Goal: Task Accomplishment & Management: Manage account settings

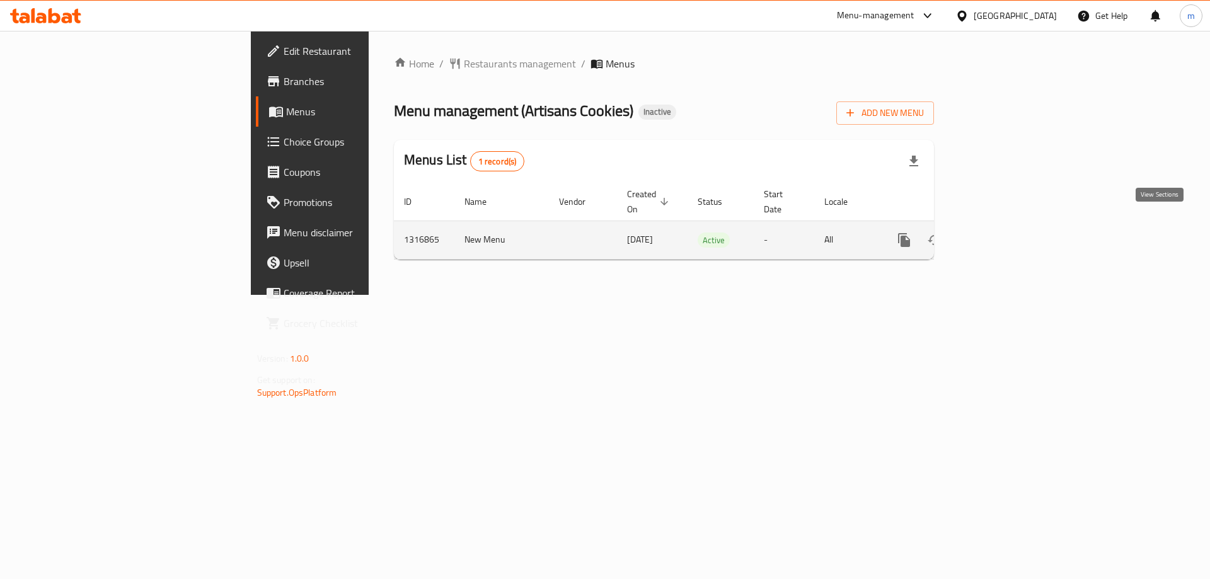
click at [1002, 232] on icon "enhanced table" at bounding box center [994, 239] width 15 height 15
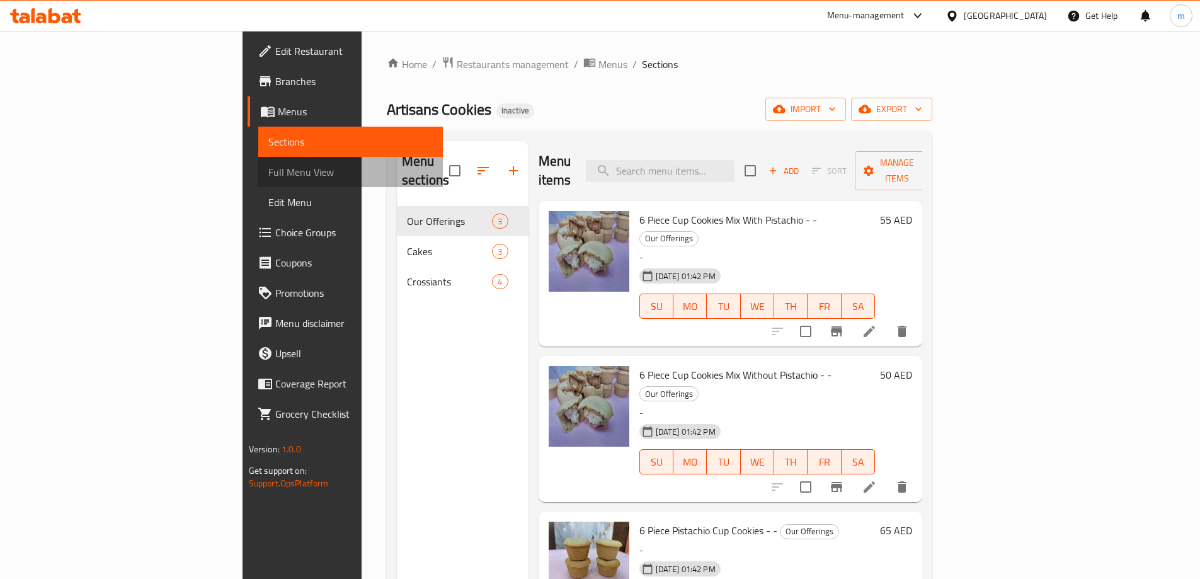
click at [268, 169] on span "Full Menu View" at bounding box center [350, 171] width 164 height 15
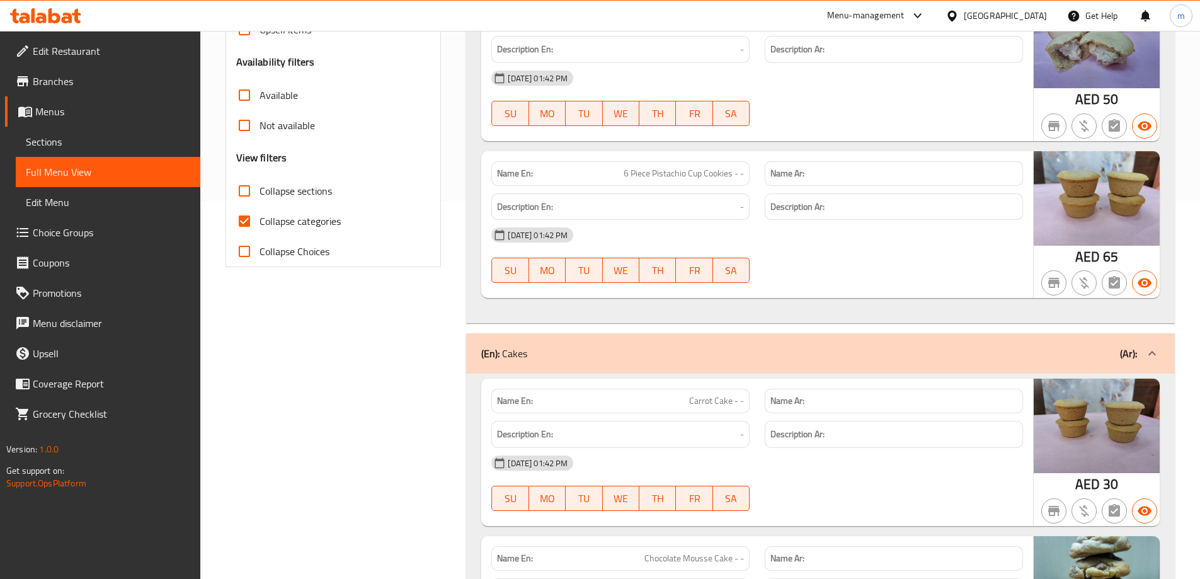
scroll to position [441, 0]
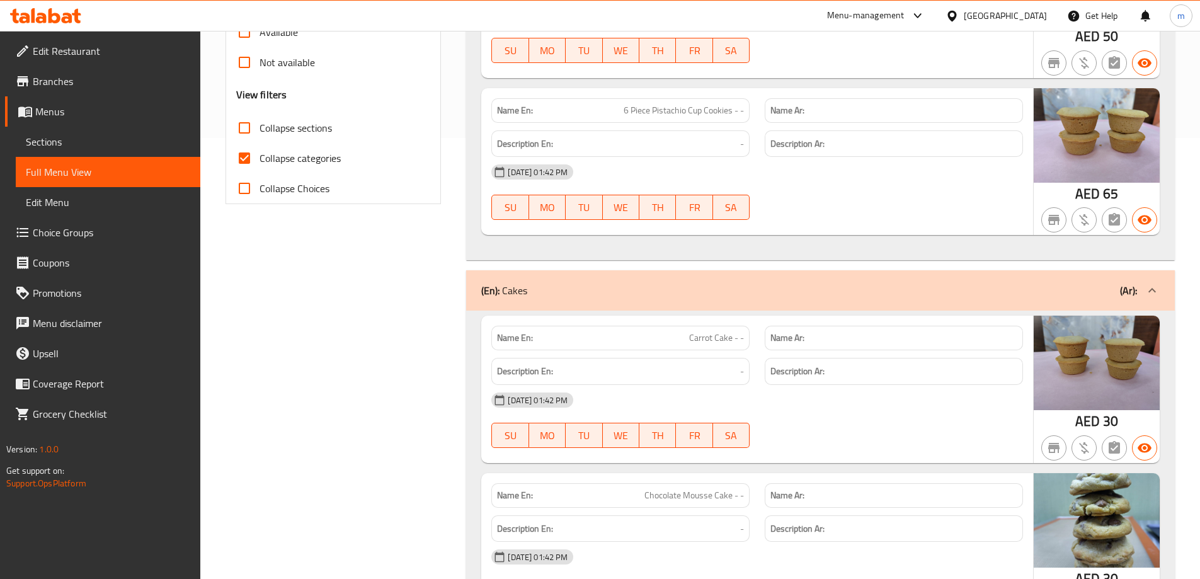
click at [280, 157] on span "Collapse categories" at bounding box center [300, 158] width 81 height 15
click at [260, 157] on input "Collapse categories" at bounding box center [244, 158] width 30 height 30
checkbox input "false"
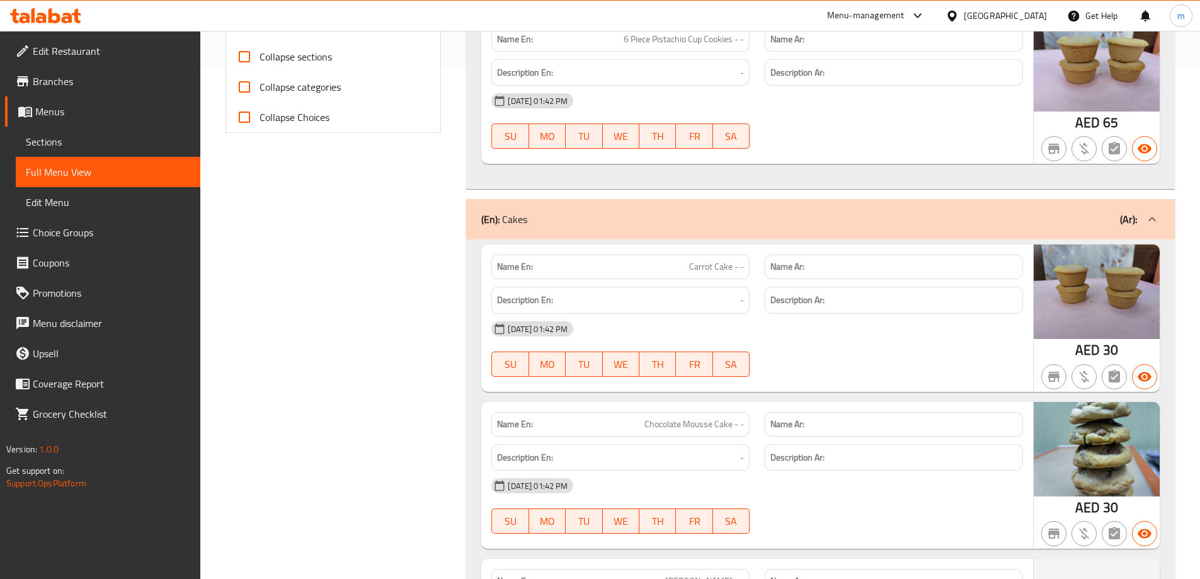
scroll to position [504, 0]
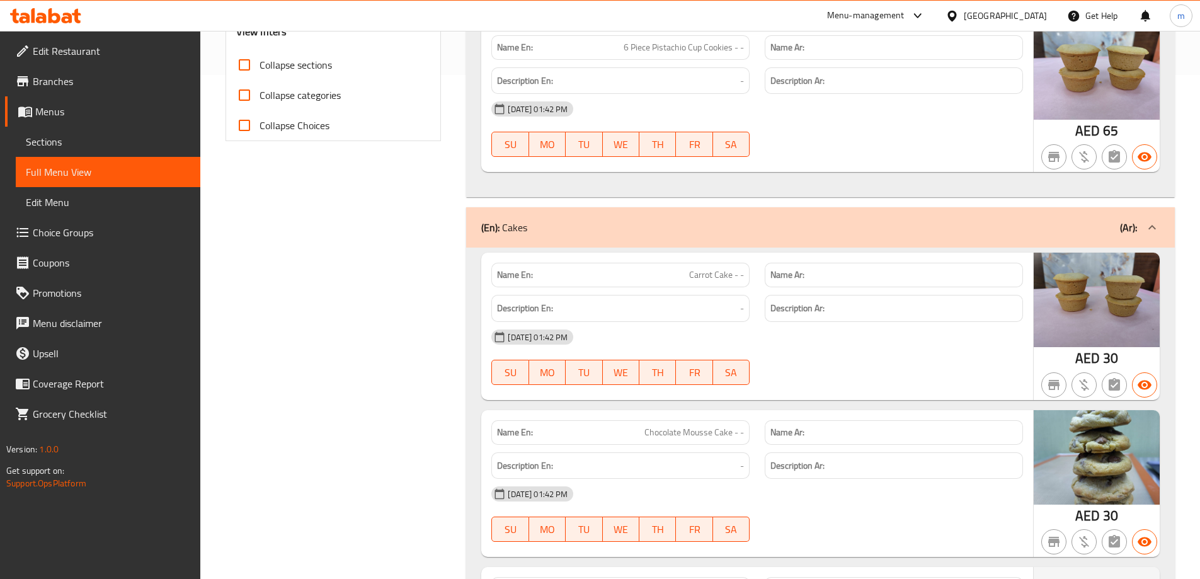
click at [590, 234] on div "(En): Cakes (Ar):" at bounding box center [809, 227] width 656 height 15
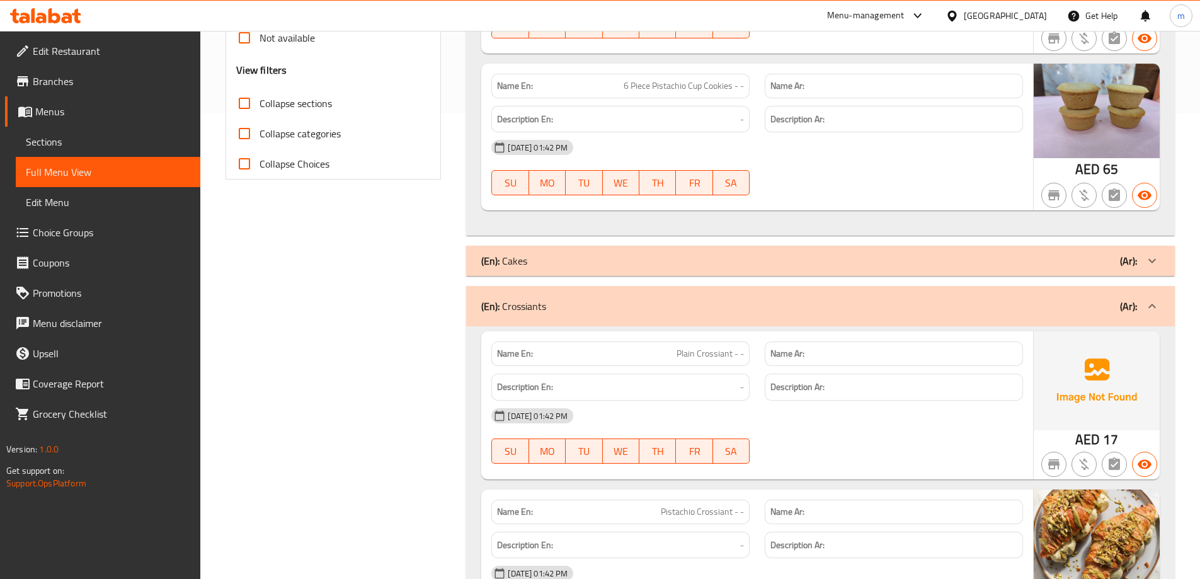
scroll to position [447, 0]
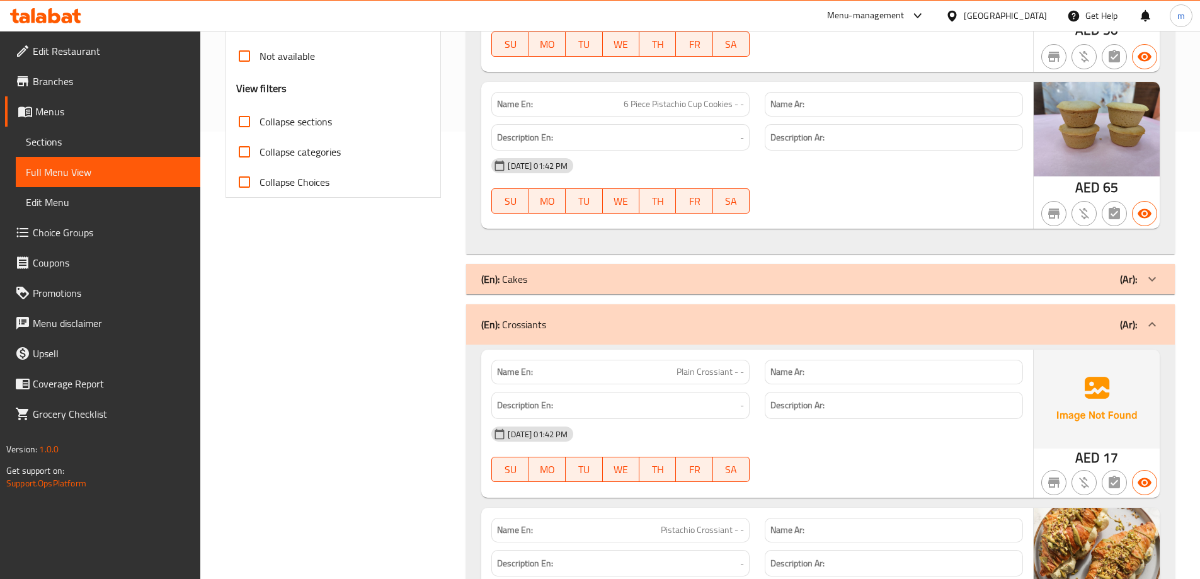
click at [571, 277] on div "(En): Cakes (Ar):" at bounding box center [809, 279] width 656 height 15
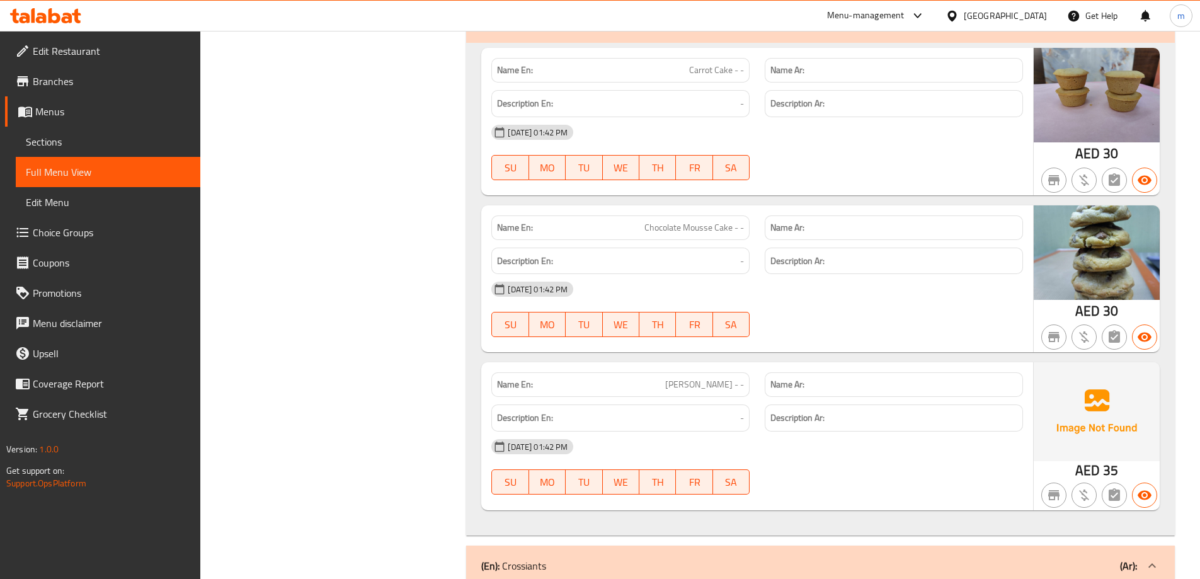
scroll to position [636, 0]
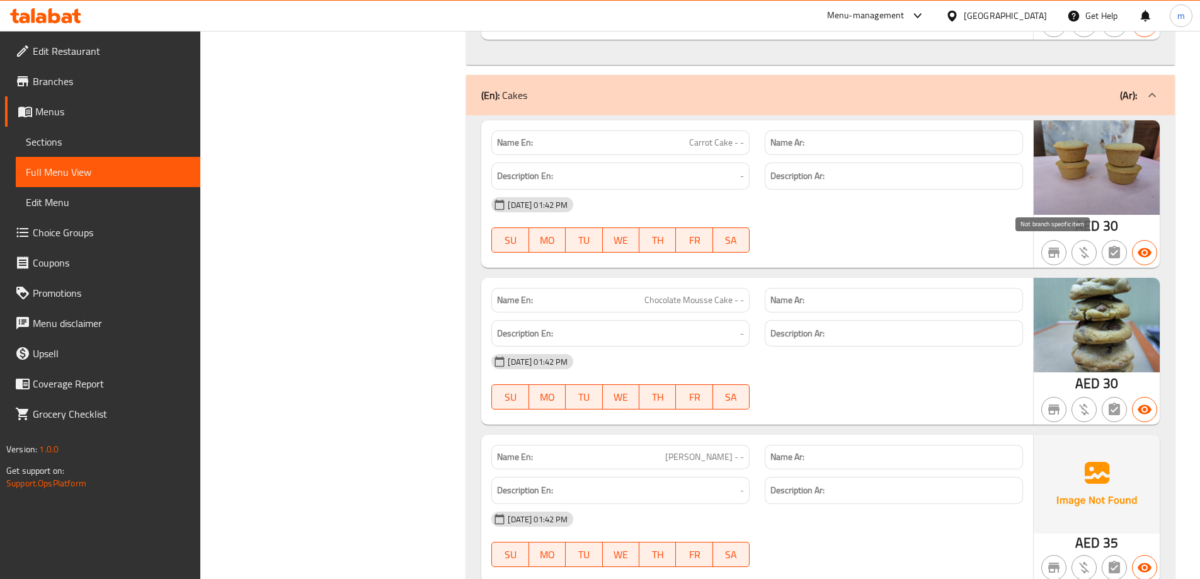
click at [1052, 251] on icon "button" at bounding box center [1053, 253] width 11 height 10
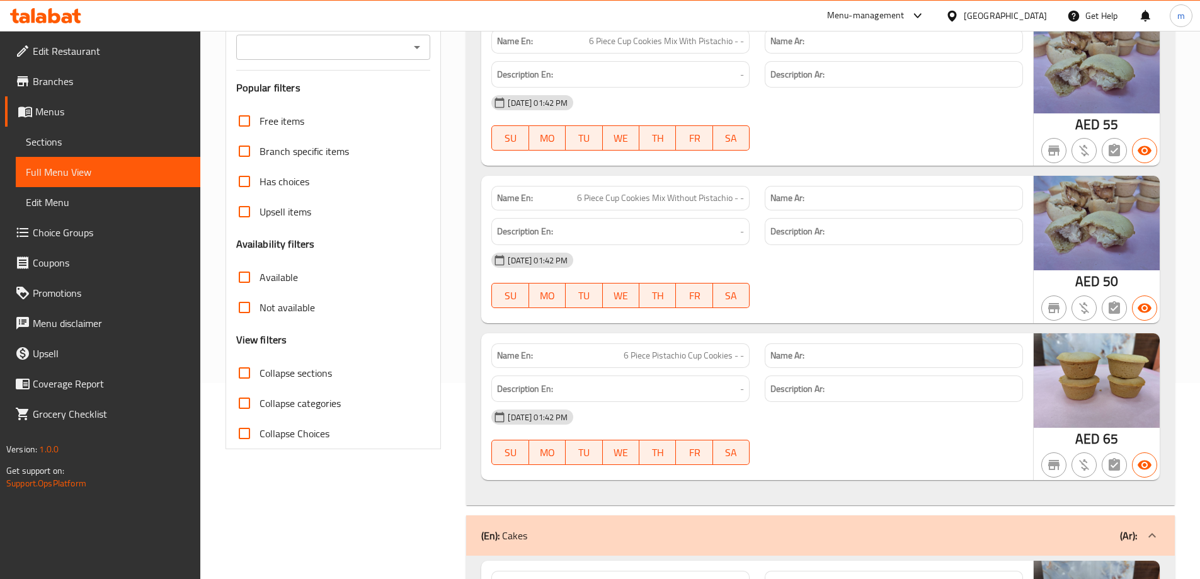
scroll to position [126, 0]
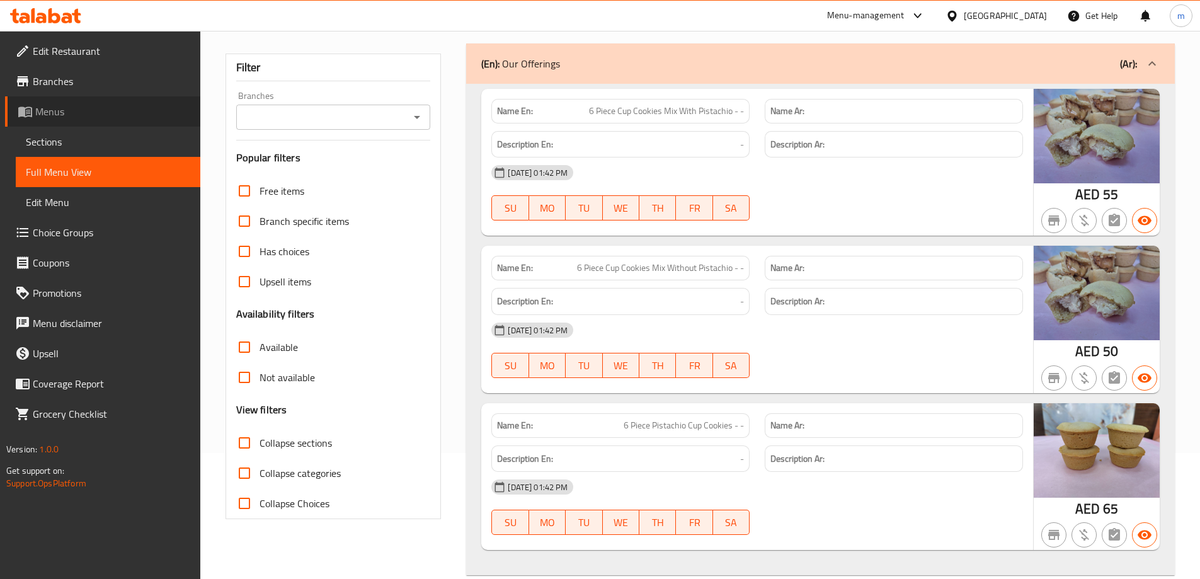
click at [78, 122] on link "Menus" at bounding box center [102, 111] width 195 height 30
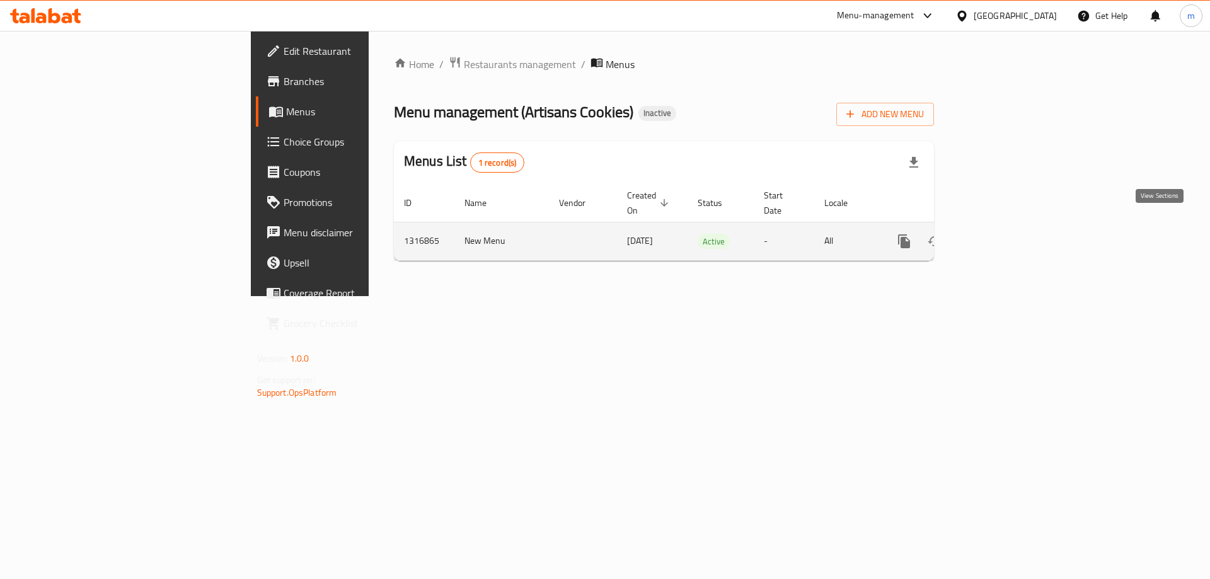
click at [1002, 234] on icon "enhanced table" at bounding box center [994, 241] width 15 height 15
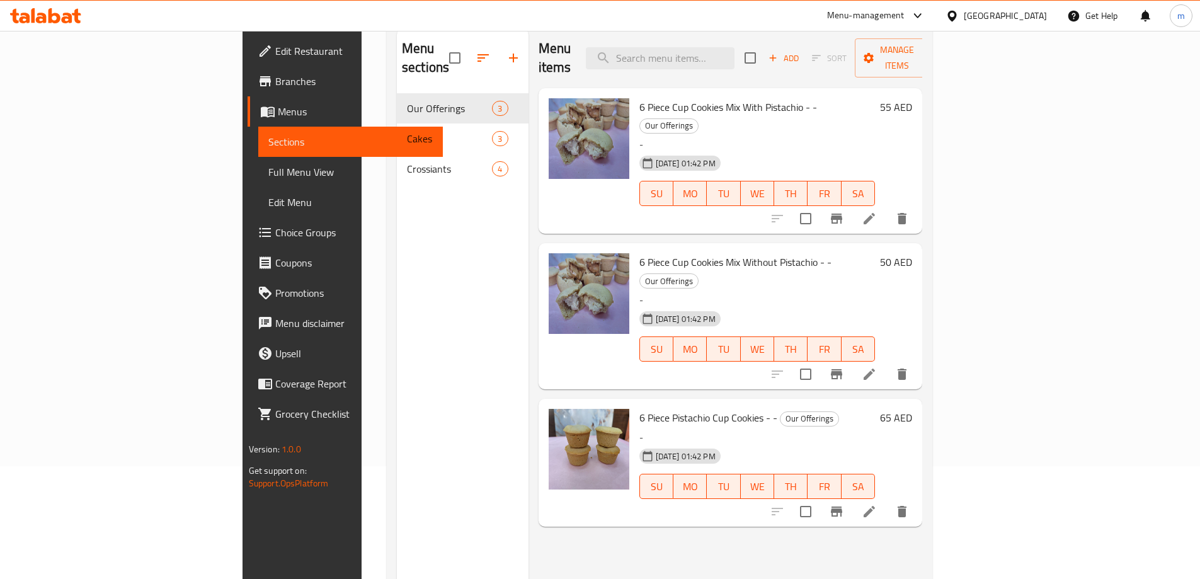
scroll to position [126, 0]
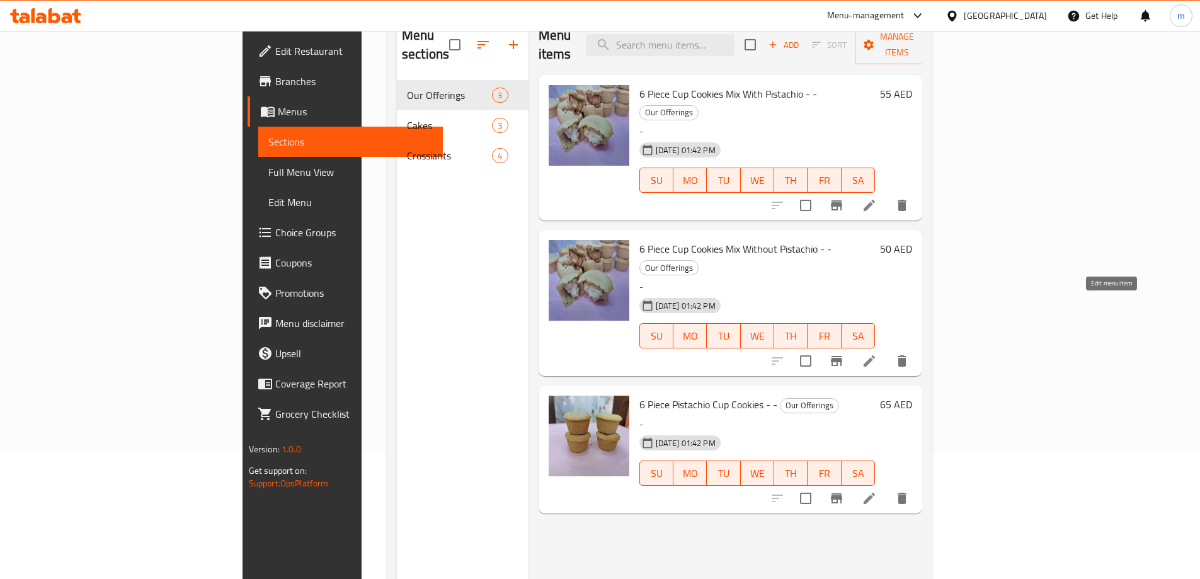
click at [877, 353] on icon at bounding box center [869, 360] width 15 height 15
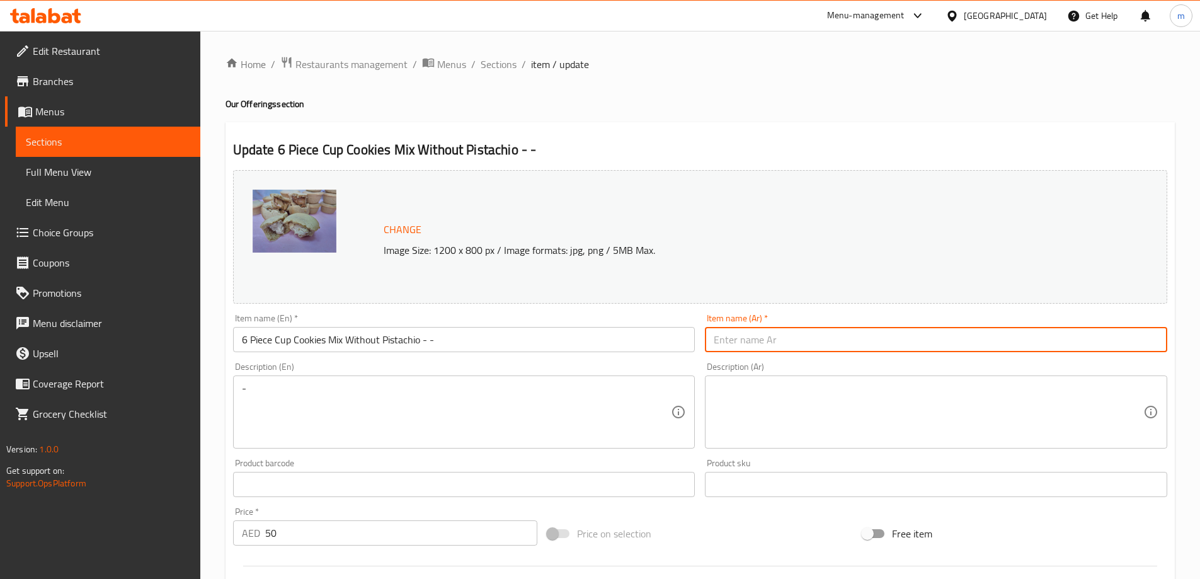
click at [772, 334] on input "text" at bounding box center [936, 339] width 462 height 25
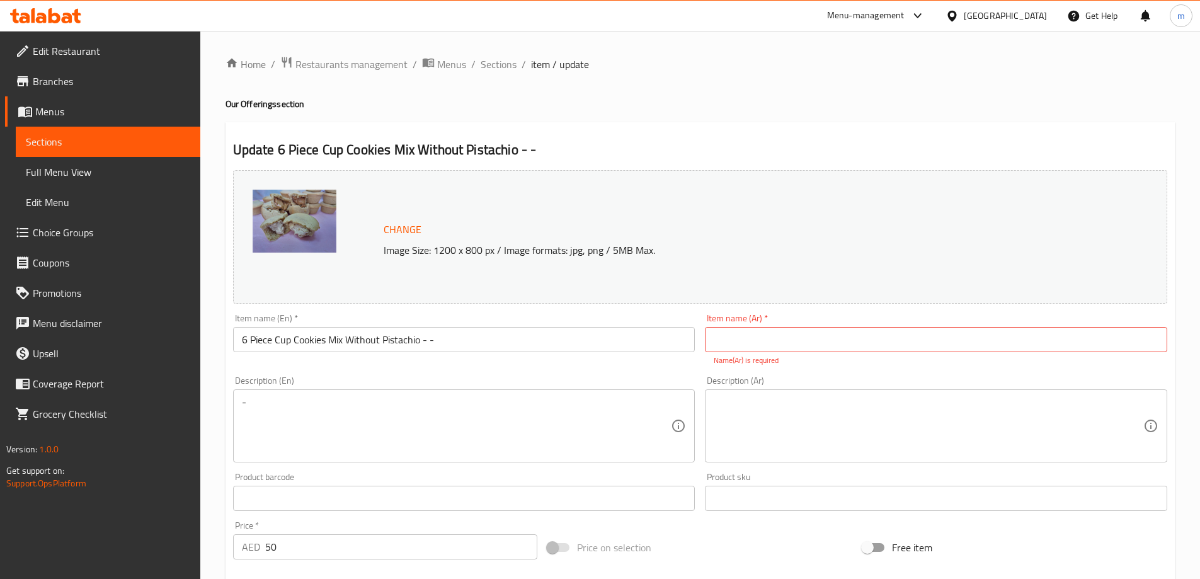
click at [815, 342] on input "text" at bounding box center [936, 339] width 462 height 25
paste input "مزيج كوكيز 6 قطع بدون فستق"
click at [834, 347] on input "مزيج كوكيز 6 قطع بدون فستق" at bounding box center [936, 339] width 462 height 25
type input "مشكل كوكيز 6 قطع بدون فستق"
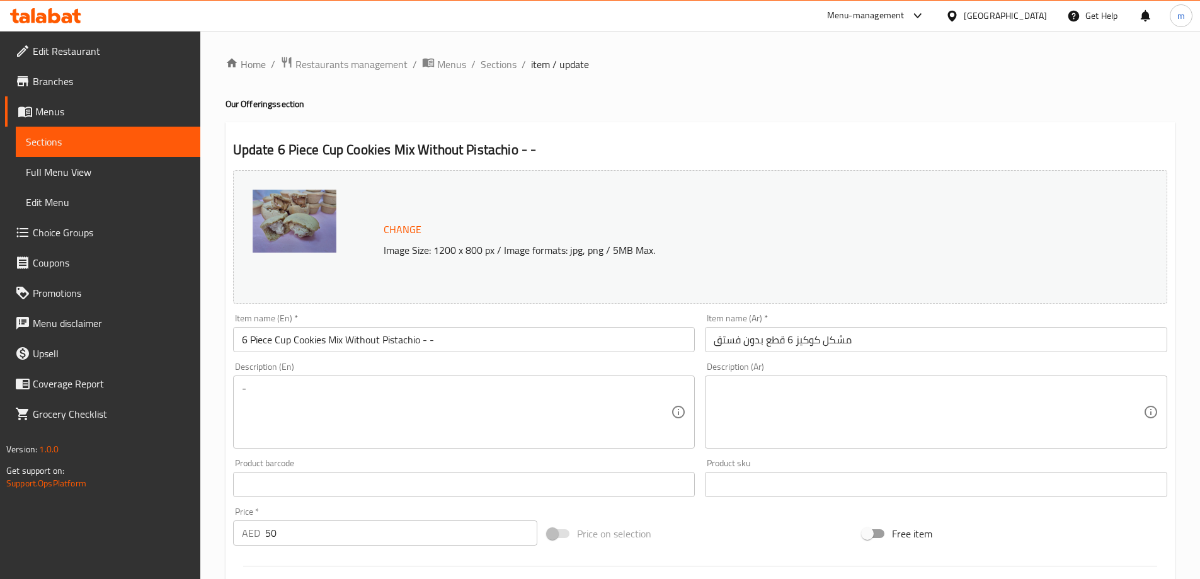
click at [811, 379] on div "Description (Ar) Description (Ar)" at bounding box center [936, 405] width 462 height 86
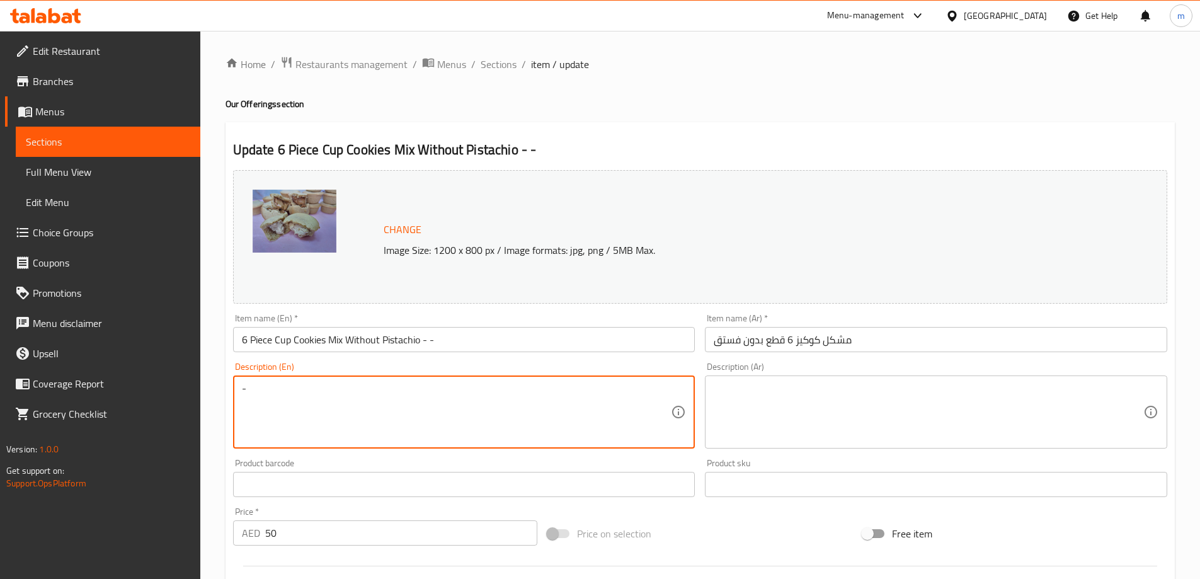
drag, startPoint x: 249, startPoint y: 397, endPoint x: 217, endPoint y: 403, distance: 32.7
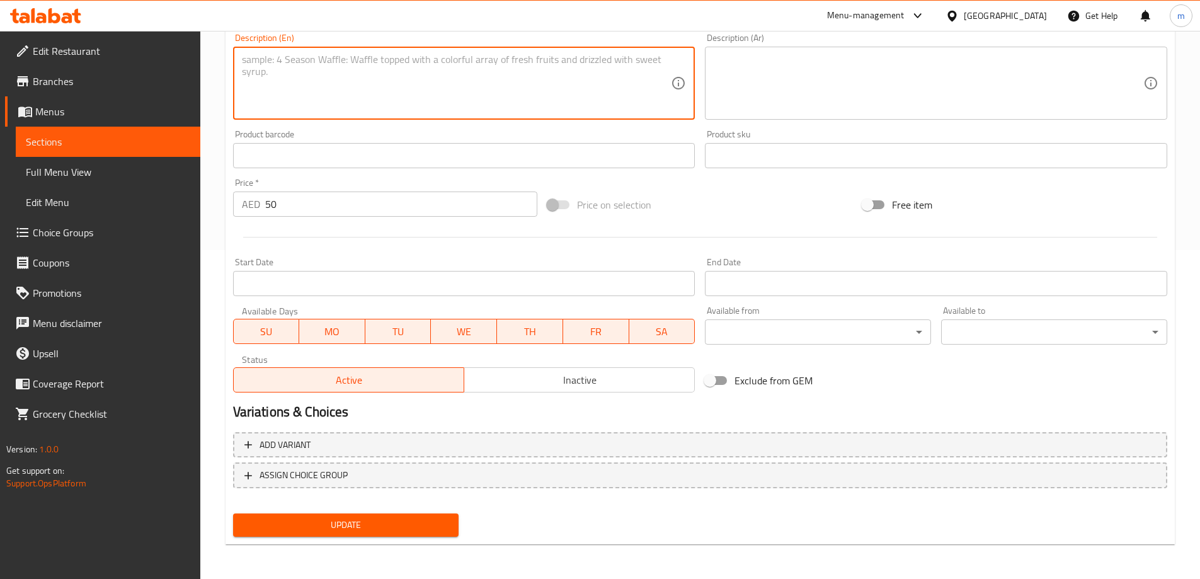
scroll to position [330, 0]
click at [355, 519] on span "Update" at bounding box center [346, 525] width 206 height 16
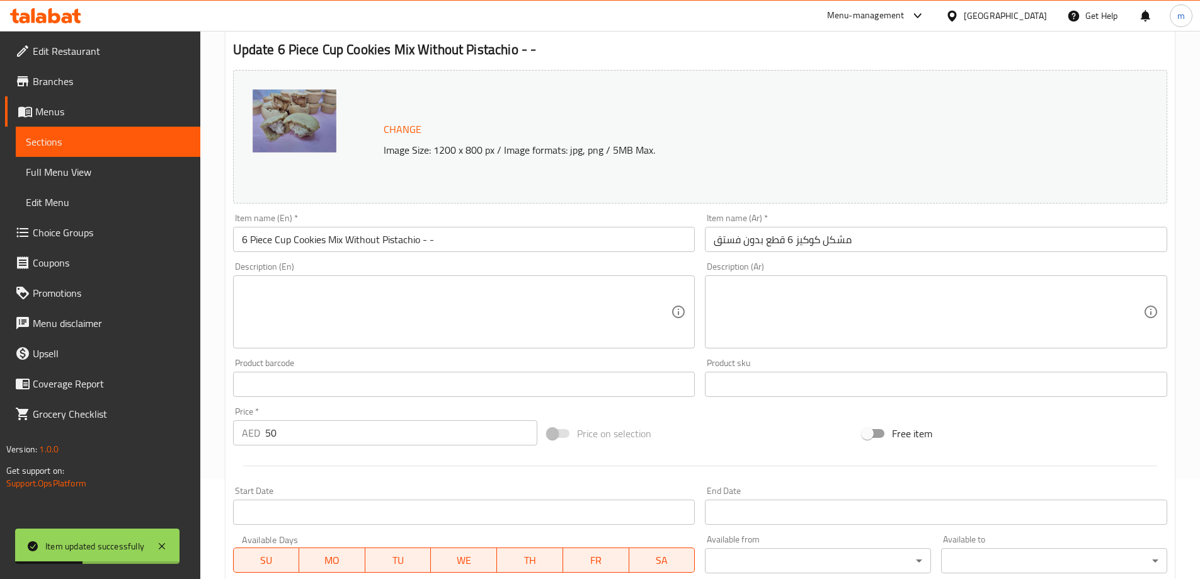
scroll to position [77, 0]
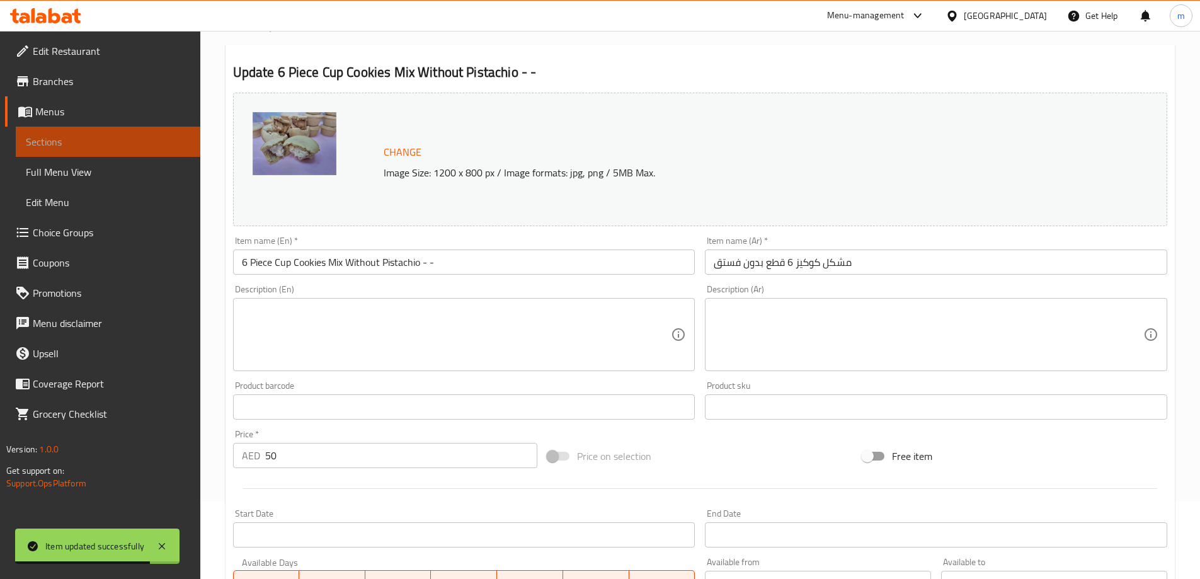
click at [88, 136] on span "Sections" at bounding box center [108, 141] width 164 height 15
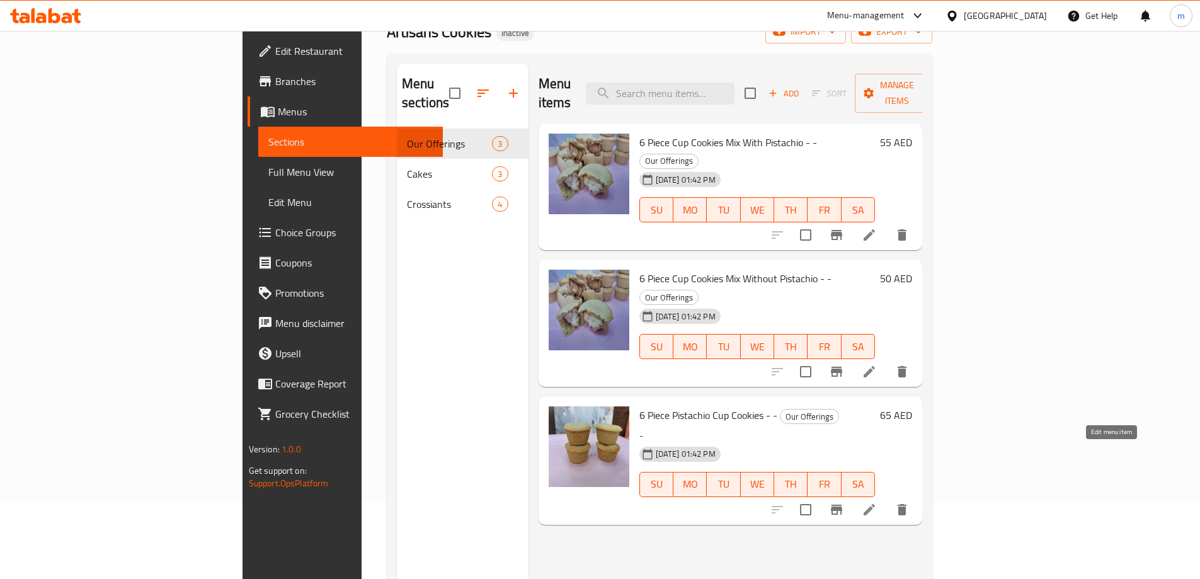
click at [877, 502] on icon at bounding box center [869, 509] width 15 height 15
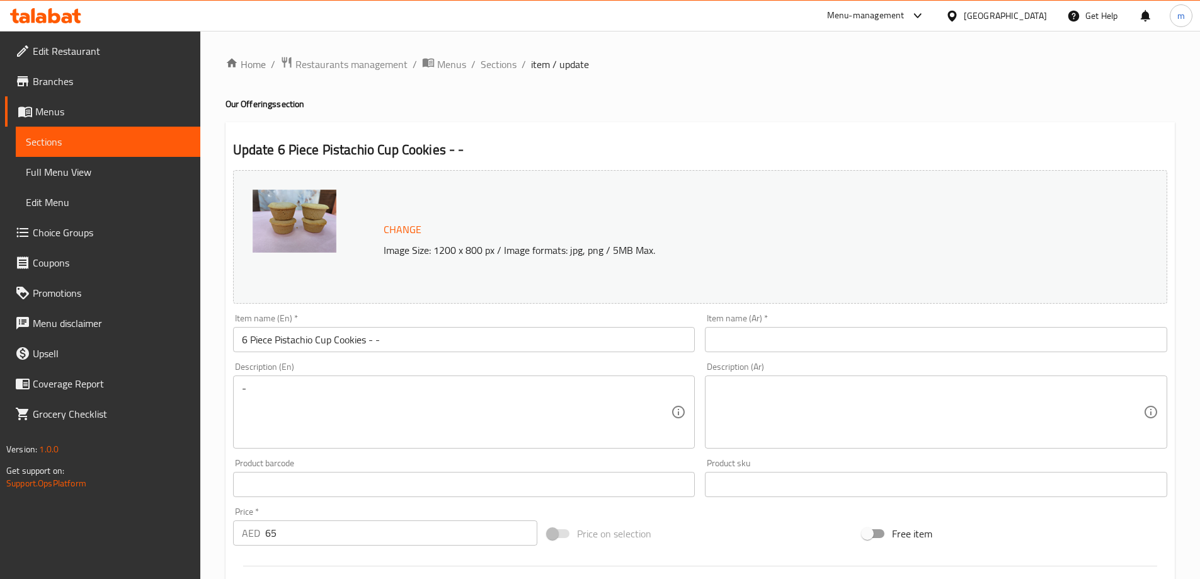
click at [841, 331] on input "text" at bounding box center [936, 339] width 462 height 25
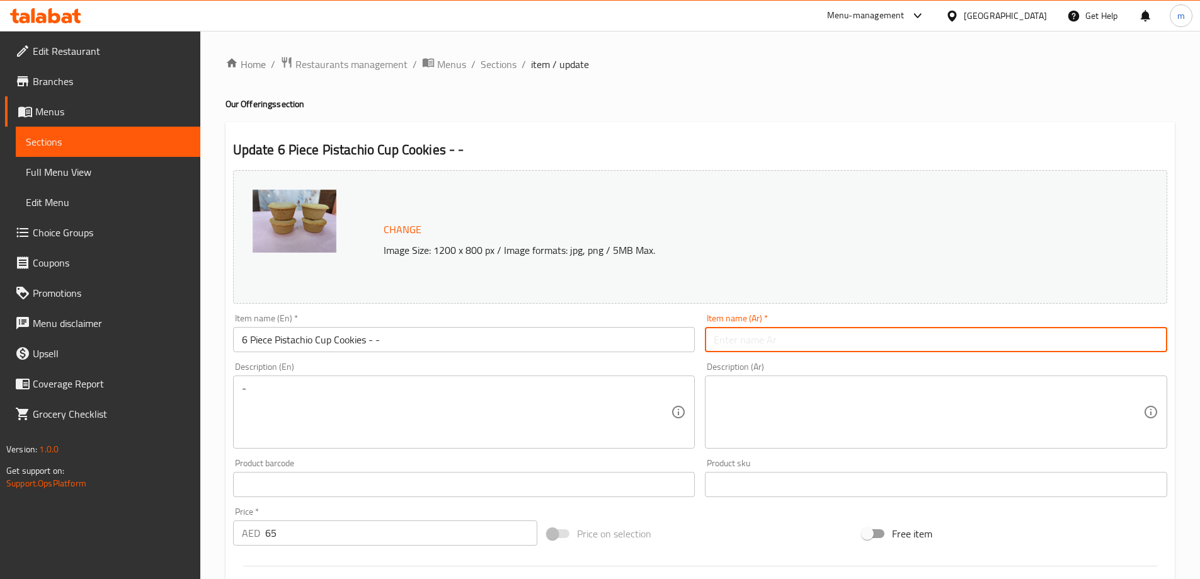
paste input "كوكيز كب فستق 6 قطع"
type input "كوكيز كب فستق 6 قطع"
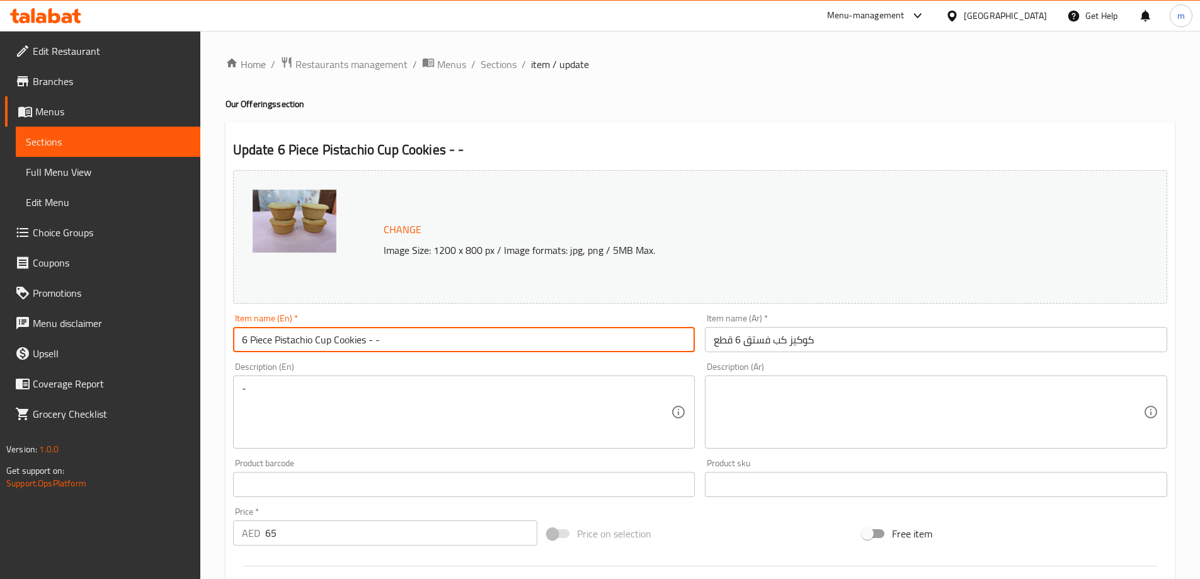
click at [321, 336] on input "6 Piece Pistachio Cup Cookies - -" at bounding box center [464, 339] width 462 height 25
click at [859, 338] on input "كوكيز كب فستق 6 قطع" at bounding box center [936, 339] width 462 height 25
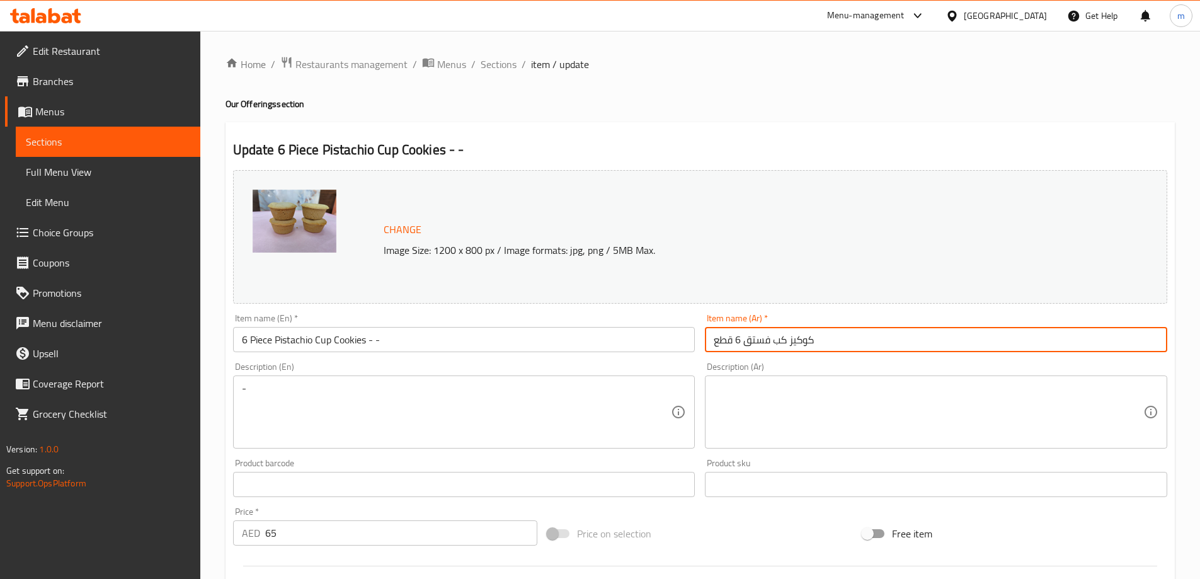
click at [306, 341] on input "6 Piece Pistachio Cup Cookies - -" at bounding box center [464, 339] width 462 height 25
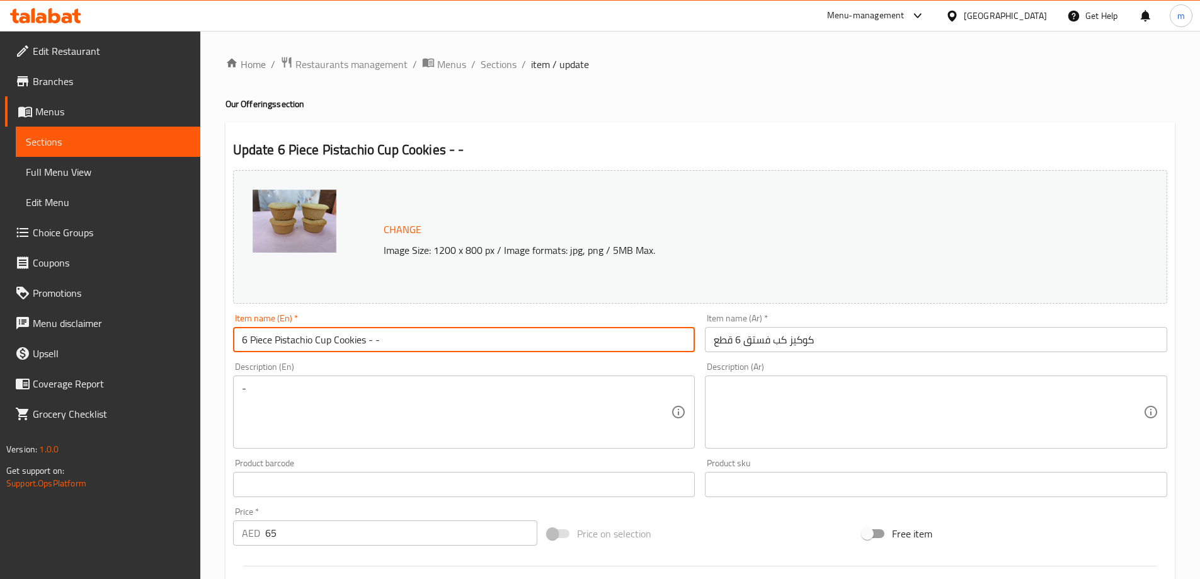
click at [306, 341] on input "6 Piece Pistachio Cup Cookies - -" at bounding box center [464, 339] width 462 height 25
click at [754, 341] on input "كوكيز كب فستق 6 قطع" at bounding box center [936, 339] width 462 height 25
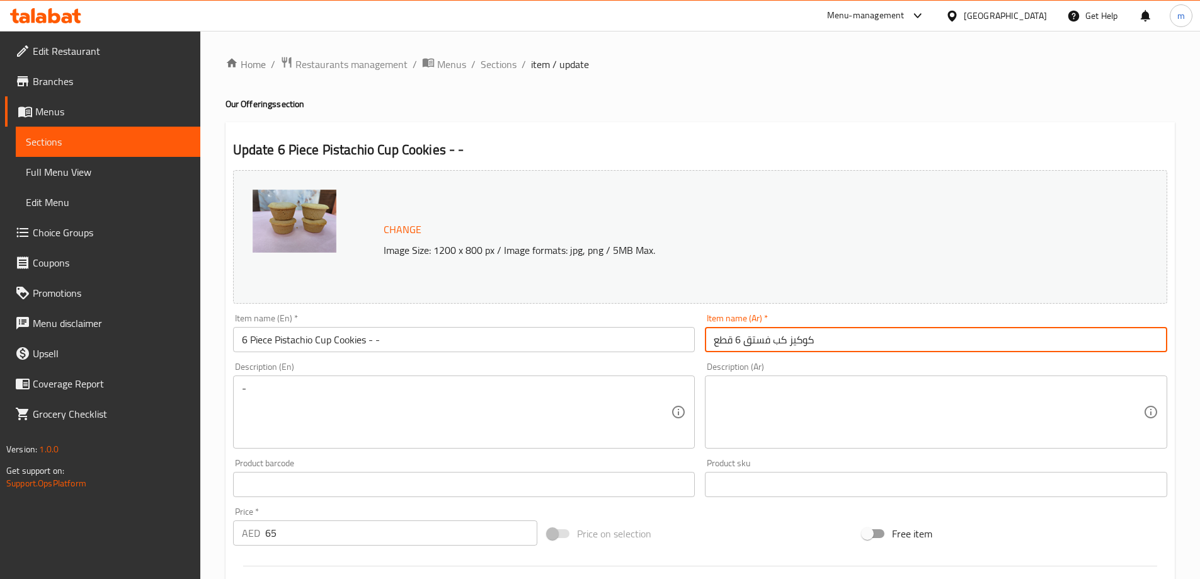
click at [754, 341] on input "كوكيز كب فستق 6 قطع" at bounding box center [936, 339] width 462 height 25
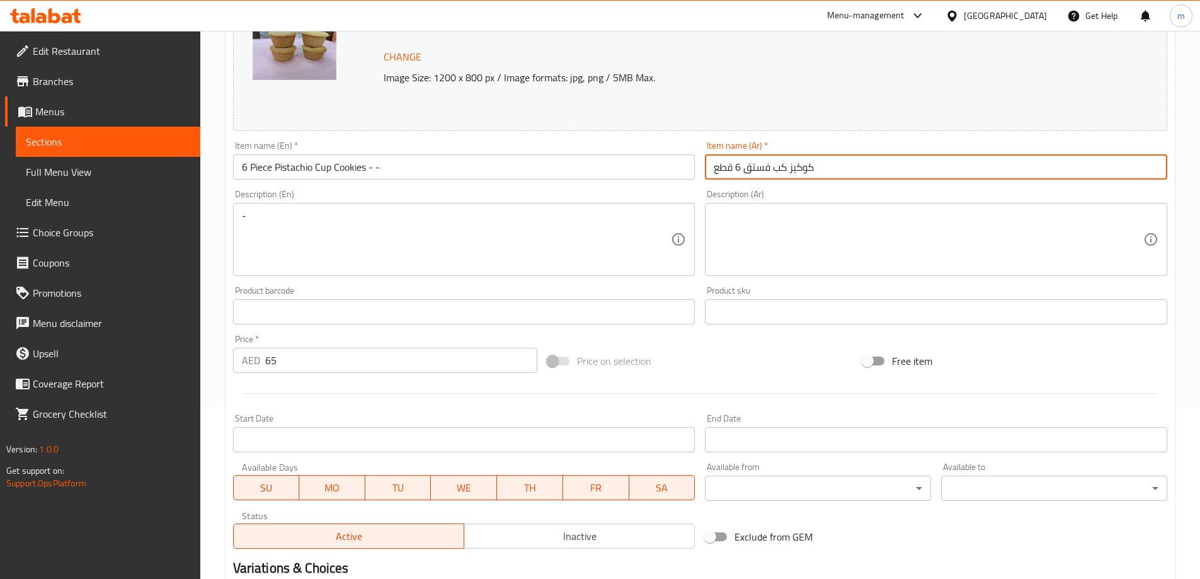
scroll to position [330, 0]
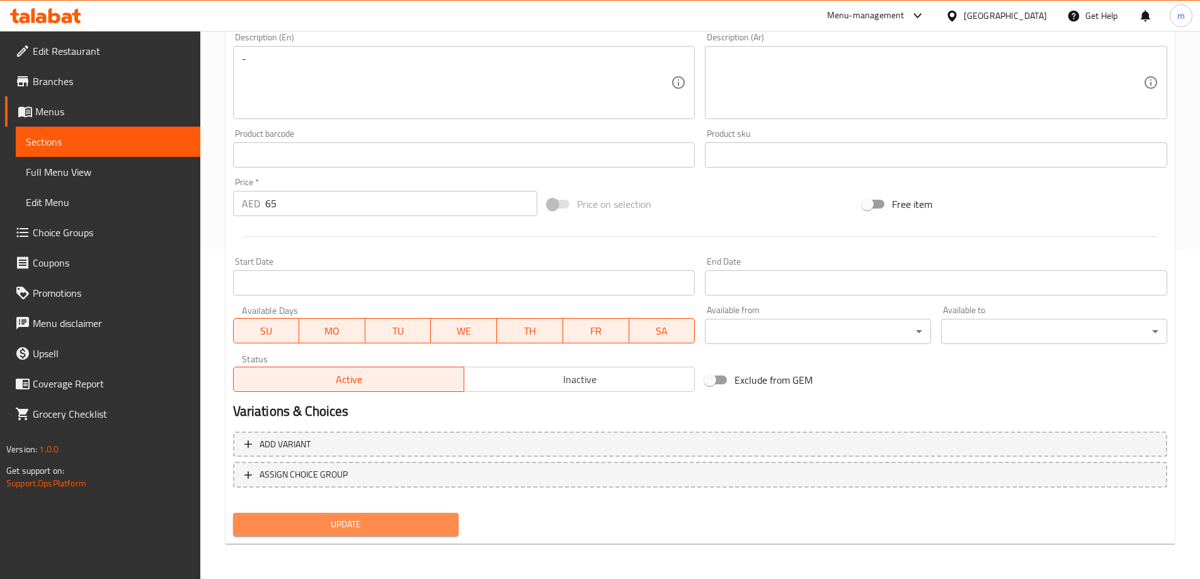
click at [411, 519] on span "Update" at bounding box center [346, 525] width 206 height 16
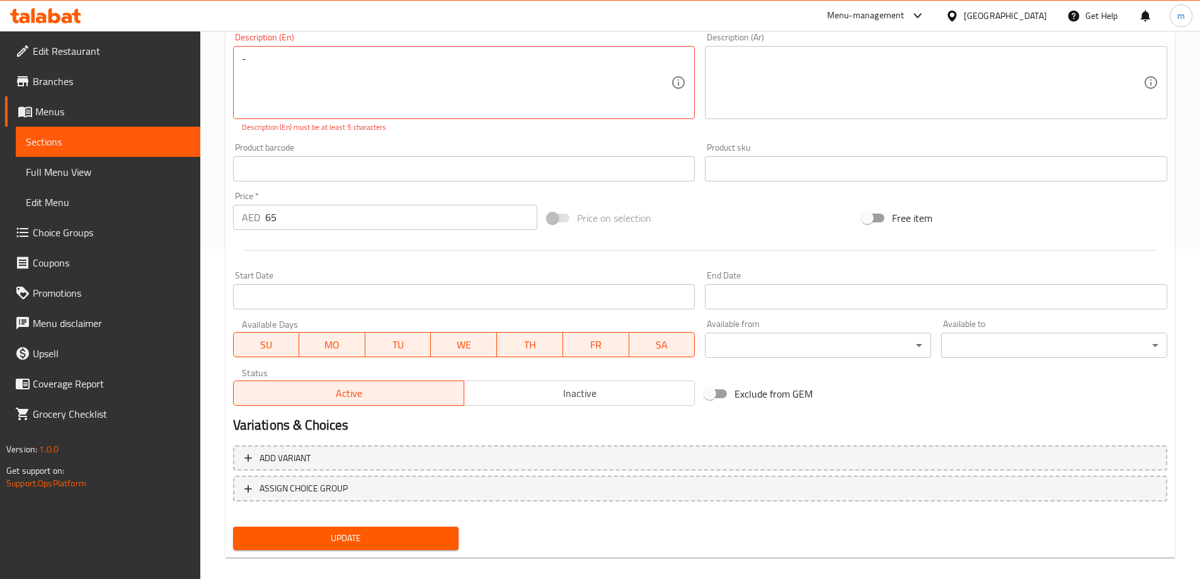
click at [359, 539] on span "Update" at bounding box center [346, 538] width 206 height 16
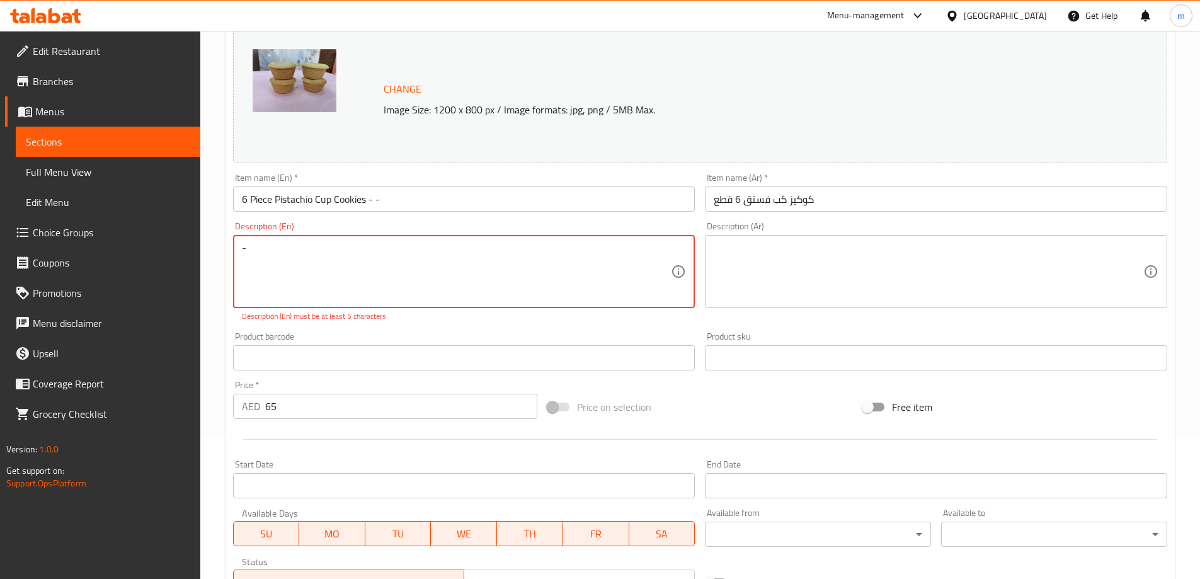
drag, startPoint x: 243, startPoint y: 248, endPoint x: 117, endPoint y: 266, distance: 127.3
click at [124, 265] on div "Edit Restaurant Branches Menus Sections Full Menu View Edit Menu Choice Groups …" at bounding box center [600, 336] width 1200 height 892
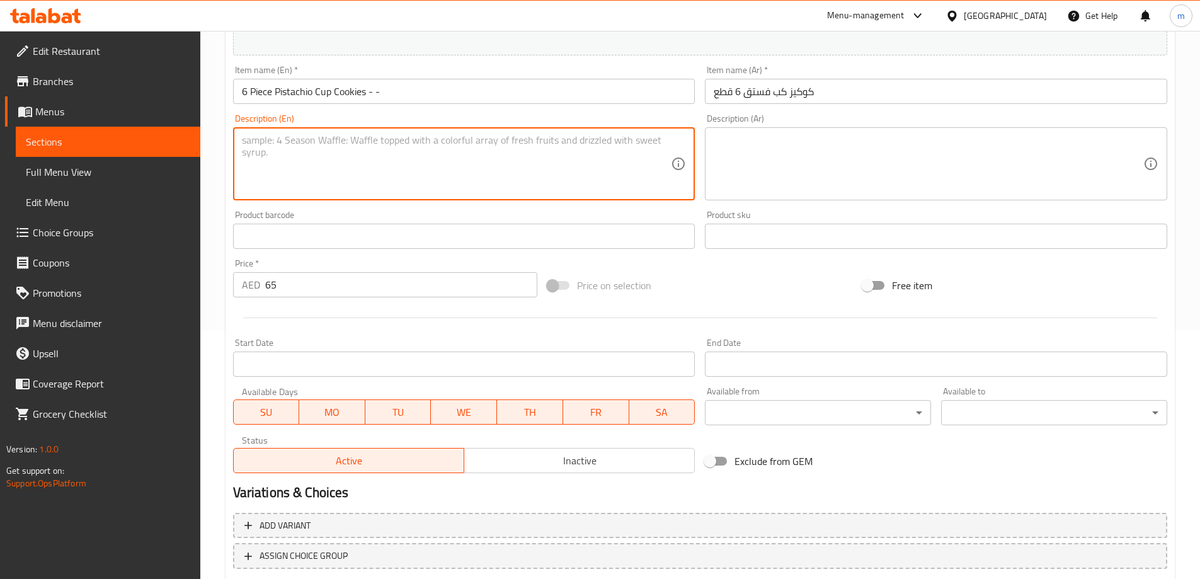
scroll to position [330, 0]
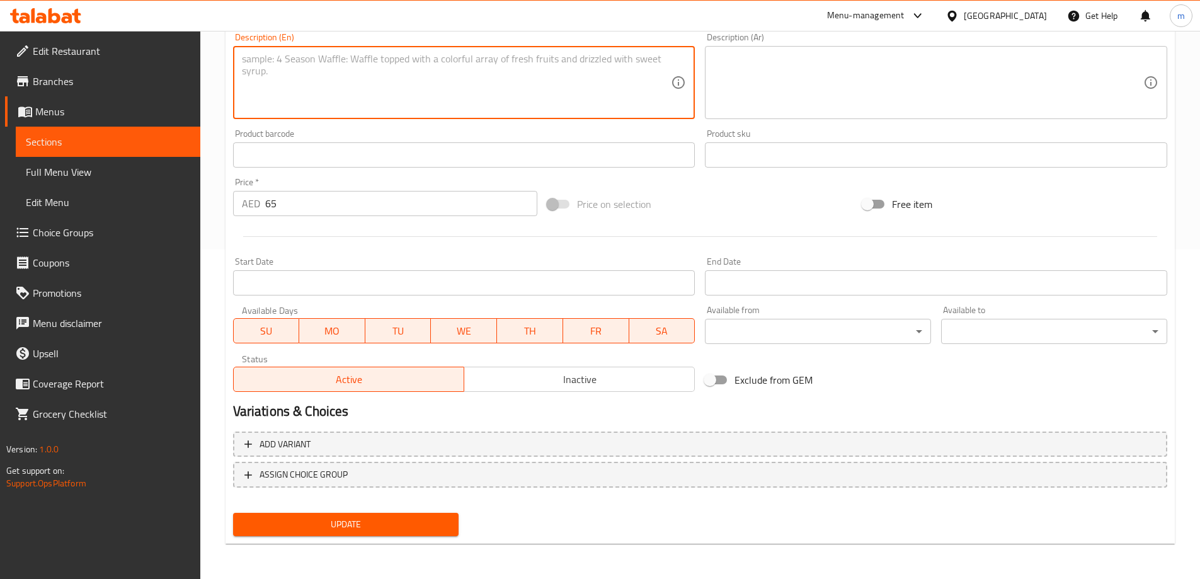
click at [387, 525] on span "Update" at bounding box center [346, 525] width 206 height 16
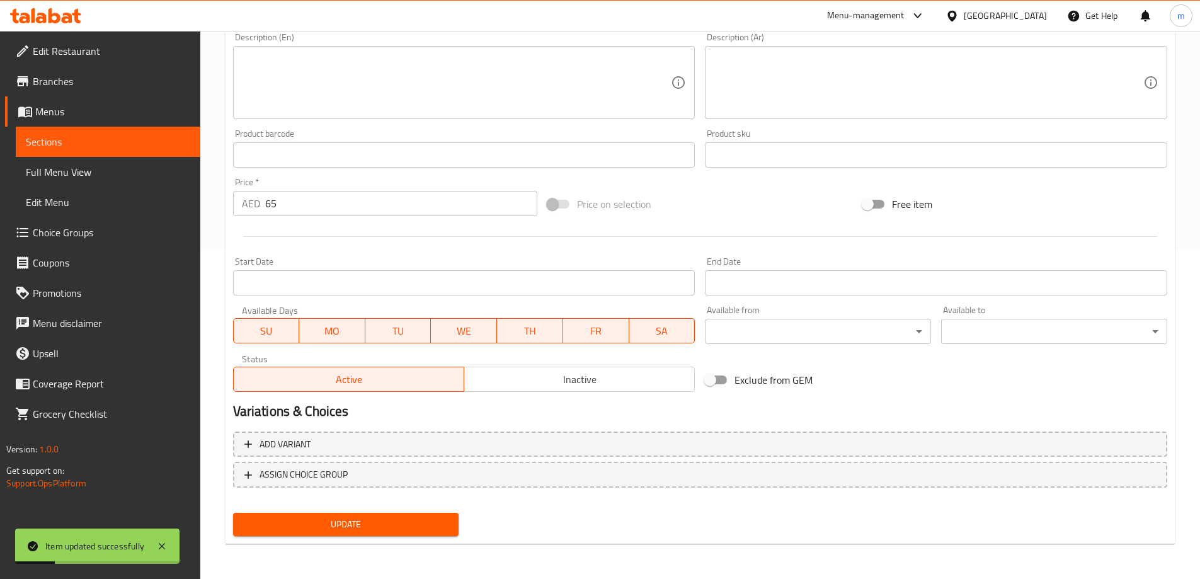
click at [140, 144] on span "Sections" at bounding box center [108, 141] width 164 height 15
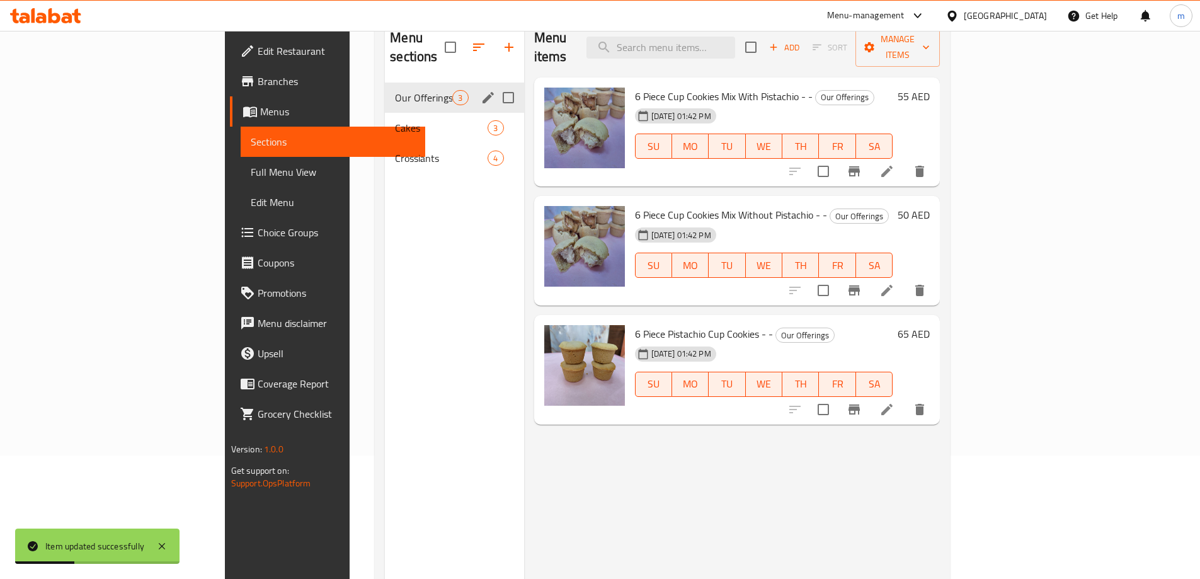
scroll to position [50, 0]
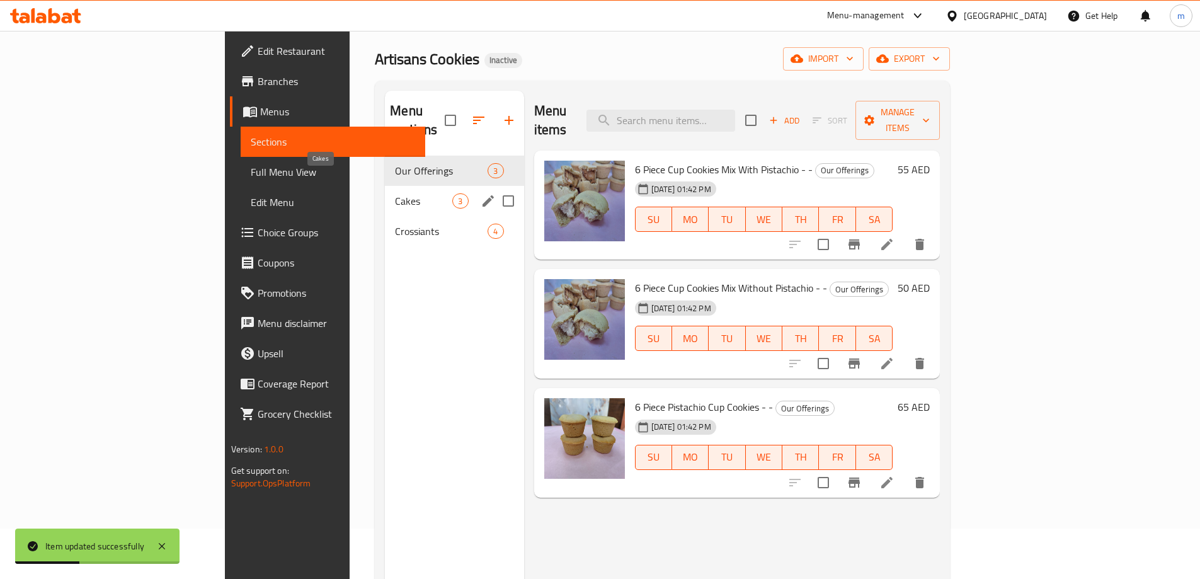
click at [395, 193] on span "Cakes" at bounding box center [423, 200] width 57 height 15
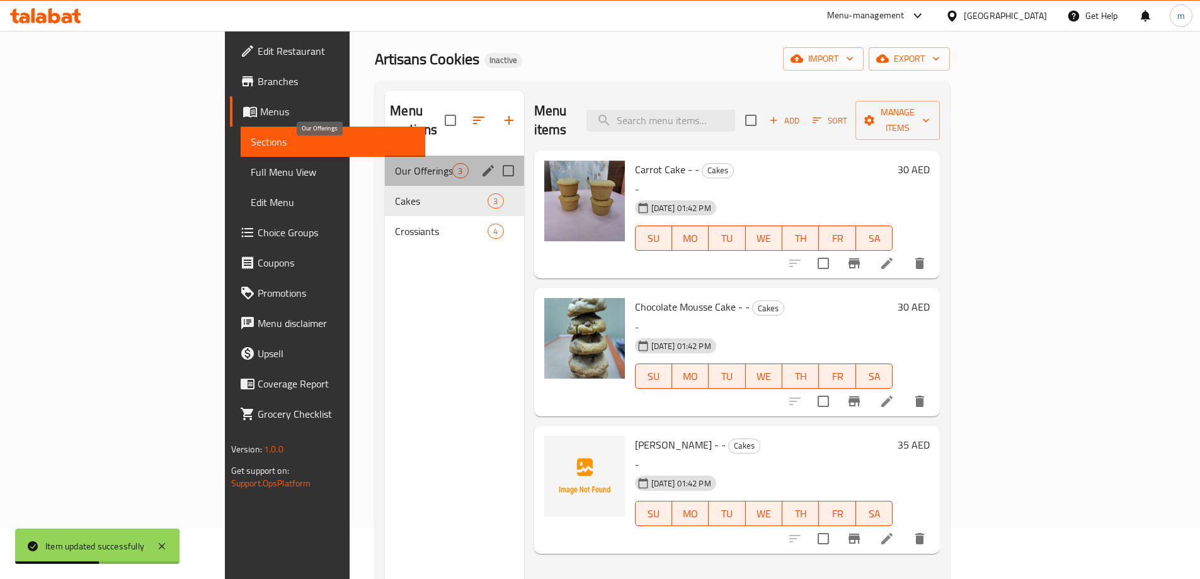
click at [395, 163] on span "Our Offerings" at bounding box center [423, 170] width 57 height 15
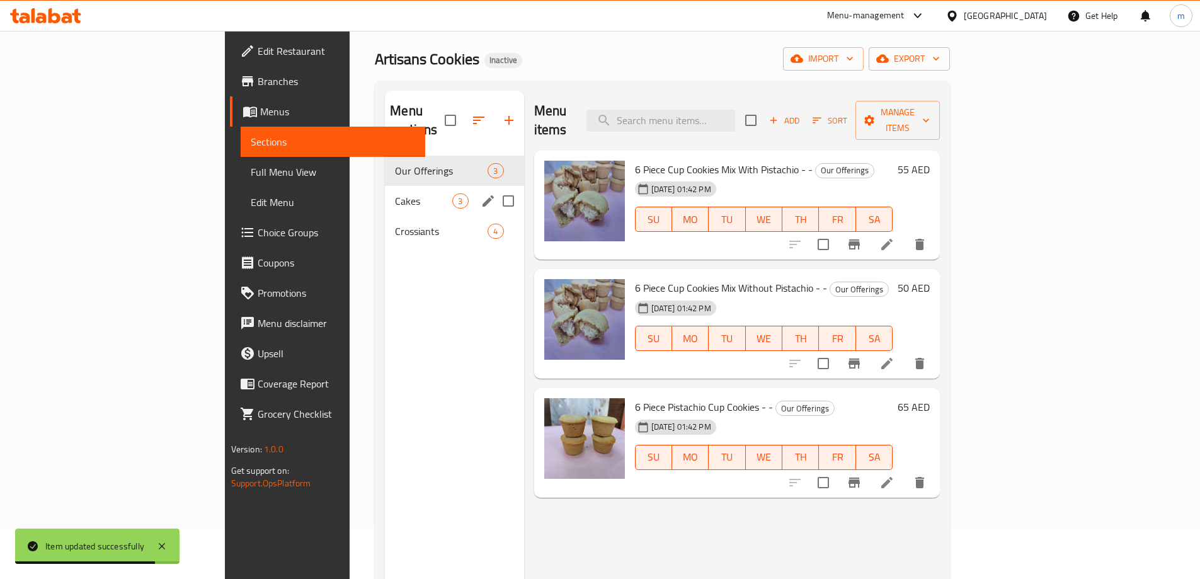
click at [385, 192] on div "Cakes 3" at bounding box center [454, 201] width 139 height 30
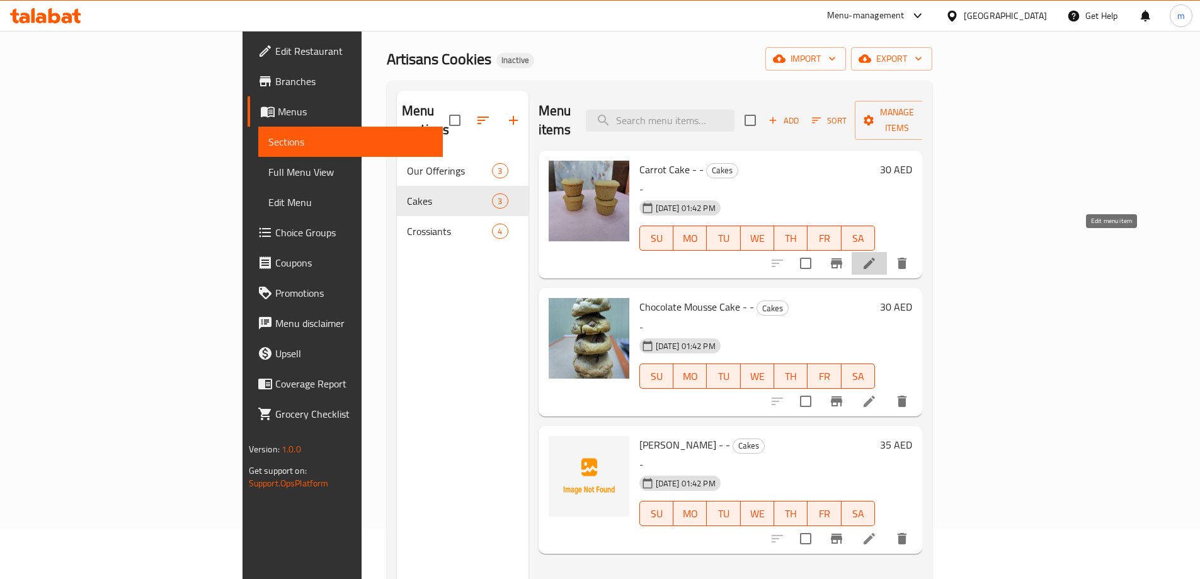
click at [875, 258] on icon at bounding box center [869, 263] width 11 height 11
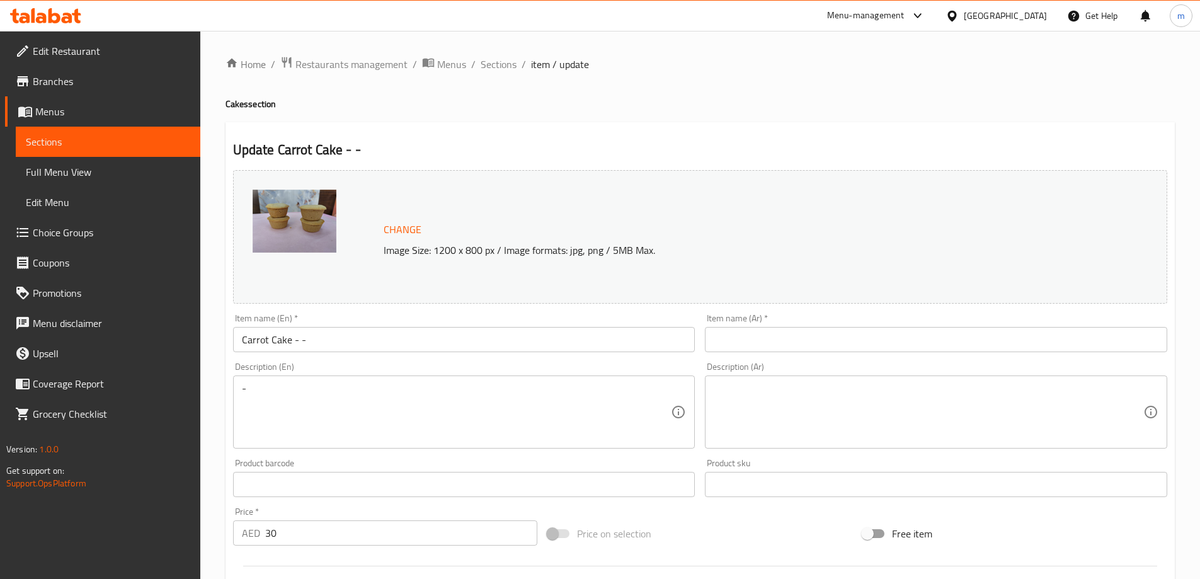
click at [339, 335] on input "Carrot Cake - -" at bounding box center [464, 339] width 462 height 25
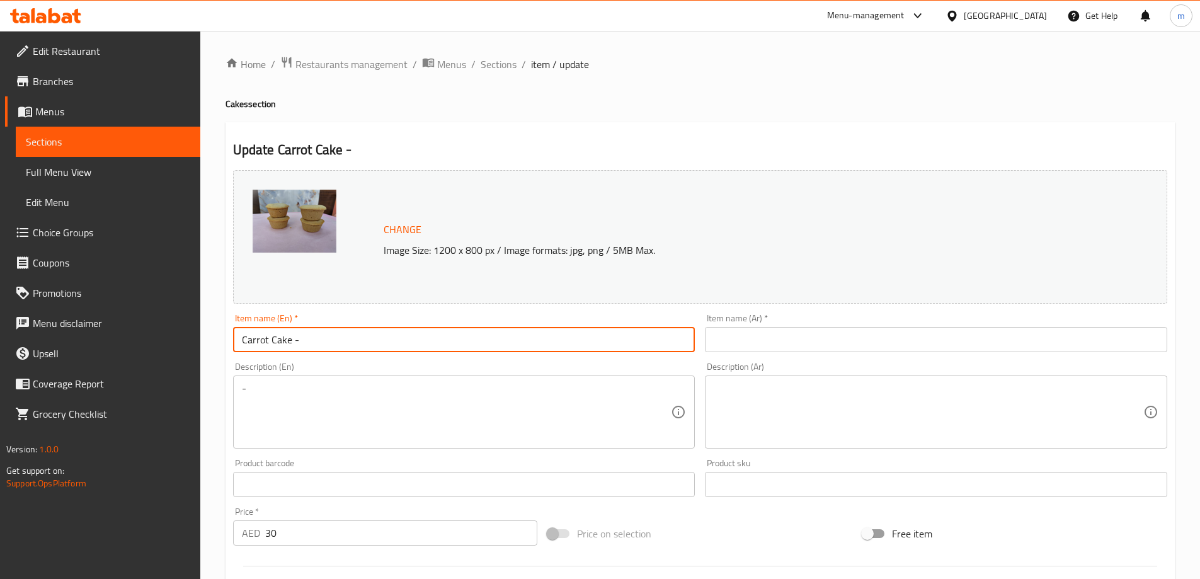
type input "Carrot Cake - -"
click at [255, 343] on input "Carrot Cake - -" at bounding box center [464, 339] width 462 height 25
click at [268, 339] on input "Carrot Cake - -" at bounding box center [464, 339] width 462 height 25
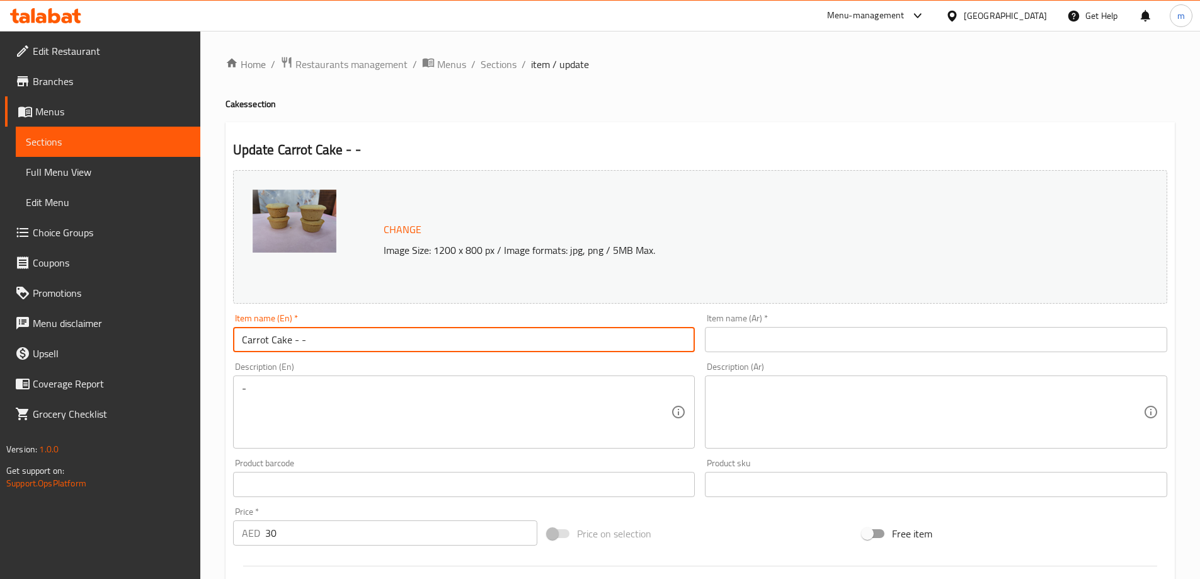
drag, startPoint x: 262, startPoint y: 343, endPoint x: 201, endPoint y: 344, distance: 61.1
click at [224, 344] on div "Home / Restaurants management / Menus / Sections / item / update Cakes section …" at bounding box center [700, 470] width 1000 height 878
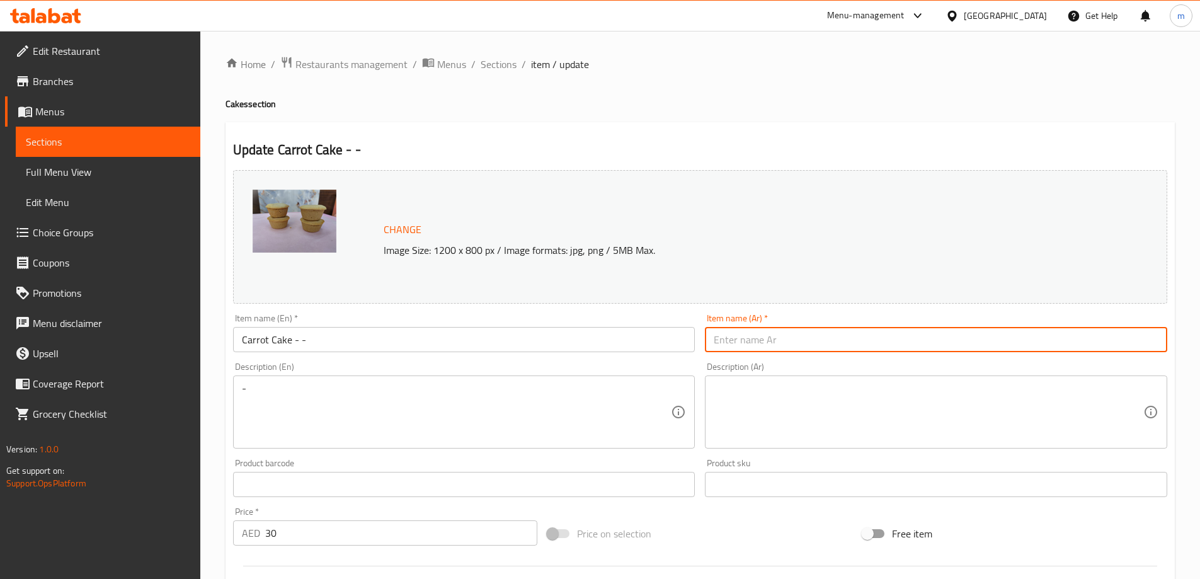
click at [838, 342] on input "text" at bounding box center [936, 339] width 462 height 25
paste input "كعكة جزر"
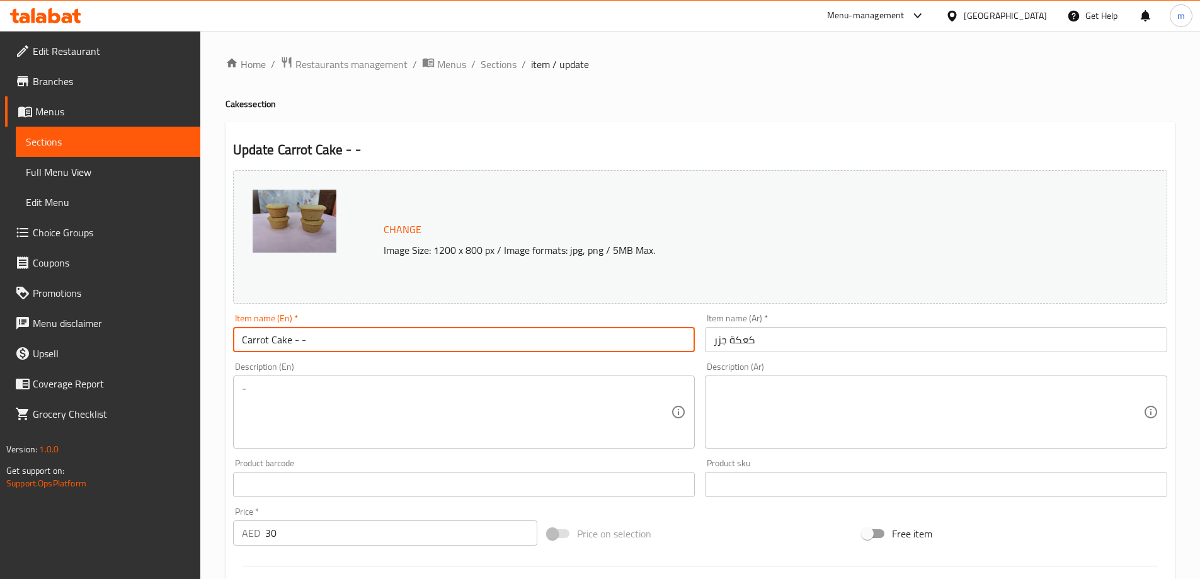
drag, startPoint x: 289, startPoint y: 340, endPoint x: 321, endPoint y: 343, distance: 32.4
click at [321, 343] on input "Carrot Cake - -" at bounding box center [464, 339] width 462 height 25
click at [758, 343] on input "كعكة جزر" at bounding box center [936, 339] width 462 height 25
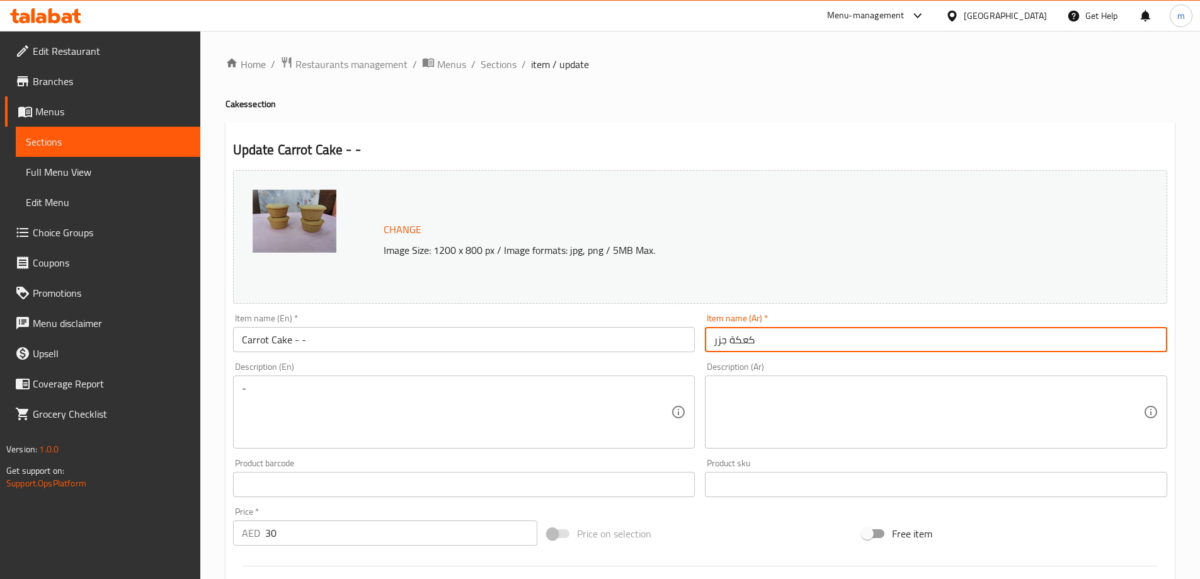
paste input "- -"
click at [709, 344] on input "كعكة جزر" at bounding box center [936, 339] width 462 height 25
paste input "- -"
type input "- -كعكة جزر"
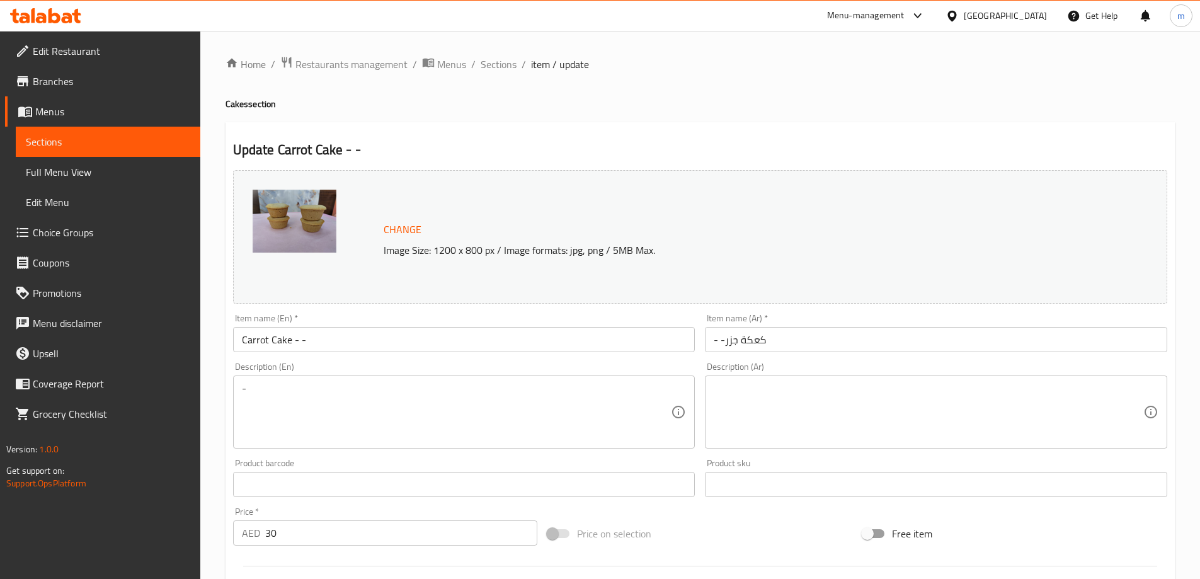
click at [656, 311] on div "Item name (En)   * Carrot Cake - - Item name (En) *" at bounding box center [464, 333] width 473 height 49
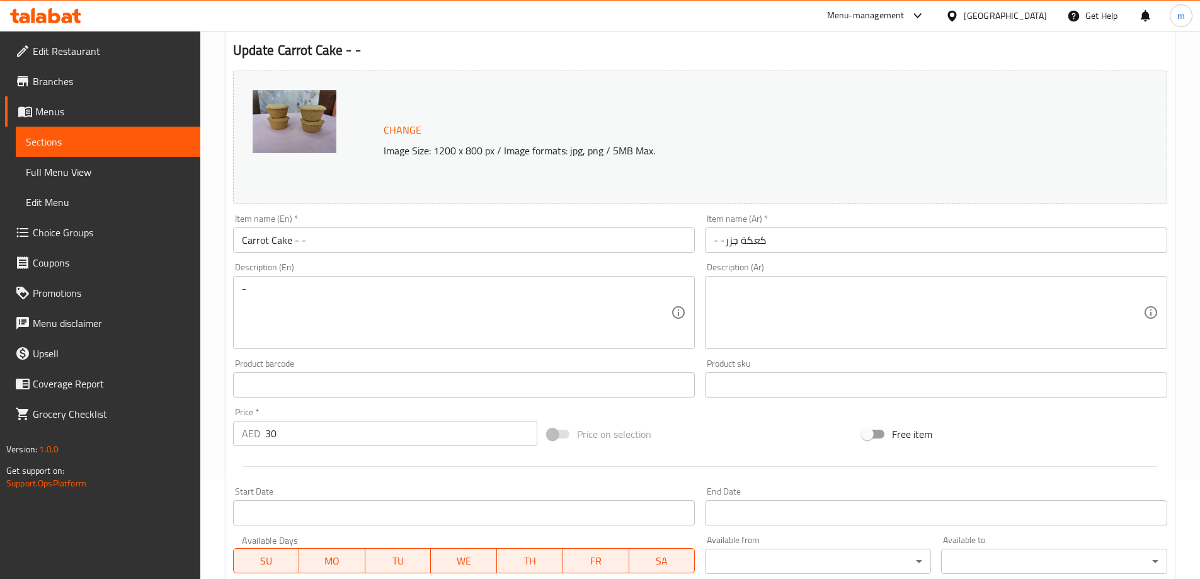
scroll to position [330, 0]
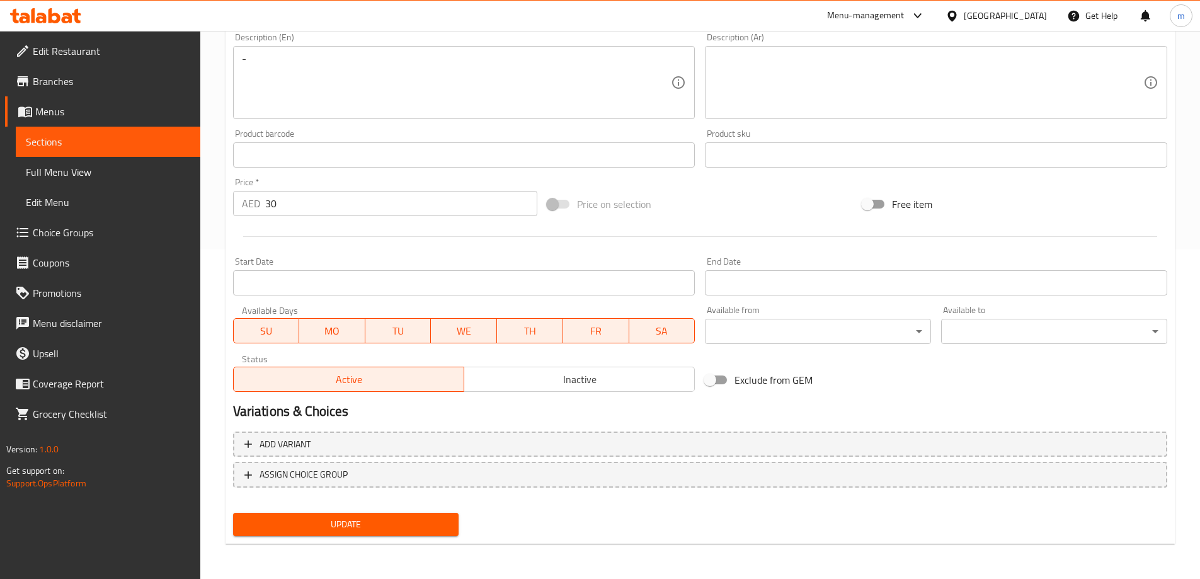
click at [436, 527] on span "Update" at bounding box center [346, 525] width 206 height 16
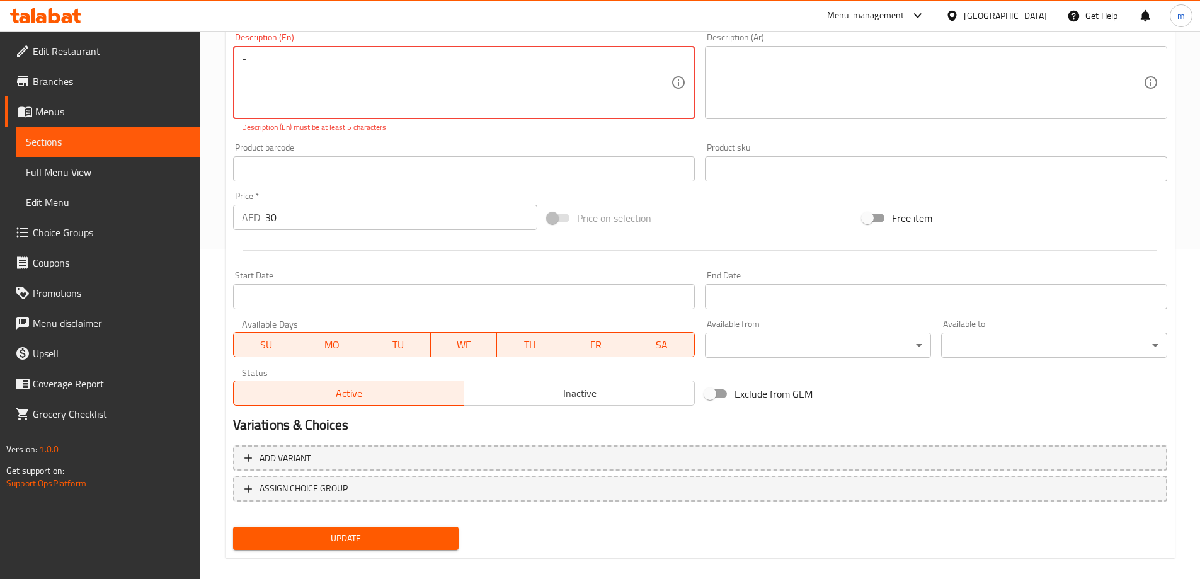
drag, startPoint x: 275, startPoint y: 69, endPoint x: 205, endPoint y: 67, distance: 70.0
click at [205, 67] on div "Home / Restaurants management / Menus / Sections / item / update Cakes section …" at bounding box center [700, 147] width 1000 height 892
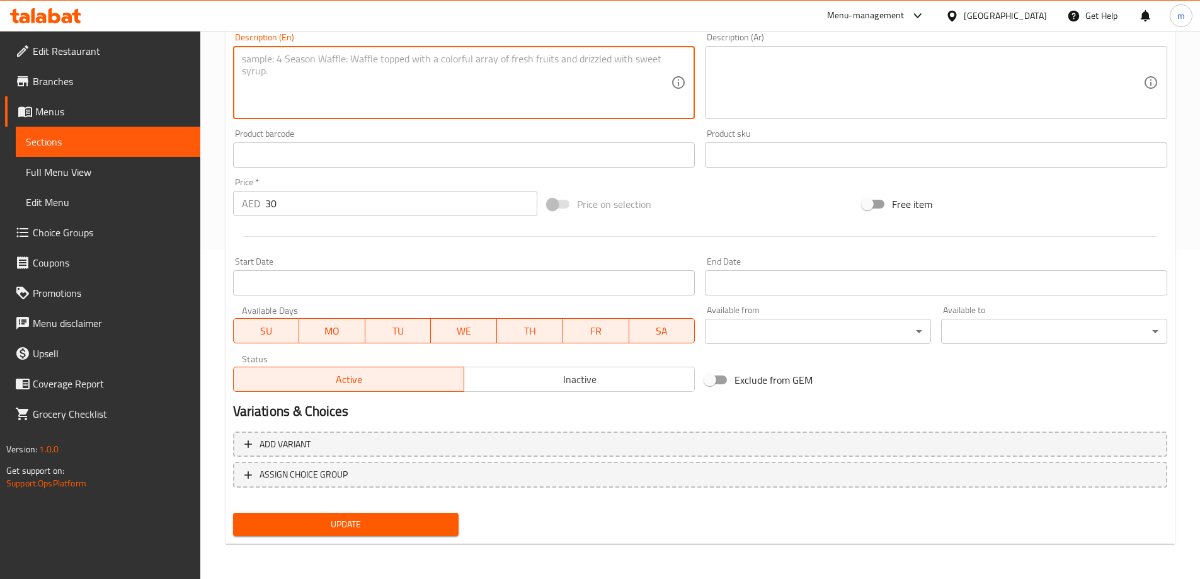
click at [355, 529] on span "Update" at bounding box center [346, 525] width 206 height 16
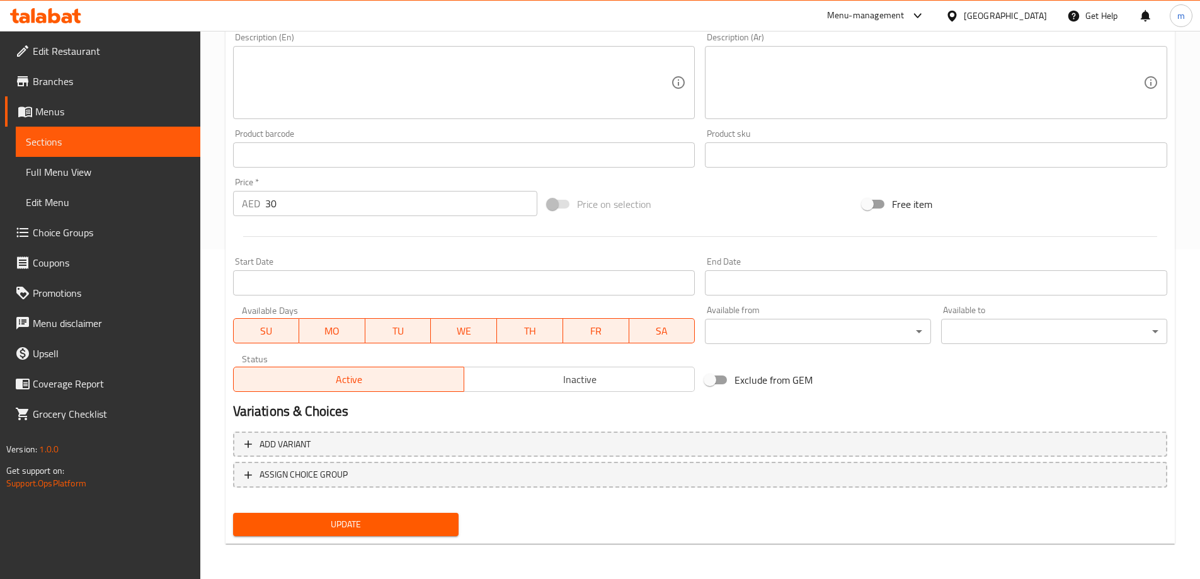
click at [387, 530] on span "Update" at bounding box center [346, 525] width 206 height 16
click at [134, 135] on span "Sections" at bounding box center [108, 141] width 164 height 15
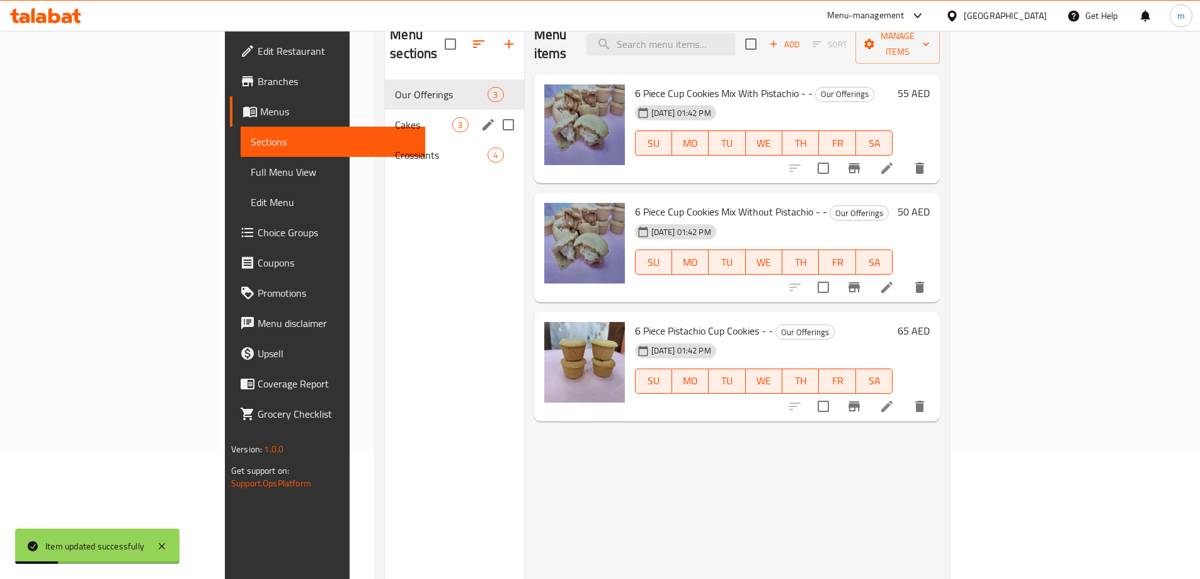
scroll to position [50, 0]
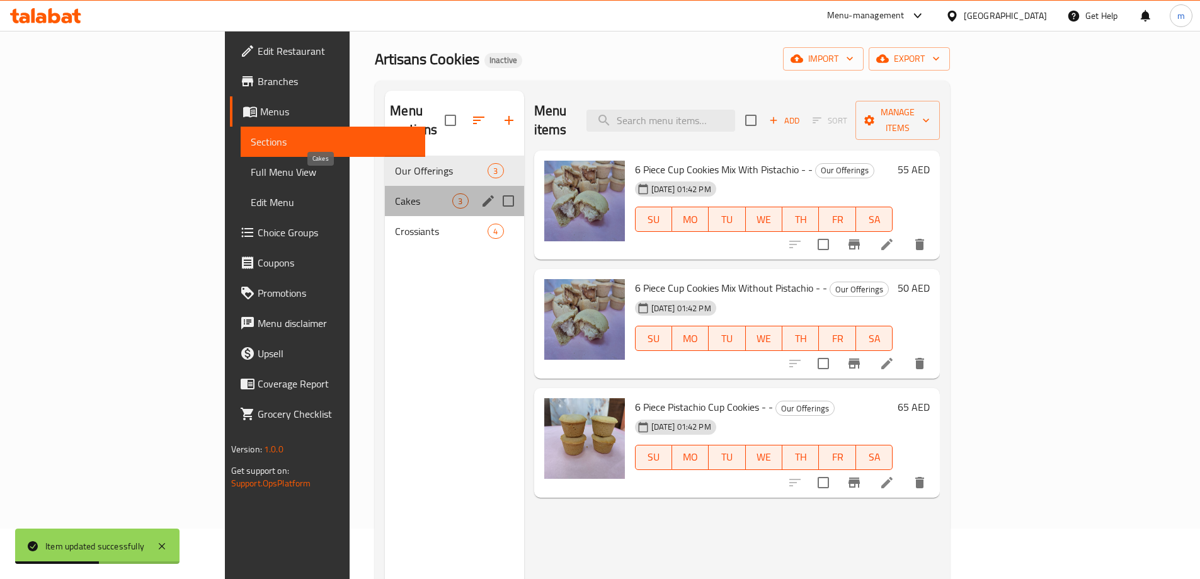
click at [395, 193] on span "Cakes" at bounding box center [423, 200] width 57 height 15
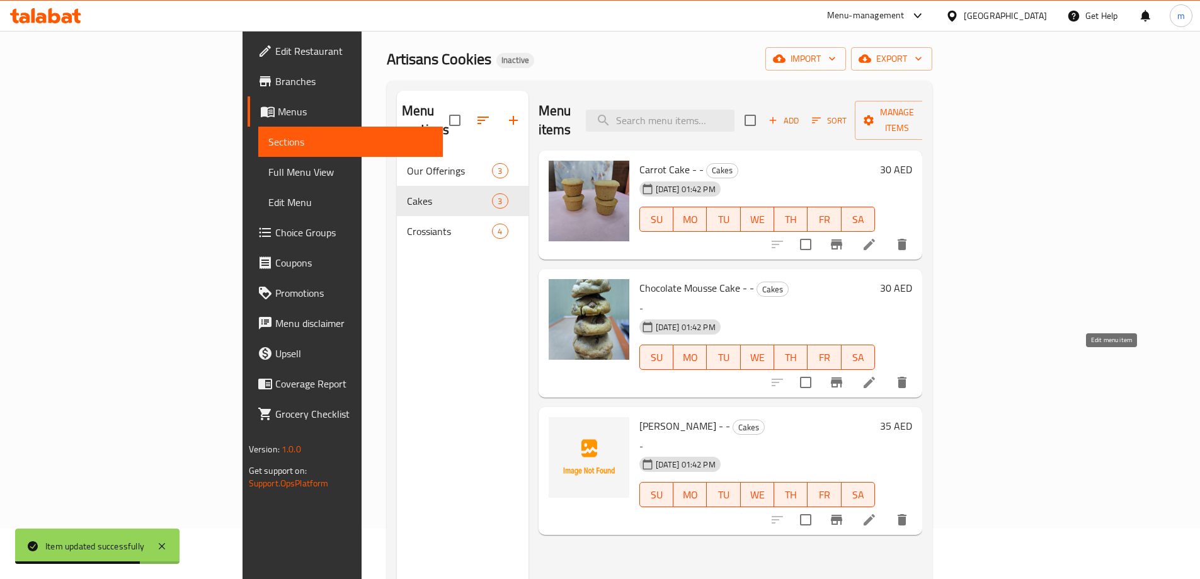
click at [875, 377] on icon at bounding box center [869, 382] width 11 height 11
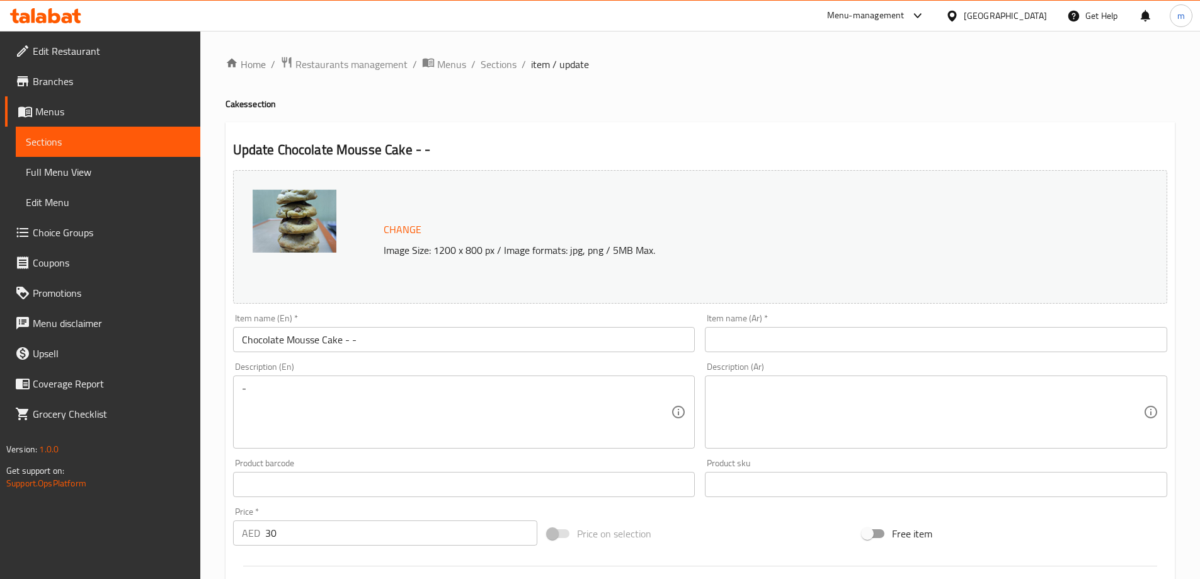
click at [298, 341] on input "Chocolate Mousse Cake - -" at bounding box center [464, 339] width 462 height 25
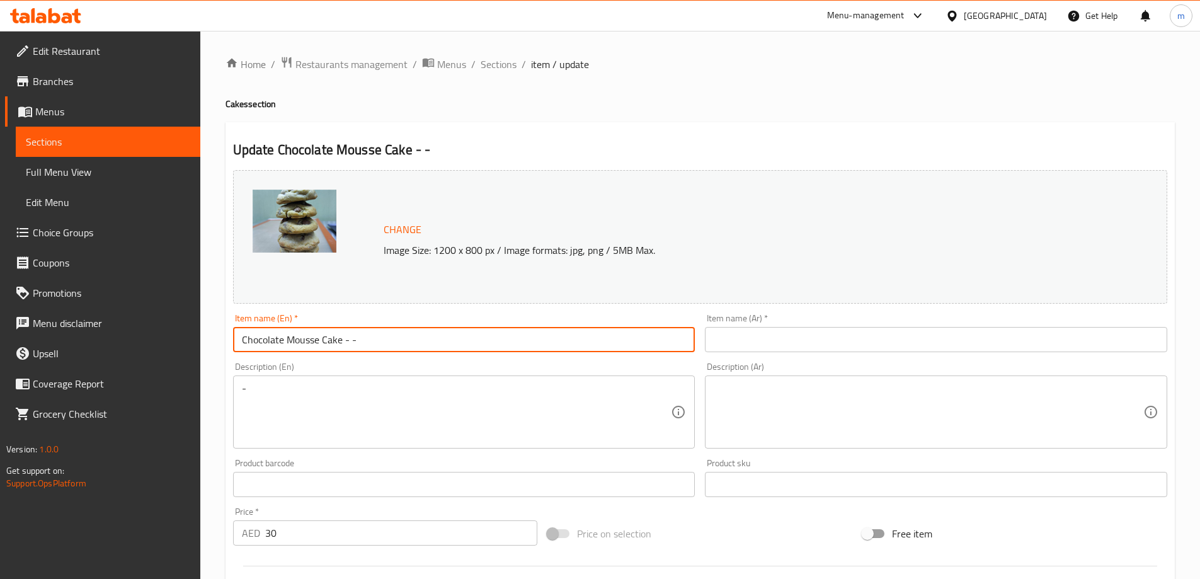
click at [298, 341] on input "Chocolate Mousse Cake - -" at bounding box center [464, 339] width 462 height 25
click at [808, 332] on input "text" at bounding box center [936, 339] width 462 height 25
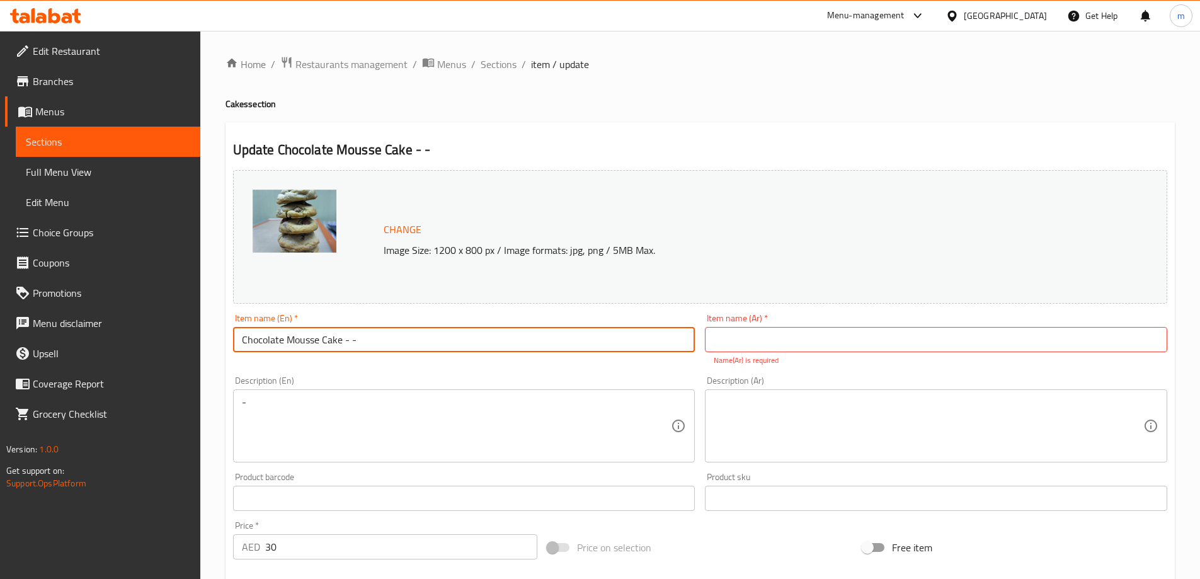
click at [261, 336] on input "Chocolate Mousse Cake - -" at bounding box center [464, 339] width 462 height 25
click at [268, 350] on input "Chocolate Mousse Cake - -" at bounding box center [464, 339] width 462 height 25
click at [253, 341] on input "Chocolate Mousse Cake - -" at bounding box center [464, 339] width 462 height 25
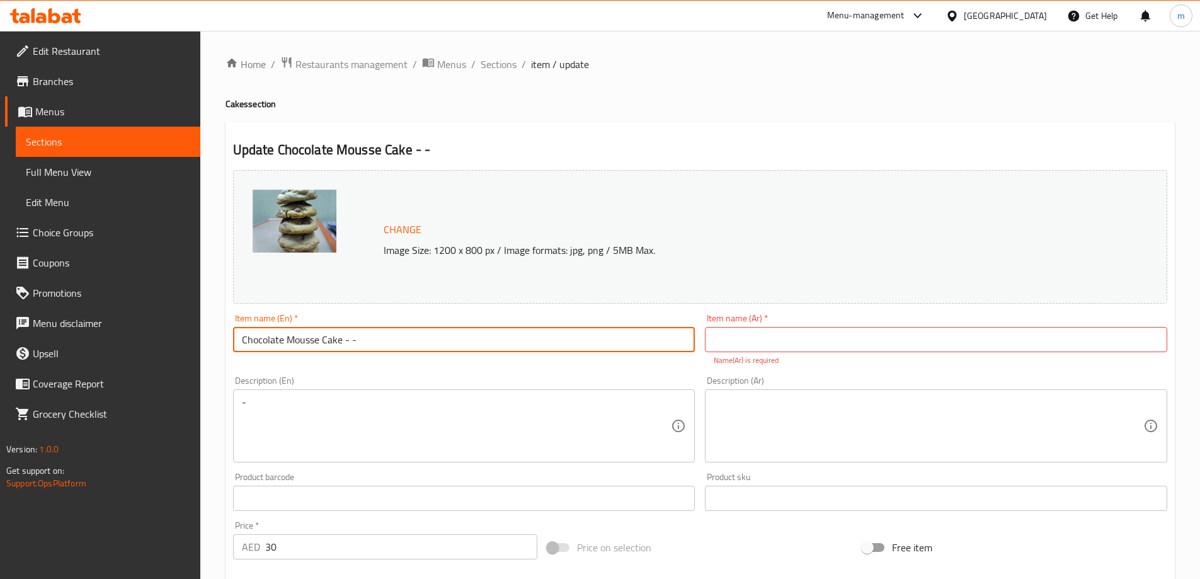
drag, startPoint x: 729, startPoint y: 332, endPoint x: 734, endPoint y: 339, distance: 8.6
click at [729, 332] on input "text" at bounding box center [936, 339] width 462 height 25
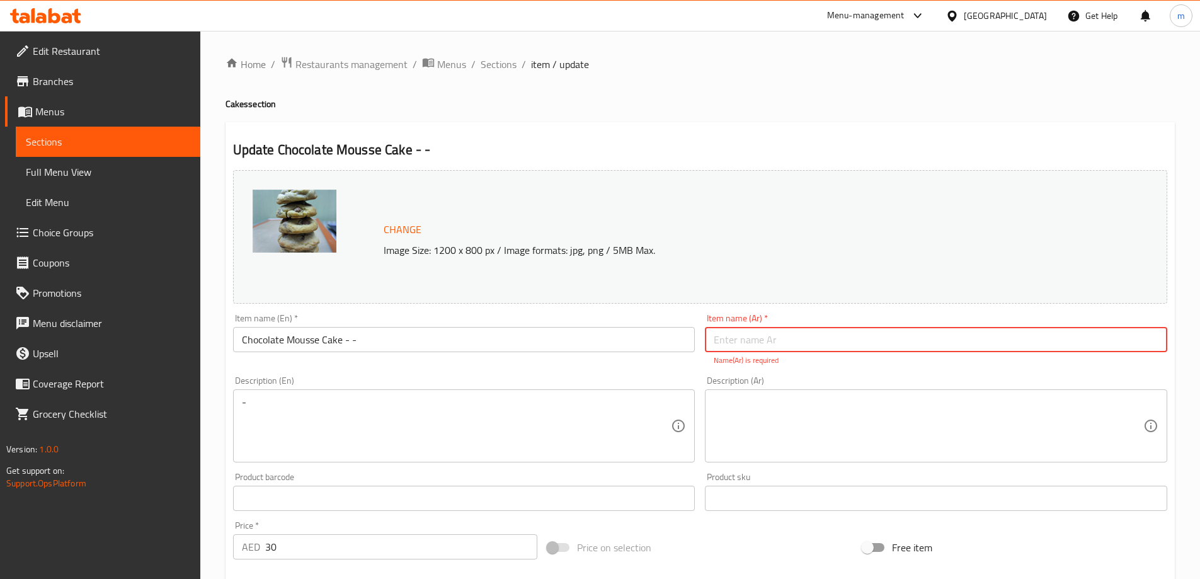
paste input "شوكولاتة"
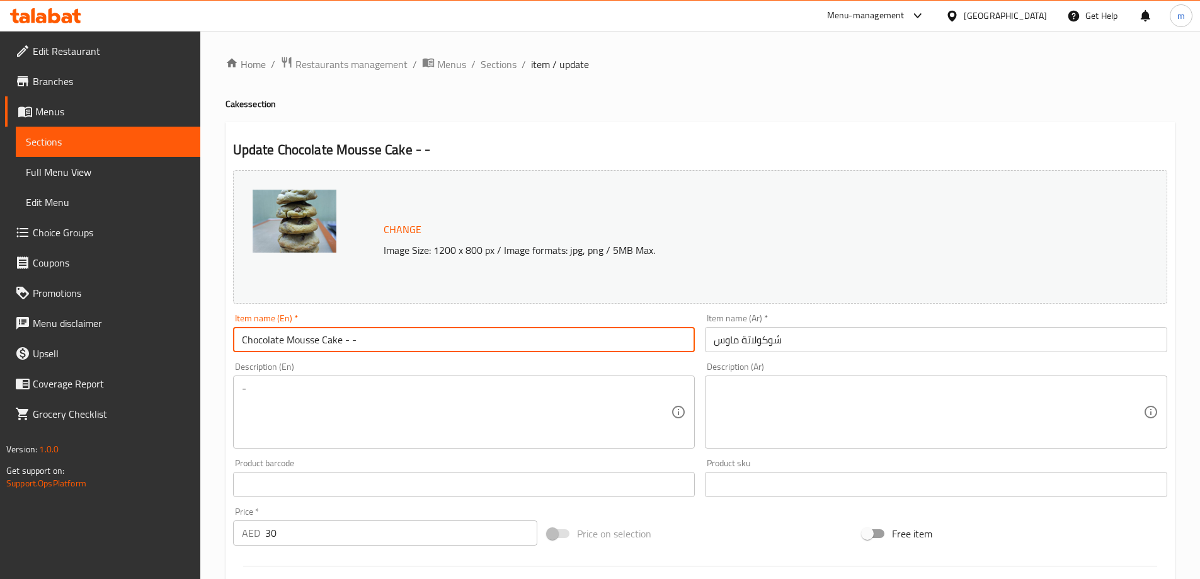
click at [336, 343] on input "Chocolate Mousse Cake - -" at bounding box center [464, 339] width 462 height 25
click at [335, 343] on input "Chocolate Mousse Cake - -" at bounding box center [464, 339] width 462 height 25
click at [815, 342] on input "شوكولاتة ماوس" at bounding box center [936, 339] width 462 height 25
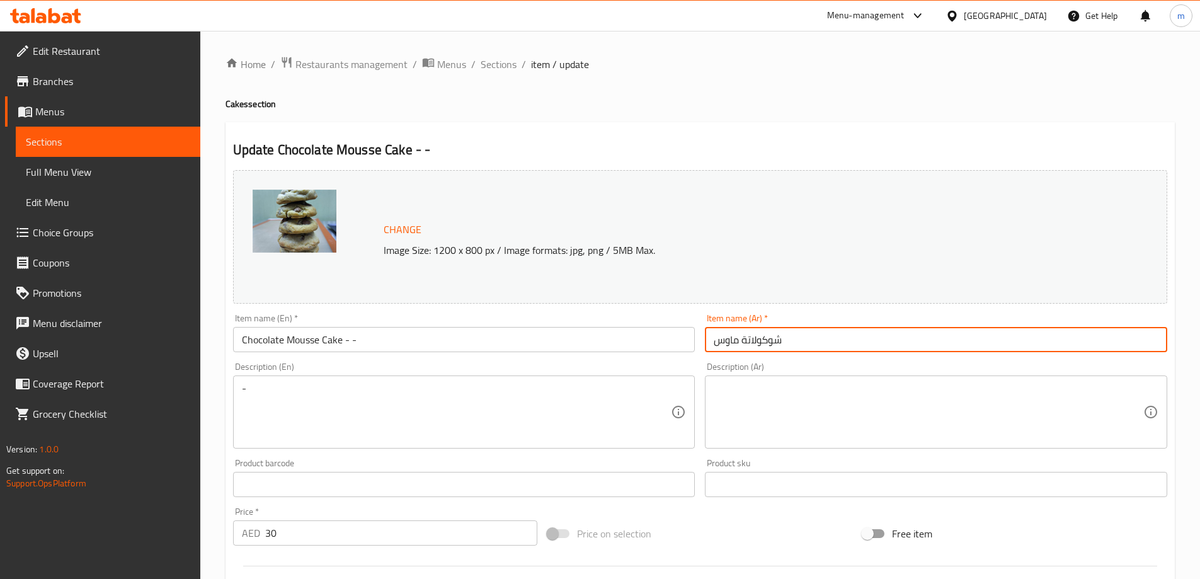
paste input "كيك"
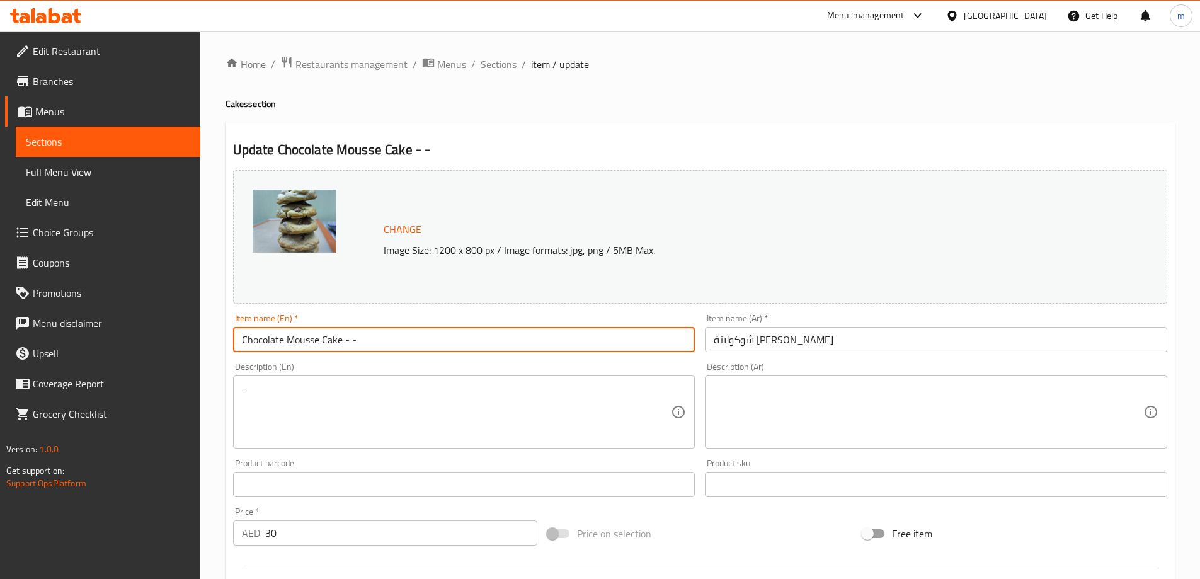
drag, startPoint x: 342, startPoint y: 342, endPoint x: 375, endPoint y: 345, distance: 32.9
click at [375, 345] on input "Chocolate Mousse Cake - -" at bounding box center [464, 339] width 462 height 25
click at [853, 348] on input "شوكولاتة ماوس كيك" at bounding box center [936, 339] width 462 height 25
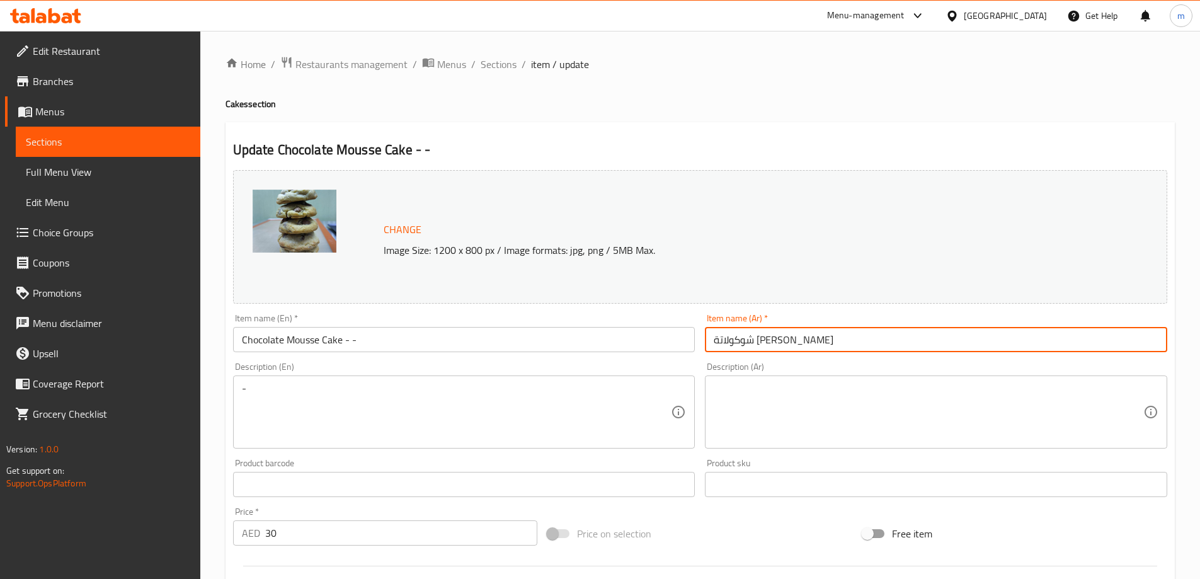
paste input "- -"
click at [808, 343] on input "شوكولاتة ماوس كيك - -" at bounding box center [936, 339] width 462 height 25
click at [823, 343] on input "شوكولاتة ماوس كيك - -" at bounding box center [936, 339] width 462 height 25
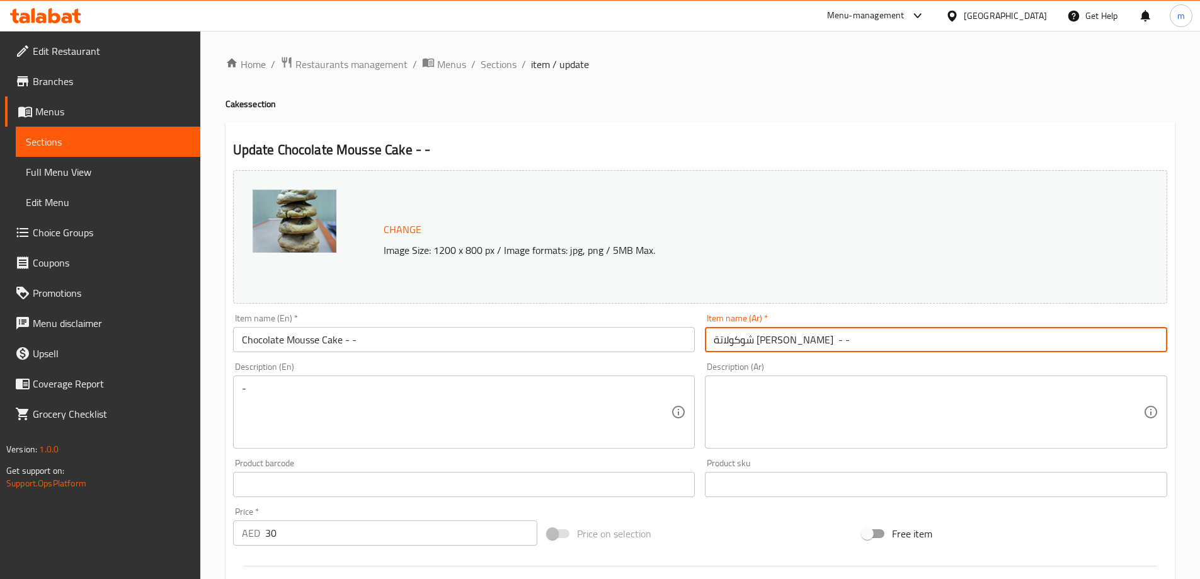
click at [815, 345] on input "شوكولاتة ماوس كيك - -" at bounding box center [936, 339] width 462 height 25
drag, startPoint x: 807, startPoint y: 344, endPoint x: 860, endPoint y: 345, distance: 52.9
click at [858, 345] on input "شوكولاتة ماوس كيك - -" at bounding box center [936, 339] width 462 height 25
click at [711, 345] on input "شوكولاتة ماوس كيك" at bounding box center [936, 339] width 462 height 25
paste input "- -"
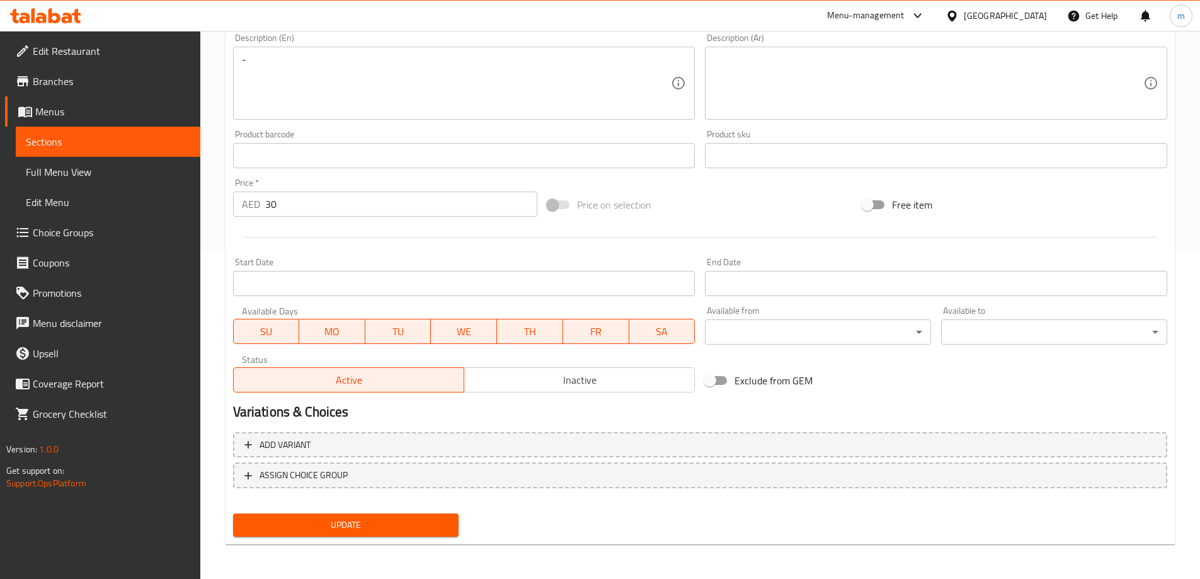
scroll to position [330, 0]
type input "- -شوكولاتة ماوس كيك"
click at [403, 527] on span "Update" at bounding box center [346, 525] width 206 height 16
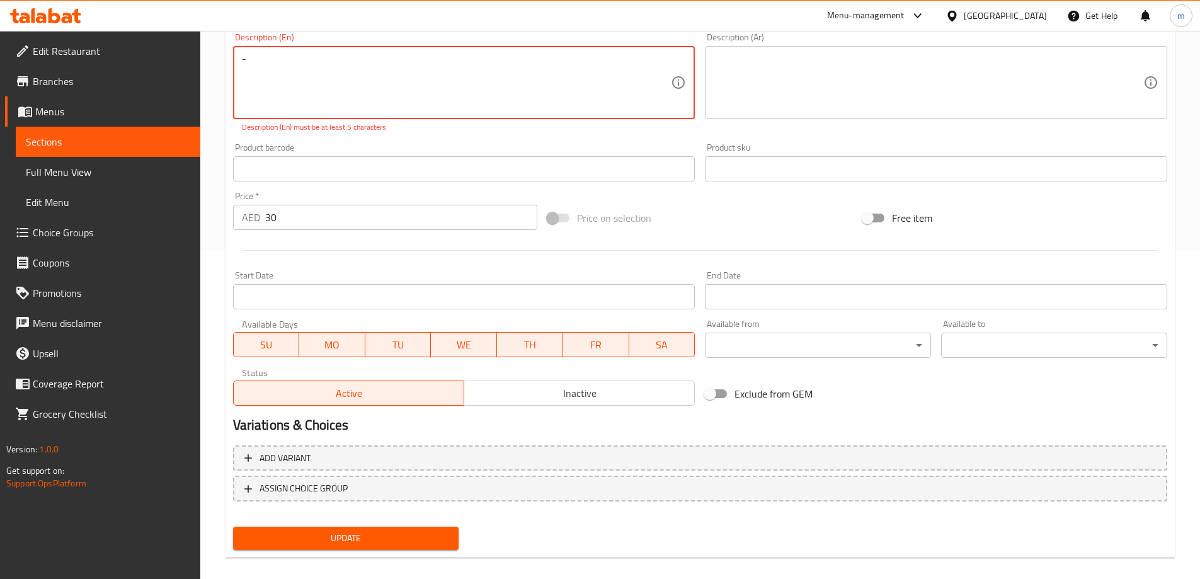
drag, startPoint x: 285, startPoint y: 62, endPoint x: 231, endPoint y: 60, distance: 54.2
click at [234, 60] on div "- Description (En)" at bounding box center [464, 82] width 462 height 73
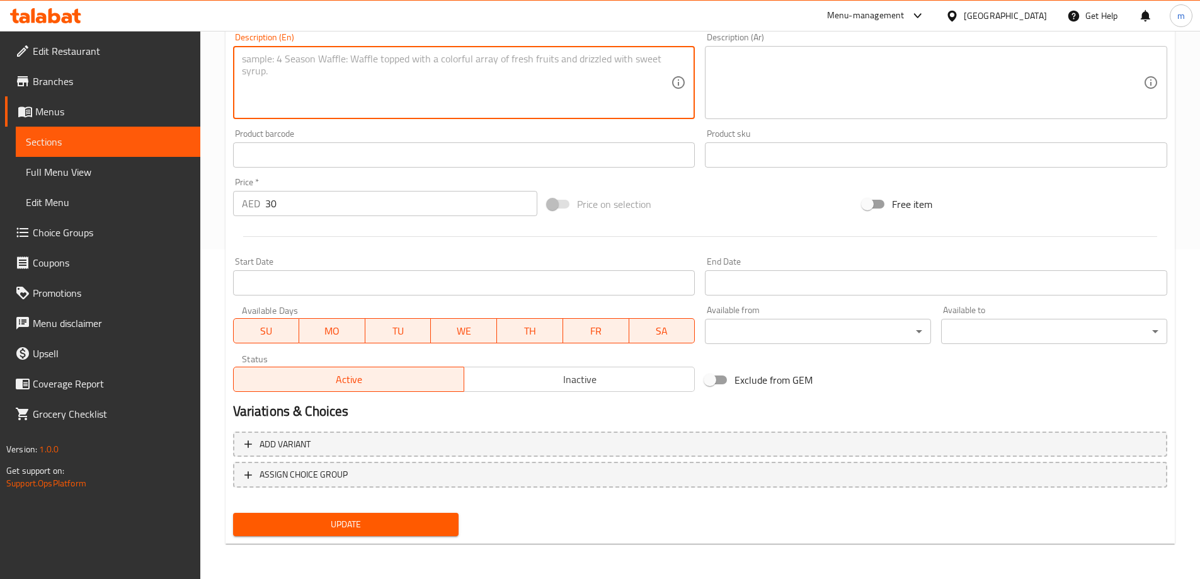
click at [398, 520] on span "Update" at bounding box center [346, 525] width 206 height 16
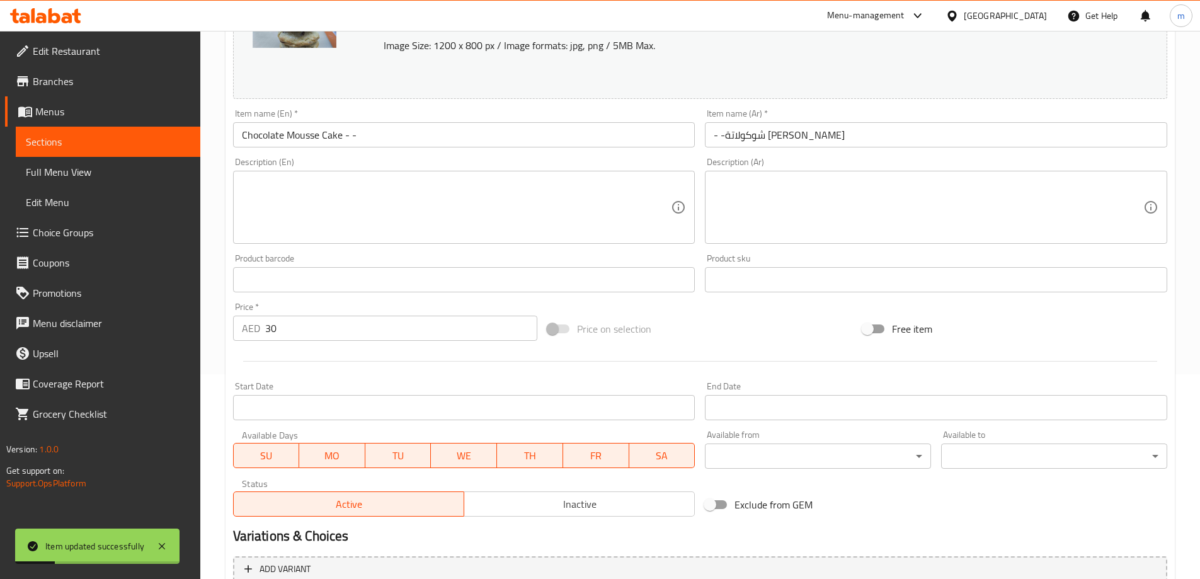
scroll to position [204, 0]
click at [100, 142] on span "Sections" at bounding box center [108, 141] width 164 height 15
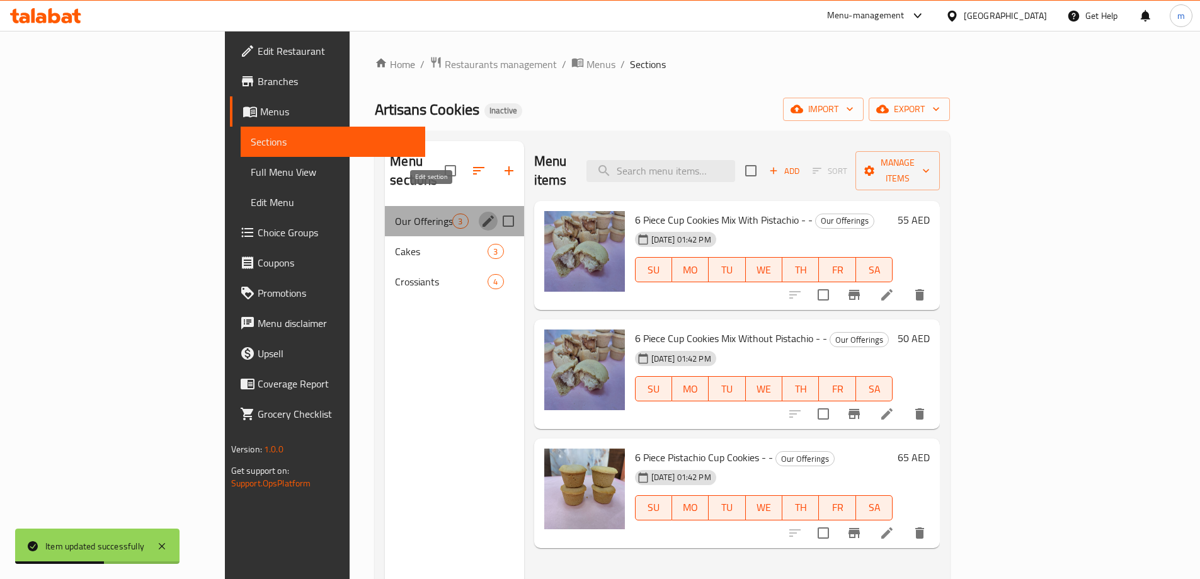
click at [481, 214] on icon "edit" at bounding box center [488, 221] width 15 height 15
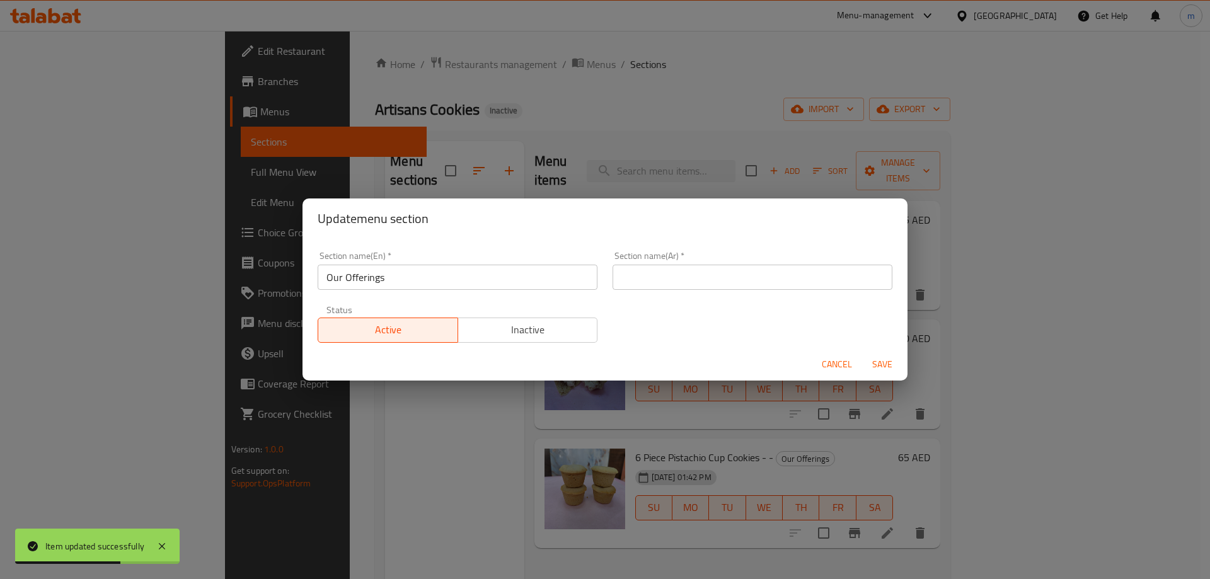
click at [406, 173] on div "Update menu section Section name(En)   * Our Offerings Section name(En) * Secti…" at bounding box center [605, 289] width 1210 height 579
click at [553, 148] on div "Update menu section Section name(En)   * Our Offerings Section name(En) * Secti…" at bounding box center [605, 289] width 1210 height 579
click at [824, 360] on span "Cancel" at bounding box center [837, 365] width 30 height 16
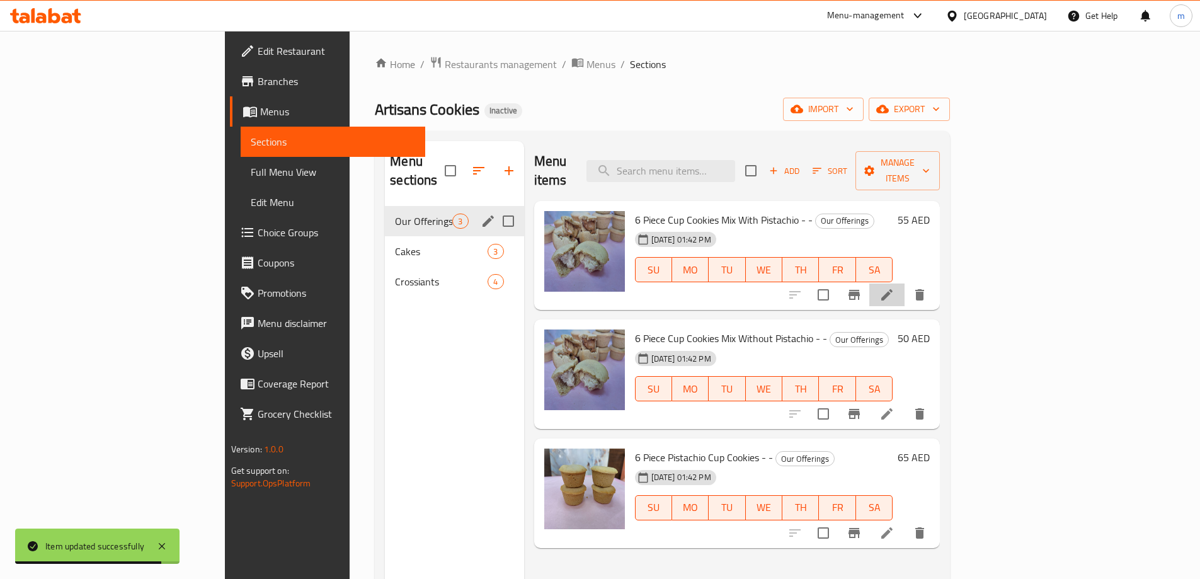
click at [905, 284] on li at bounding box center [886, 295] width 35 height 23
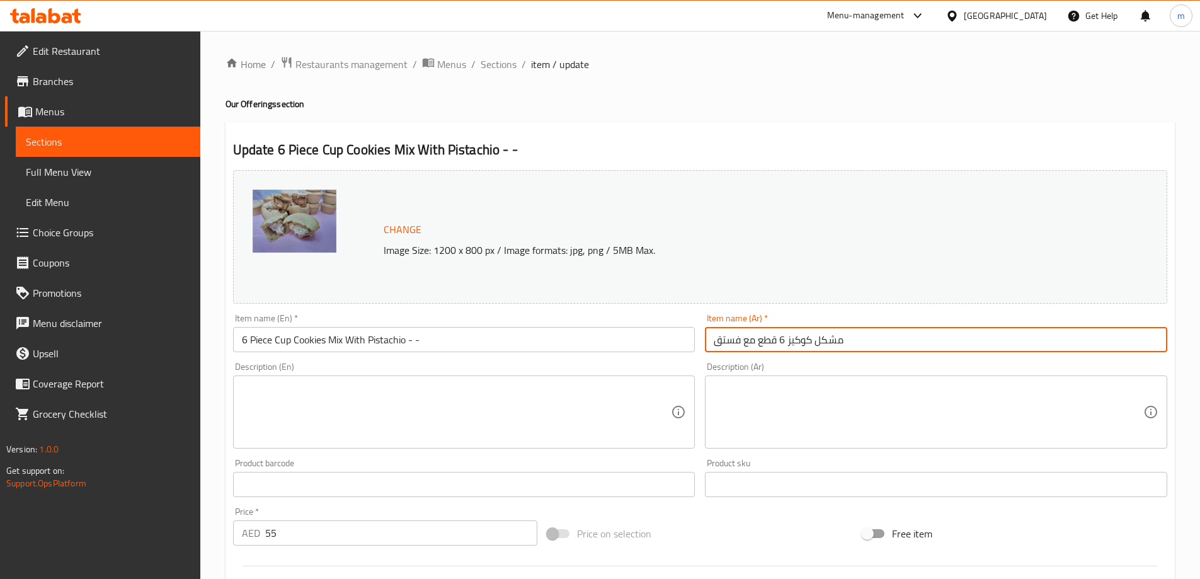
click at [789, 341] on input "مشكل كوكيز 6 قطع مع فستق" at bounding box center [936, 339] width 462 height 25
click at [804, 342] on input "مشكل كوكيزكيك 6 قطع مع فستق" at bounding box center [936, 339] width 462 height 25
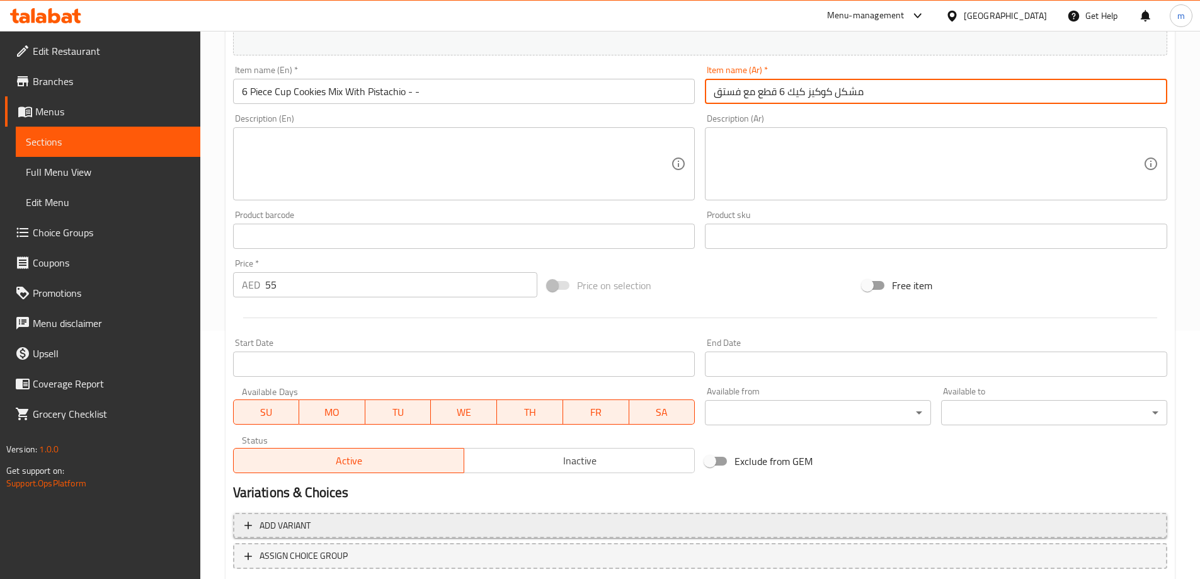
scroll to position [330, 0]
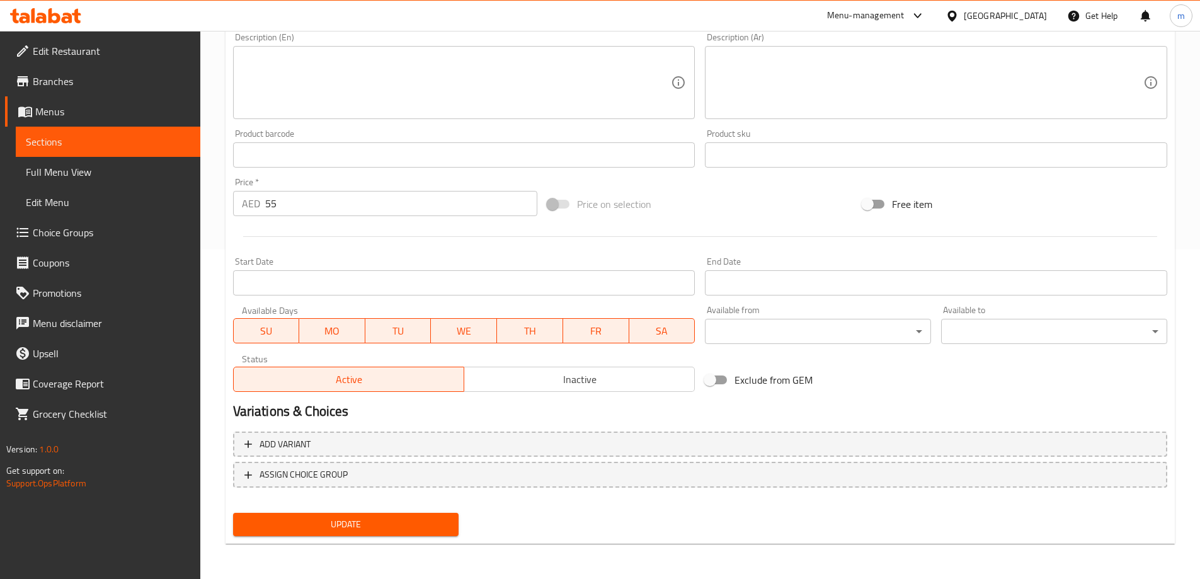
type input "مشكل كوكيز كيك 6 قطع مع فستق"
click at [338, 524] on span "Update" at bounding box center [346, 525] width 206 height 16
click at [110, 127] on link "Sections" at bounding box center [108, 142] width 185 height 30
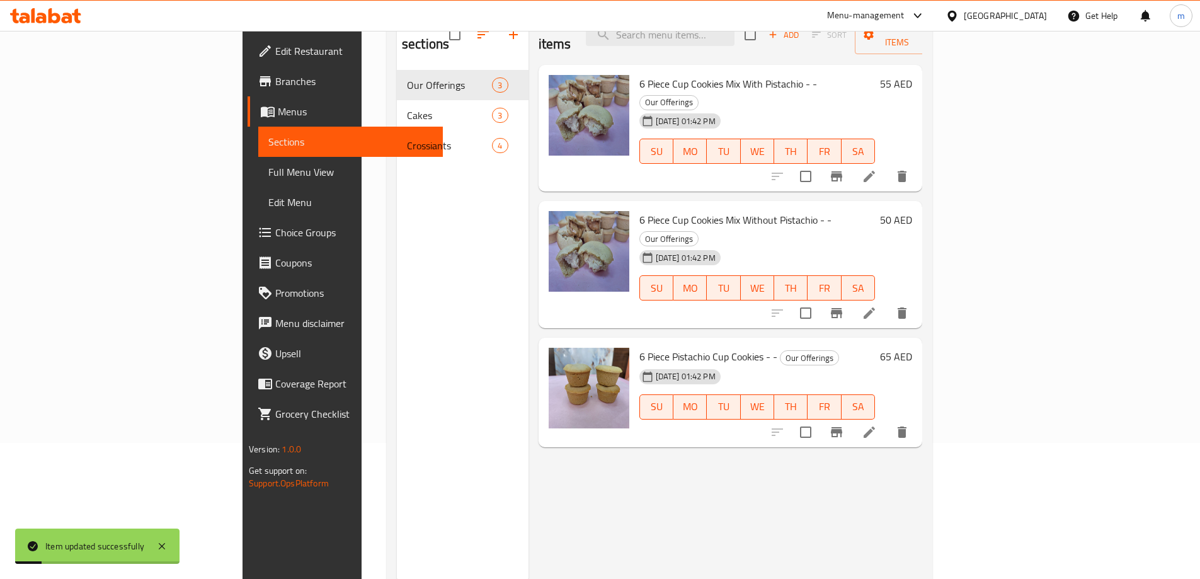
scroll to position [113, 0]
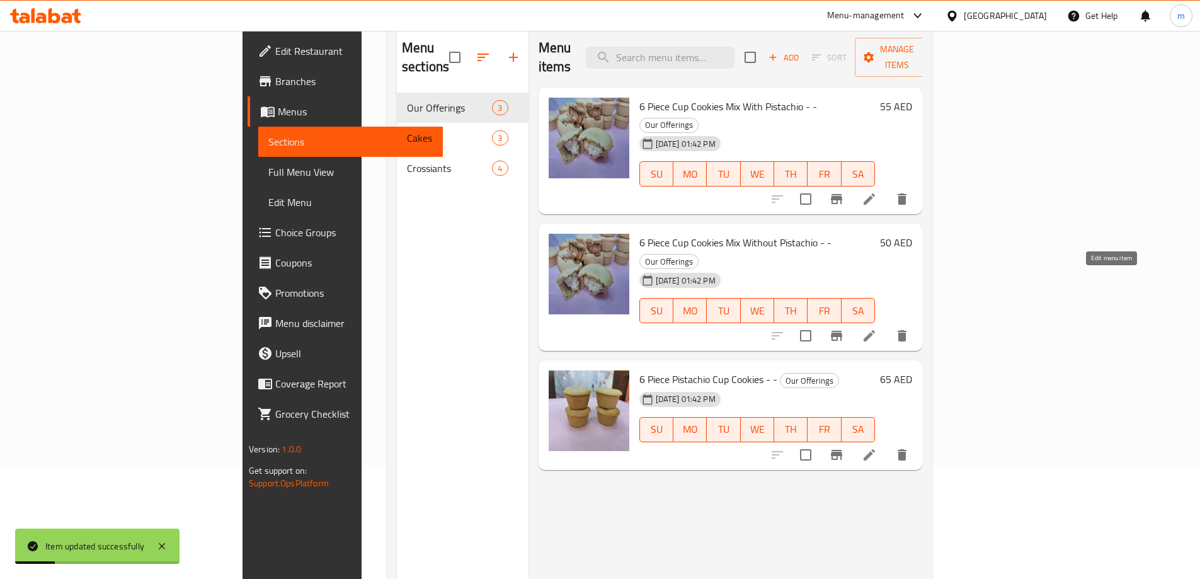
click at [877, 328] on icon at bounding box center [869, 335] width 15 height 15
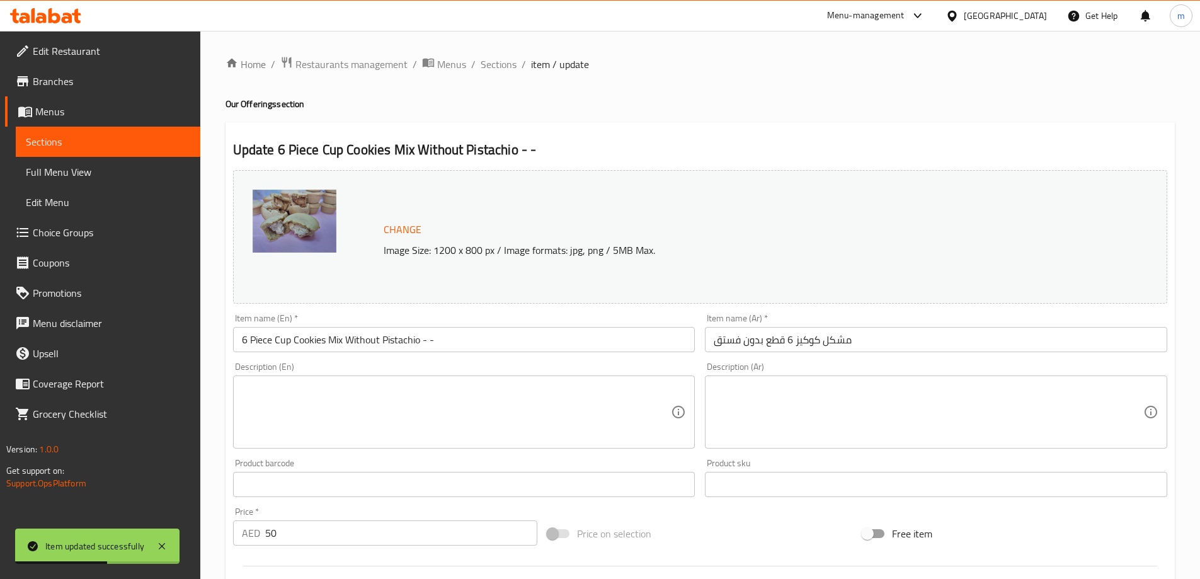
click at [793, 342] on input "مشكل كوكيز 6 قطع بدون فستق" at bounding box center [936, 339] width 462 height 25
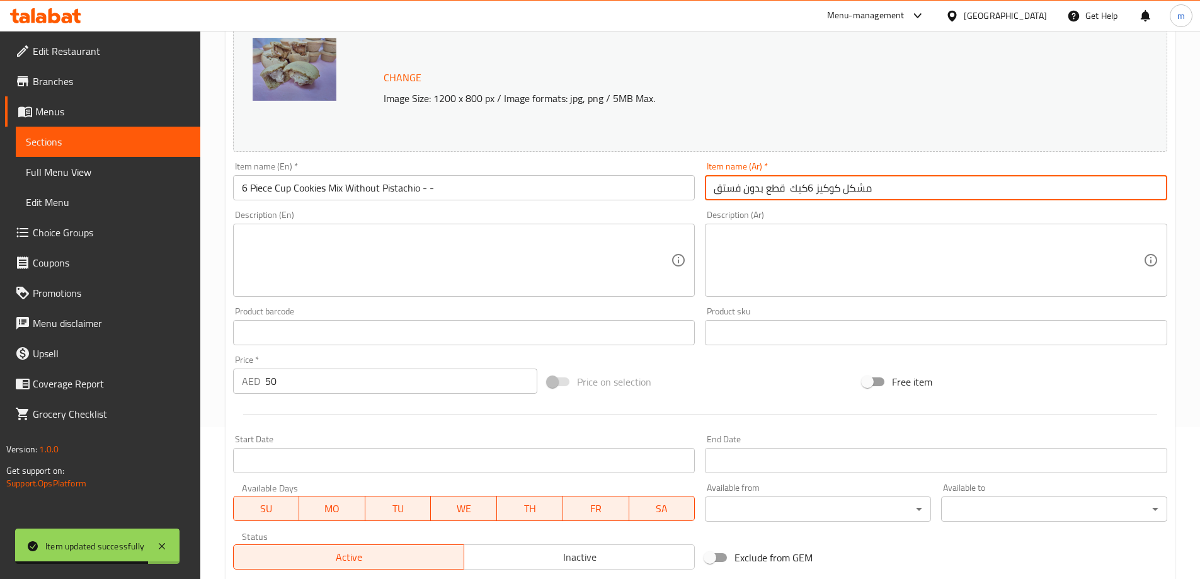
scroll to position [315, 0]
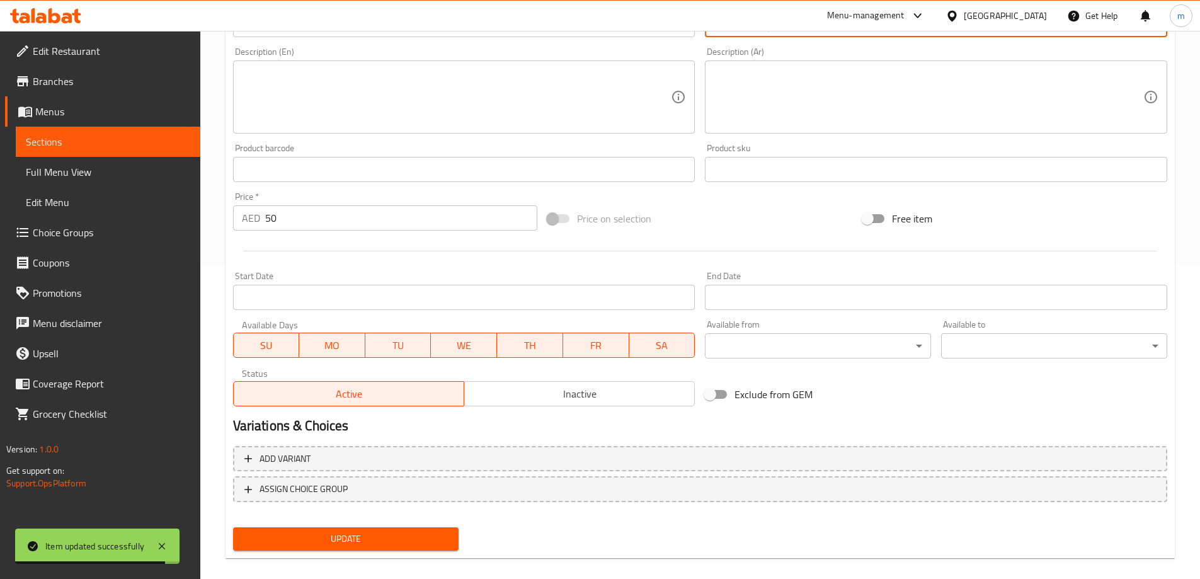
type input "مشكل كوكيز 6كيك قطع بدون فستق"
click at [333, 535] on span "Update" at bounding box center [346, 539] width 206 height 16
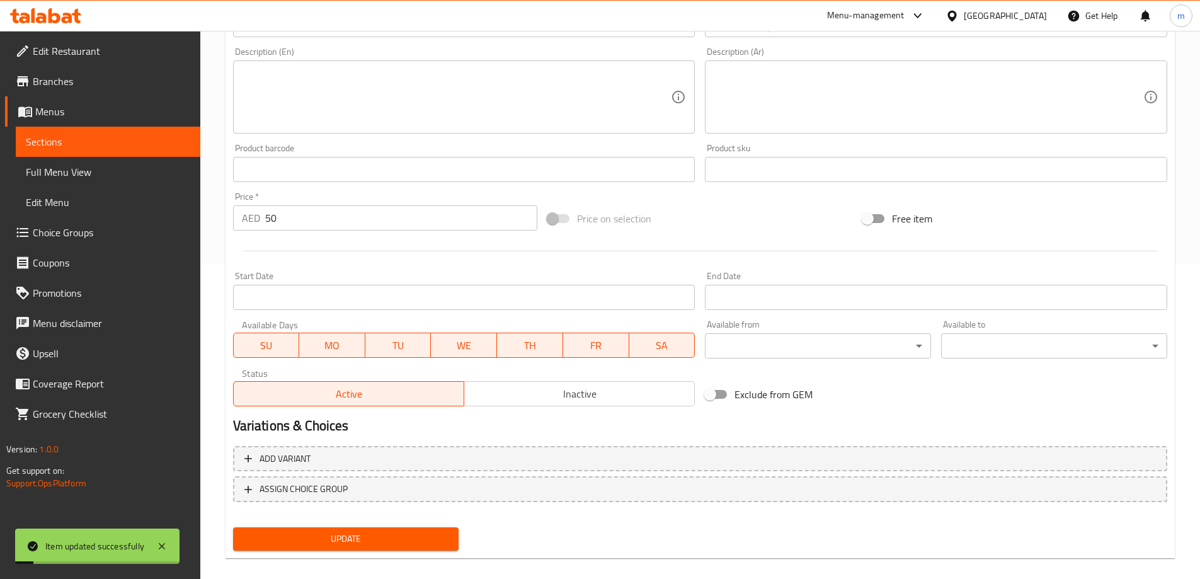
click at [133, 146] on span "Sections" at bounding box center [108, 141] width 164 height 15
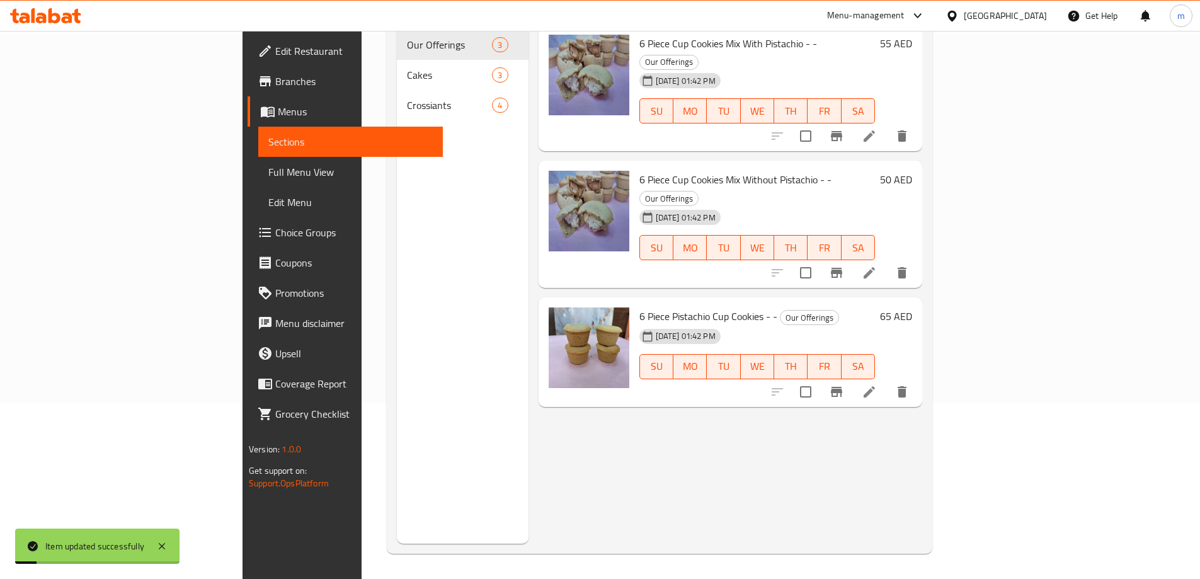
scroll to position [176, 0]
click at [877, 384] on icon at bounding box center [869, 391] width 15 height 15
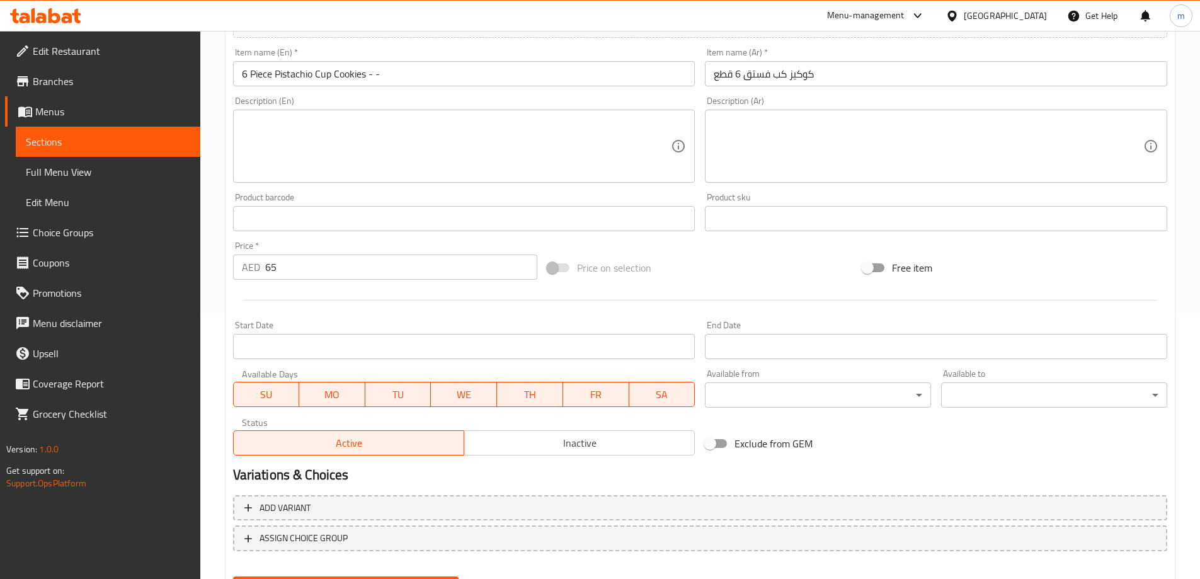
scroll to position [330, 0]
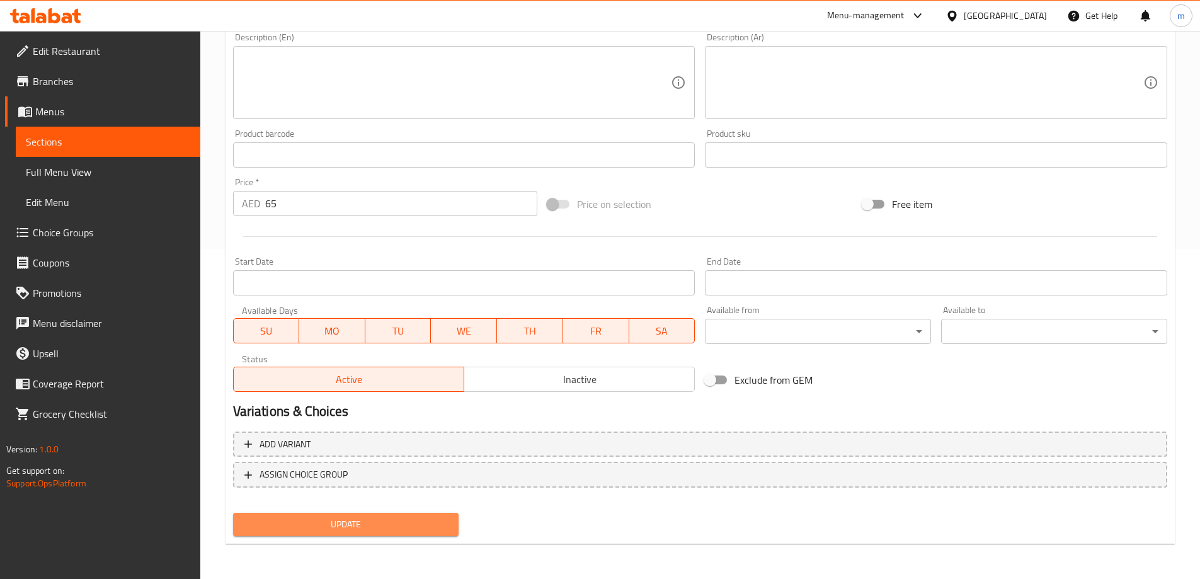
click at [417, 526] on span "Update" at bounding box center [346, 525] width 206 height 16
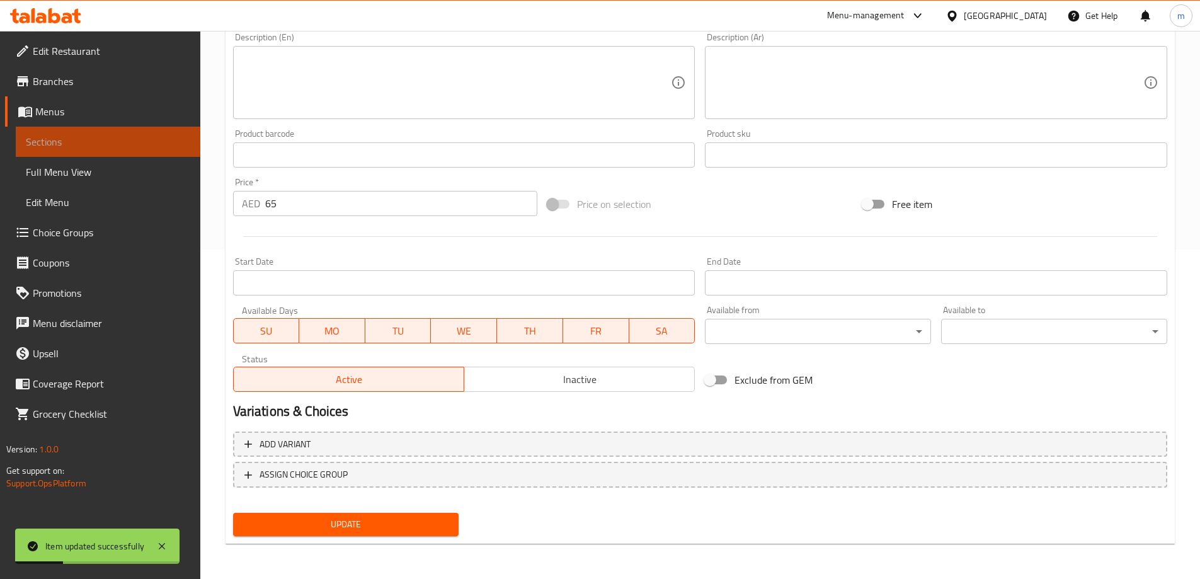
click at [90, 138] on span "Sections" at bounding box center [108, 141] width 164 height 15
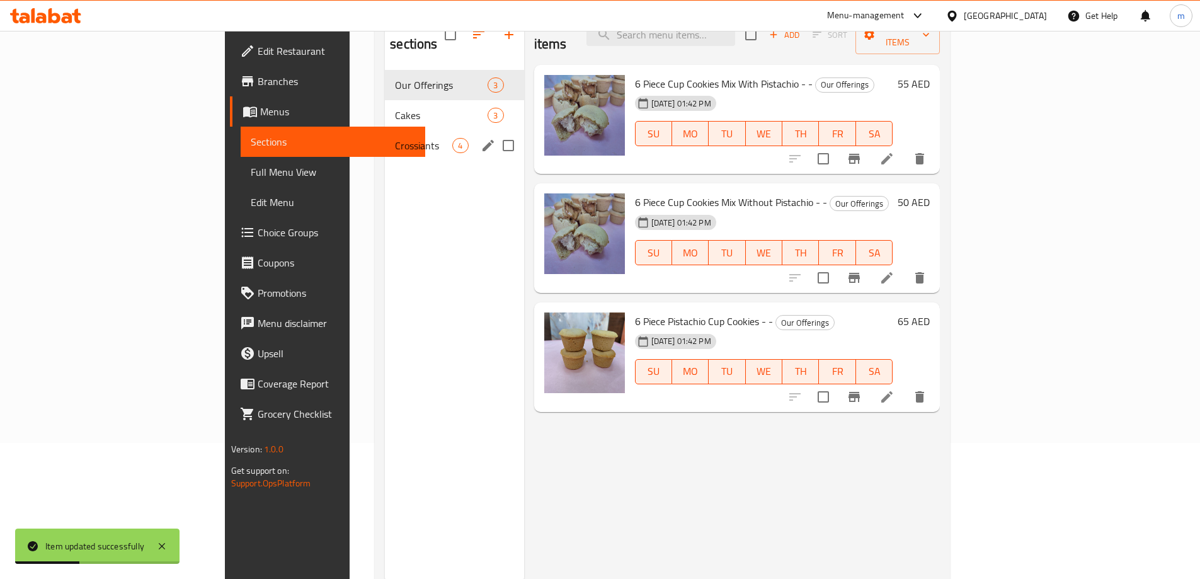
scroll to position [113, 0]
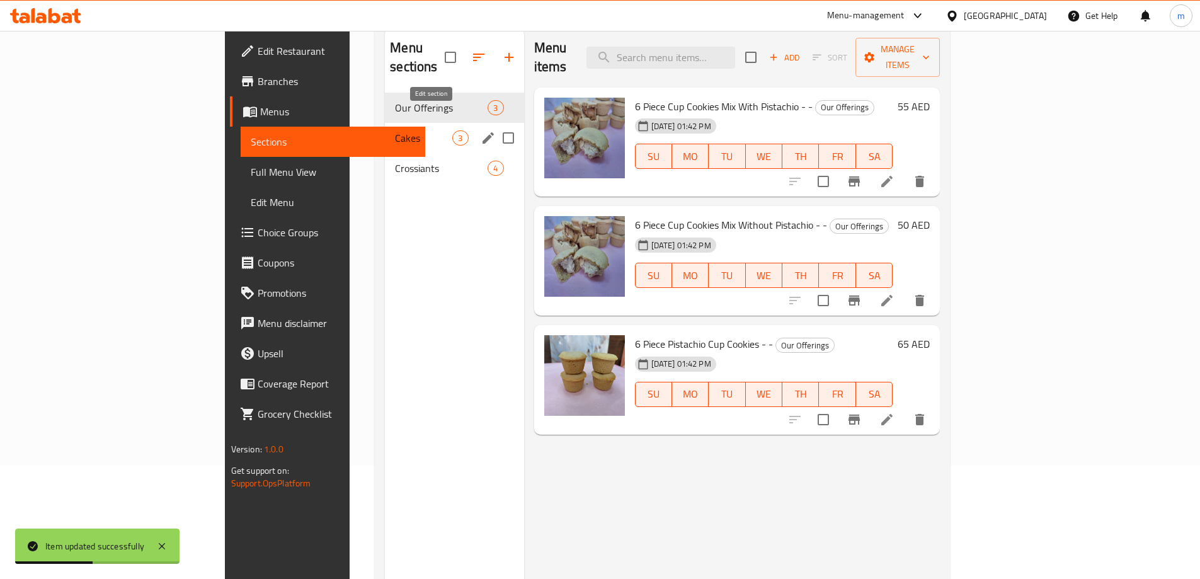
click at [481, 130] on icon "edit" at bounding box center [488, 137] width 15 height 15
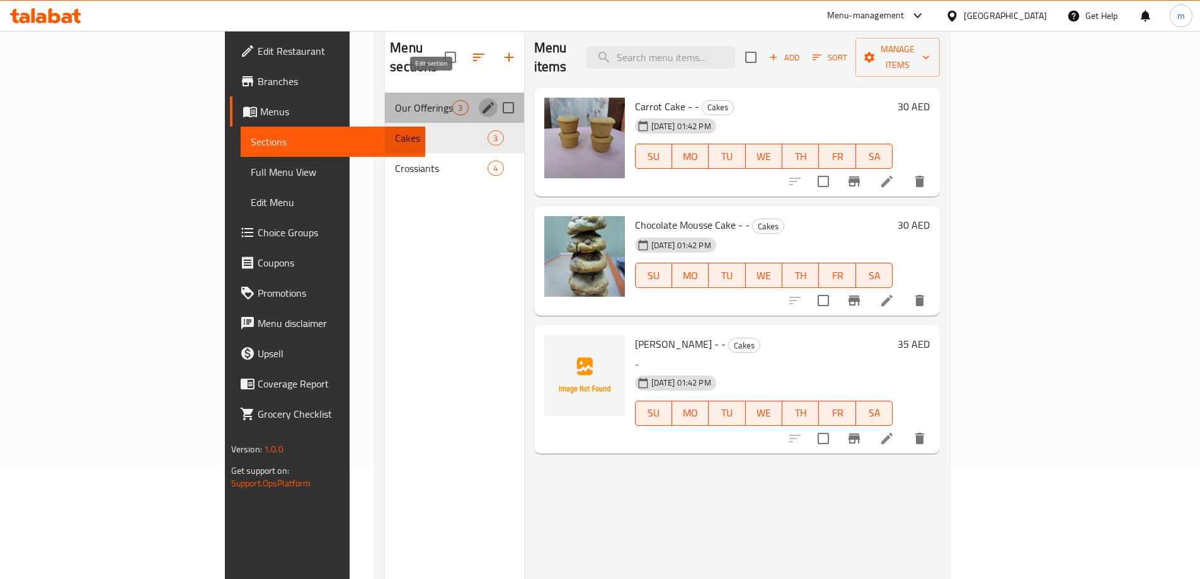
click at [481, 100] on icon "edit" at bounding box center [488, 107] width 15 height 15
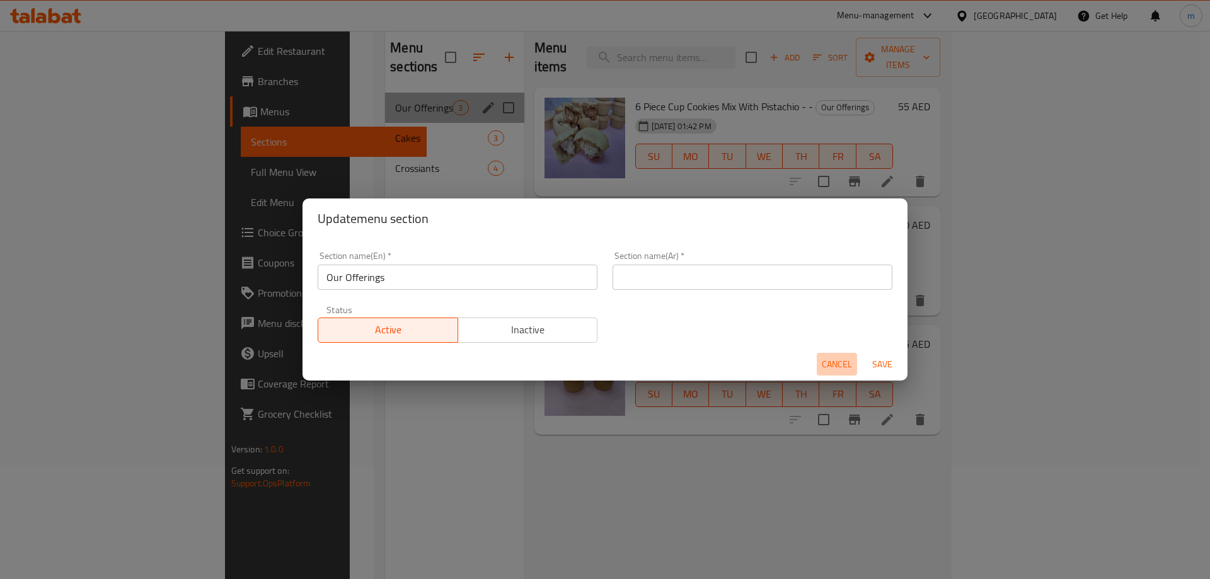
click at [851, 372] on span "Cancel" at bounding box center [837, 365] width 30 height 16
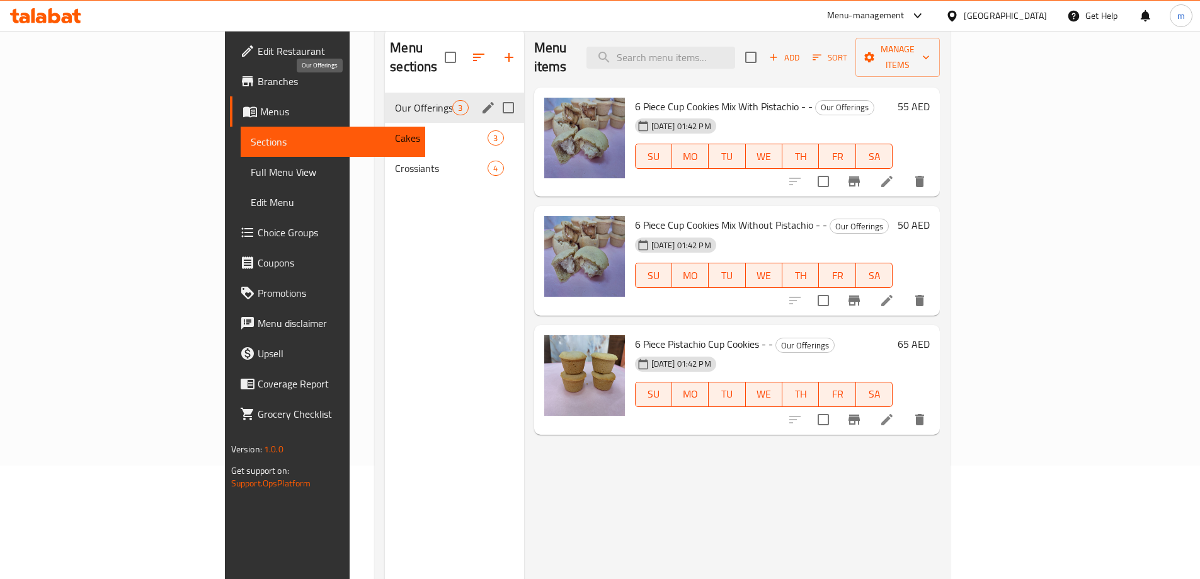
click at [395, 100] on span "Our Offerings" at bounding box center [423, 107] width 57 height 15
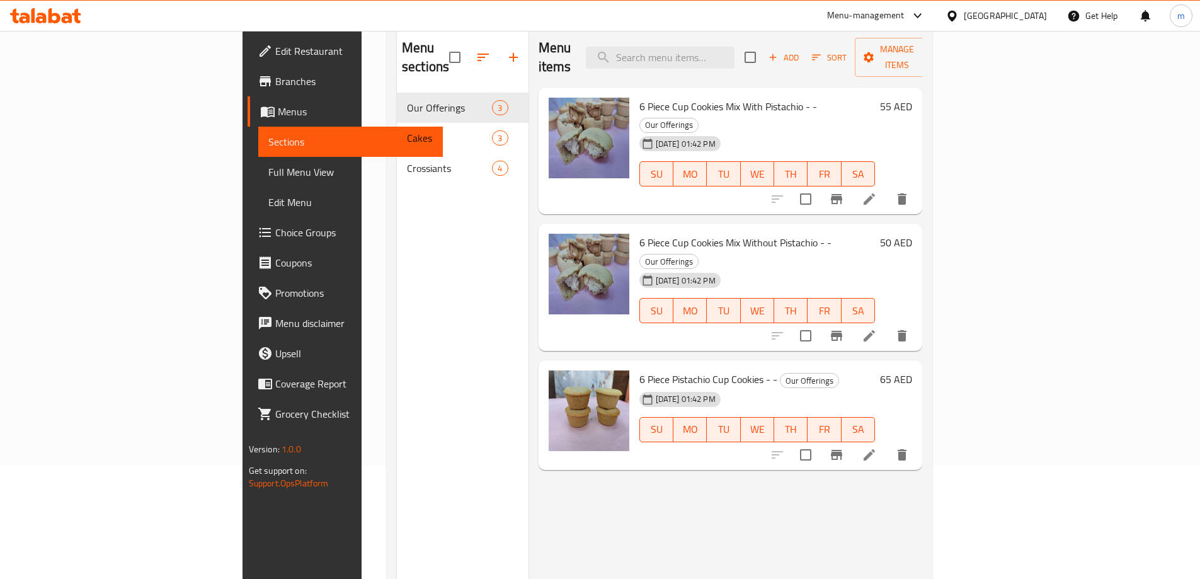
click at [887, 324] on li at bounding box center [869, 335] width 35 height 23
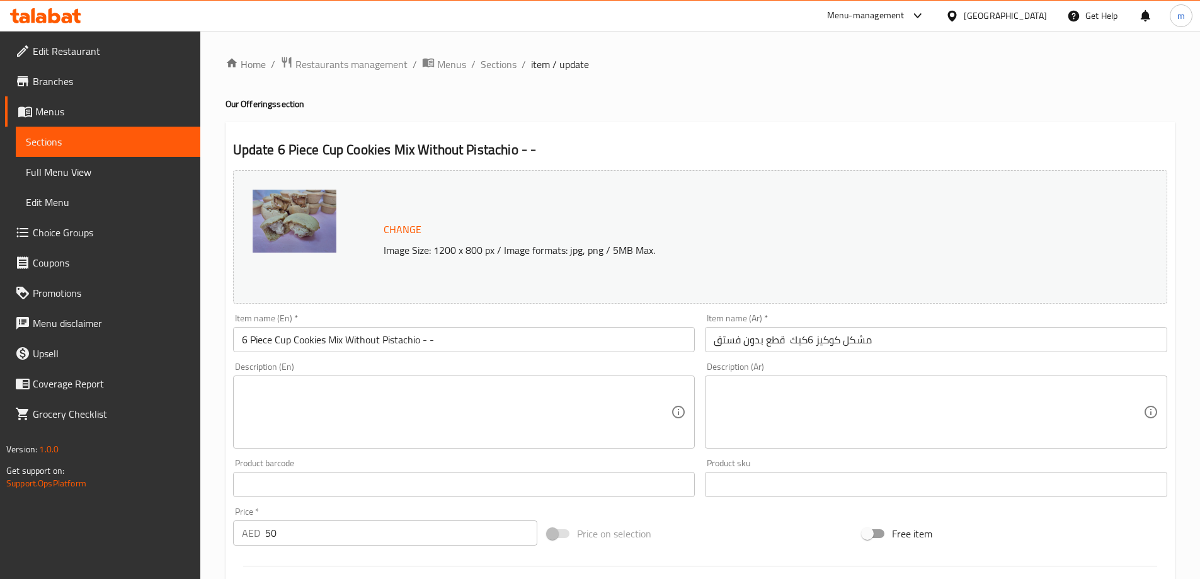
click at [815, 341] on input "مشكل كوكيز 6كيك قطع بدون فستق" at bounding box center [936, 339] width 462 height 25
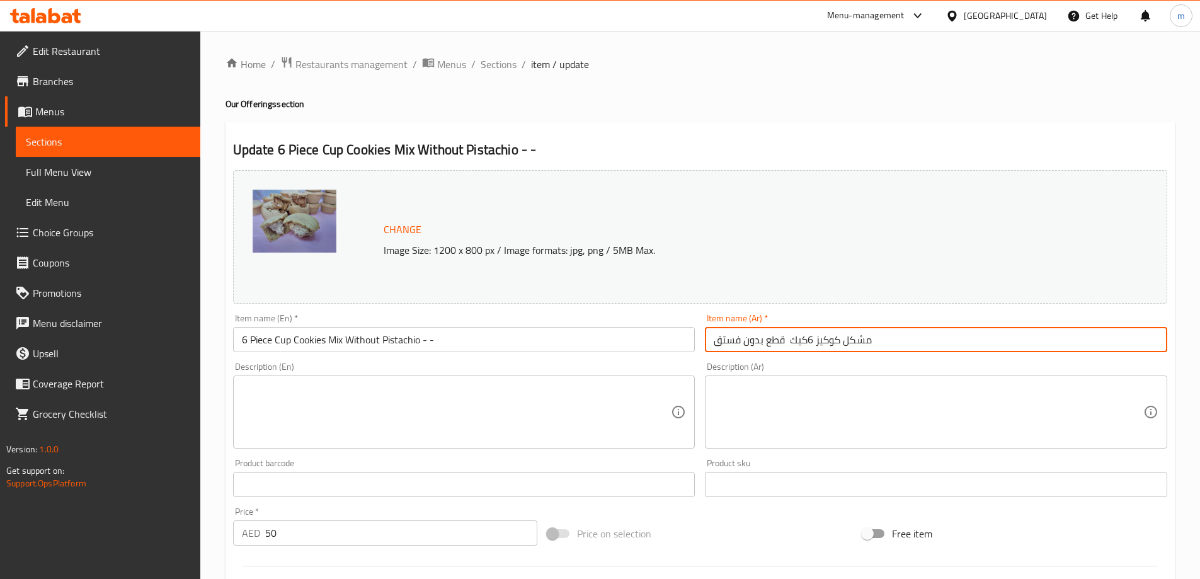
click at [815, 341] on input "مشكل كوكيز 6كيك قطع بدون فستق" at bounding box center [936, 339] width 462 height 25
click at [810, 340] on input "مشكل كوكيز 6كيك قطع بدون فستق" at bounding box center [936, 339] width 462 height 25
click at [800, 343] on input "مشكل كوكيز 6كيك قطع بدون فستق" at bounding box center [936, 339] width 462 height 25
drag, startPoint x: 789, startPoint y: 341, endPoint x: 821, endPoint y: 348, distance: 32.3
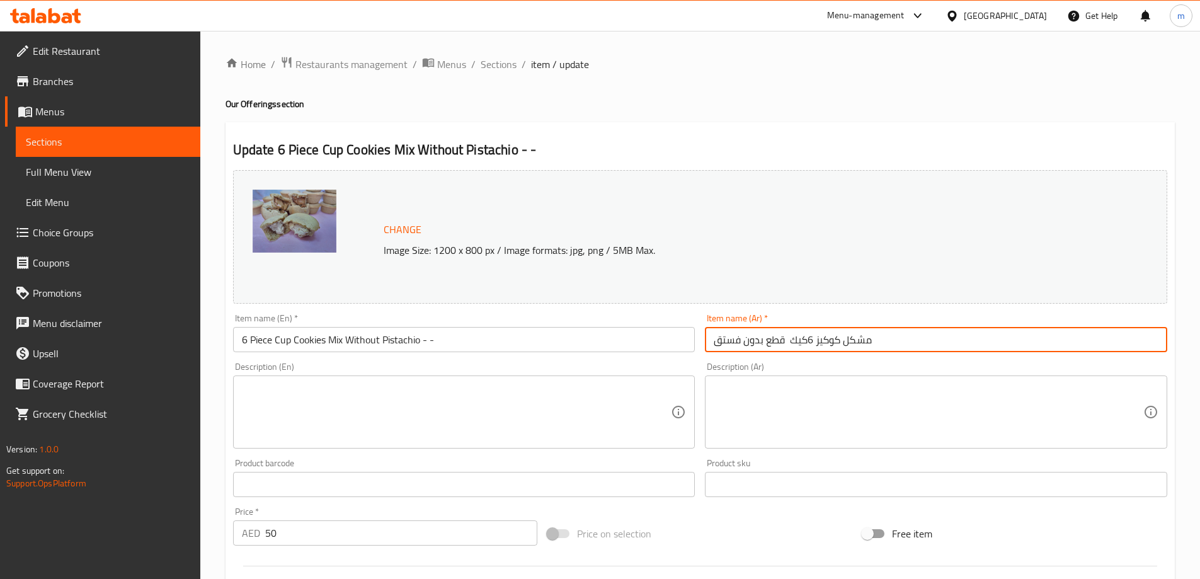
click at [824, 350] on input "مشكل كوكيز 6كيك قطع بدون فستق" at bounding box center [936, 339] width 462 height 25
click at [815, 344] on input "مشكل كوكيز 6كيك قطع بدون فستق" at bounding box center [936, 339] width 462 height 25
drag, startPoint x: 789, startPoint y: 342, endPoint x: 815, endPoint y: 351, distance: 27.9
click at [815, 351] on input "مشكل كوكيز 6كيك قطع بدون فستق" at bounding box center [936, 339] width 462 height 25
drag, startPoint x: 810, startPoint y: 334, endPoint x: 803, endPoint y: 348, distance: 15.5
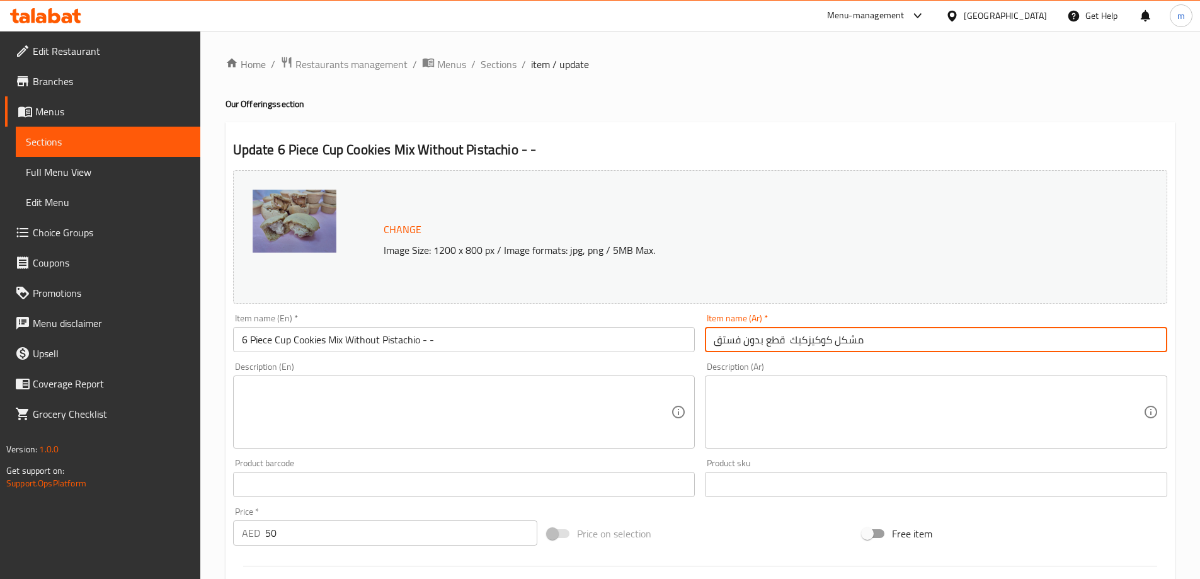
click at [810, 334] on input "مشكل كوكيزكيك قطع بدون فستق" at bounding box center [936, 339] width 462 height 25
click at [807, 343] on input "مشكل كوكيزكيك قطع بدون فستق" at bounding box center [936, 339] width 462 height 25
click at [785, 341] on input "مشكل كوكيز كيك قطع بدون فستق" at bounding box center [936, 339] width 462 height 25
click at [784, 339] on input "مشكل كوكيز كيك 6قطع بدون فستق" at bounding box center [936, 339] width 462 height 25
click at [791, 340] on input "مشكل كوكيز كيك قطع بدون فستق" at bounding box center [936, 339] width 462 height 25
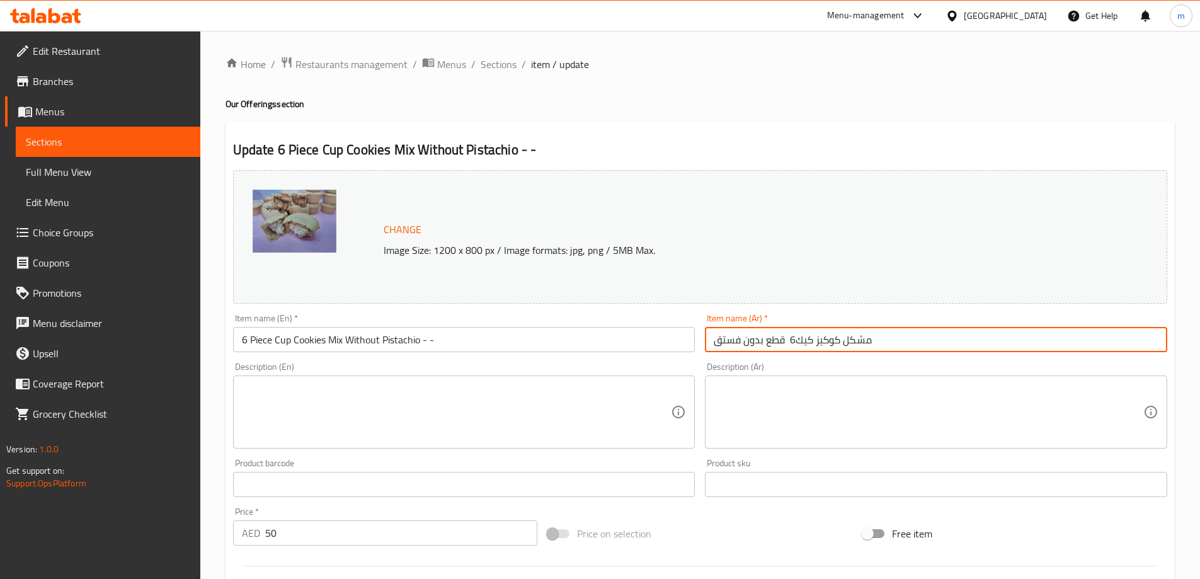
click at [798, 338] on input "مشكل كوكيز كيك6 قطع بدون فستق" at bounding box center [936, 339] width 462 height 25
click at [800, 342] on input "مشكل كوكيز كيك6 قطع بدون فستق" at bounding box center [936, 339] width 462 height 25
click at [786, 344] on input "مشكل كوكيز كيك6 قطع بدون فستق" at bounding box center [936, 339] width 462 height 25
type input "مشكل كوكيز كيك6 قطع بدون فستق"
drag, startPoint x: 896, startPoint y: 337, endPoint x: 436, endPoint y: 394, distance: 463.4
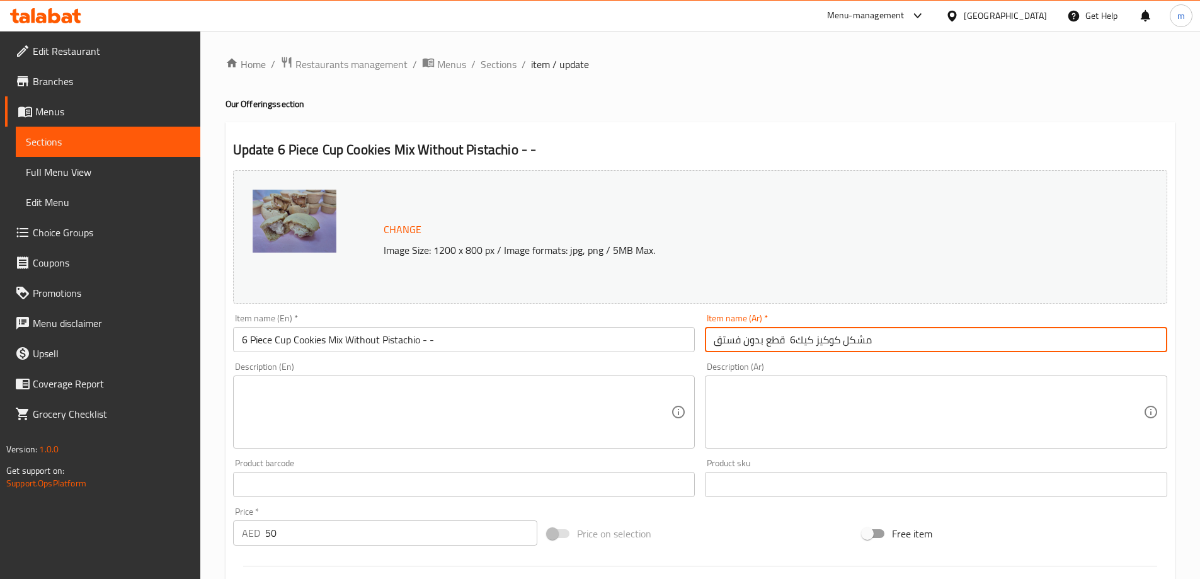
click at [437, 393] on div "Change Image Size: 1200 x 800 px / Image formats: jpg, png / 5MB Max. Item name…" at bounding box center [700, 445] width 944 height 561
click at [790, 345] on input "مشكل كوكيز كيك6 قطع بدون فستق" at bounding box center [936, 339] width 462 height 25
drag, startPoint x: 786, startPoint y: 339, endPoint x: 791, endPoint y: 345, distance: 7.2
click at [791, 345] on input "مشكل كوكيز كيك6 قطع بدون فستق" at bounding box center [936, 339] width 462 height 25
click at [785, 340] on input "مشكل كوكيز كيك قطع بدون فستق" at bounding box center [936, 339] width 462 height 25
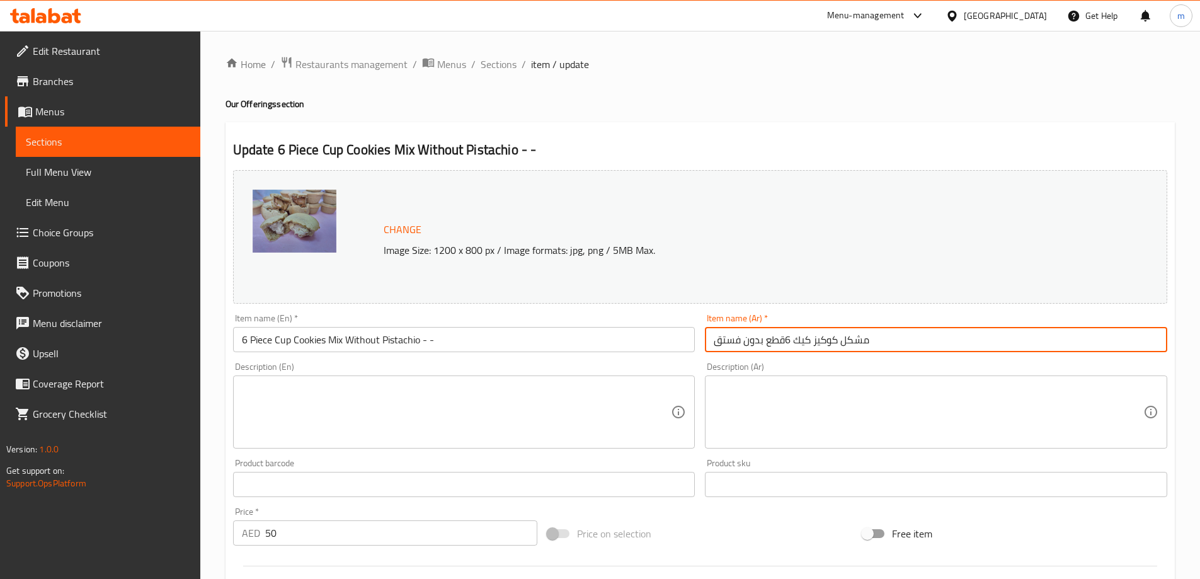
click at [786, 341] on input "مشكل كوكيز كيك 6قطع بدون فستق" at bounding box center [936, 339] width 462 height 25
click at [796, 345] on input "مشكل كوكيز كيك 6قطع بدون فستق" at bounding box center [936, 339] width 462 height 25
drag, startPoint x: 712, startPoint y: 344, endPoint x: 896, endPoint y: 333, distance: 184.3
click at [896, 333] on input "مشكل كوكيز كيك 6قطع بدون فستق" at bounding box center [936, 339] width 462 height 25
type input "مشكل كوكيز كيك 6قطع بدون فستق"
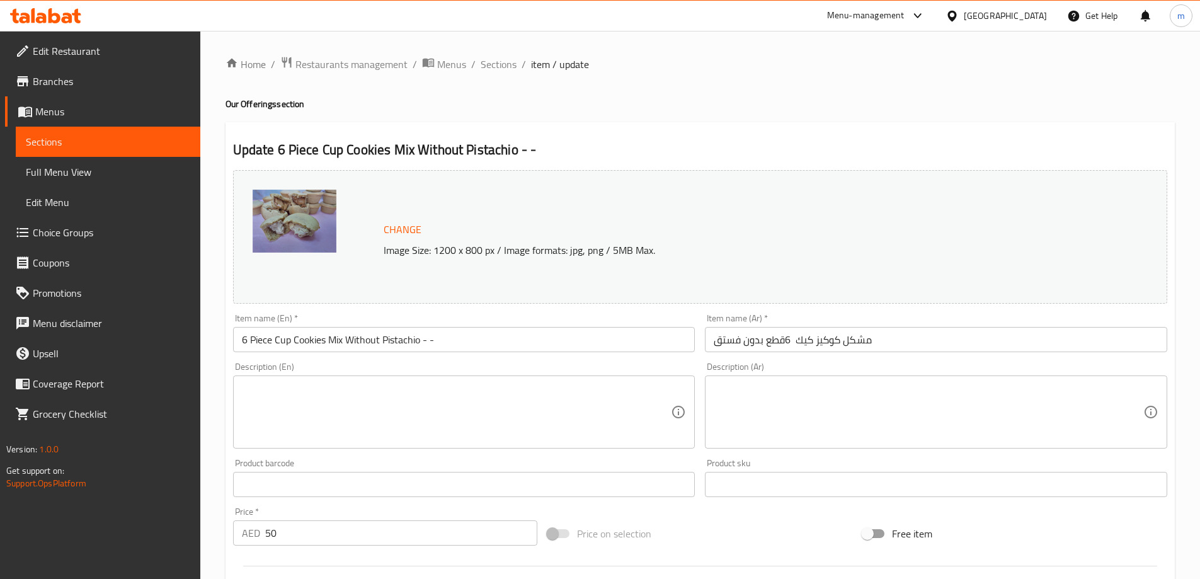
click at [914, 332] on input "مشكل كوكيز كيك 6قطع بدون فستق" at bounding box center [936, 339] width 462 height 25
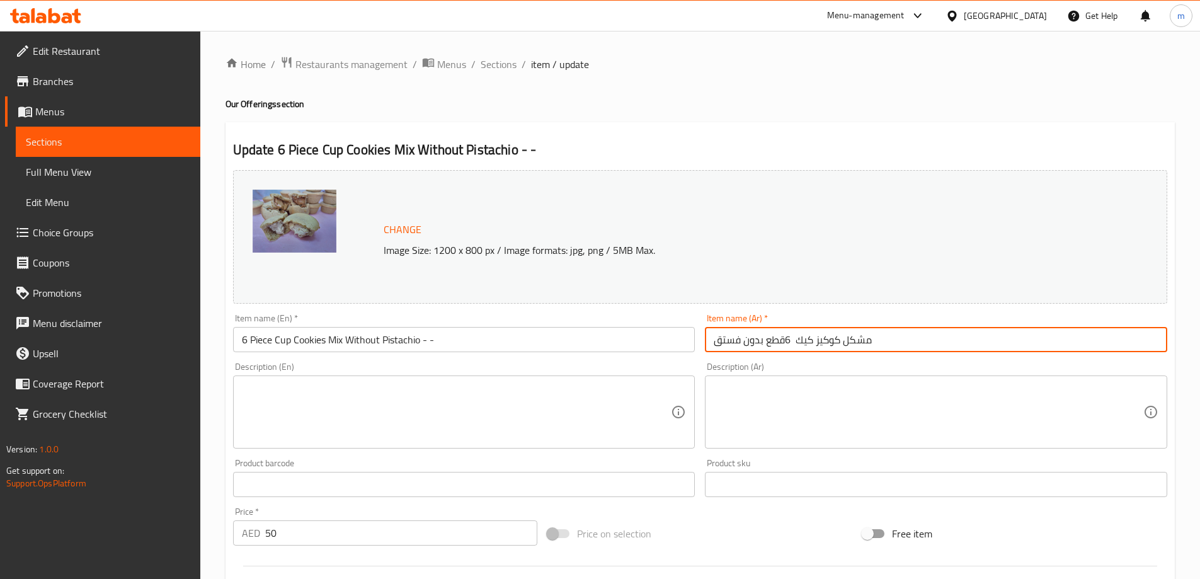
click at [908, 341] on input "مشكل كوكيز كيك 6قطع بدون فستق" at bounding box center [936, 339] width 462 height 25
click at [758, 343] on input "مشكل كوكيز كيك 6 قطع يدون فستق" at bounding box center [936, 339] width 462 height 25
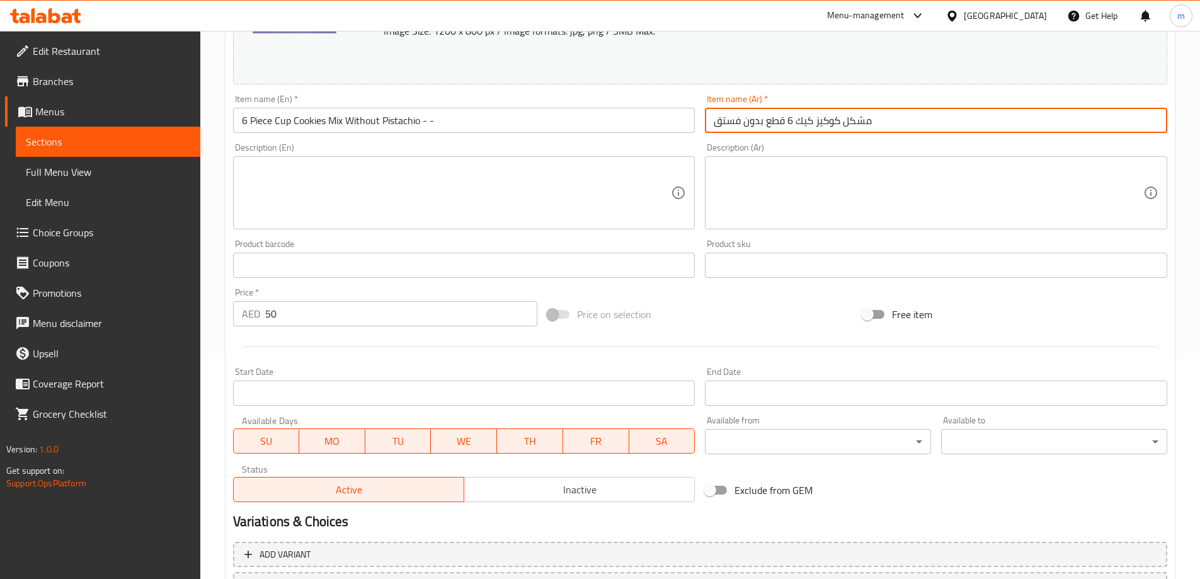
scroll to position [330, 0]
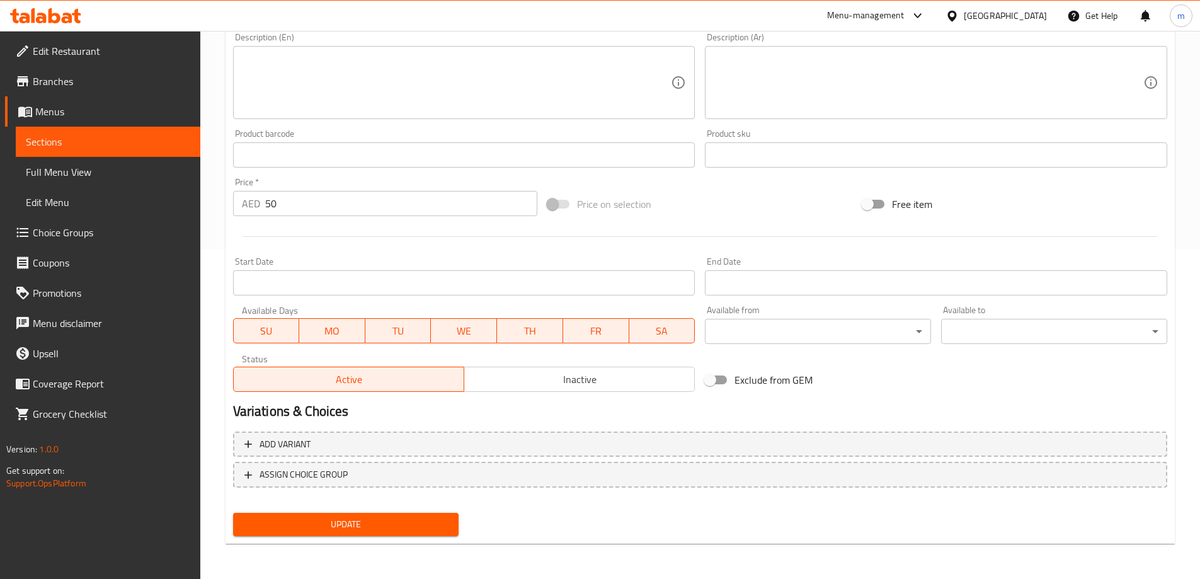
type input "مشكل كوكيز كيك 6 قطع بدون فستق"
click at [374, 539] on div "Update" at bounding box center [346, 524] width 236 height 33
click at [376, 530] on span "Update" at bounding box center [346, 525] width 206 height 16
click at [119, 147] on span "Sections" at bounding box center [108, 141] width 164 height 15
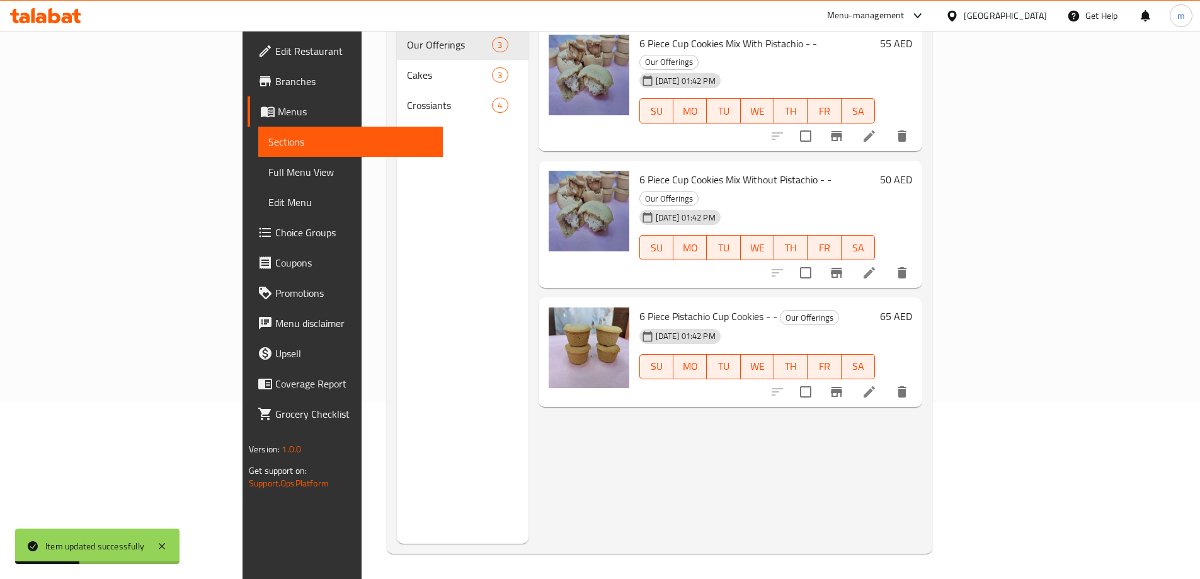
scroll to position [176, 0]
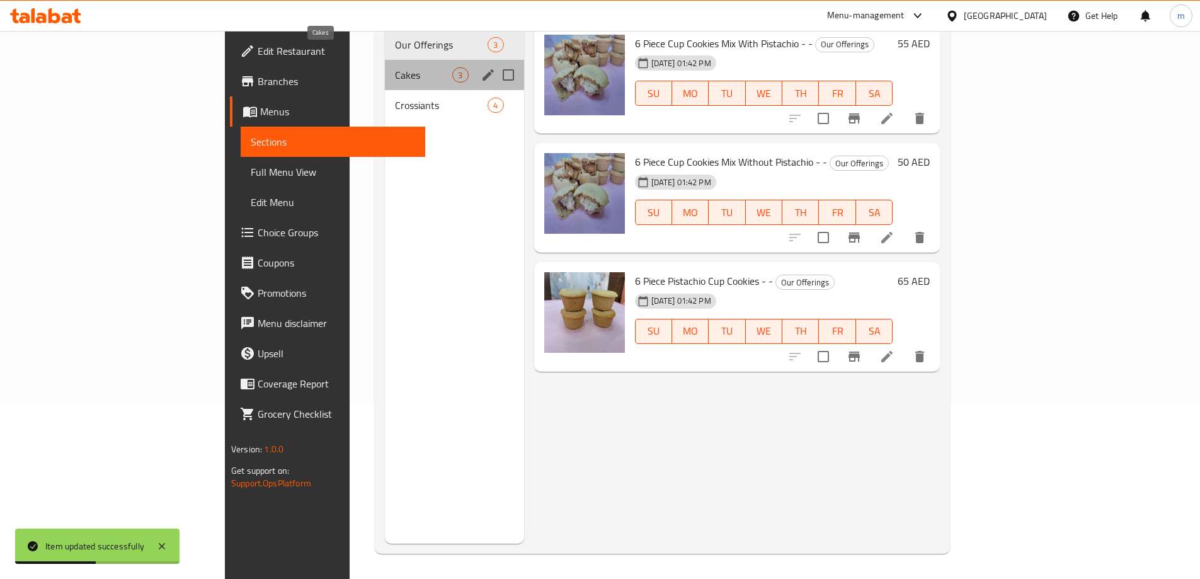
click at [395, 67] on span "Cakes" at bounding box center [423, 74] width 57 height 15
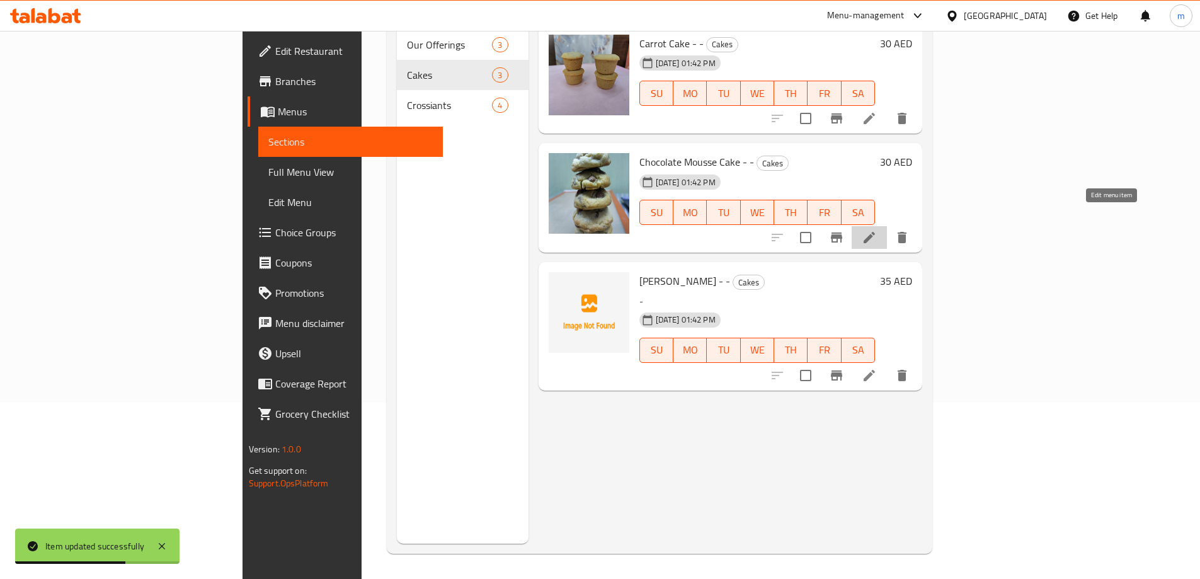
click at [877, 230] on icon at bounding box center [869, 237] width 15 height 15
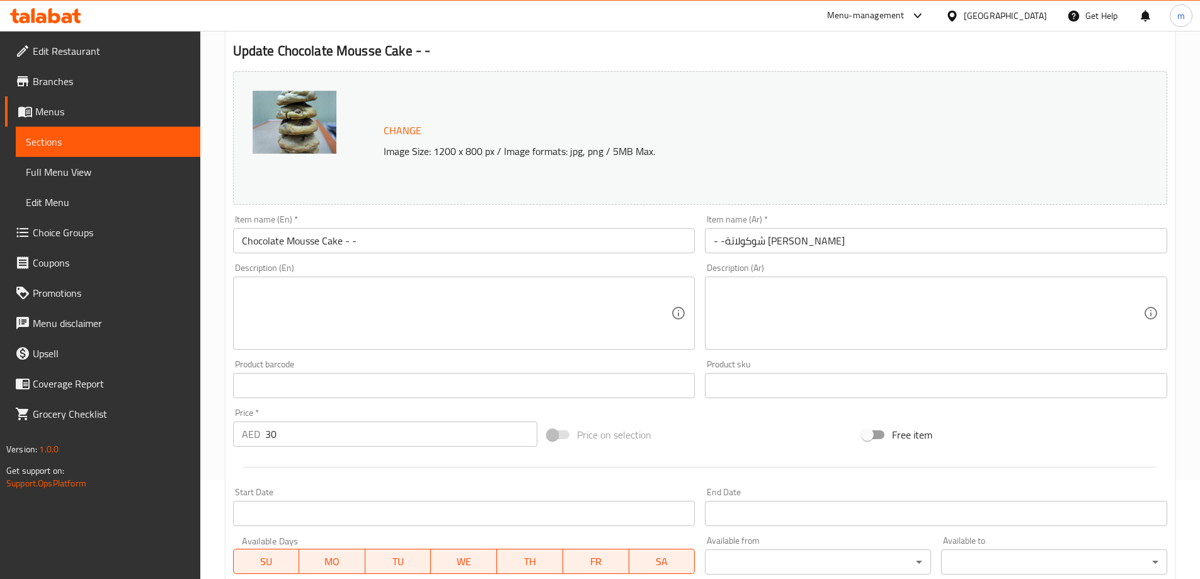
scroll to position [63, 0]
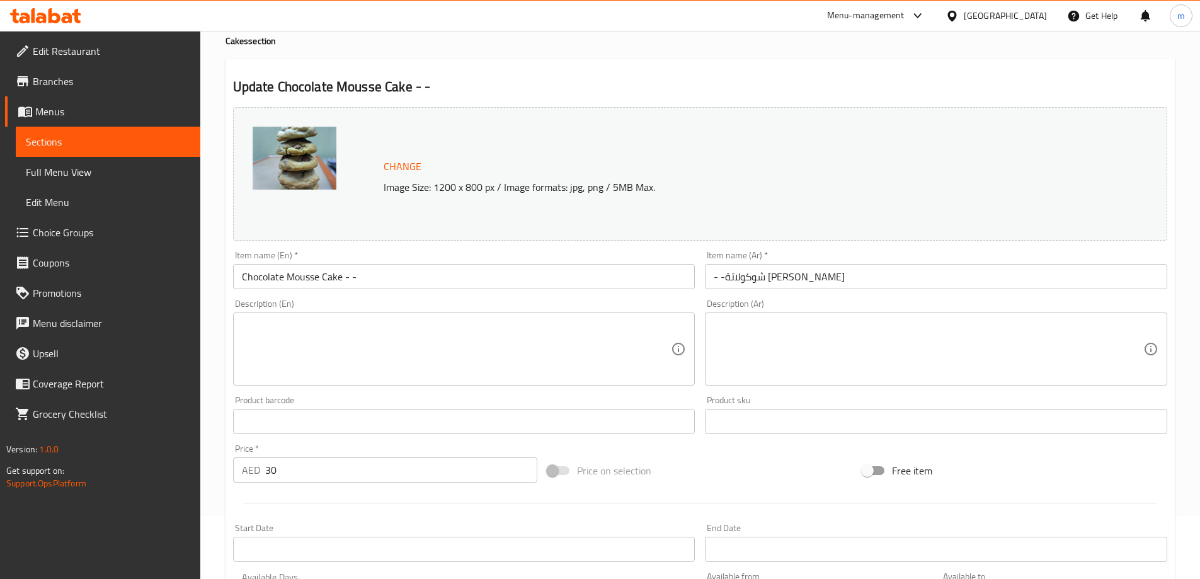
click at [297, 276] on input "Chocolate Mousse Cake - -" at bounding box center [464, 276] width 462 height 25
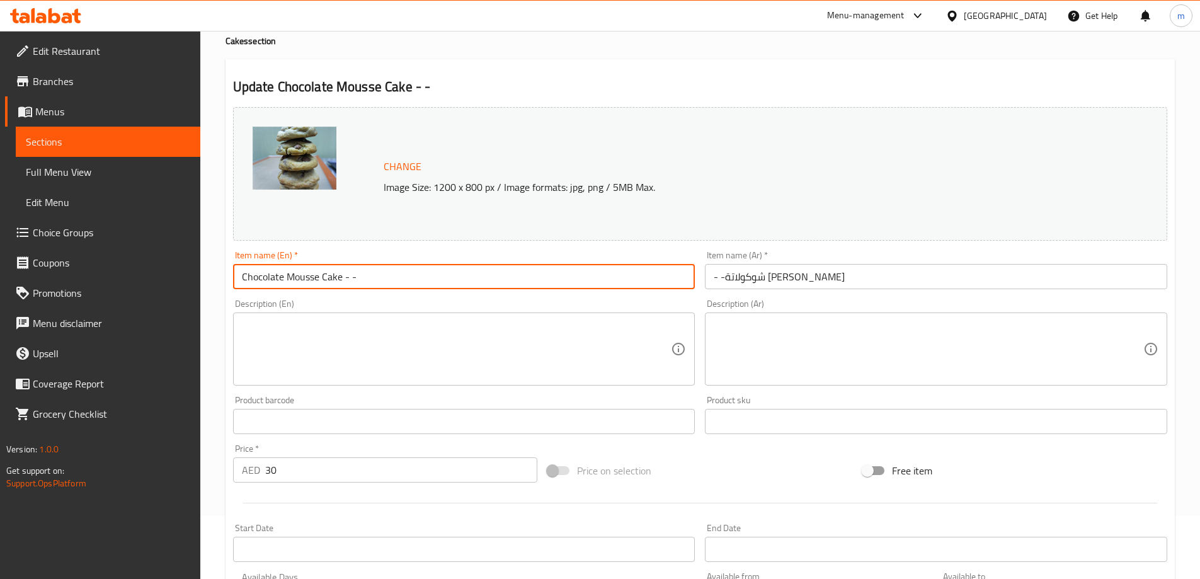
click at [297, 276] on input "Chocolate Mousse Cake - -" at bounding box center [464, 276] width 462 height 25
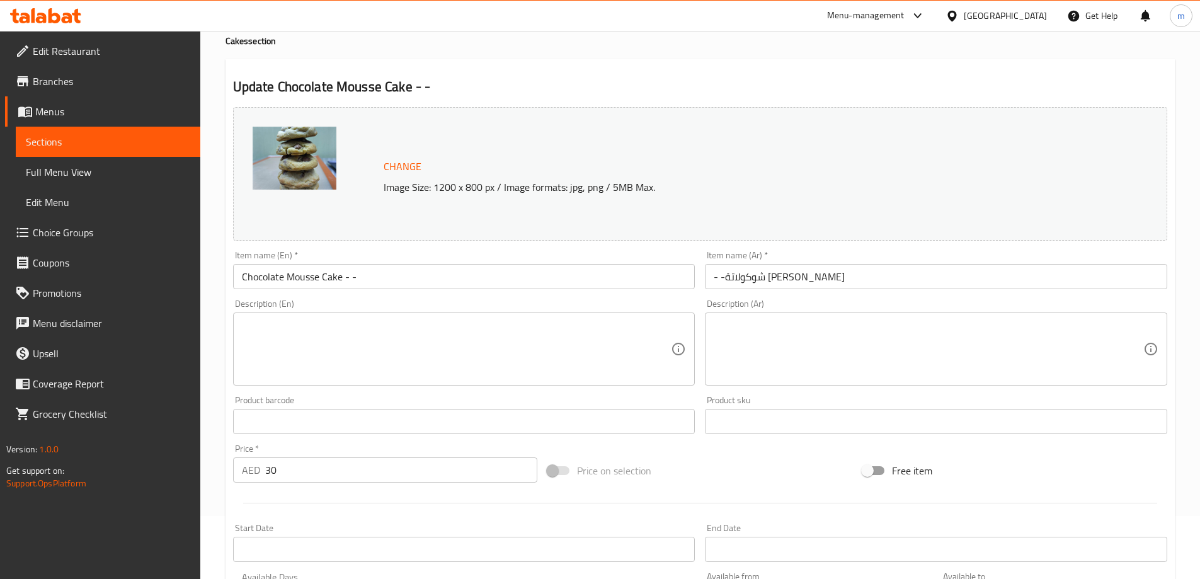
click at [764, 280] on input "- -شوكولاتة ماوس كيك" at bounding box center [936, 276] width 462 height 25
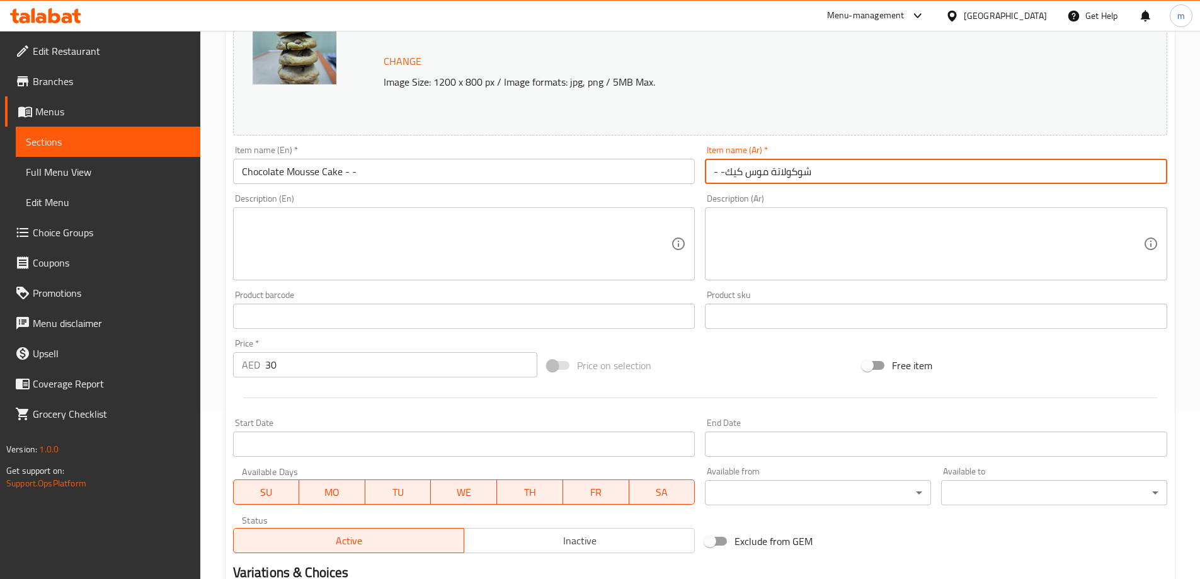
scroll to position [330, 0]
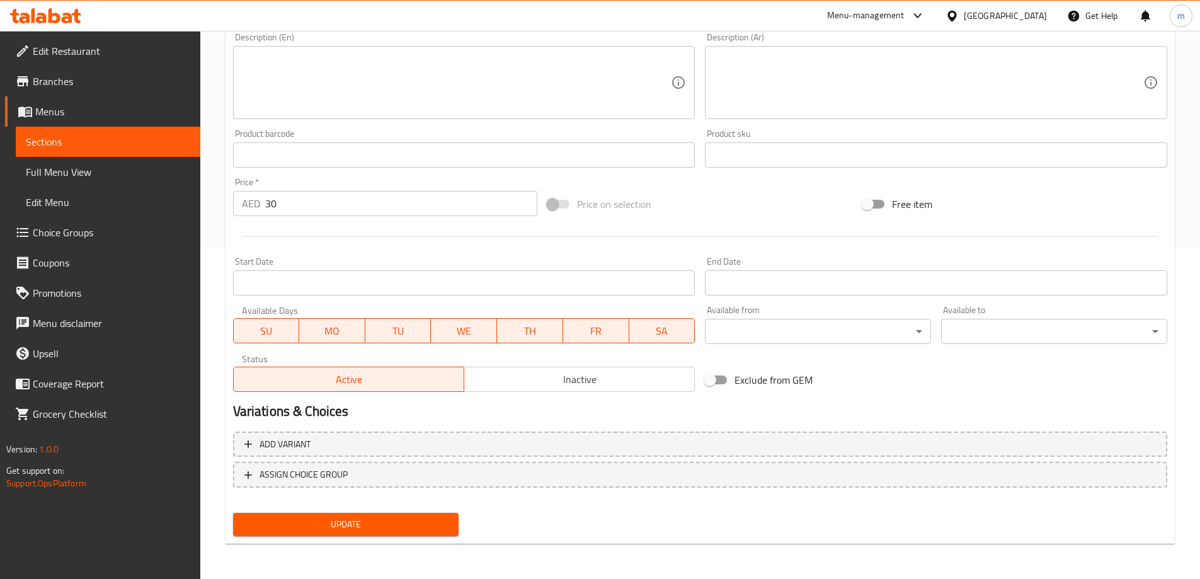
type input "- -شوكولاتة موس كيك"
drag, startPoint x: 388, startPoint y: 527, endPoint x: 376, endPoint y: 506, distance: 24.0
click at [387, 527] on span "Update" at bounding box center [346, 525] width 206 height 16
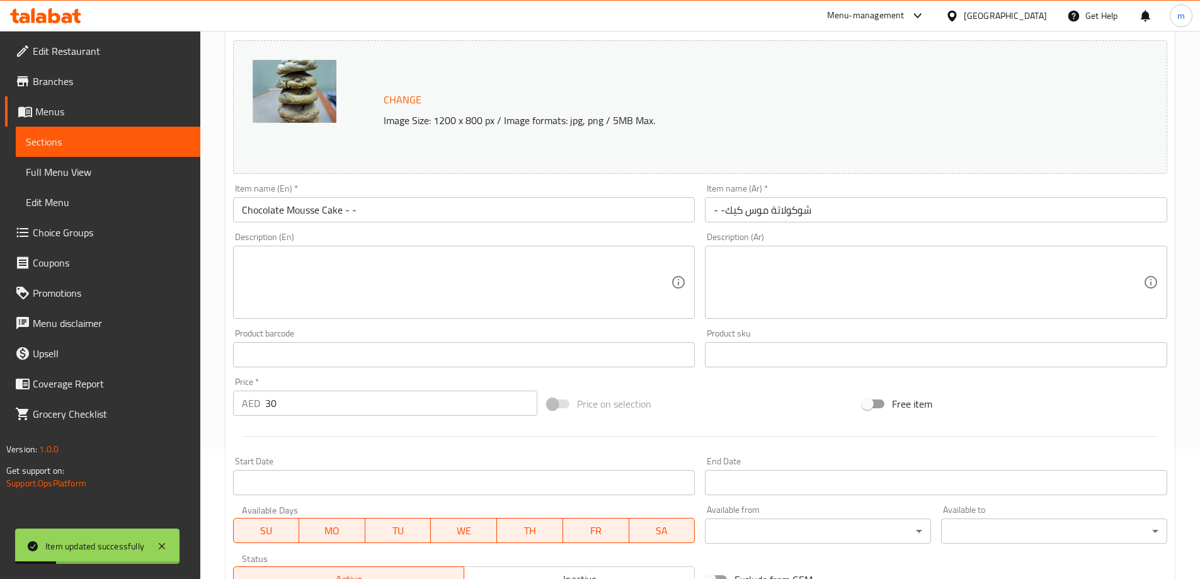
scroll to position [14, 0]
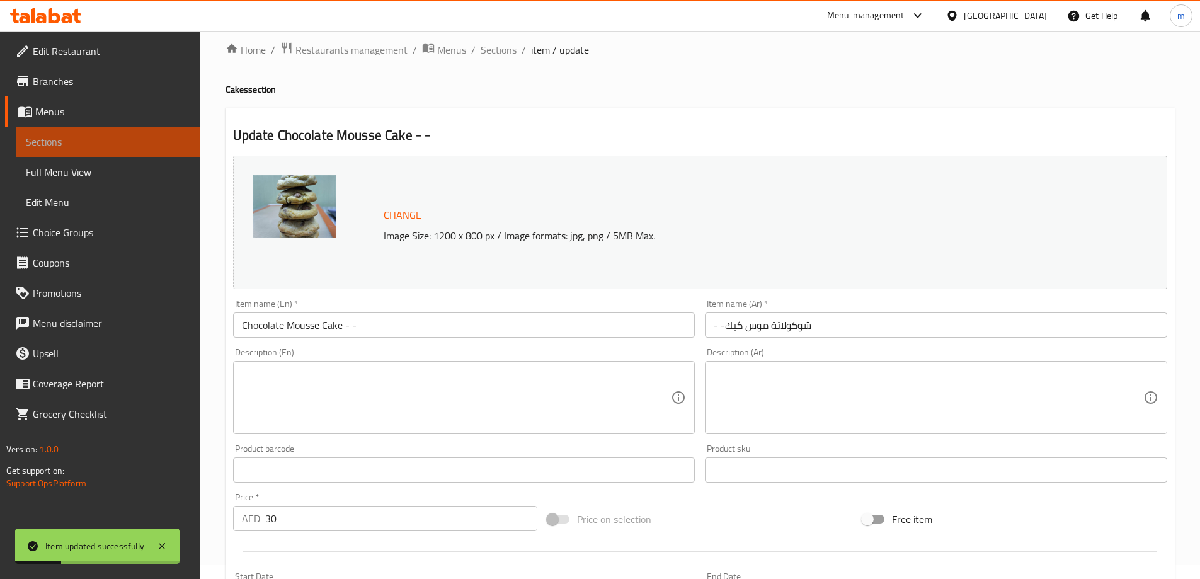
click at [103, 150] on link "Sections" at bounding box center [108, 142] width 185 height 30
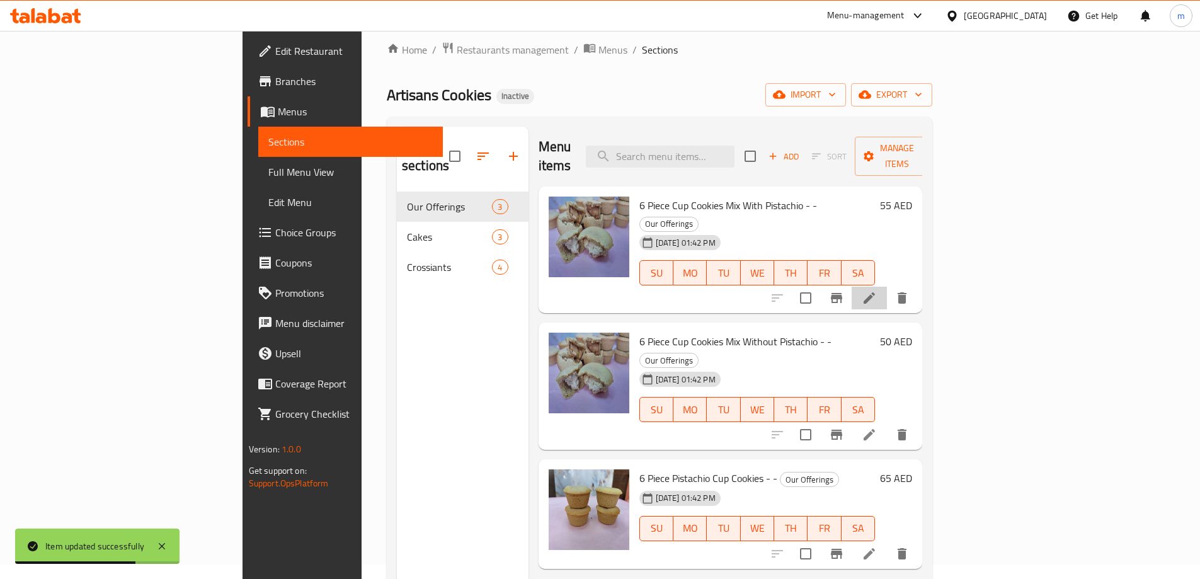
click at [887, 287] on li at bounding box center [869, 298] width 35 height 23
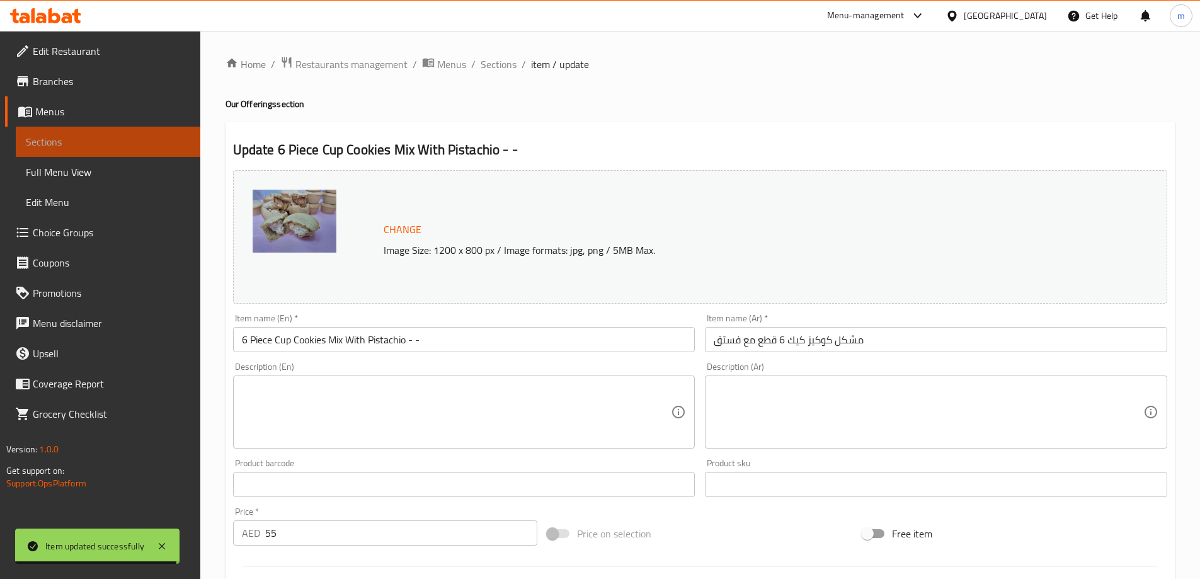
click at [96, 135] on span "Sections" at bounding box center [108, 141] width 164 height 15
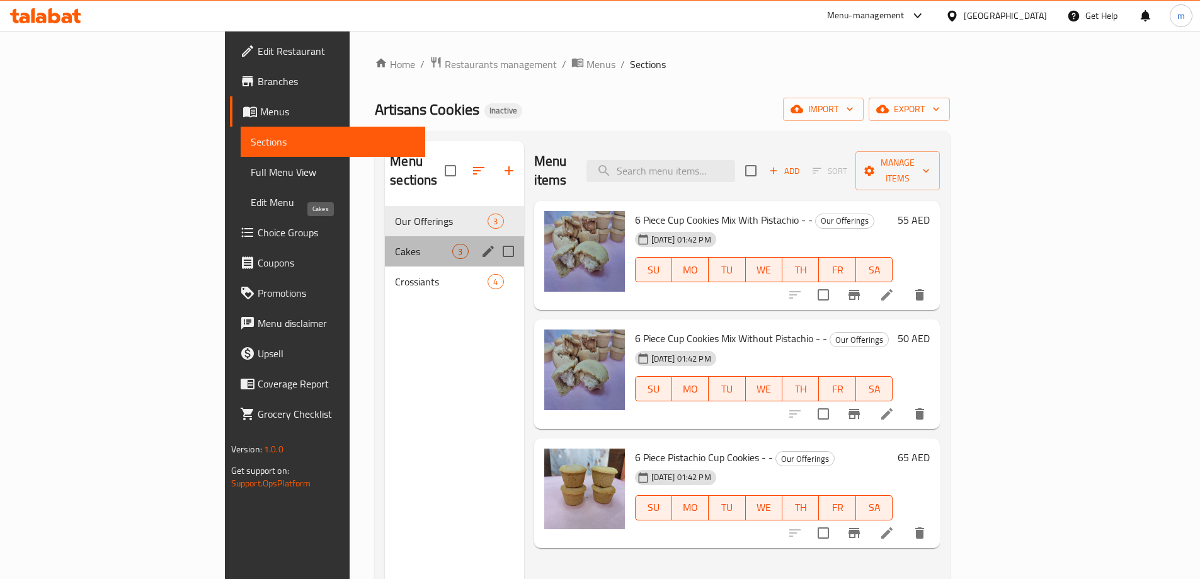
click at [395, 244] on span "Cakes" at bounding box center [423, 251] width 57 height 15
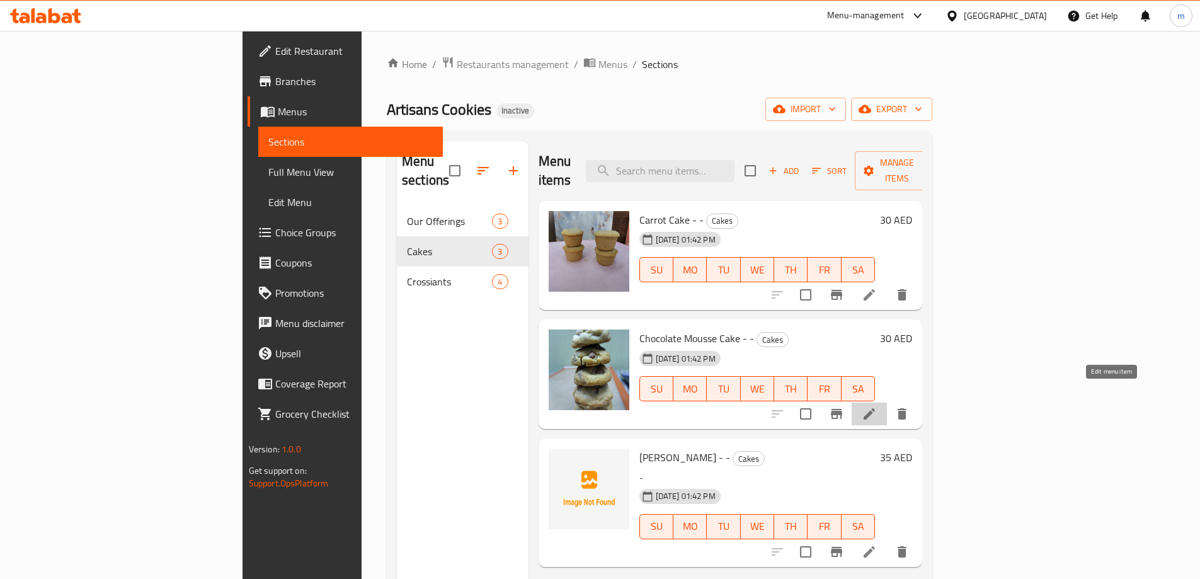
click at [877, 406] on icon at bounding box center [869, 413] width 15 height 15
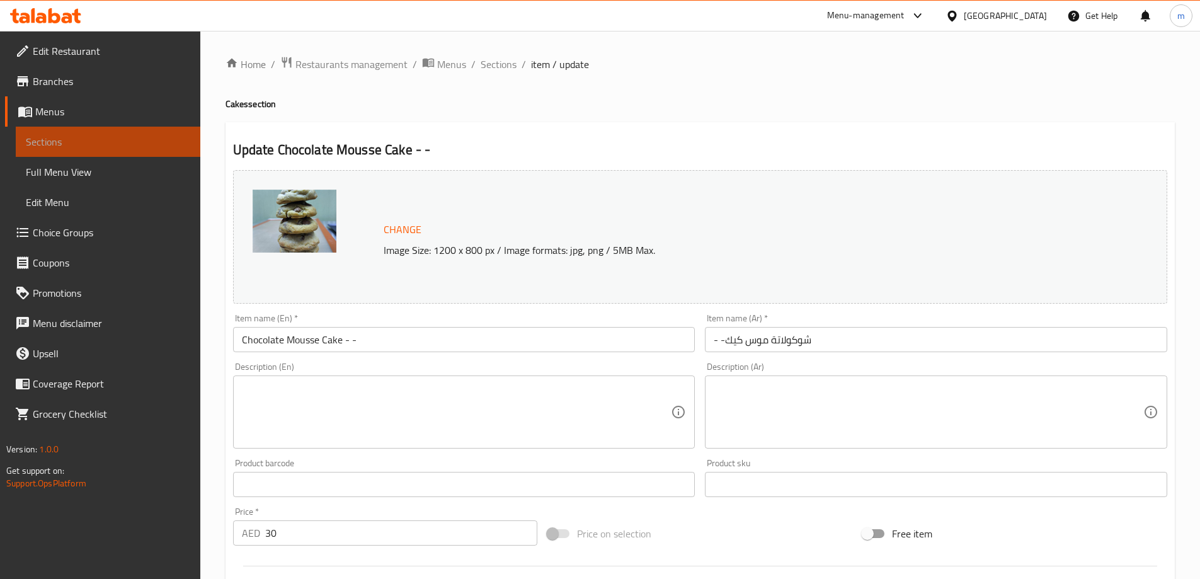
click at [78, 137] on span "Sections" at bounding box center [108, 141] width 164 height 15
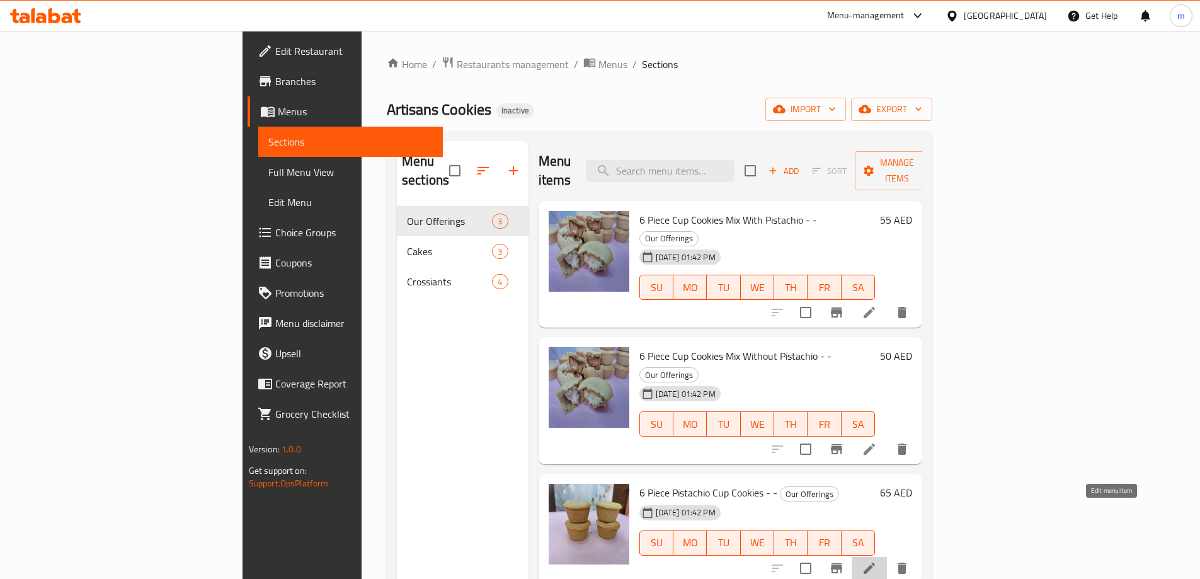
click at [877, 561] on icon at bounding box center [869, 568] width 15 height 15
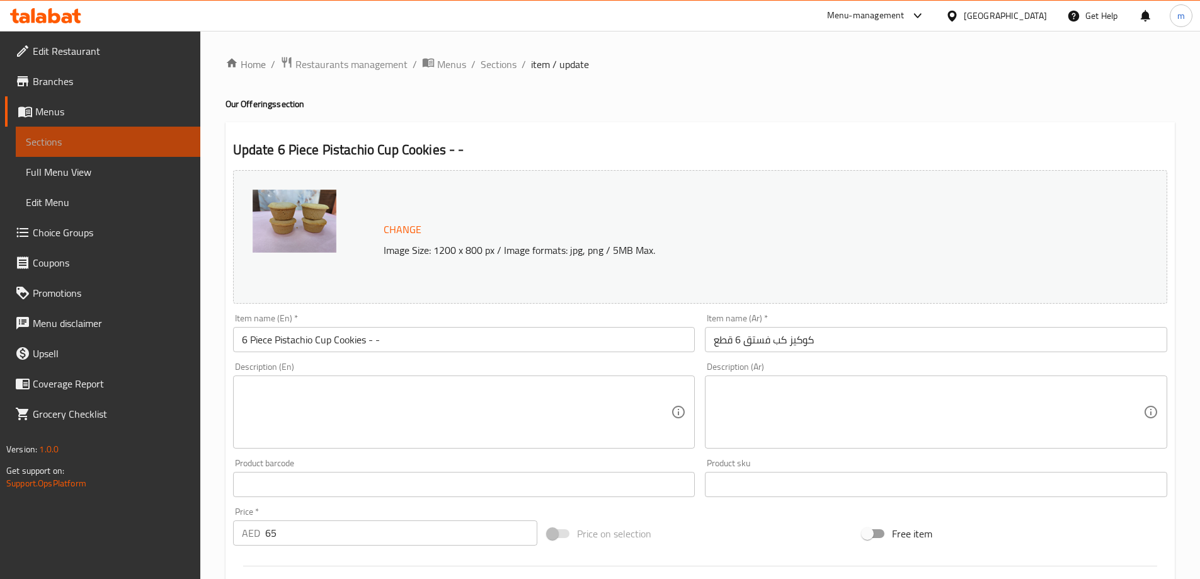
click at [105, 143] on span "Sections" at bounding box center [108, 141] width 164 height 15
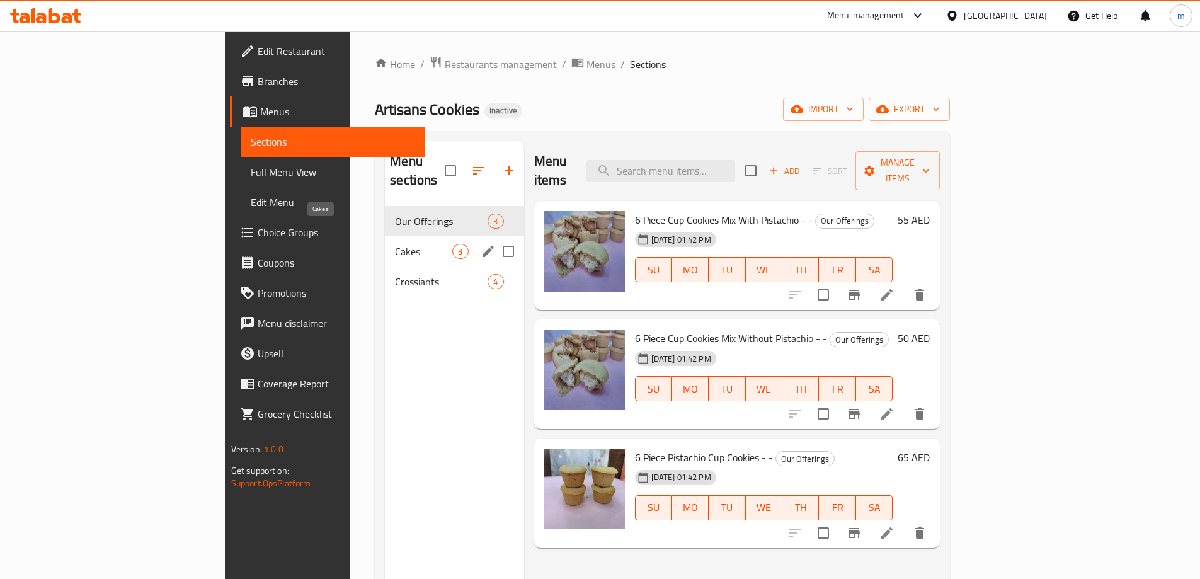
click at [395, 244] on span "Cakes" at bounding box center [423, 251] width 57 height 15
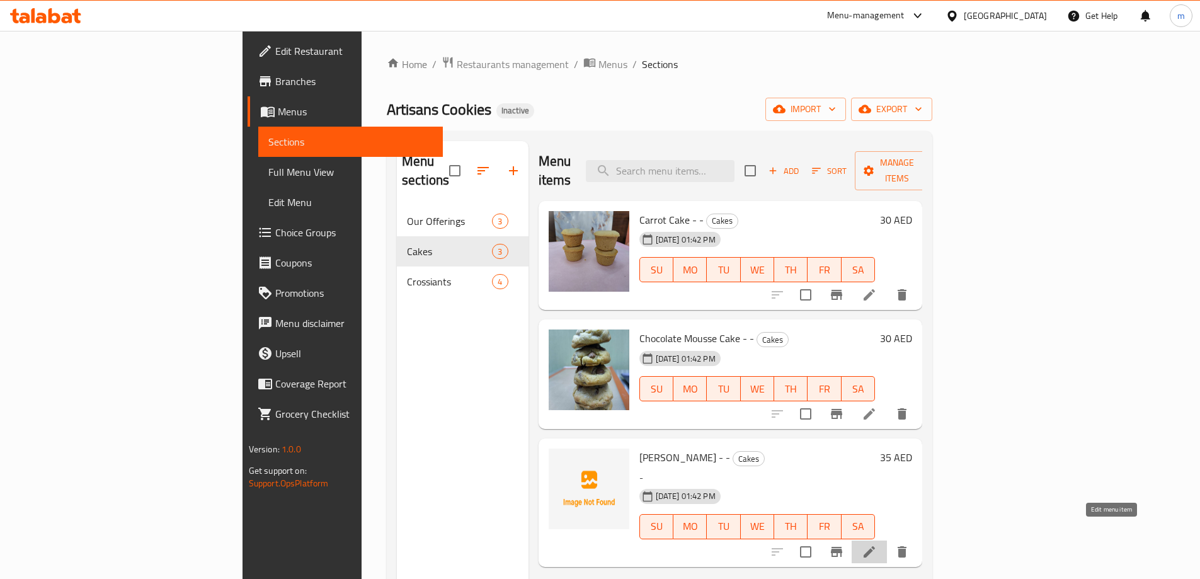
click at [877, 544] on icon at bounding box center [869, 551] width 15 height 15
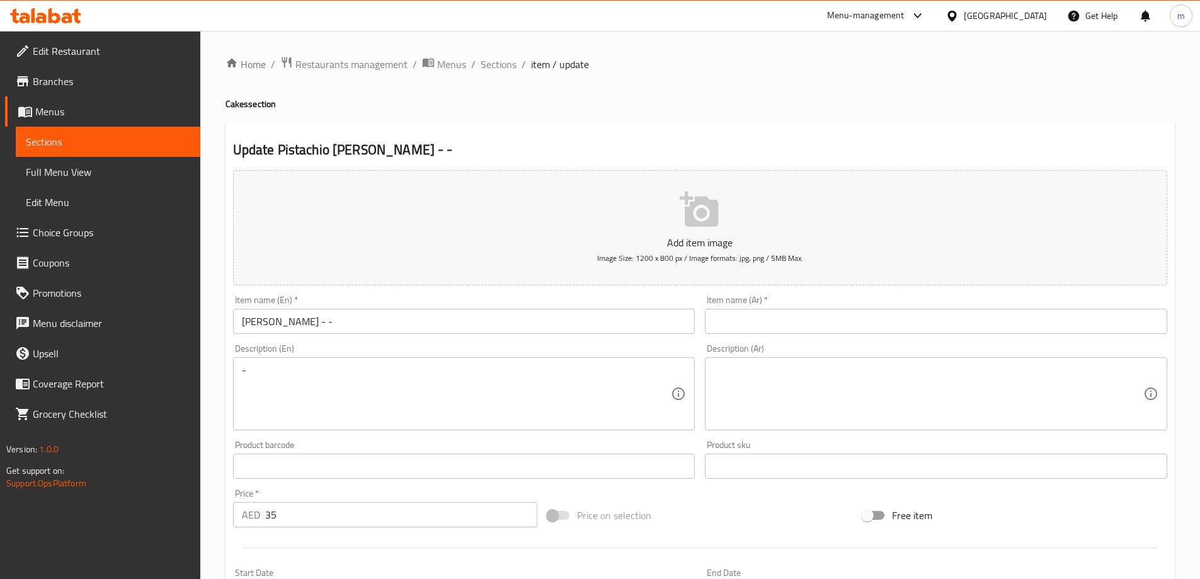
click at [765, 320] on input "text" at bounding box center [936, 321] width 462 height 25
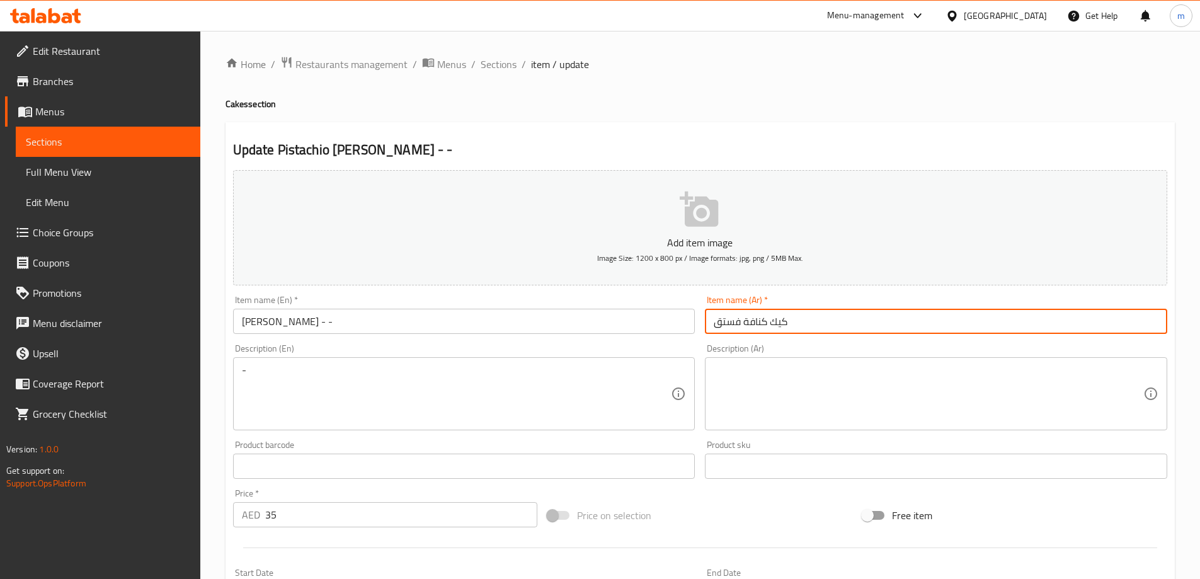
click at [712, 328] on input "كيك كنافة فستق" at bounding box center [936, 321] width 462 height 25
click at [895, 321] on input "-- كيك كنافة فستق" at bounding box center [936, 321] width 462 height 25
type input "-- كيك كنافة فستق"
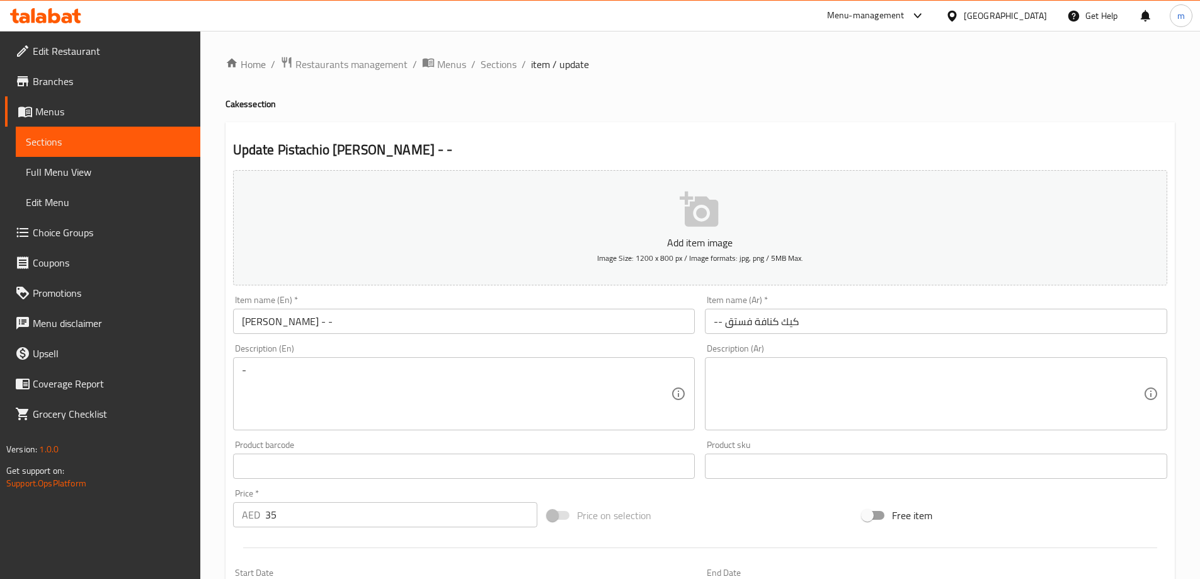
click at [890, 298] on div "Item name (Ar)   * -- كيك كنافة فستق Item name (Ar) *" at bounding box center [936, 314] width 462 height 38
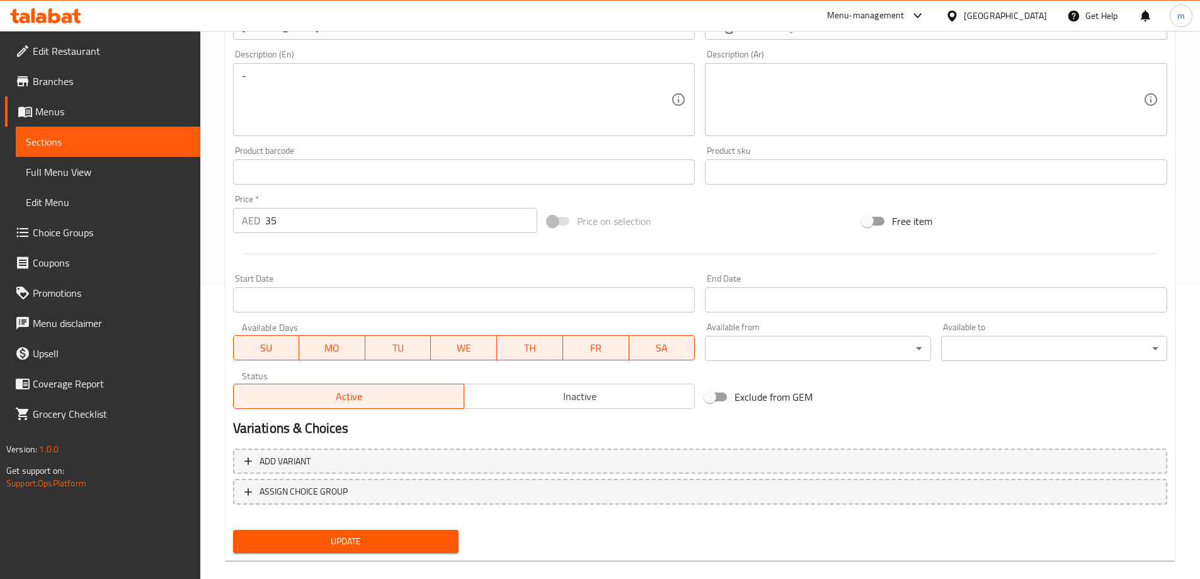
scroll to position [311, 0]
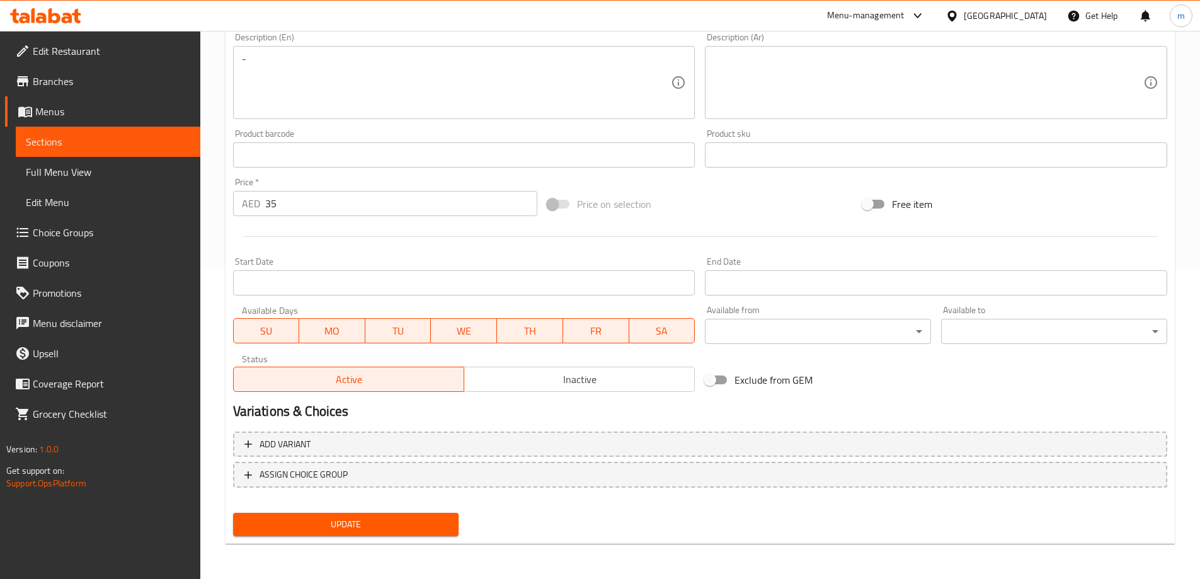
click at [293, 525] on span "Update" at bounding box center [346, 525] width 206 height 16
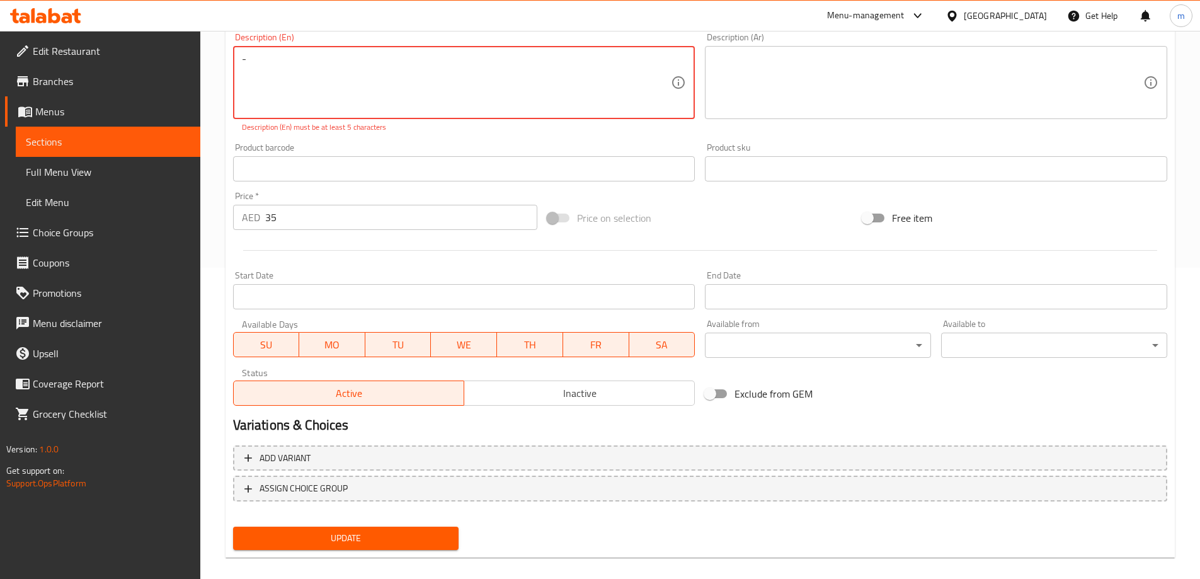
drag, startPoint x: 267, startPoint y: 56, endPoint x: 169, endPoint y: 77, distance: 99.4
click at [181, 77] on div "Edit Restaurant Branches Menus Sections Full Menu View Edit Menu Choice Groups …" at bounding box center [600, 156] width 1200 height 873
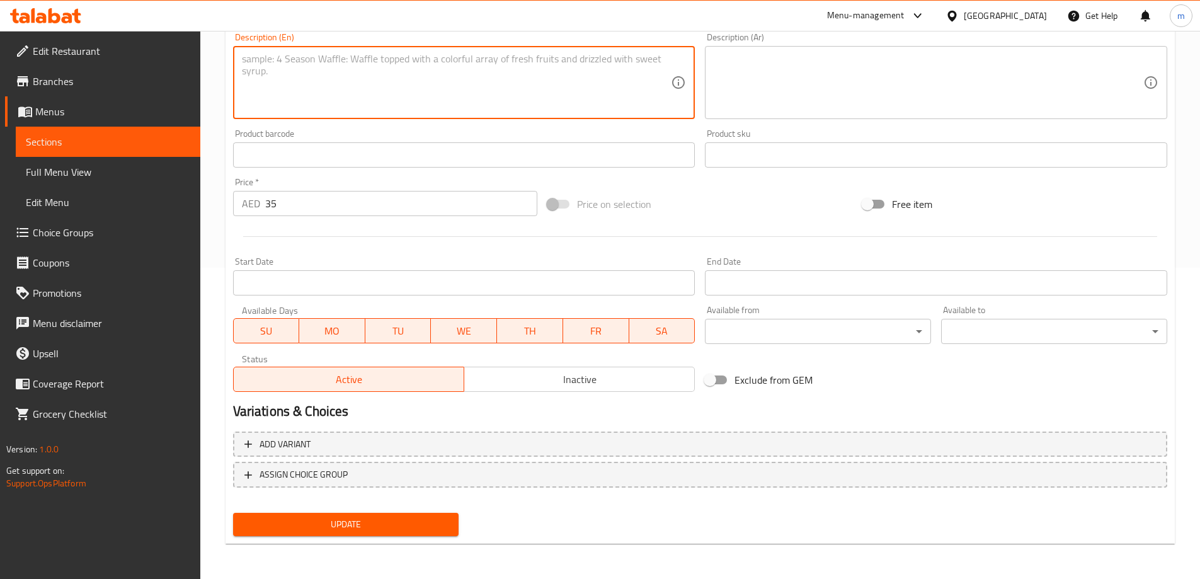
click at [366, 524] on span "Update" at bounding box center [346, 525] width 206 height 16
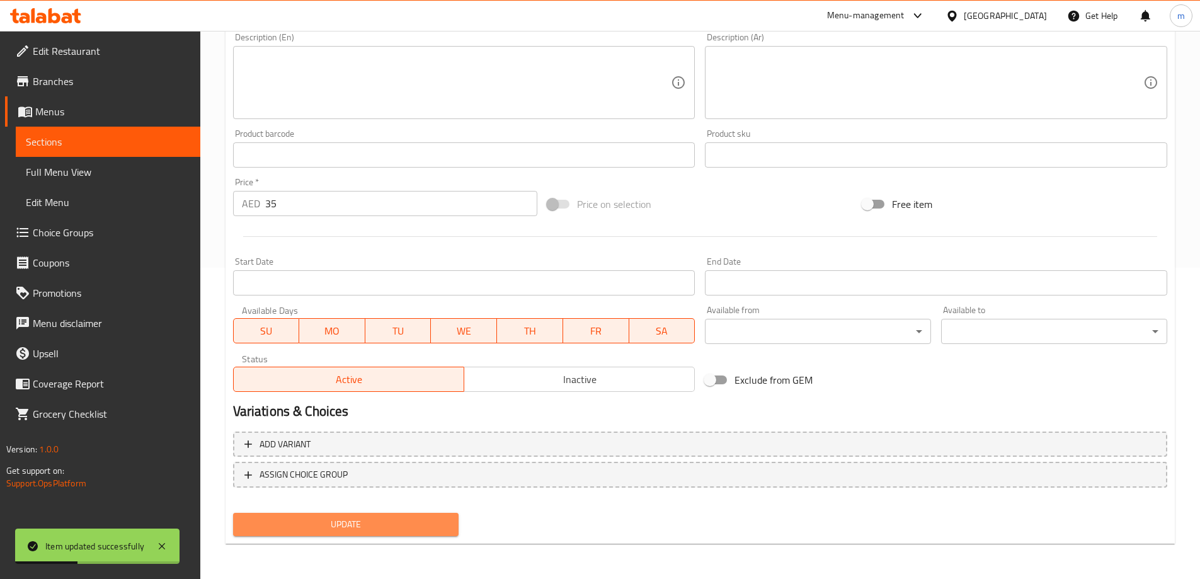
drag, startPoint x: 345, startPoint y: 522, endPoint x: 208, endPoint y: 295, distance: 264.8
click at [344, 521] on span "Update" at bounding box center [346, 525] width 206 height 16
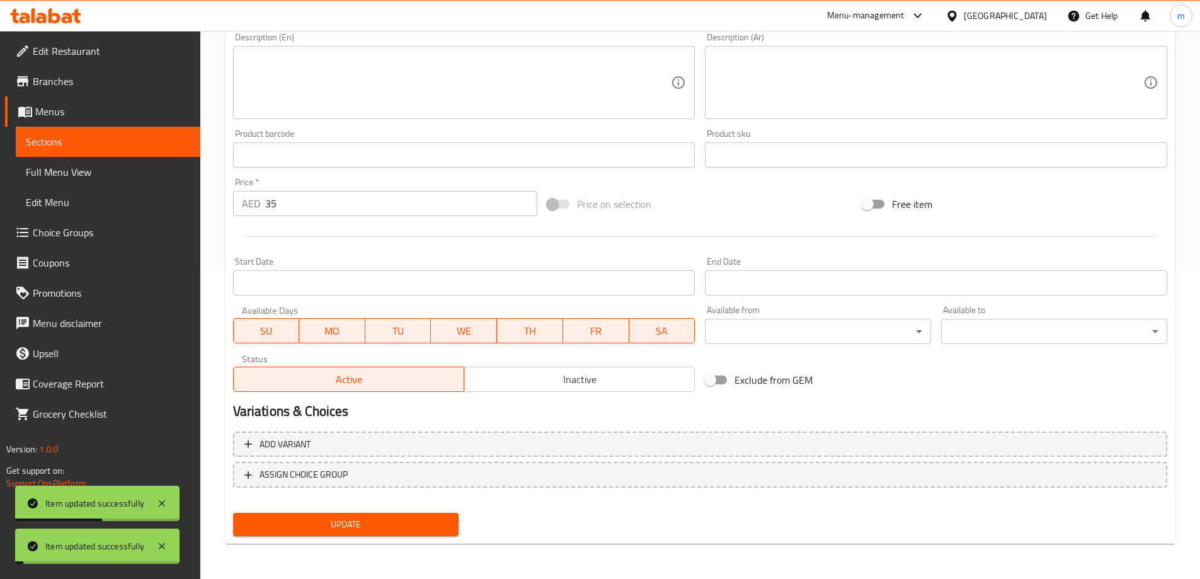
click at [144, 146] on span "Sections" at bounding box center [108, 141] width 164 height 15
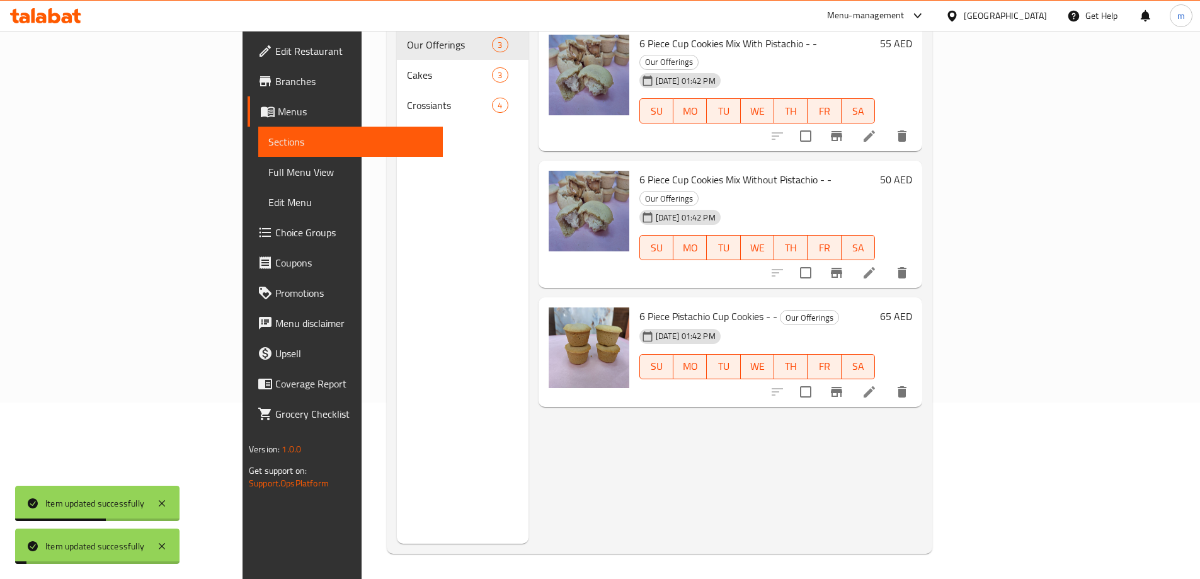
scroll to position [176, 0]
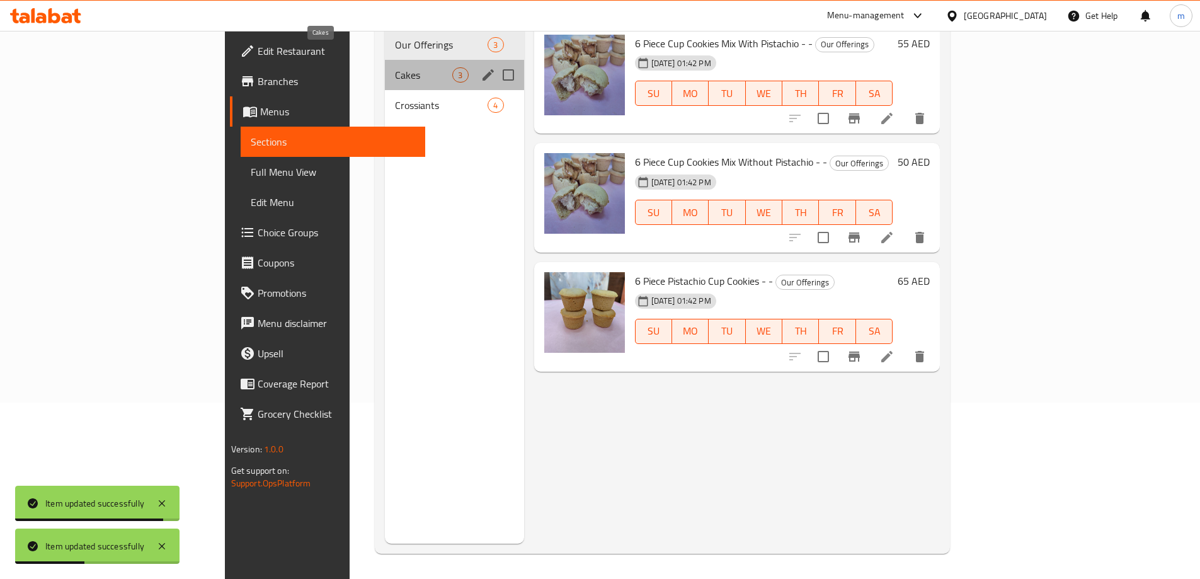
click at [395, 67] on span "Cakes" at bounding box center [423, 74] width 57 height 15
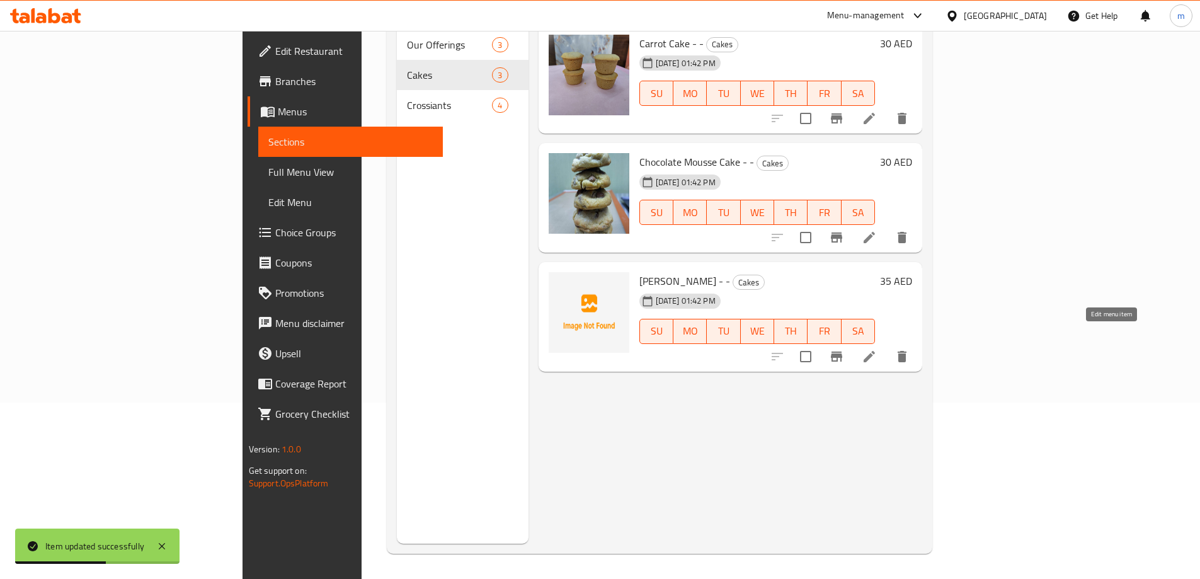
click at [875, 351] on icon at bounding box center [869, 356] width 11 height 11
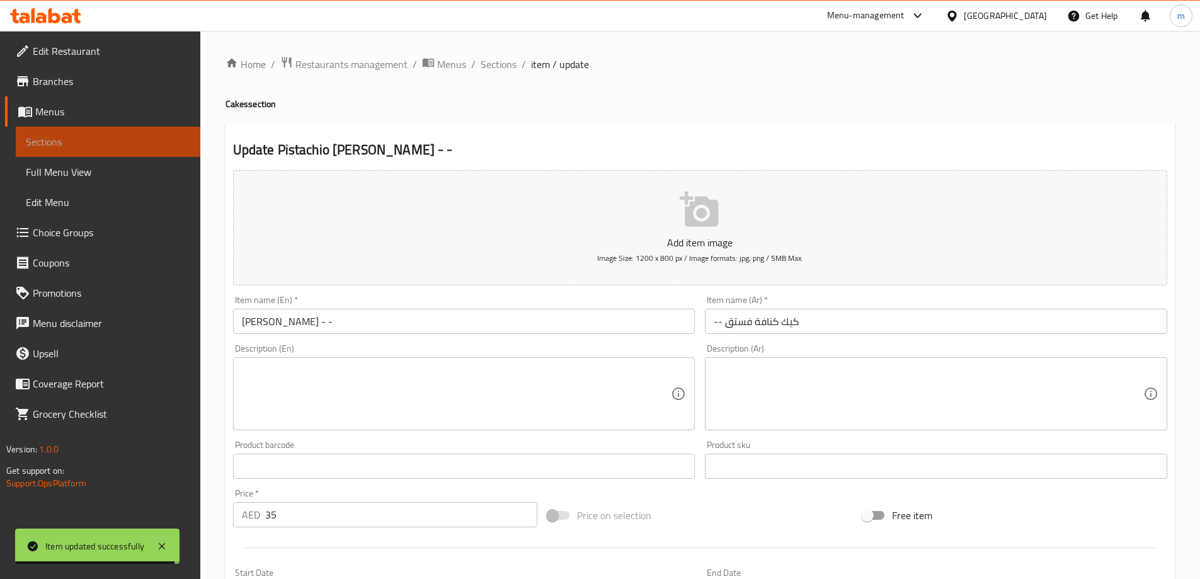
click at [101, 137] on span "Sections" at bounding box center [108, 141] width 164 height 15
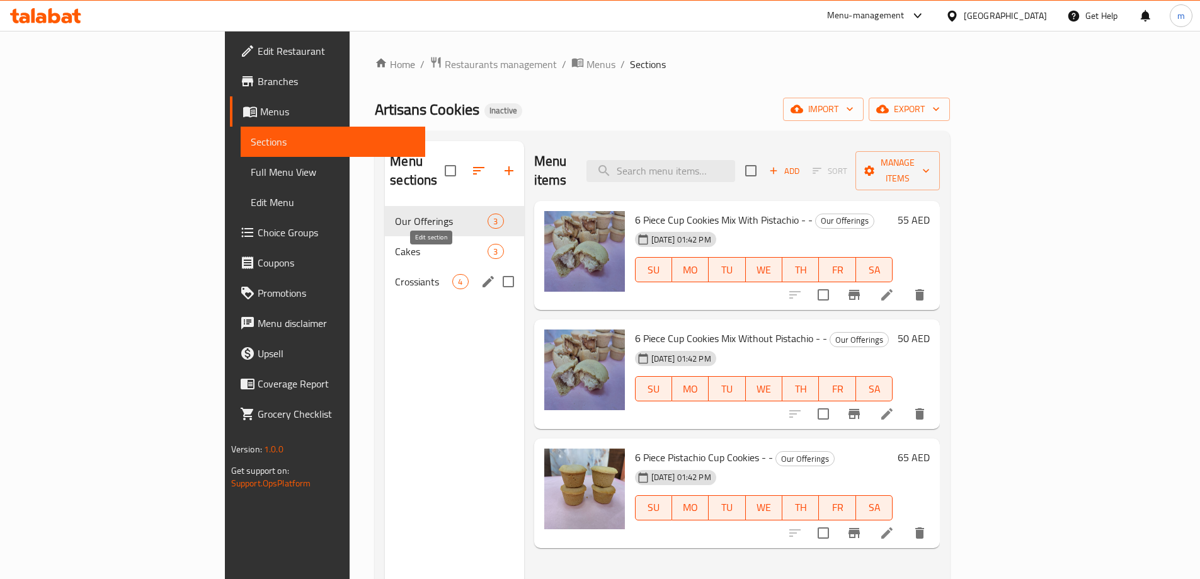
click at [479, 272] on button "edit" at bounding box center [488, 281] width 19 height 19
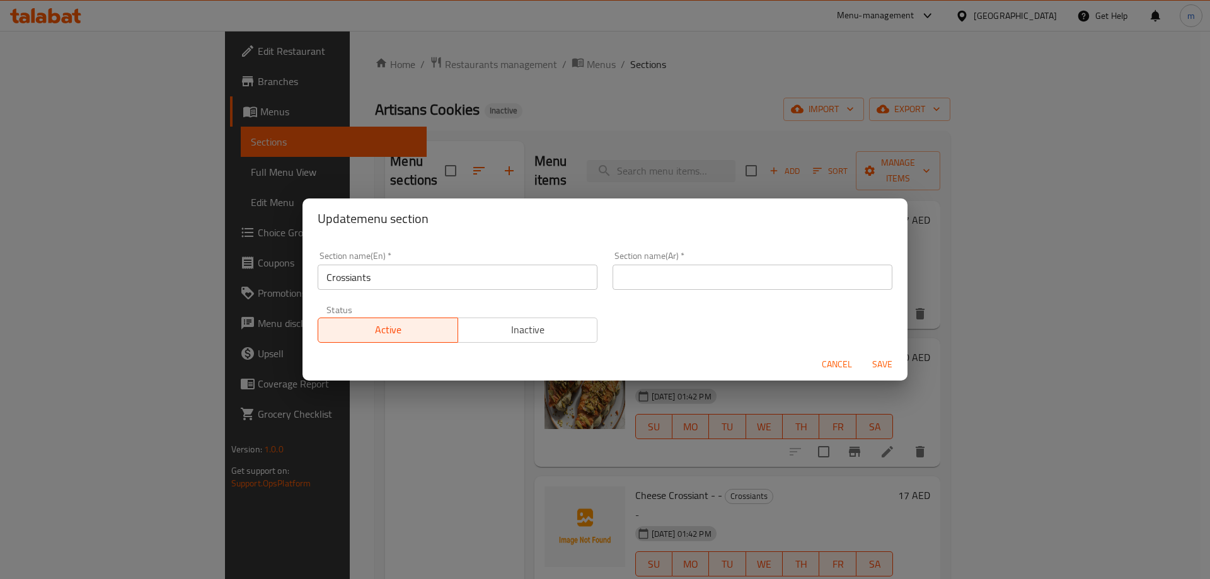
drag, startPoint x: 364, startPoint y: 398, endPoint x: 379, endPoint y: 357, distance: 43.7
click at [364, 390] on div "Update menu section Section name(En)   * Crossiants Section name(En) * Section …" at bounding box center [605, 289] width 1210 height 579
drag, startPoint x: 842, startPoint y: 364, endPoint x: 774, endPoint y: 364, distance: 68.0
click at [842, 363] on span "Cancel" at bounding box center [837, 365] width 30 height 16
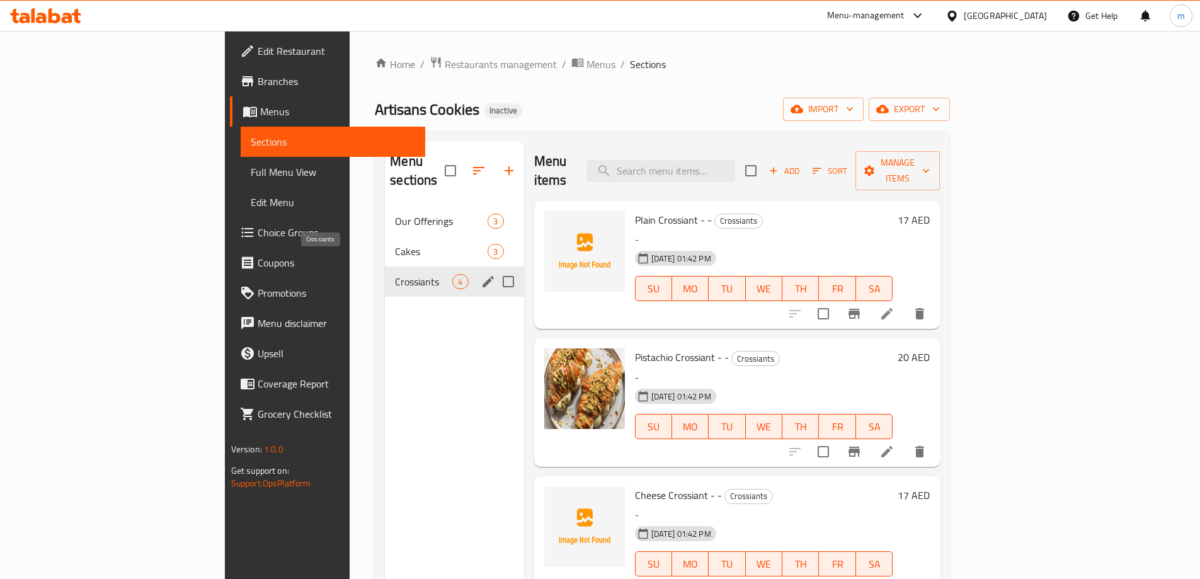
click at [395, 274] on span "Crossiants" at bounding box center [423, 281] width 57 height 15
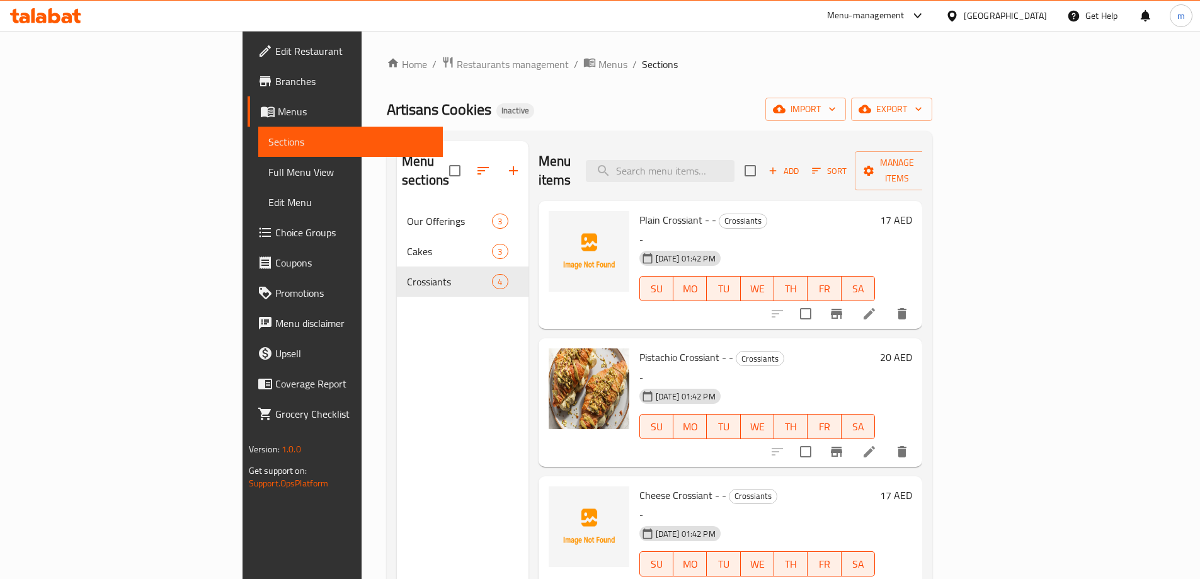
click at [877, 306] on icon at bounding box center [869, 313] width 15 height 15
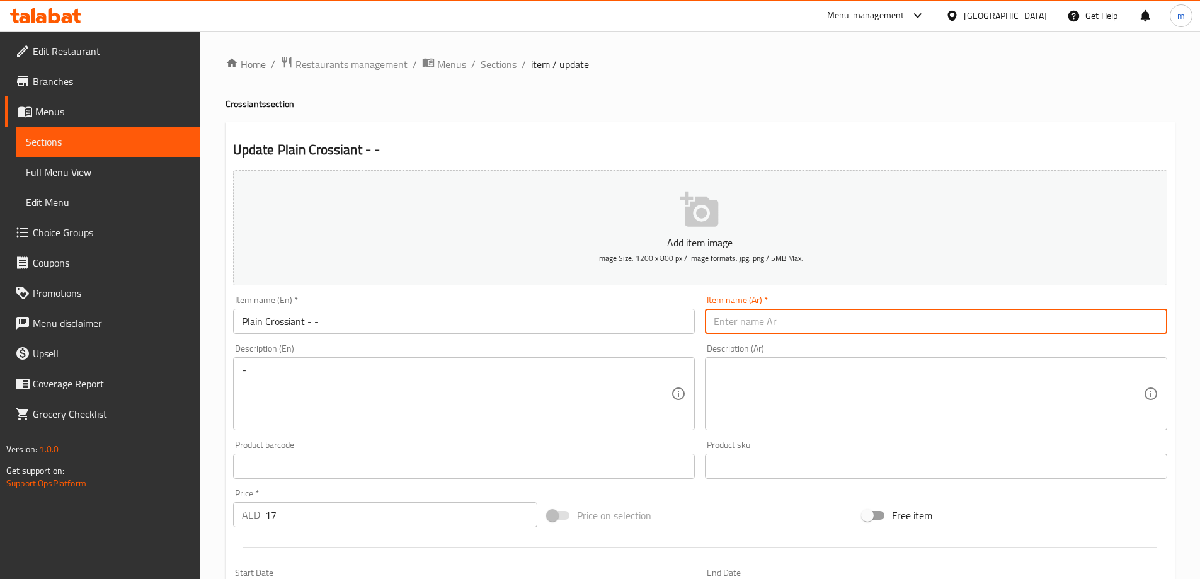
click at [752, 327] on input "text" at bounding box center [936, 321] width 462 height 25
click at [818, 328] on input "كرواسون سادة" at bounding box center [936, 321] width 462 height 25
click at [712, 325] on input "كرواسون سادة" at bounding box center [936, 321] width 462 height 25
type input "-- كرواسون سادة"
click at [605, 290] on div "Item name (En)   * Plain Crossiant - - Item name (En) *" at bounding box center [464, 314] width 473 height 49
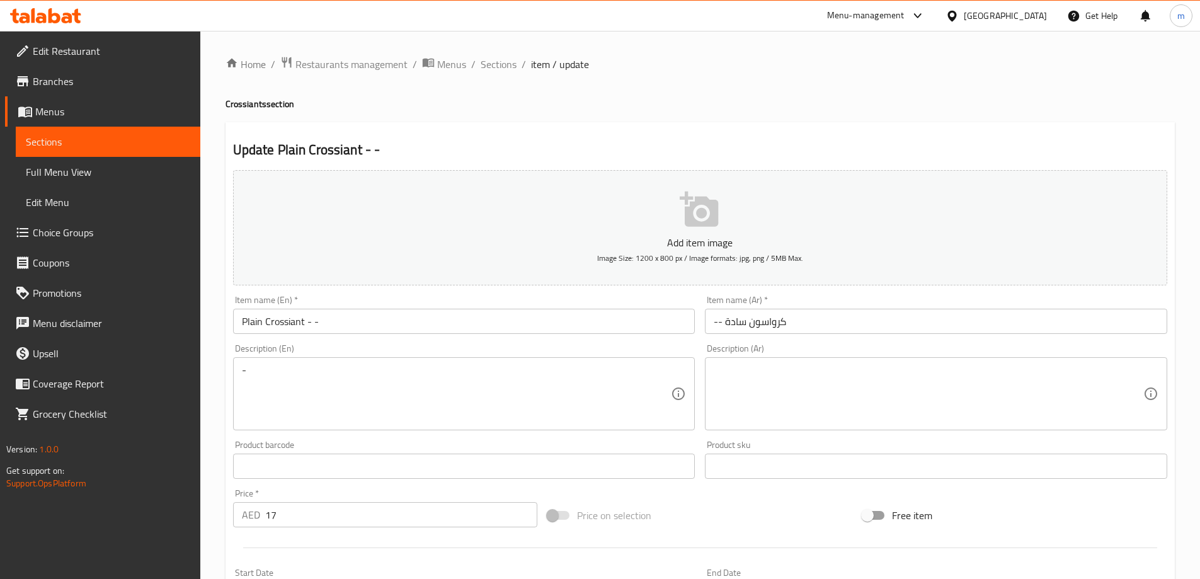
click at [255, 323] on input "Plain Crossiant - -" at bounding box center [464, 321] width 462 height 25
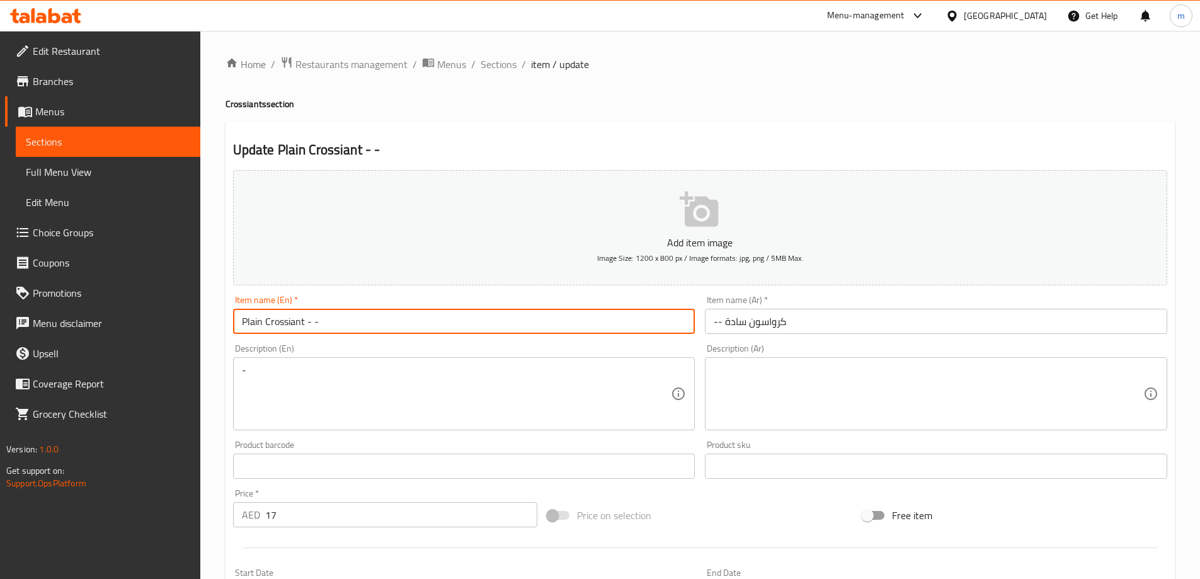
click at [255, 323] on input "Plain Crossiant - -" at bounding box center [464, 321] width 462 height 25
click at [874, 302] on div "Item name (Ar)   * -- كرواسون سادة Item name (Ar) *" at bounding box center [936, 314] width 462 height 38
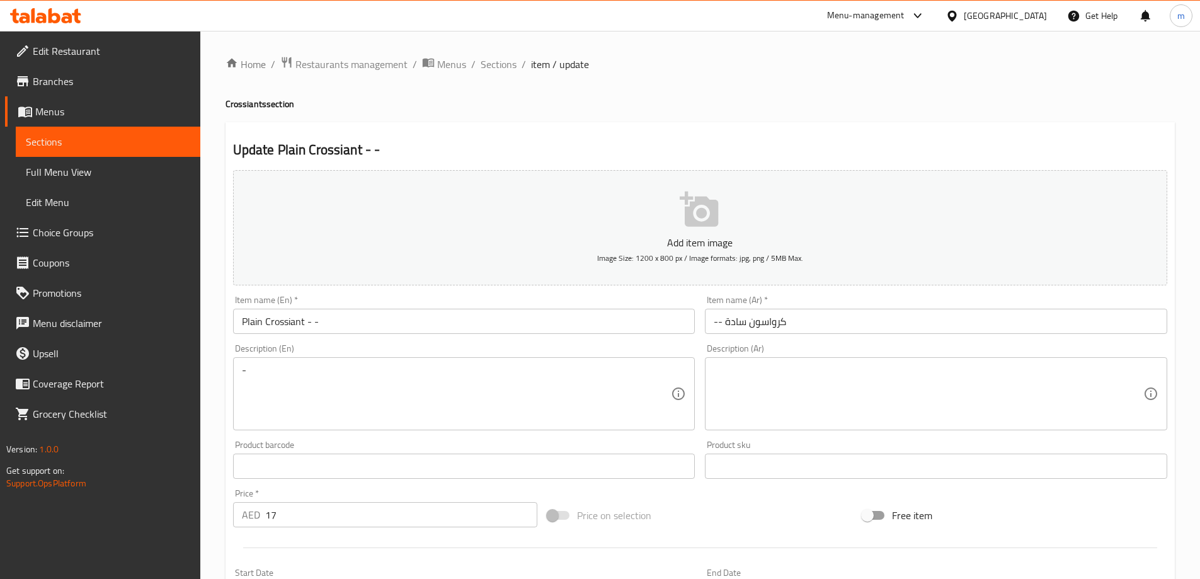
click at [280, 319] on input "Plain Crossiant - -" at bounding box center [464, 321] width 462 height 25
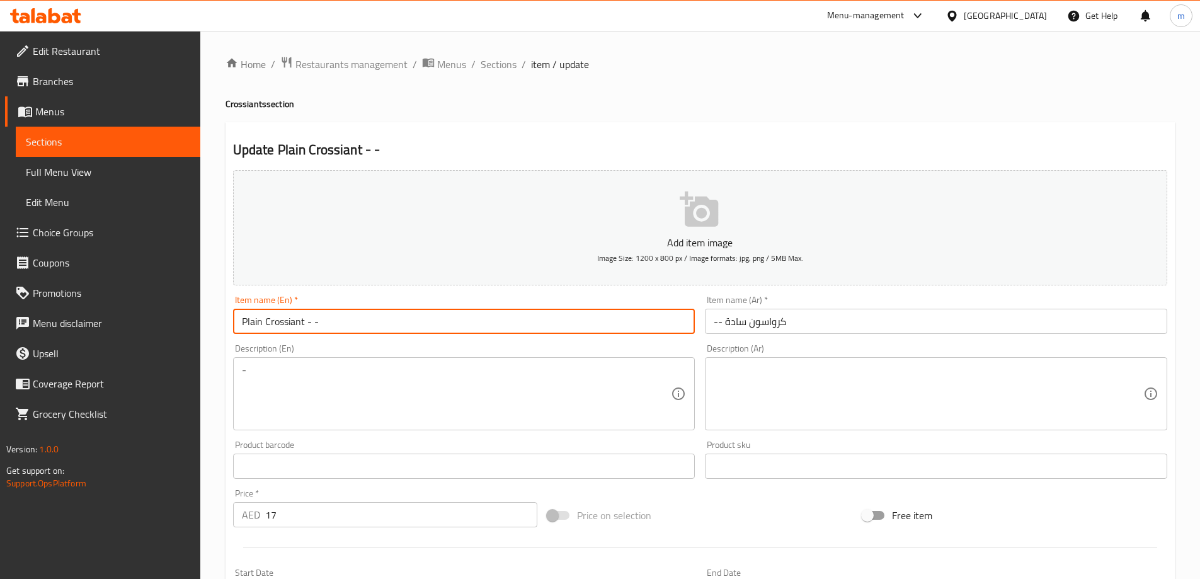
click at [280, 319] on input "Plain Crossiant - -" at bounding box center [464, 321] width 462 height 25
click at [623, 290] on div "Item name (En)   * Plain Crossiant - - Item name (En) *" at bounding box center [464, 314] width 473 height 49
drag, startPoint x: 364, startPoint y: 321, endPoint x: 198, endPoint y: 323, distance: 165.7
click at [198, 323] on div "Edit Restaurant Branches Menus Sections Full Menu View Edit Menu Choice Groups …" at bounding box center [600, 460] width 1200 height 859
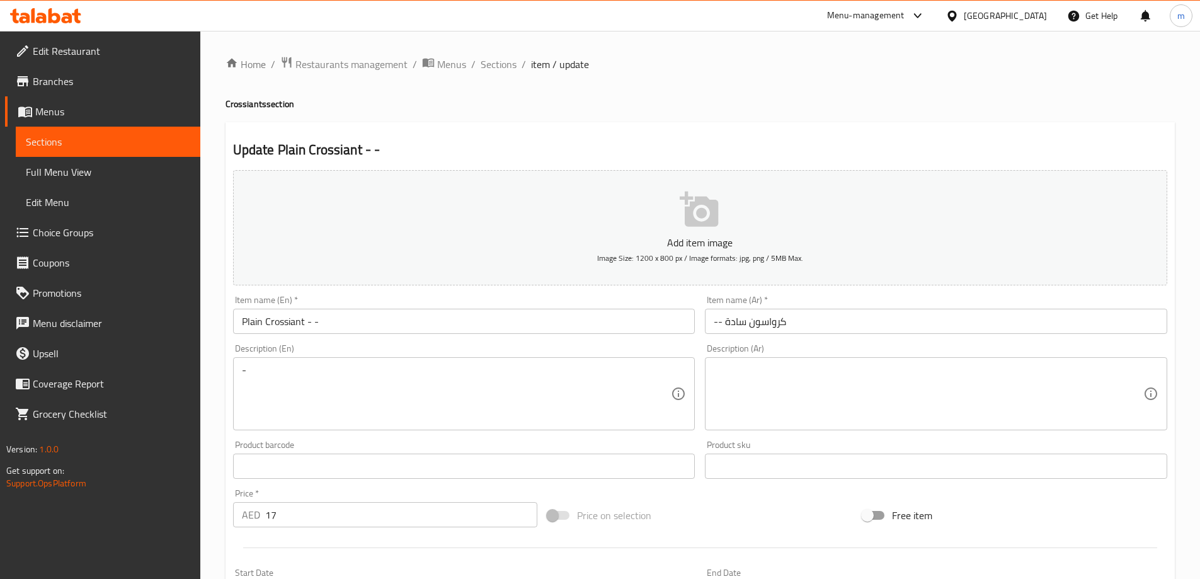
click at [285, 326] on input "Plain Crossiant - -" at bounding box center [464, 321] width 462 height 25
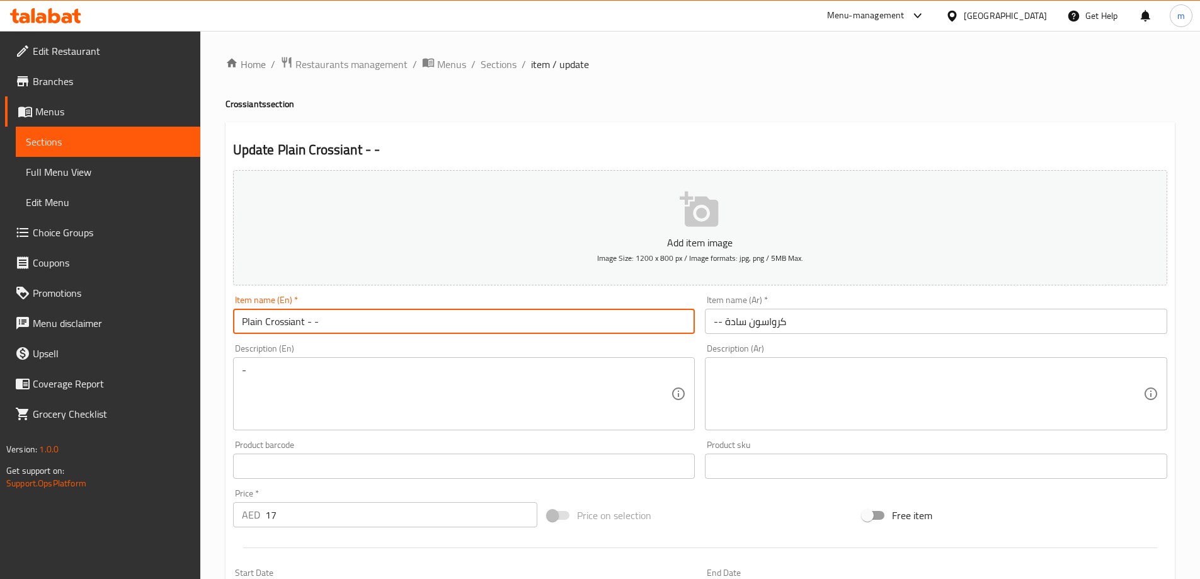
drag, startPoint x: 265, startPoint y: 325, endPoint x: 304, endPoint y: 333, distance: 40.4
click at [304, 333] on input "Plain Crossiant - -" at bounding box center [464, 321] width 462 height 25
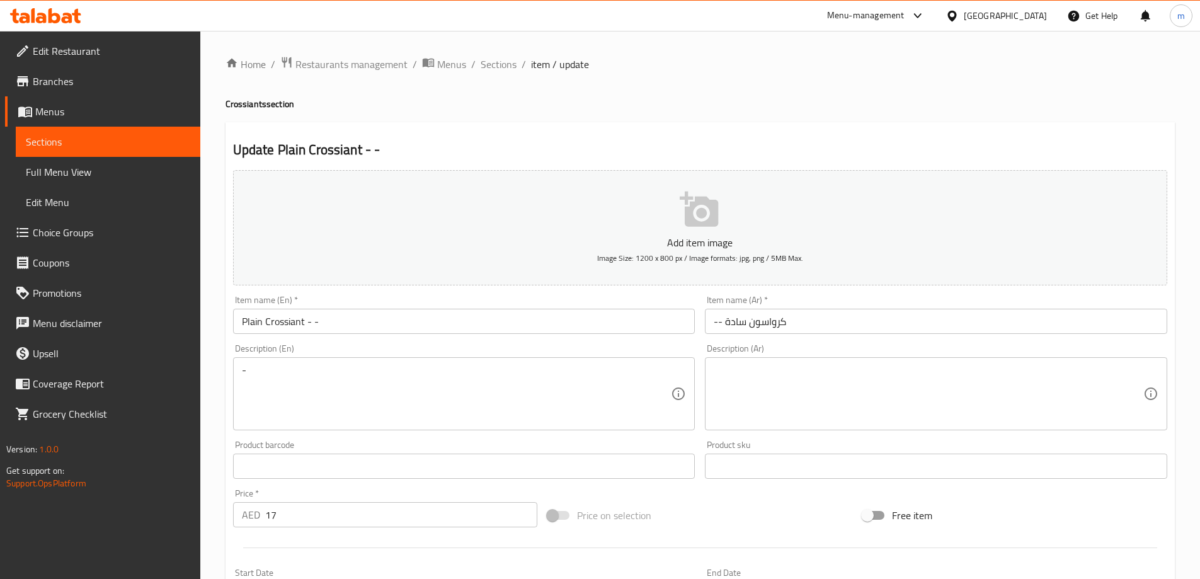
click at [647, 297] on div "Item name (En)   * Plain Crossiant - - Item name (En) *" at bounding box center [464, 314] width 462 height 38
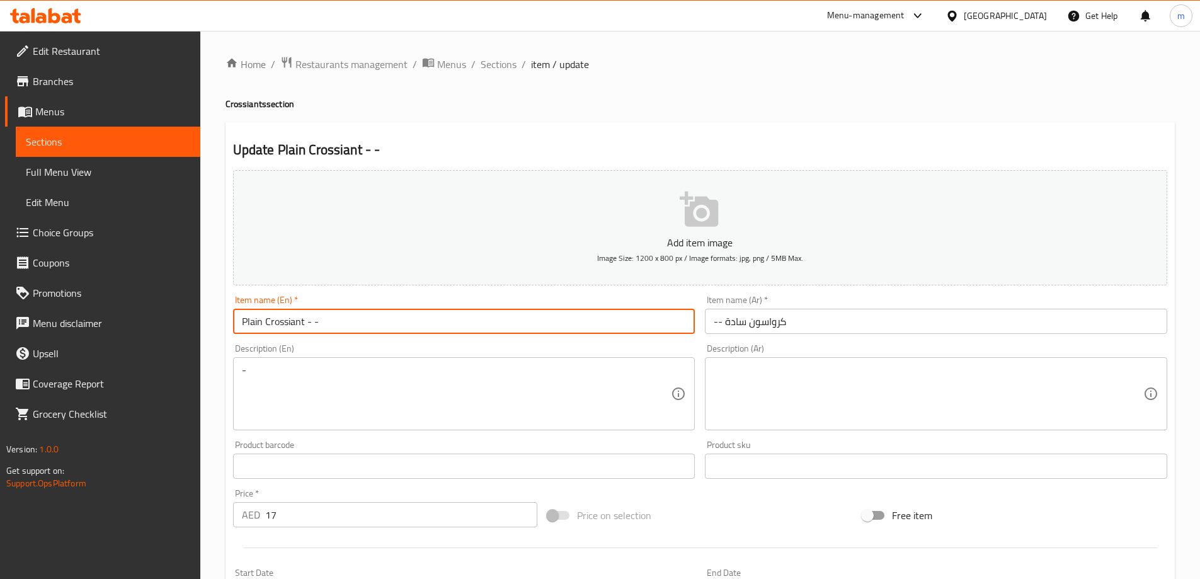
click at [281, 323] on input "Plain Crossiant - -" at bounding box center [464, 321] width 462 height 25
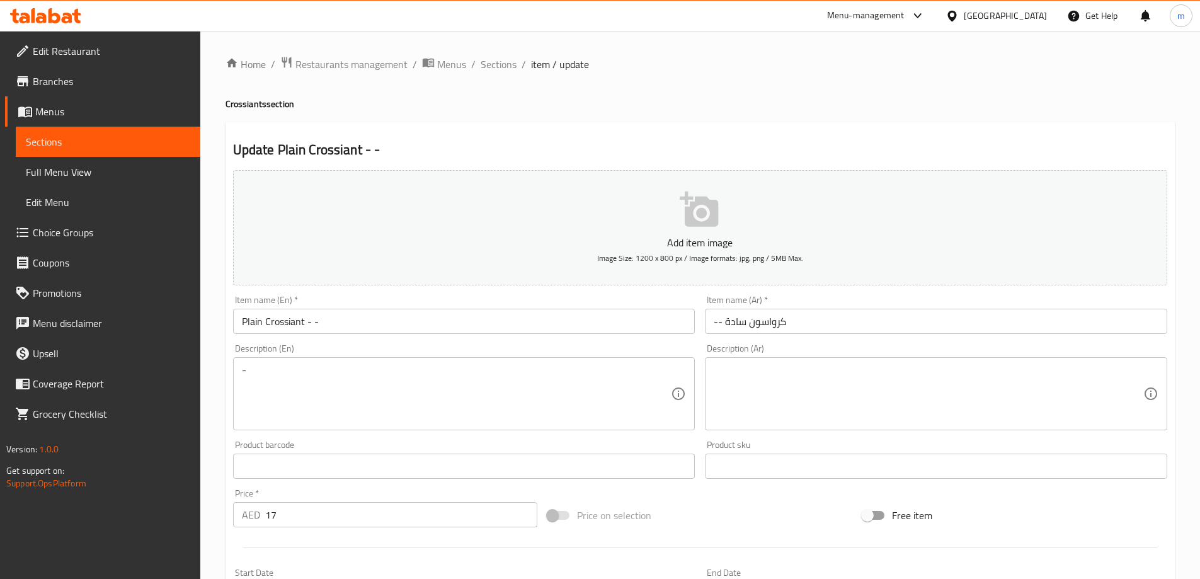
click at [280, 323] on input "Plain Crossiant - -" at bounding box center [464, 321] width 462 height 25
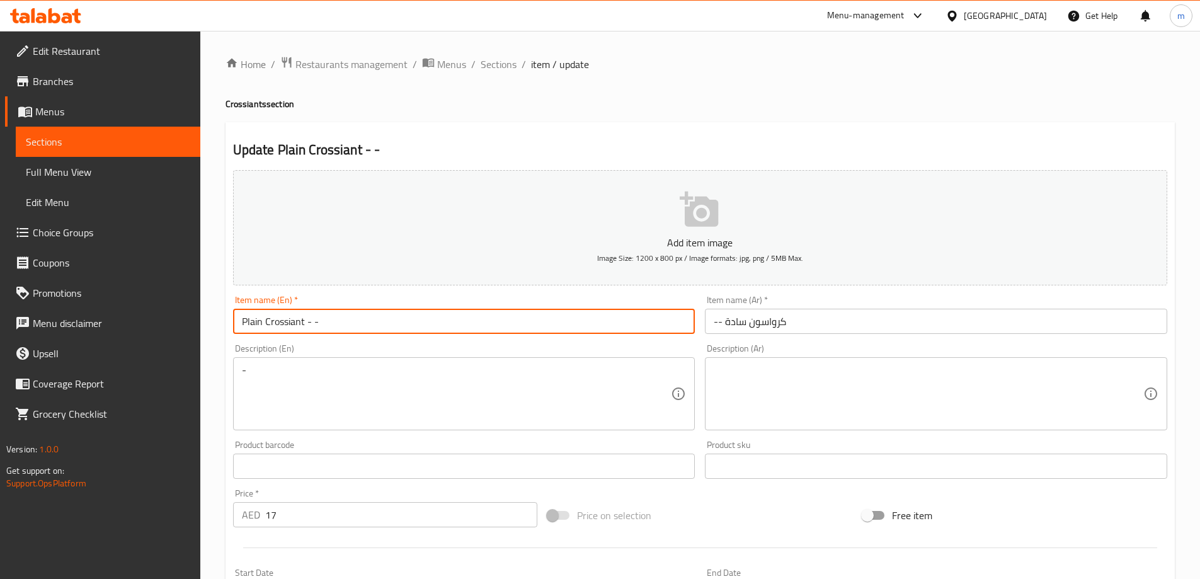
click at [280, 323] on input "Plain Crossiant - -" at bounding box center [464, 321] width 462 height 25
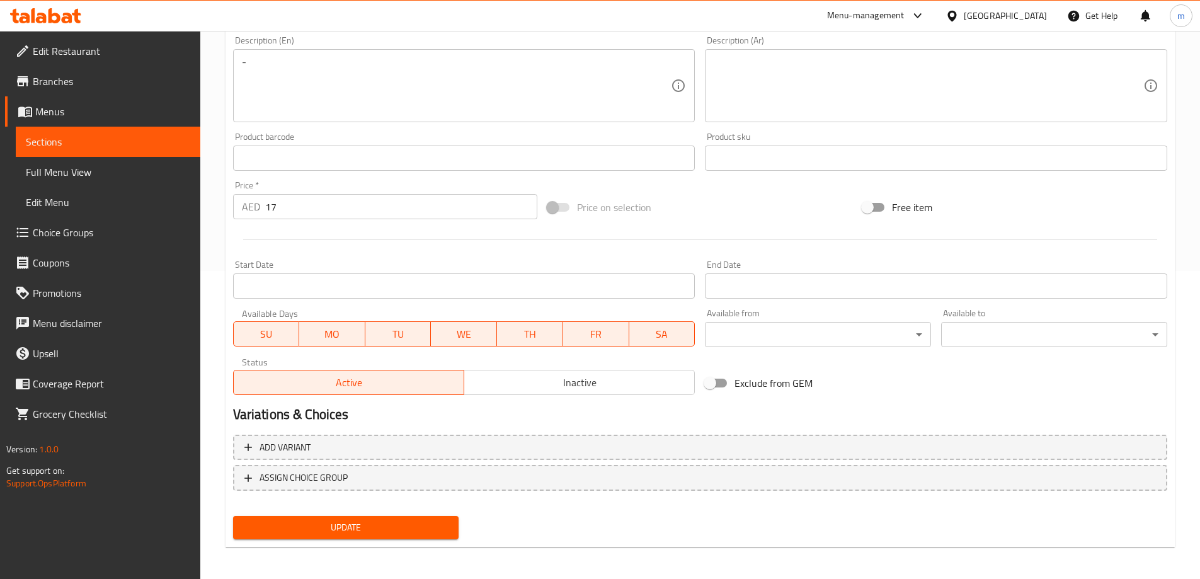
scroll to position [311, 0]
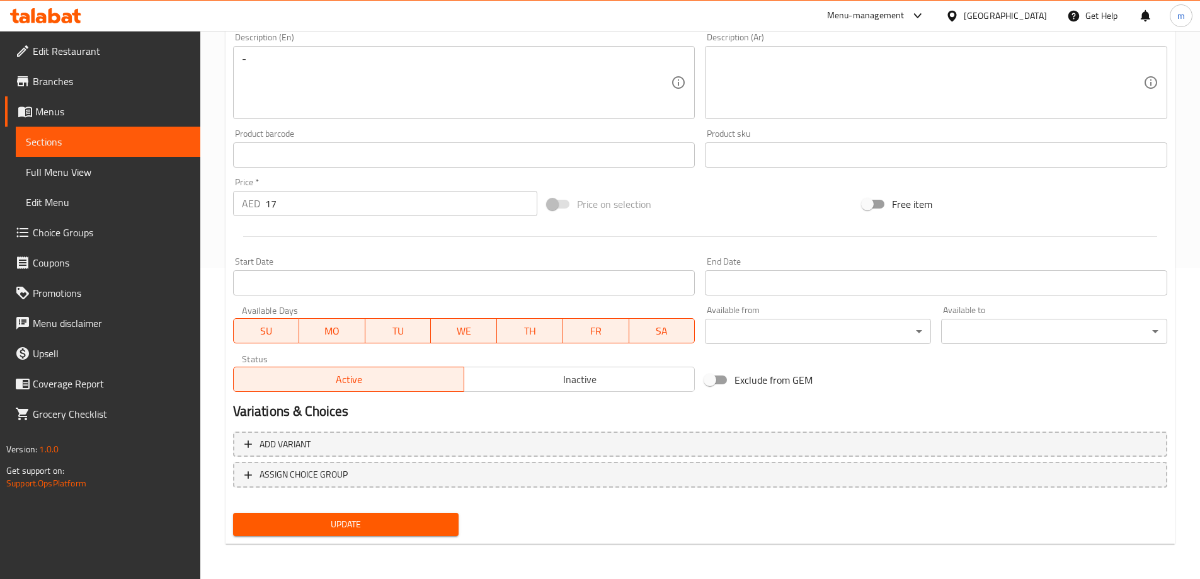
click at [378, 524] on span "Update" at bounding box center [346, 525] width 206 height 16
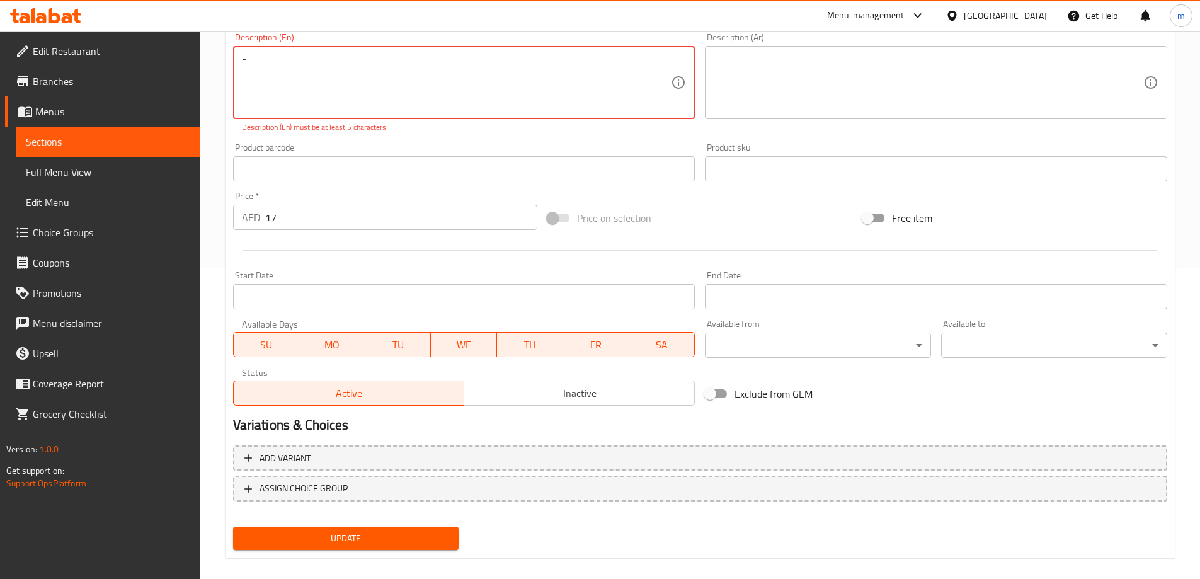
drag, startPoint x: 250, startPoint y: 72, endPoint x: 207, endPoint y: 91, distance: 47.4
click at [226, 81] on div "Update Plain Crossiant - - Add item image Image Size: 1200 x 800 px / Image for…" at bounding box center [700, 184] width 949 height 747
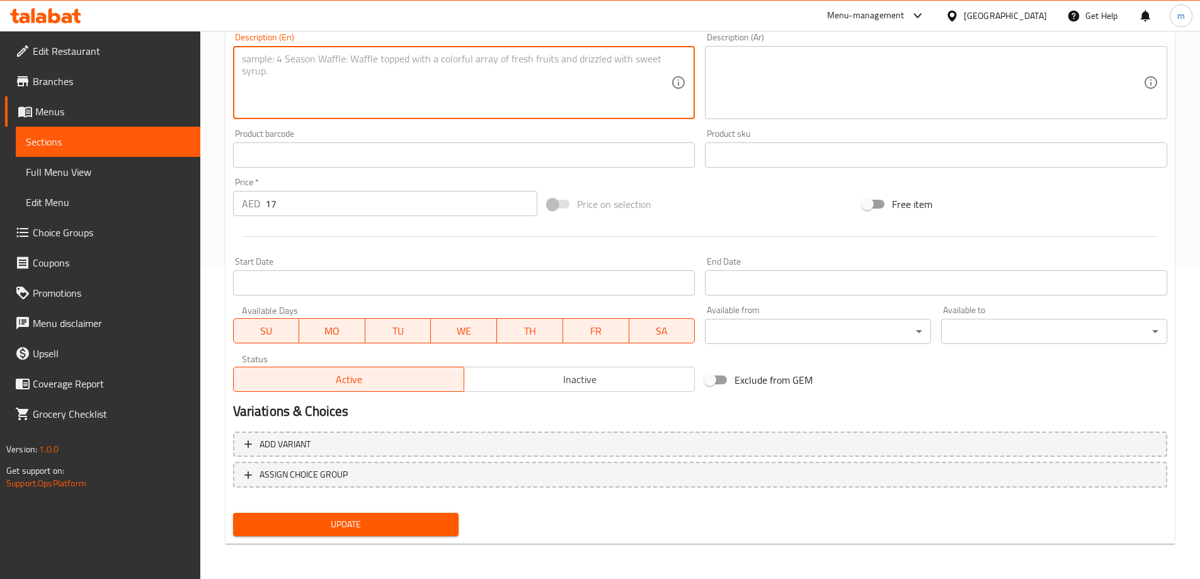
click at [382, 517] on span "Update" at bounding box center [346, 525] width 206 height 16
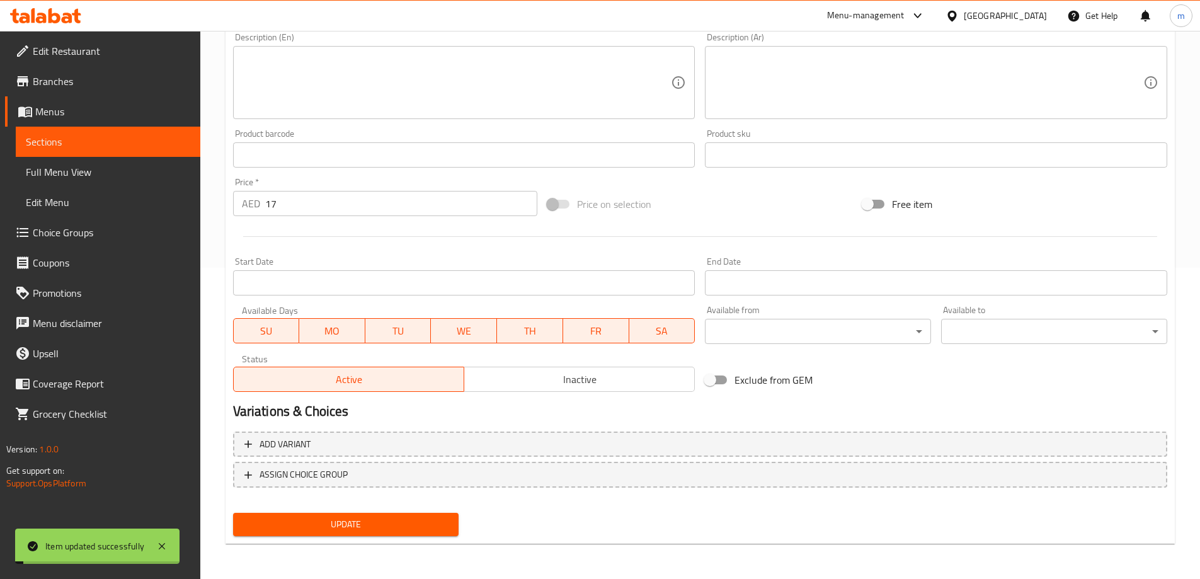
click at [105, 151] on link "Sections" at bounding box center [108, 142] width 185 height 30
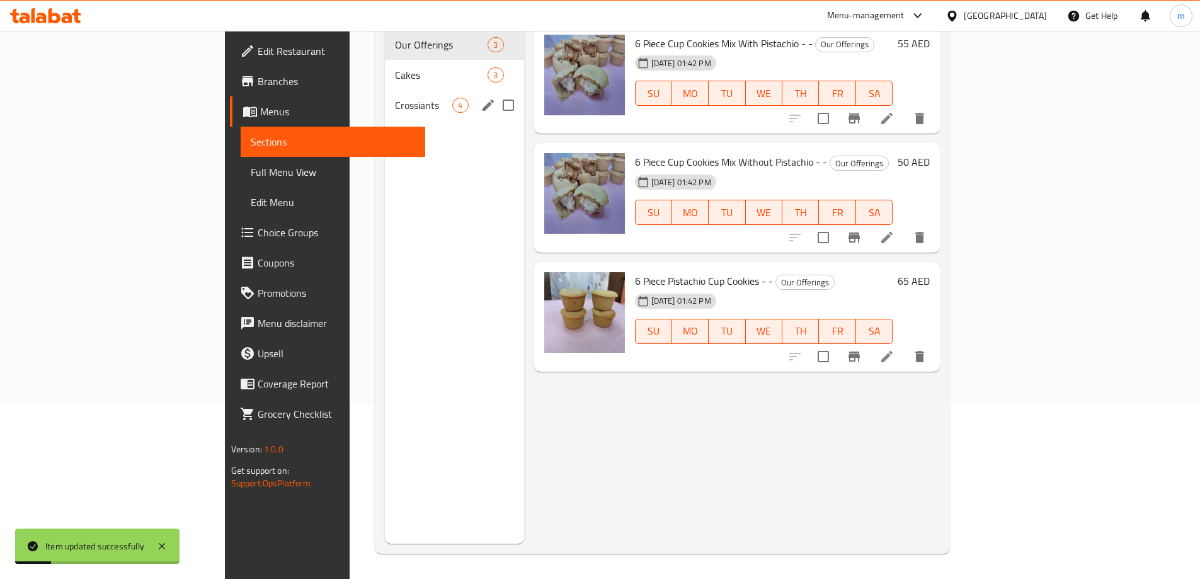
scroll to position [113, 0]
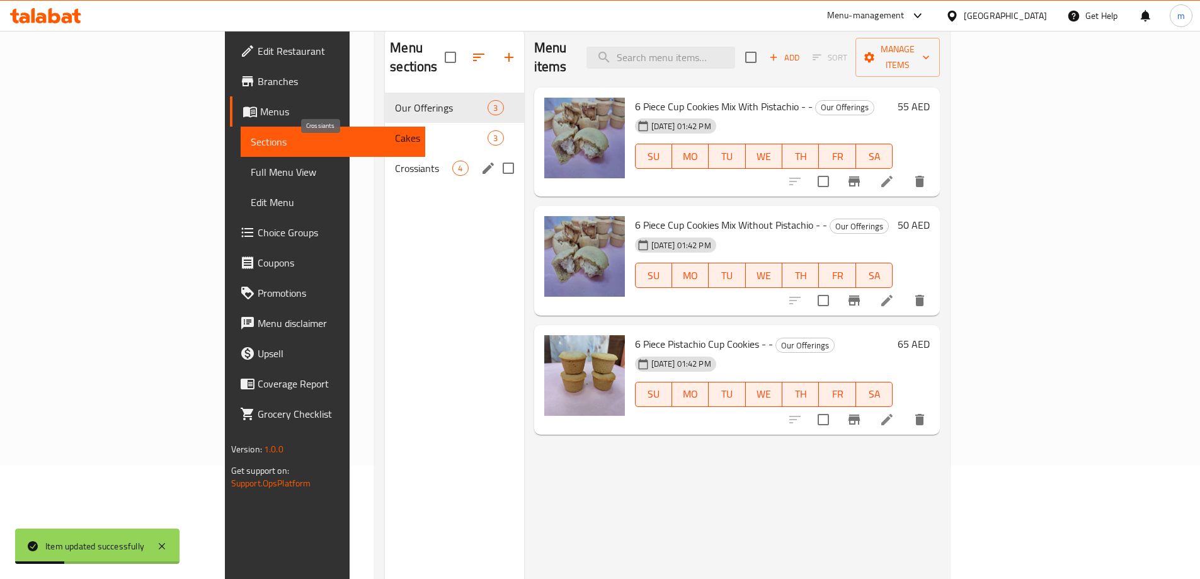
click at [395, 161] on span "Crossiants" at bounding box center [423, 168] width 57 height 15
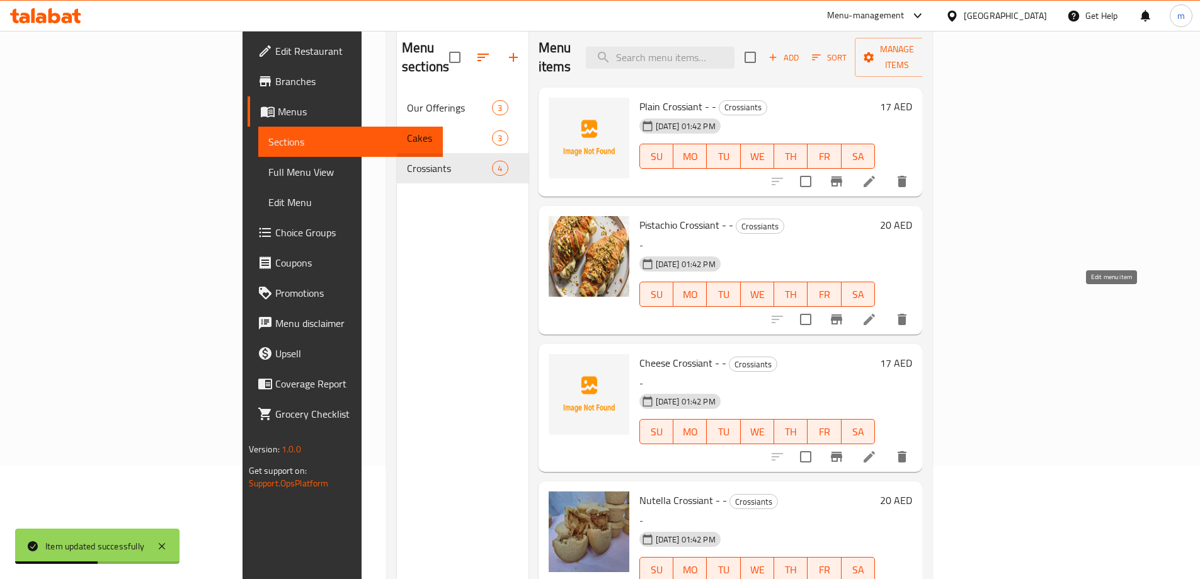
click at [877, 312] on icon at bounding box center [869, 319] width 15 height 15
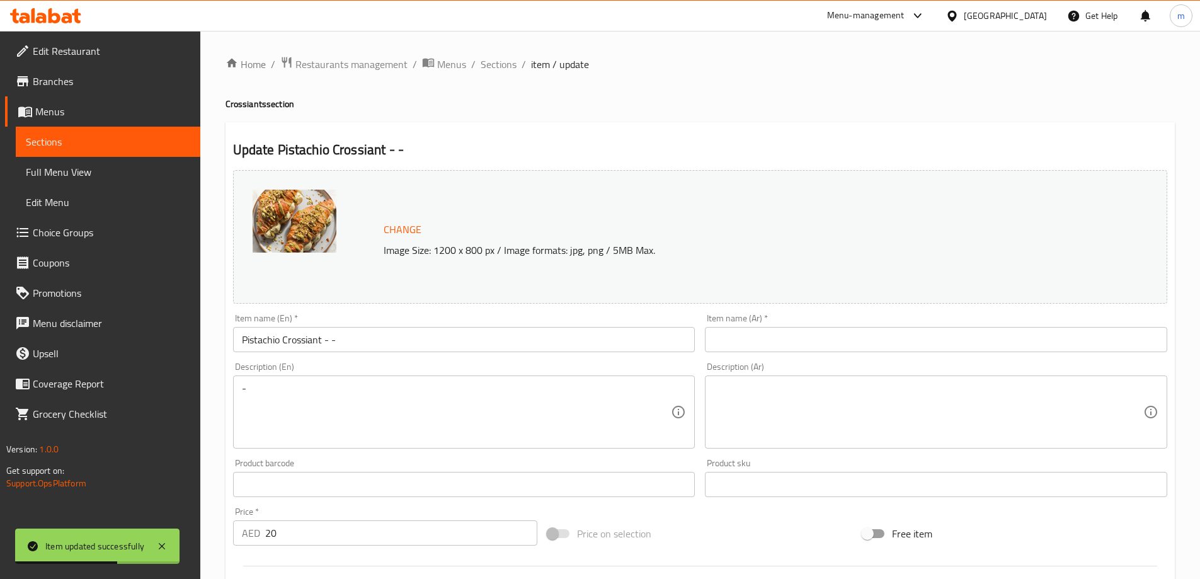
click at [755, 337] on input "text" at bounding box center [936, 339] width 462 height 25
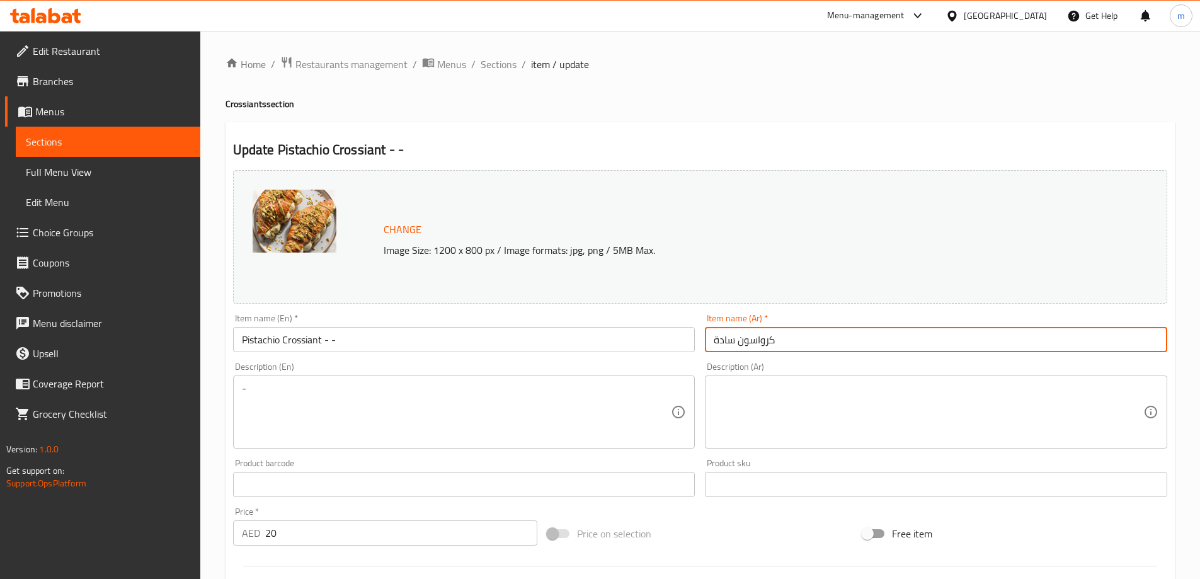
click at [727, 341] on input "كرواسون سادة" at bounding box center [936, 339] width 462 height 25
click at [713, 341] on input "كرواسون فستق" at bounding box center [936, 339] width 462 height 25
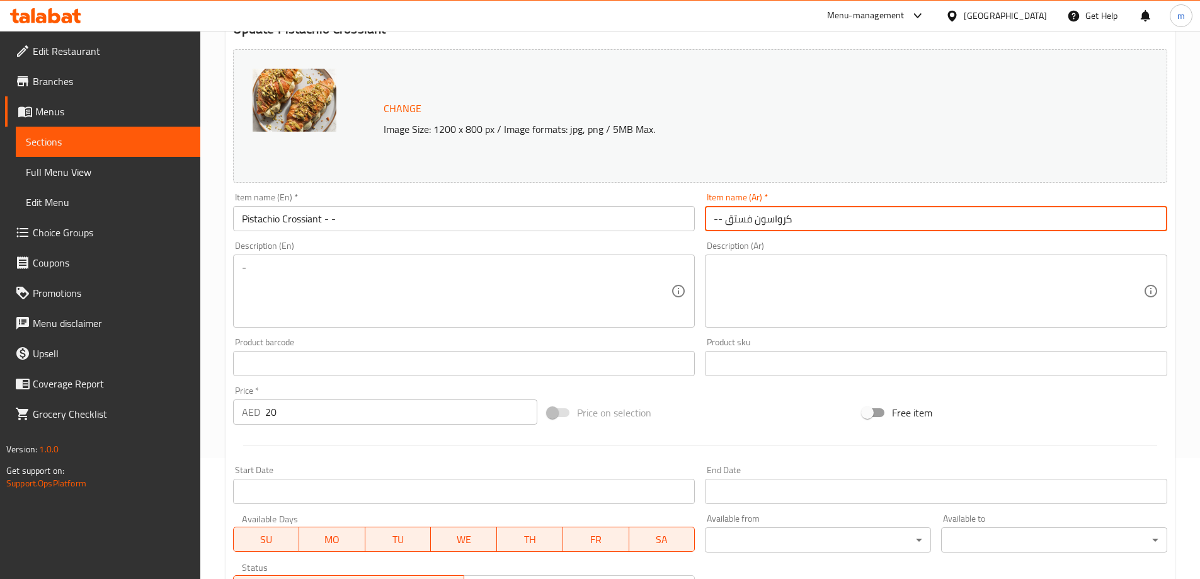
scroll to position [315, 0]
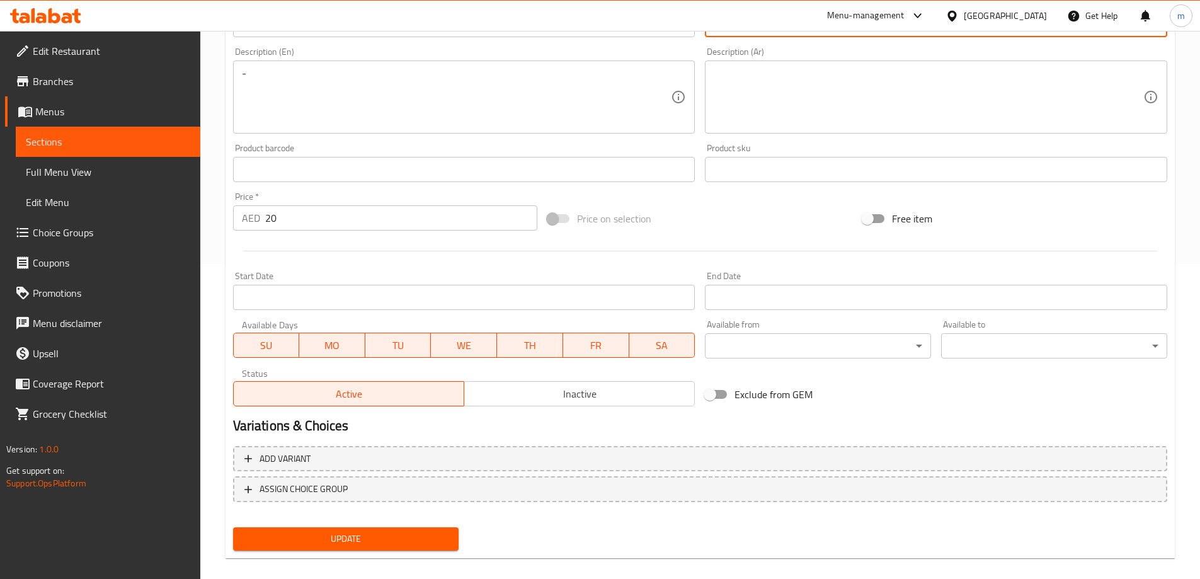
type input "-- كرواسون فستق"
click at [414, 542] on span "Update" at bounding box center [346, 539] width 206 height 16
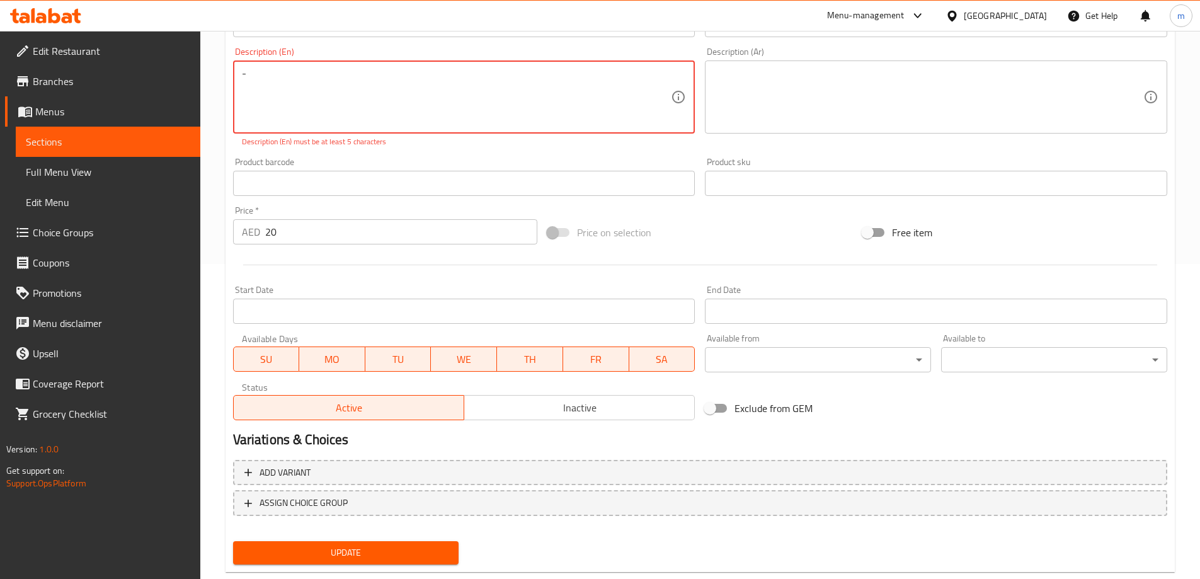
drag, startPoint x: 250, startPoint y: 75, endPoint x: 197, endPoint y: 83, distance: 54.2
click at [203, 82] on div "Home / Restaurants management / Menus / Sections / item / update Crossiants sec…" at bounding box center [700, 162] width 1000 height 892
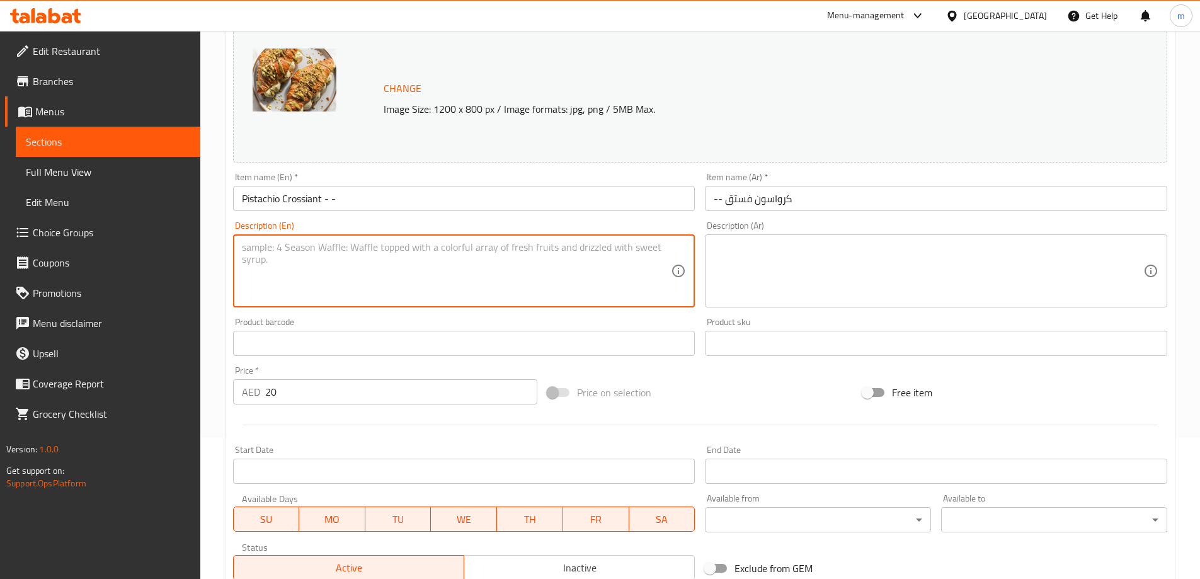
scroll to position [140, 0]
click at [718, 199] on input "-- كرواسون فستق" at bounding box center [936, 198] width 462 height 25
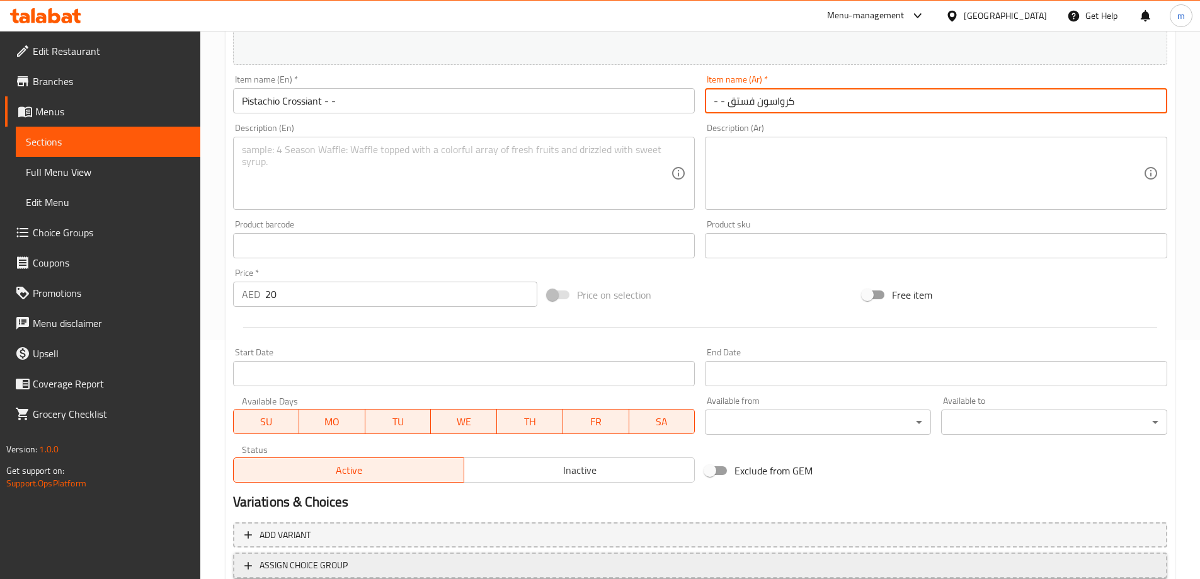
scroll to position [330, 0]
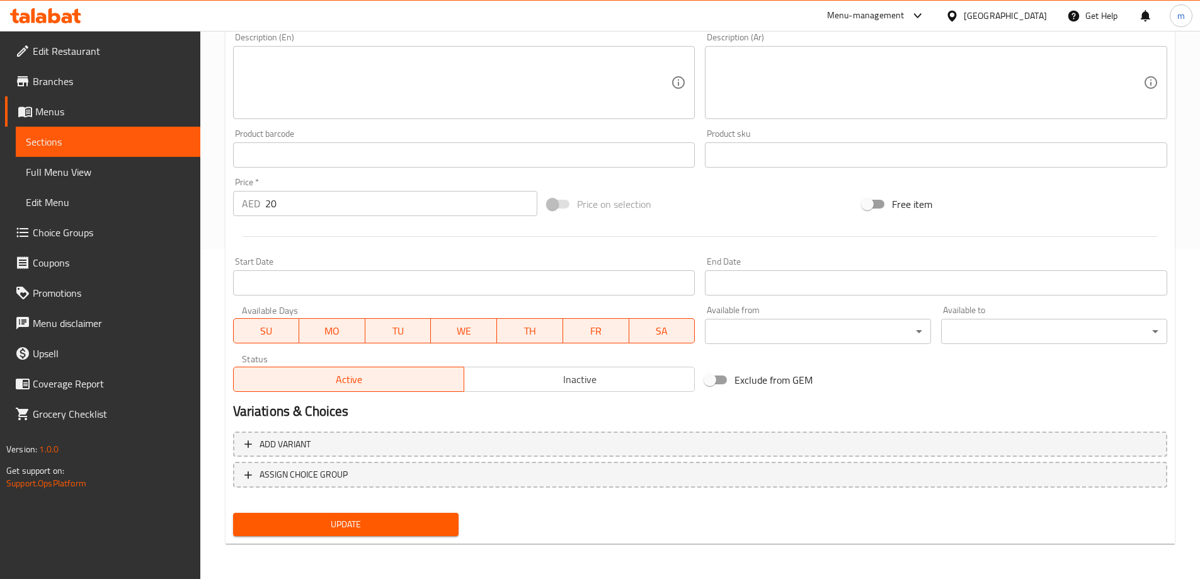
type input "- - كرواسون فستق"
click at [377, 521] on span "Update" at bounding box center [346, 525] width 206 height 16
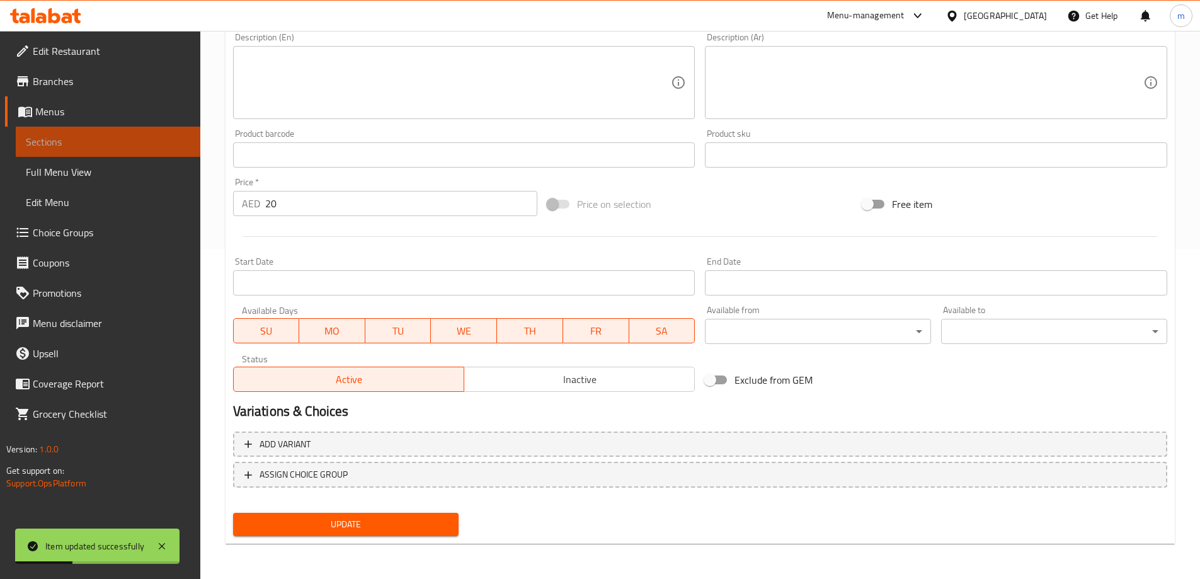
click at [134, 144] on span "Sections" at bounding box center [108, 141] width 164 height 15
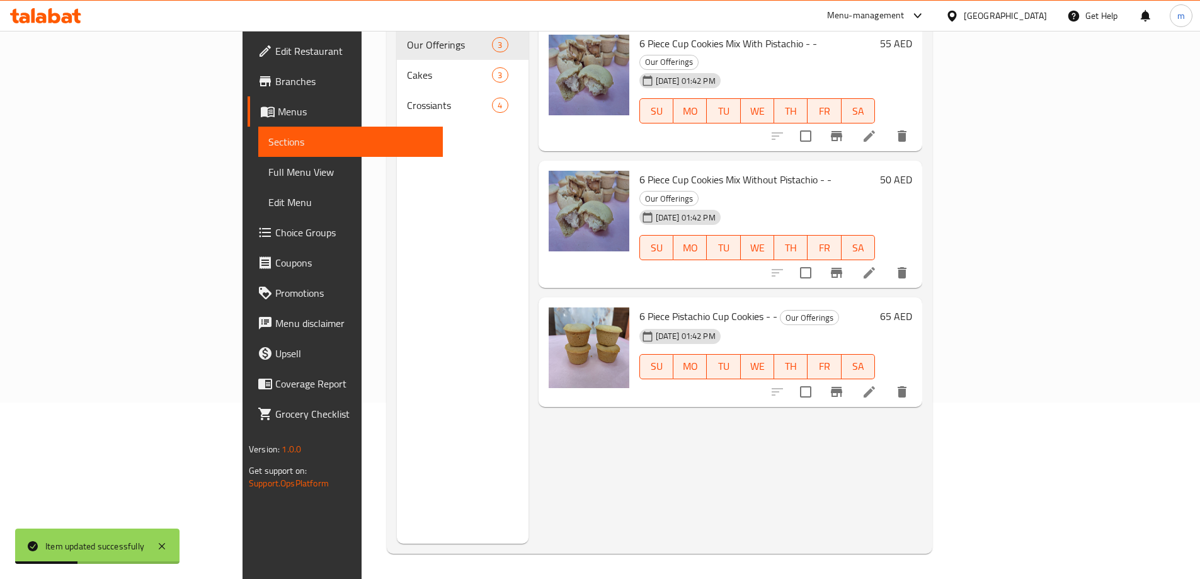
scroll to position [176, 0]
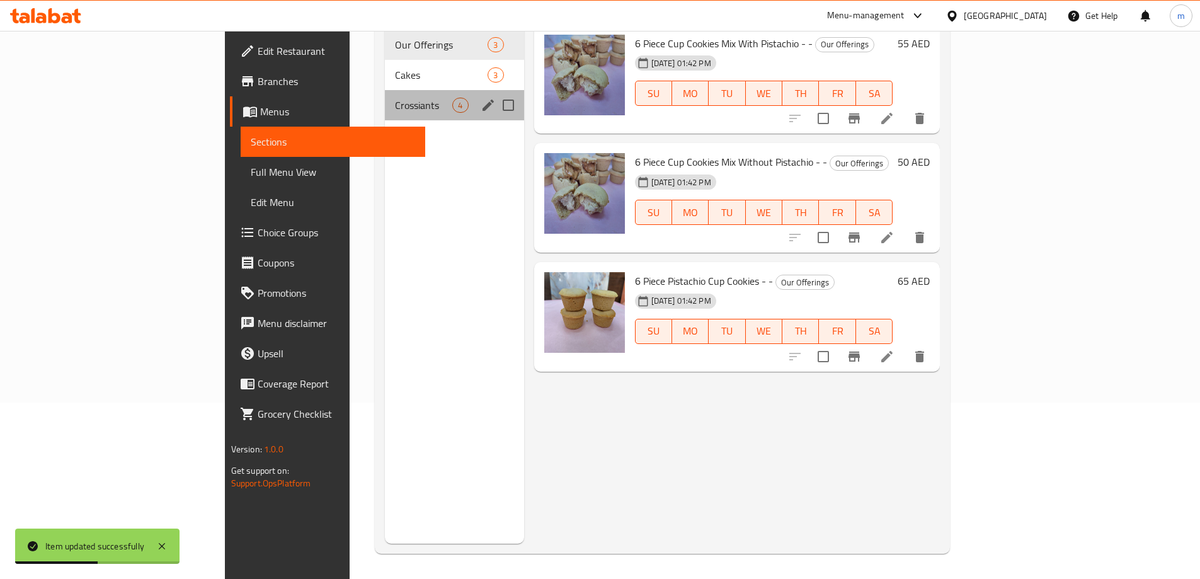
click at [385, 95] on div "Crossiants 4" at bounding box center [454, 105] width 139 height 30
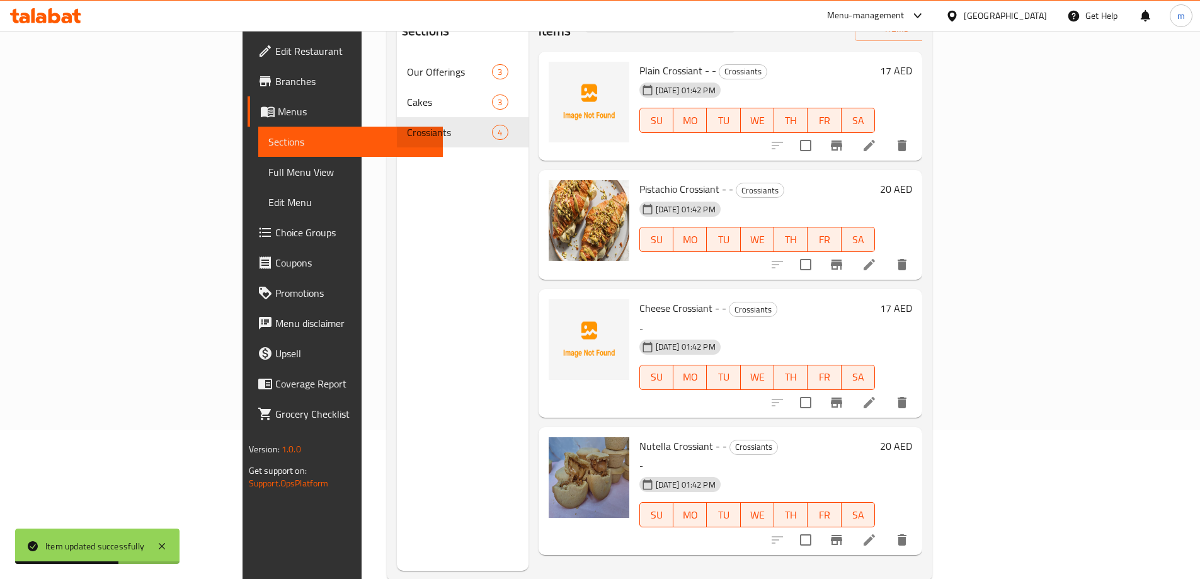
scroll to position [176, 0]
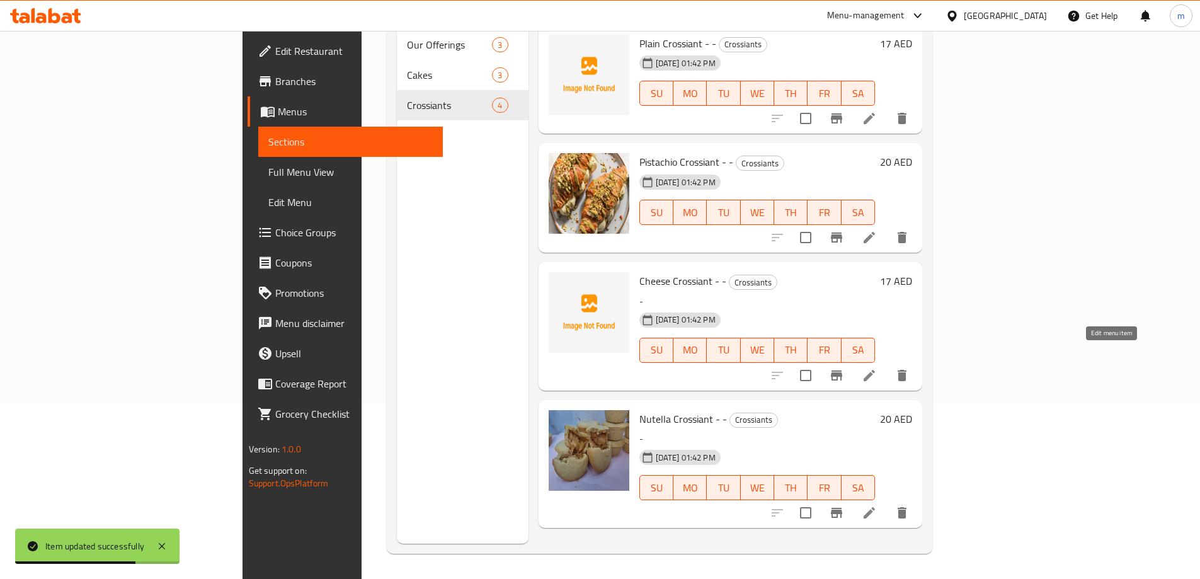
click at [877, 368] on icon at bounding box center [869, 375] width 15 height 15
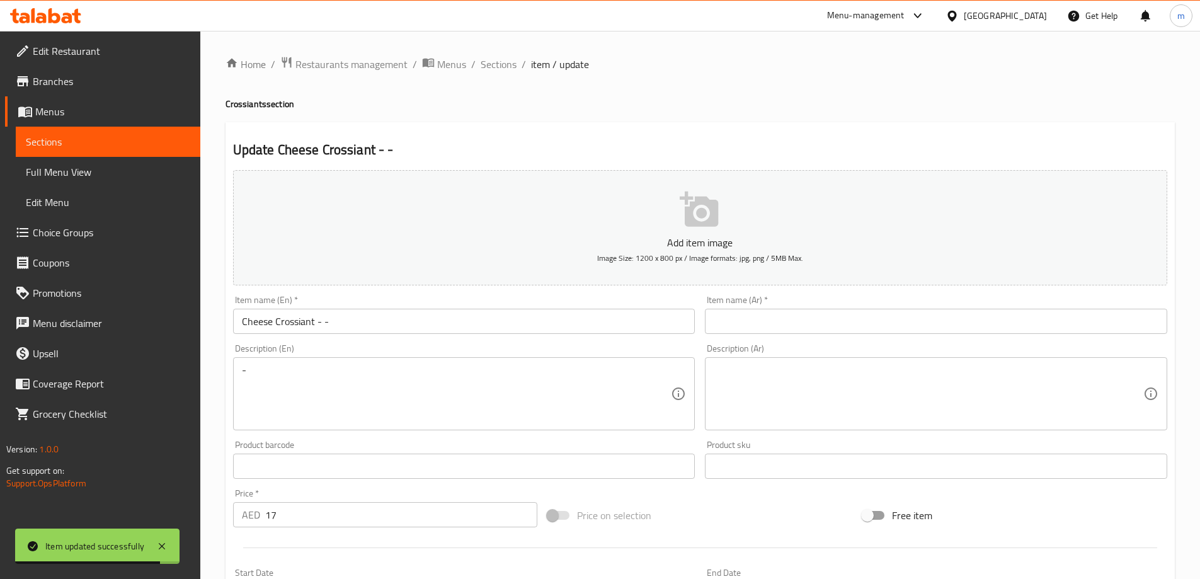
click at [740, 330] on input "text" at bounding box center [936, 321] width 462 height 25
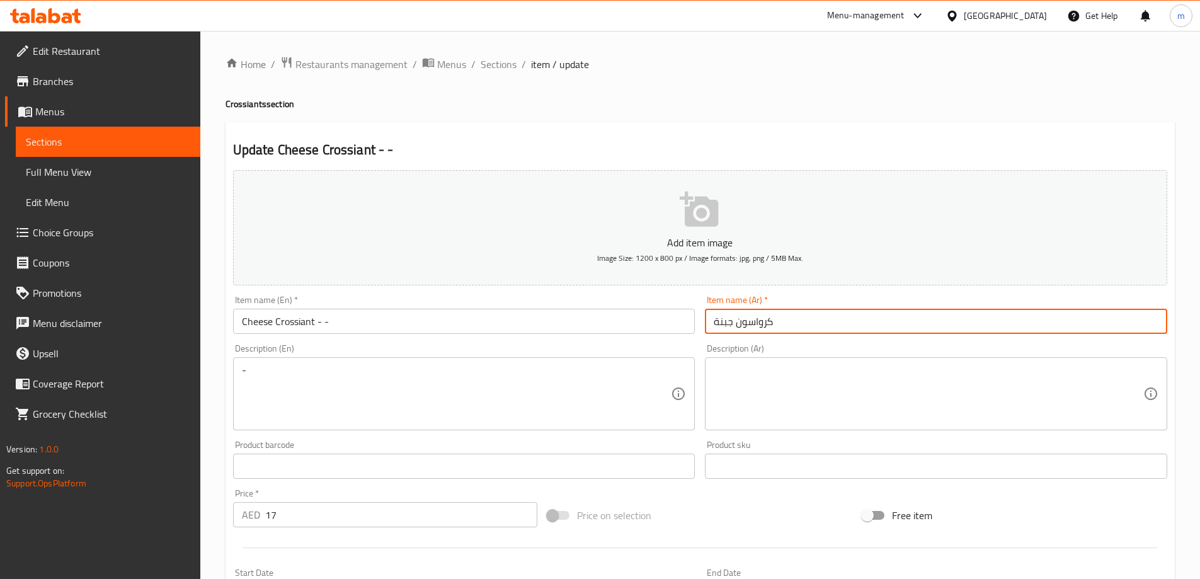
click at [716, 322] on input "كرواسون جبنة" at bounding box center [936, 321] width 462 height 25
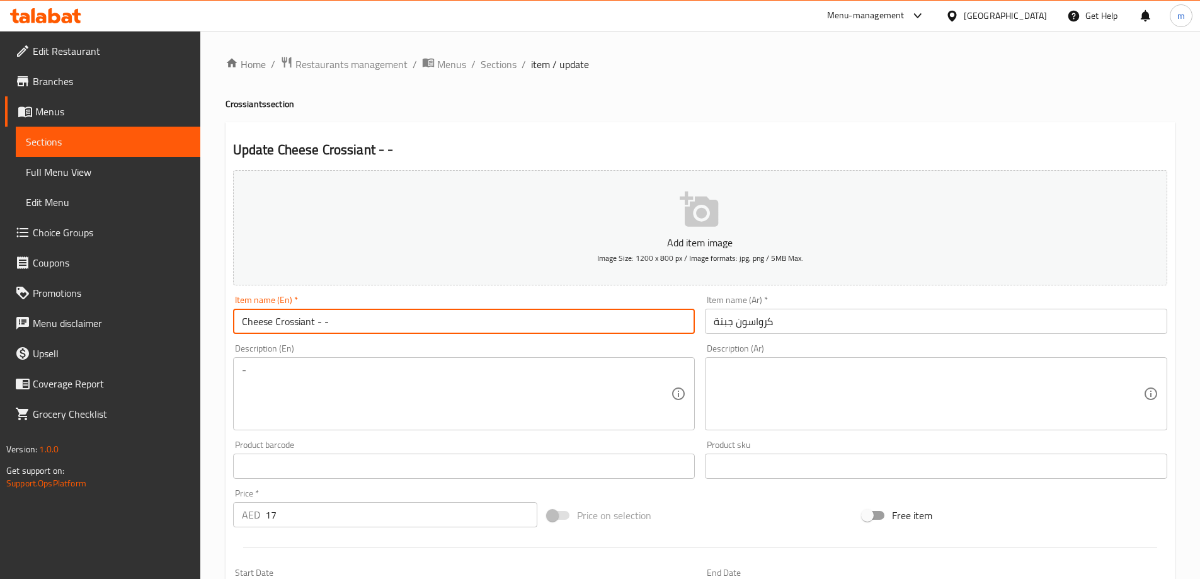
drag, startPoint x: 338, startPoint y: 324, endPoint x: 351, endPoint y: 326, distance: 12.7
click at [351, 326] on input "Cheese Crossiant - -" at bounding box center [464, 321] width 462 height 25
click at [321, 323] on input "Cheese Crossiant - -" at bounding box center [464, 321] width 462 height 25
drag, startPoint x: 318, startPoint y: 323, endPoint x: 345, endPoint y: 326, distance: 27.2
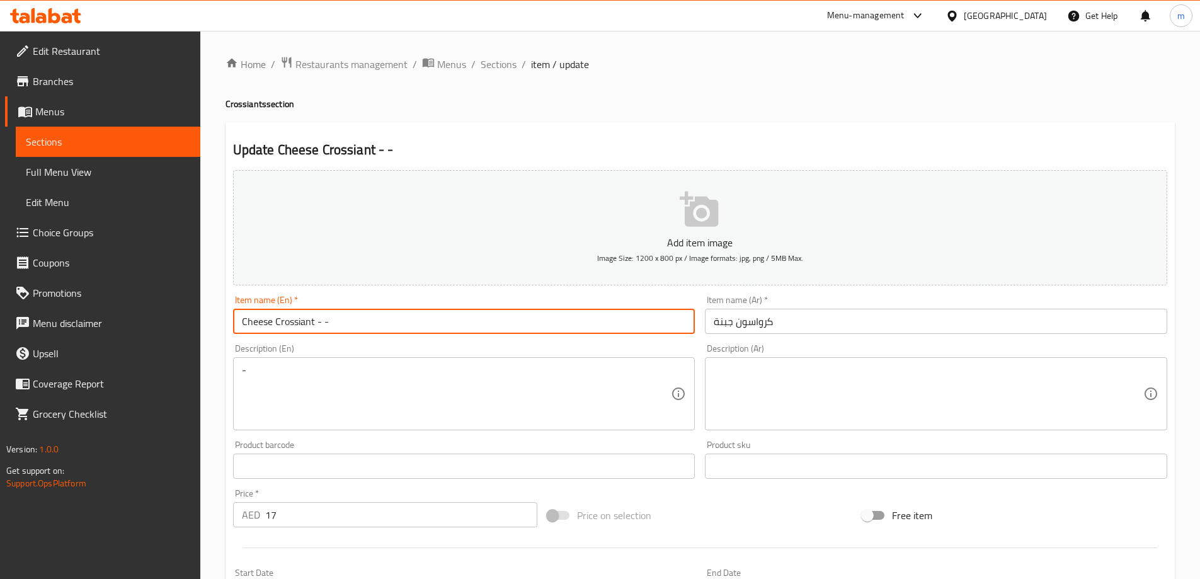
click at [345, 326] on input "Cheese Crossiant - -" at bounding box center [464, 321] width 462 height 25
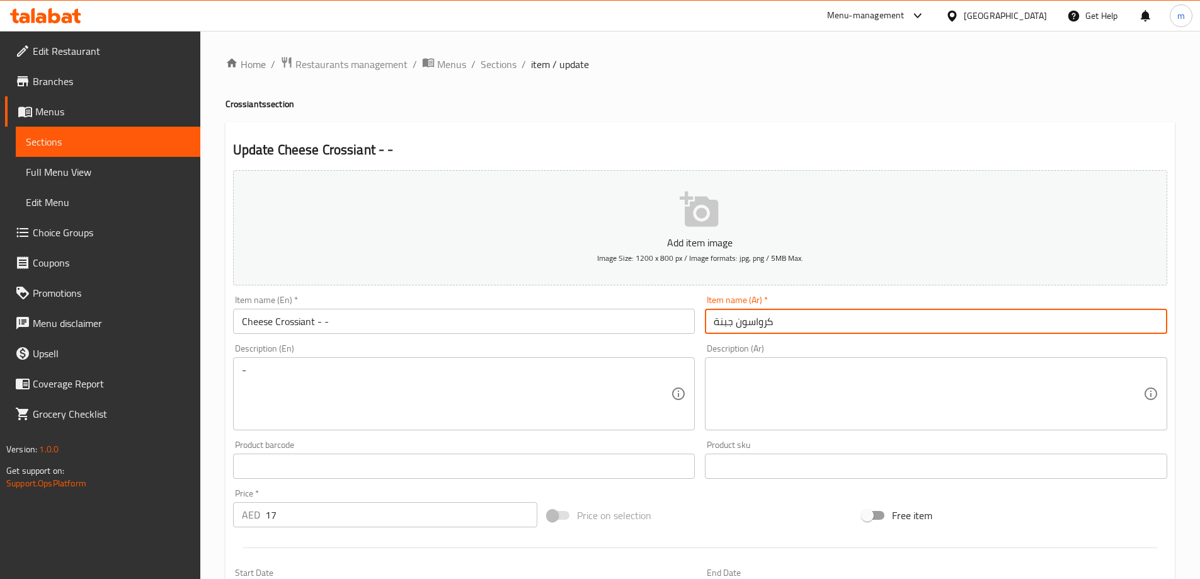
click at [708, 324] on input "كرواسون جبنة" at bounding box center [936, 321] width 462 height 25
paste input "- -"
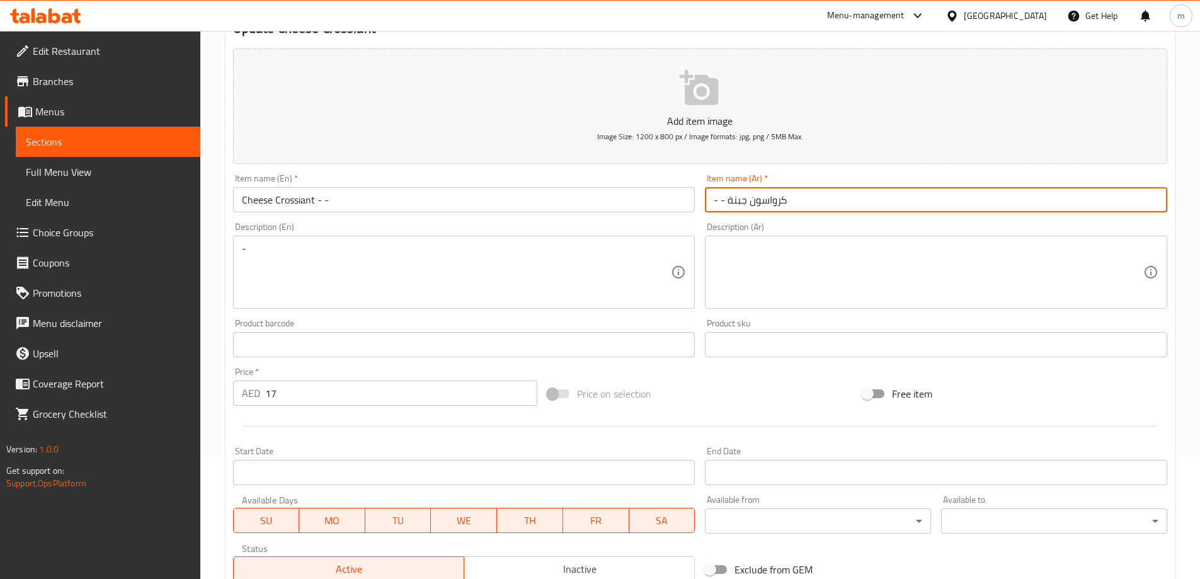
scroll to position [311, 0]
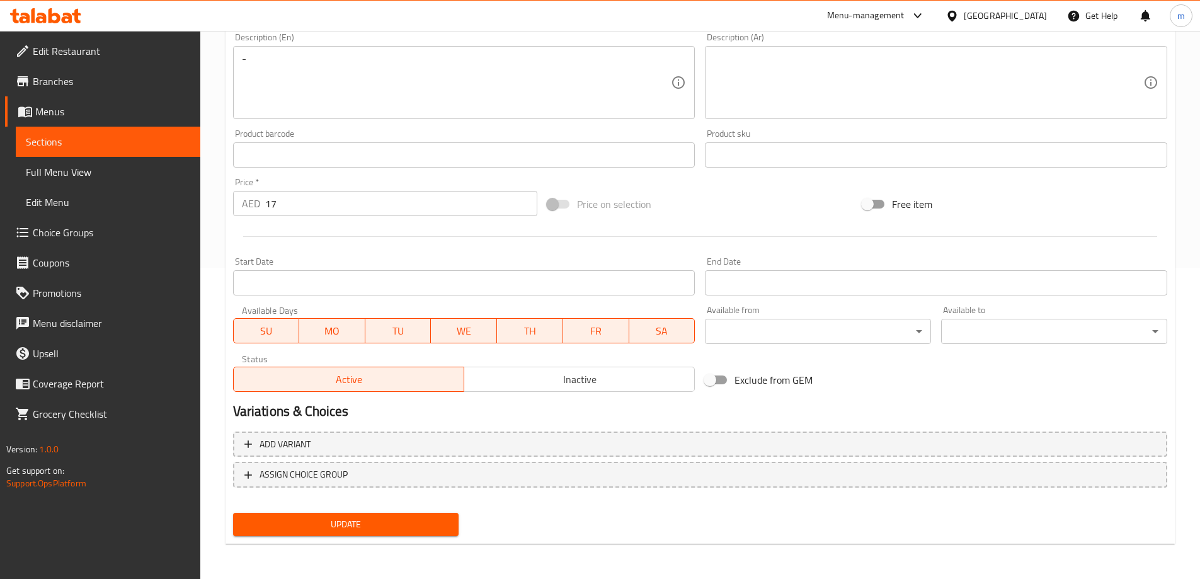
type input "- - كرواسون جبنة"
click at [410, 527] on span "Update" at bounding box center [346, 525] width 206 height 16
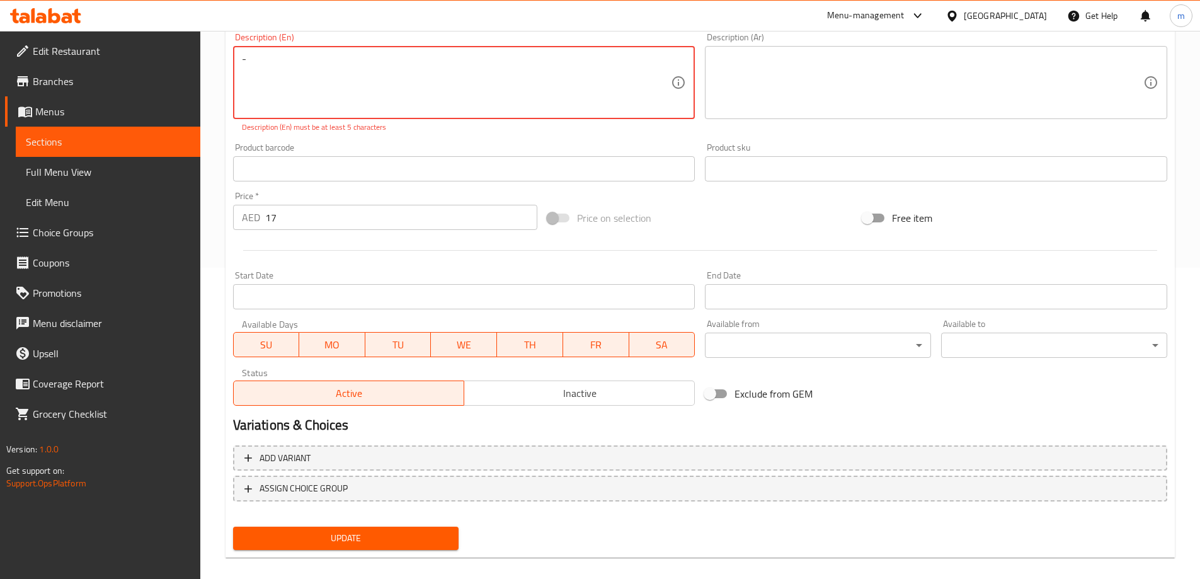
click at [213, 63] on div "Home / Restaurants management / Menus / Sections / item / update Crossiants sec…" at bounding box center [700, 156] width 1000 height 873
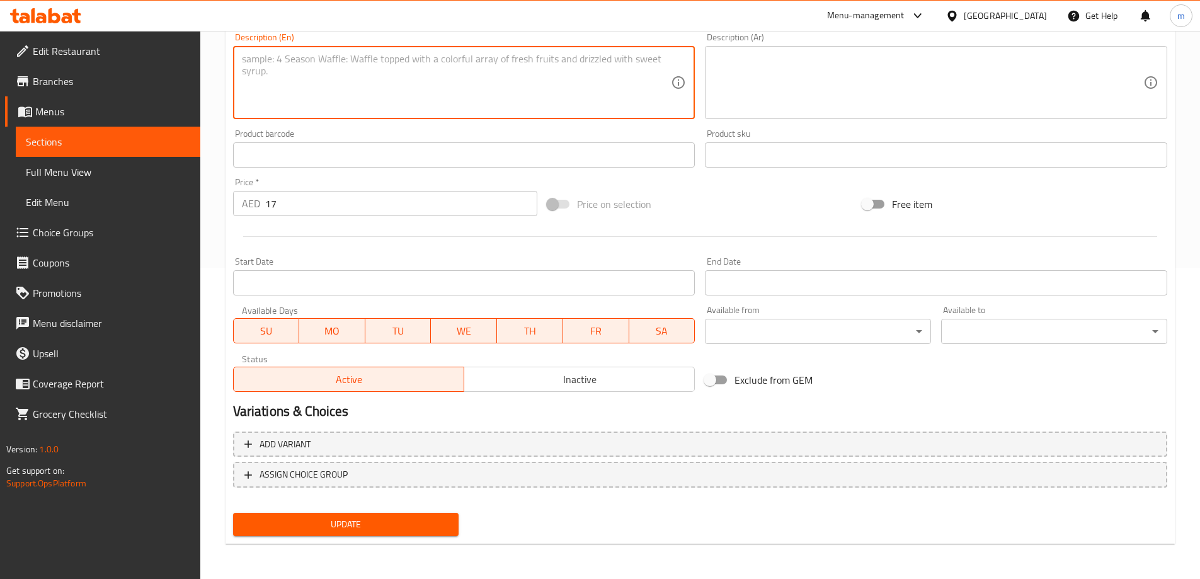
click at [360, 519] on span "Update" at bounding box center [346, 525] width 206 height 16
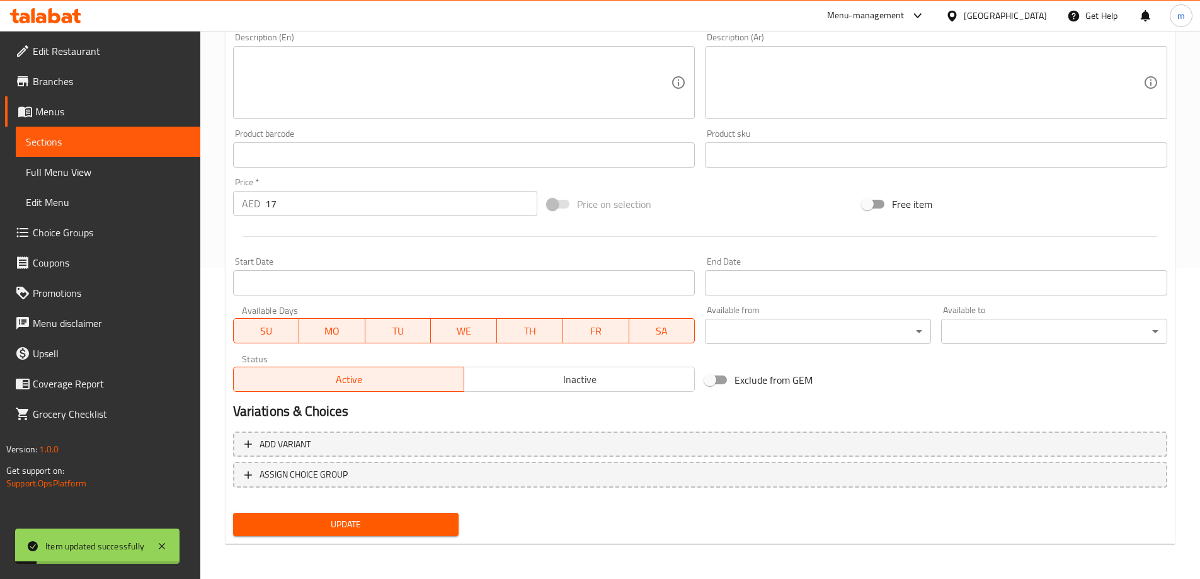
click at [106, 135] on span "Sections" at bounding box center [108, 141] width 164 height 15
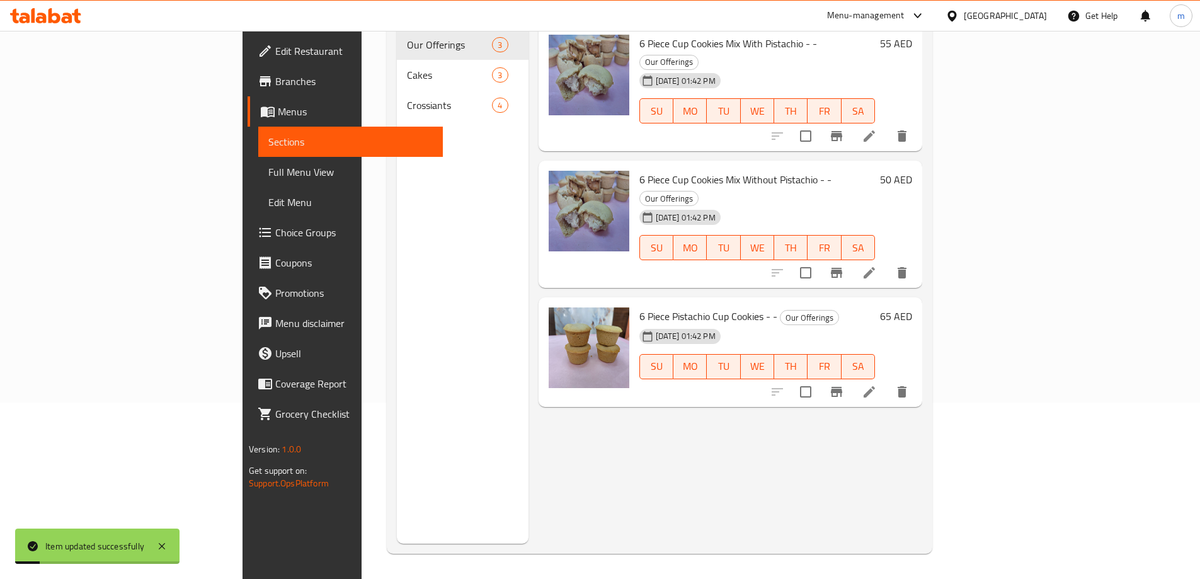
scroll to position [176, 0]
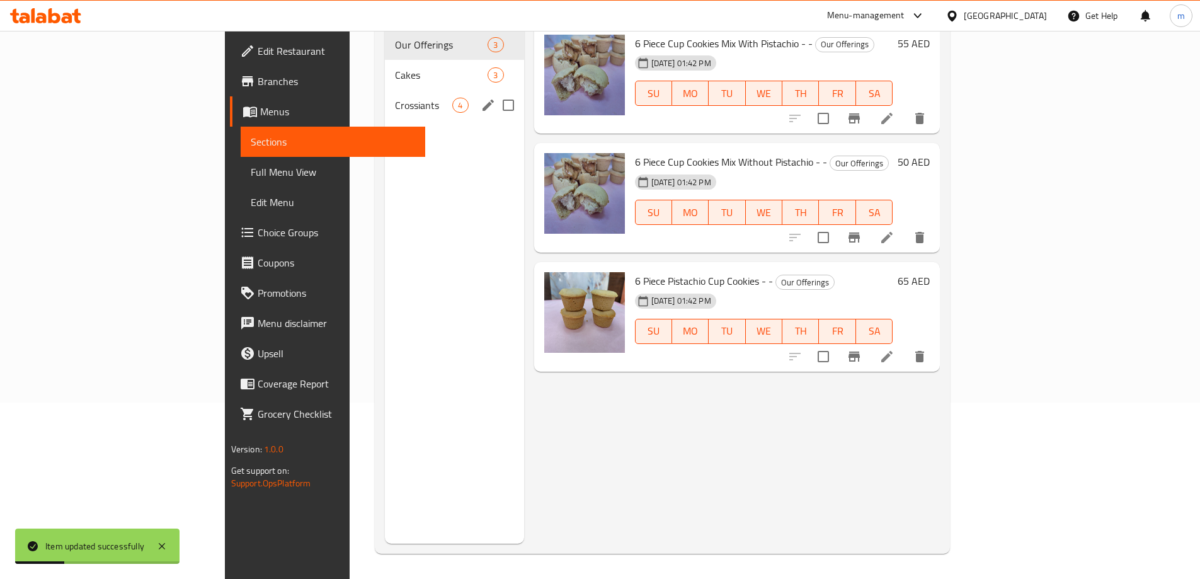
click at [395, 98] on span "Crossiants" at bounding box center [423, 105] width 57 height 15
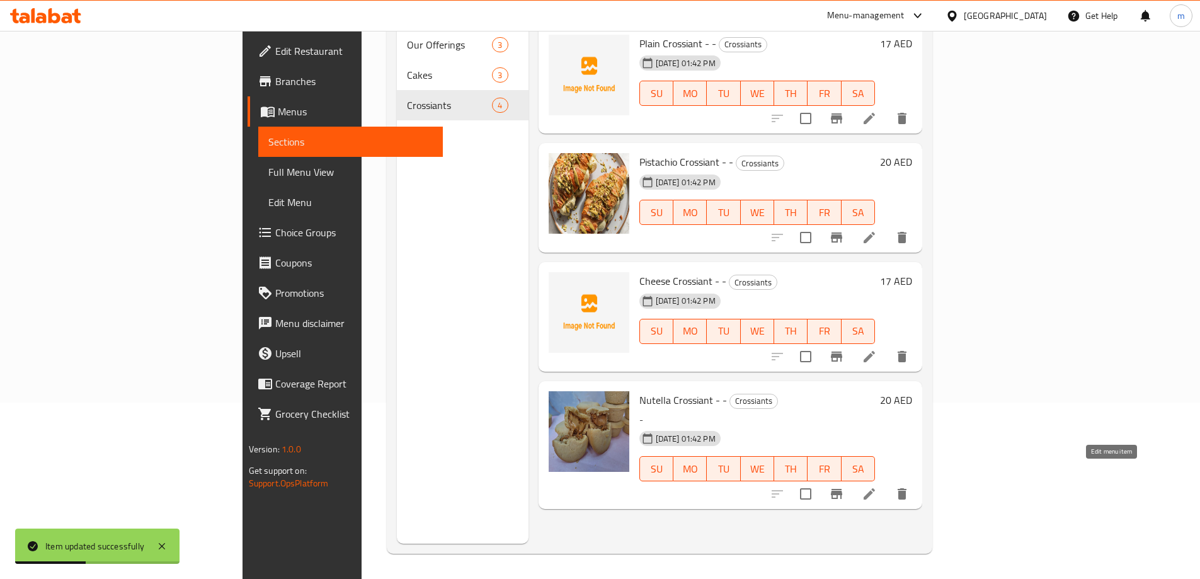
click at [877, 486] on icon at bounding box center [869, 493] width 15 height 15
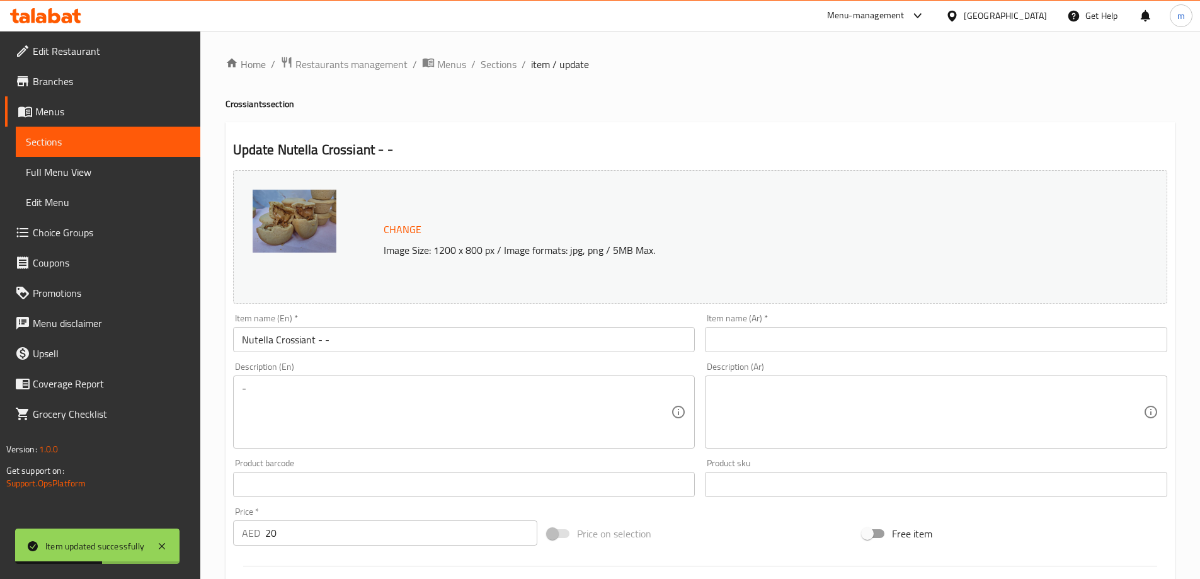
click at [754, 355] on div "Item name (Ar)   * Item name (Ar) *" at bounding box center [936, 333] width 473 height 49
click at [754, 347] on input "text" at bounding box center [936, 339] width 462 height 25
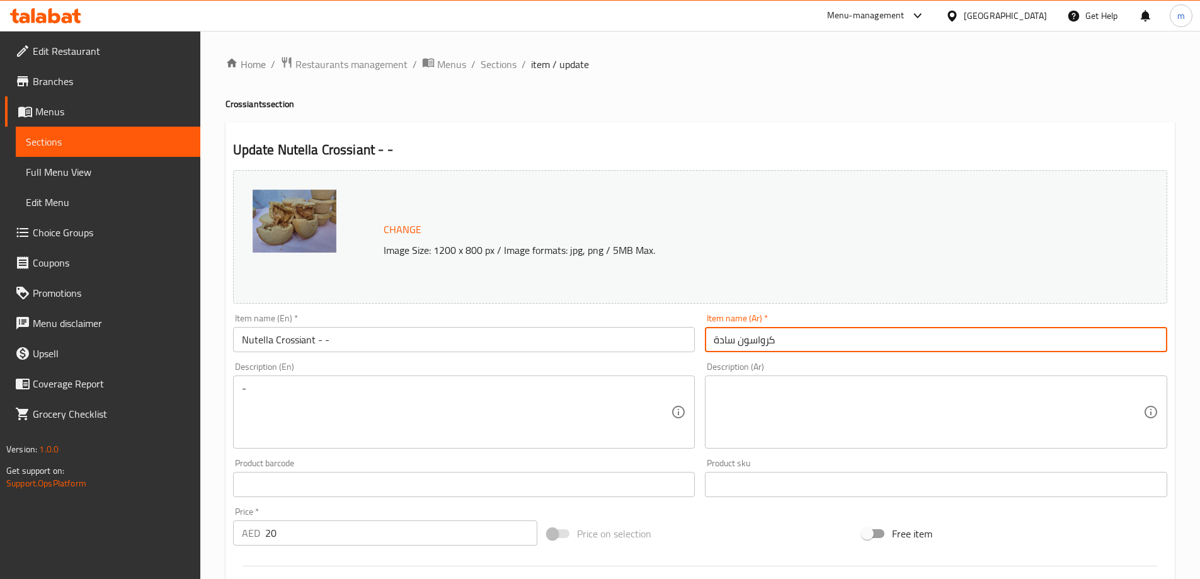
click at [726, 336] on input "كرواسون سادة" at bounding box center [936, 339] width 462 height 25
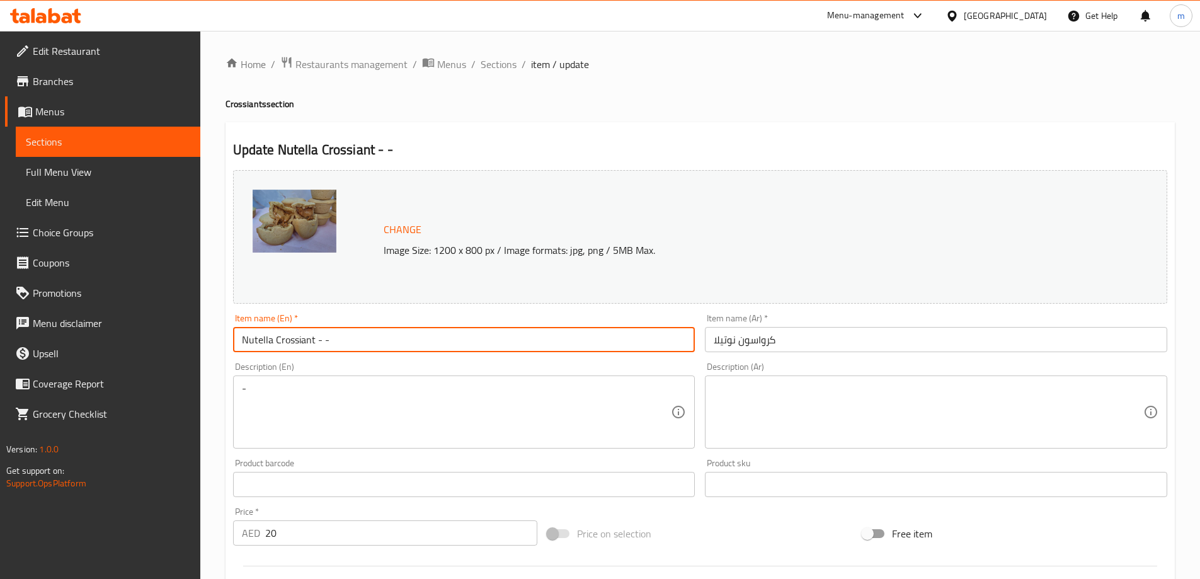
drag, startPoint x: 332, startPoint y: 347, endPoint x: 347, endPoint y: 348, distance: 14.6
click at [347, 348] on input "Nutella Crossiant - -" at bounding box center [464, 339] width 462 height 25
click at [710, 345] on input "كرواسون نوتيلا" at bounding box center [936, 339] width 462 height 25
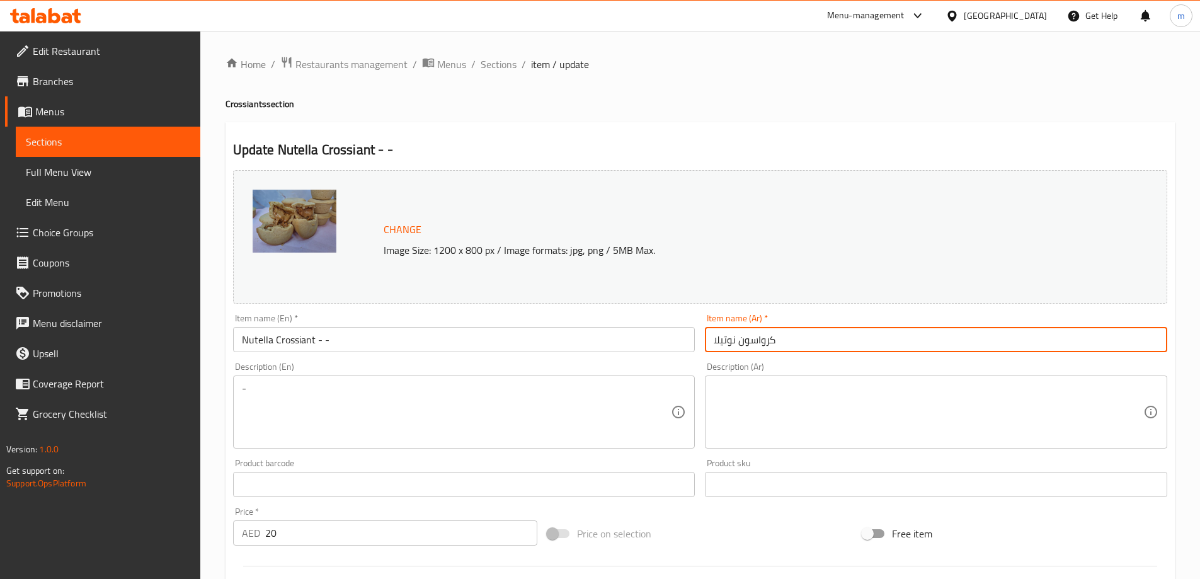
paste input "- -"
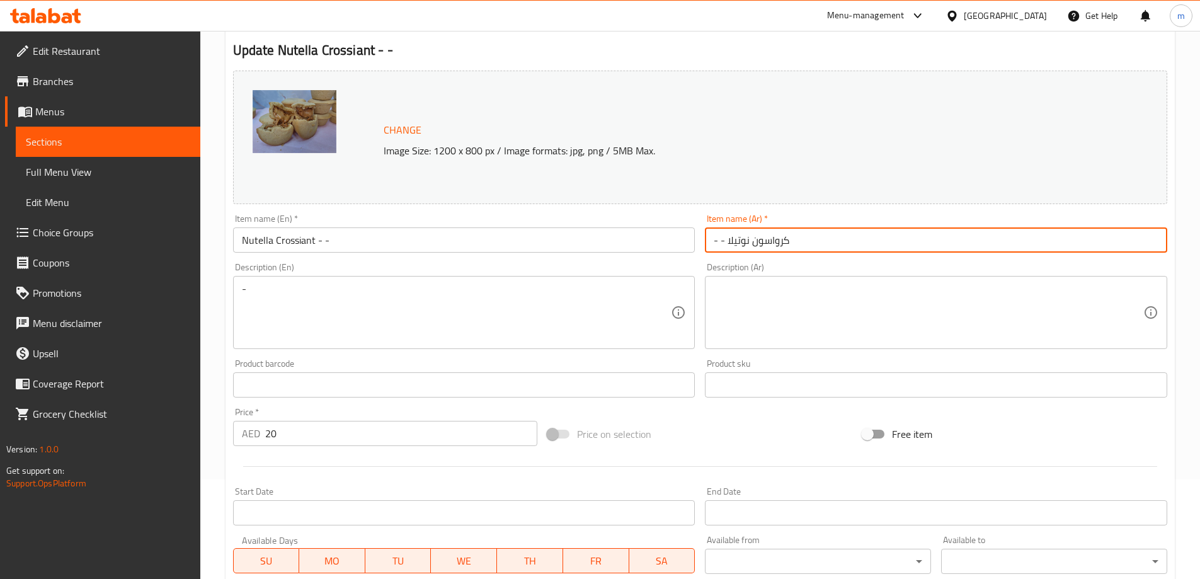
scroll to position [330, 0]
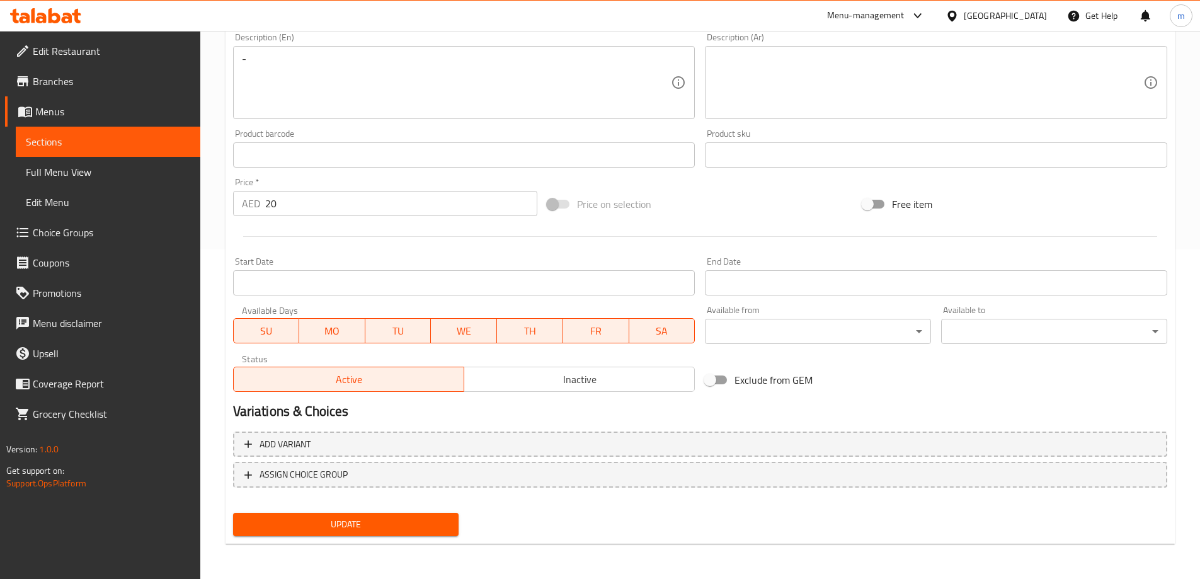
type input "- - كرواسون نوتيلا"
click at [420, 523] on span "Update" at bounding box center [346, 525] width 206 height 16
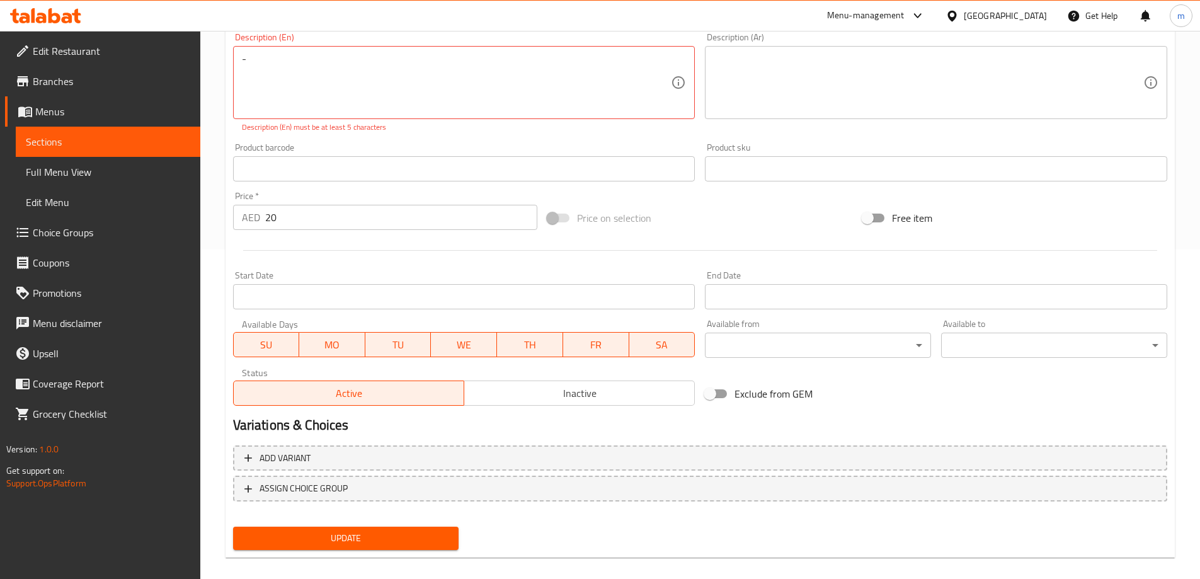
click at [203, 68] on div "Home / Restaurants management / Menus / Sections / item / update Crossiants sec…" at bounding box center [700, 147] width 1000 height 892
click at [255, 51] on div "- Description (En)" at bounding box center [464, 82] width 462 height 73
click at [253, 63] on textarea "-" at bounding box center [457, 83] width 430 height 60
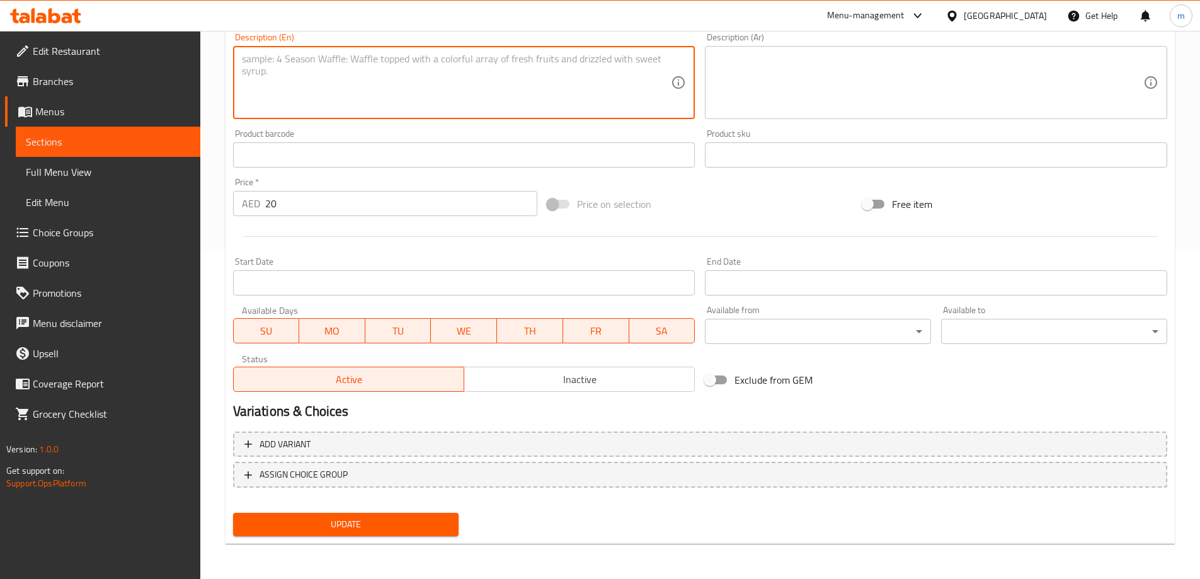
click at [360, 525] on span "Update" at bounding box center [346, 525] width 206 height 16
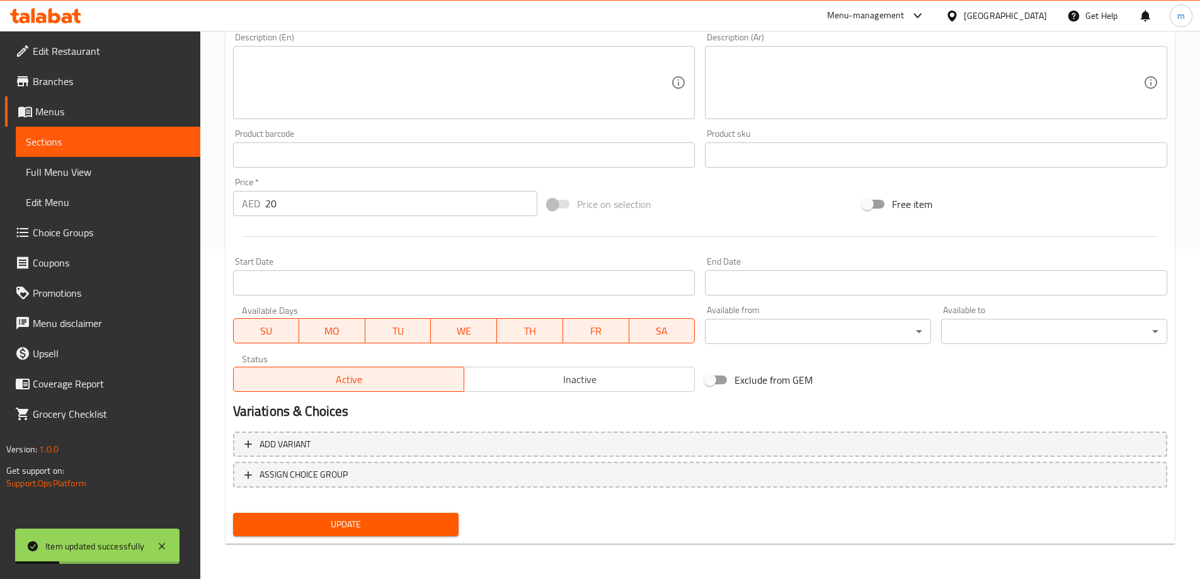
click at [104, 151] on link "Sections" at bounding box center [108, 142] width 185 height 30
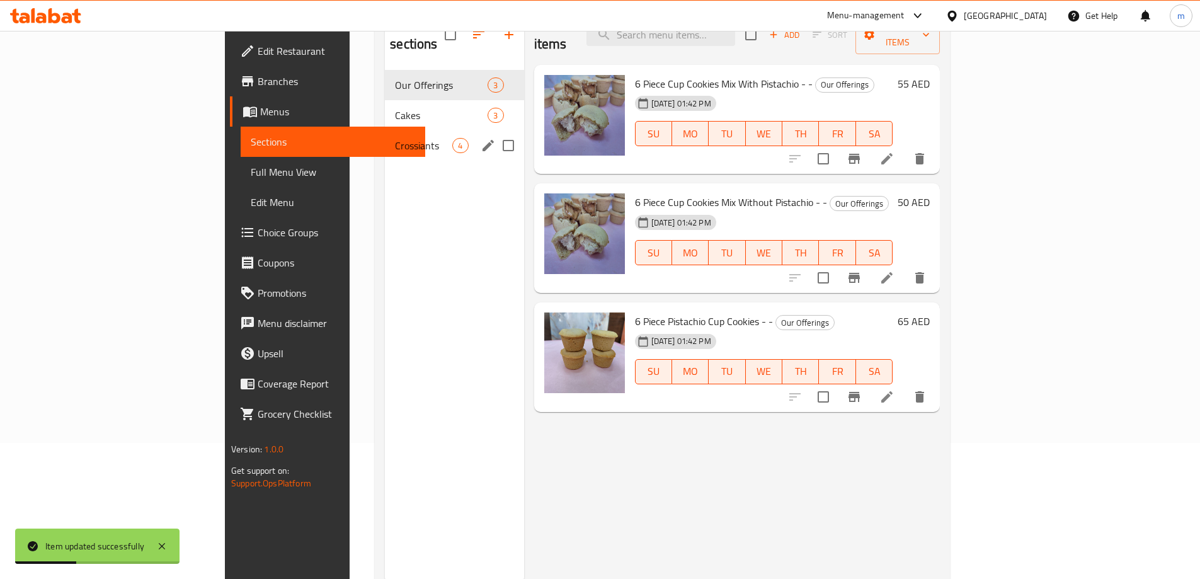
scroll to position [113, 0]
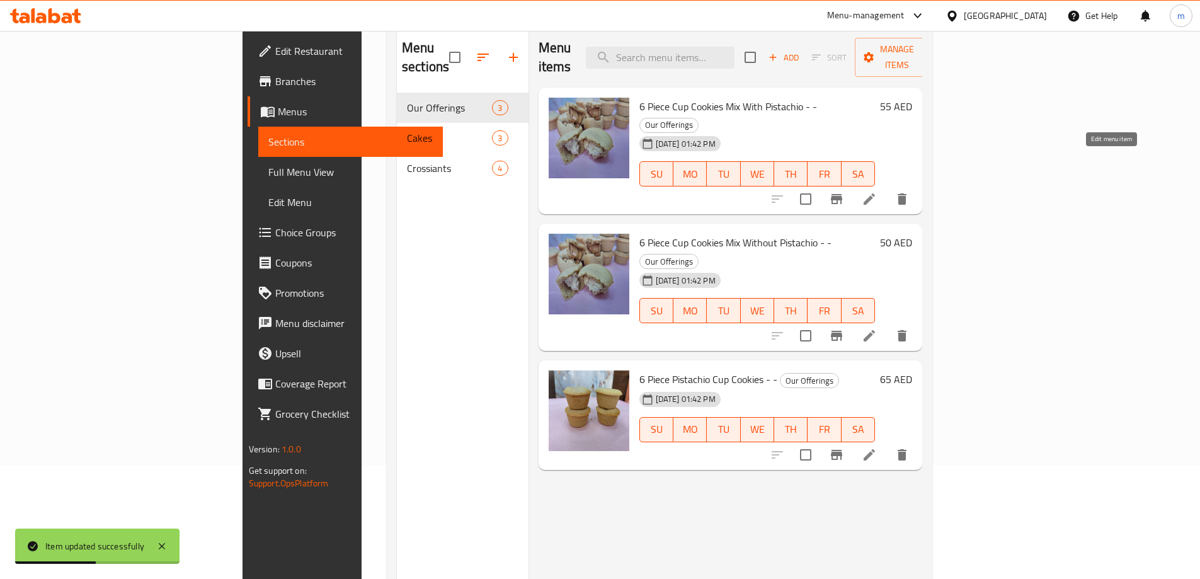
click at [877, 192] on icon at bounding box center [869, 199] width 15 height 15
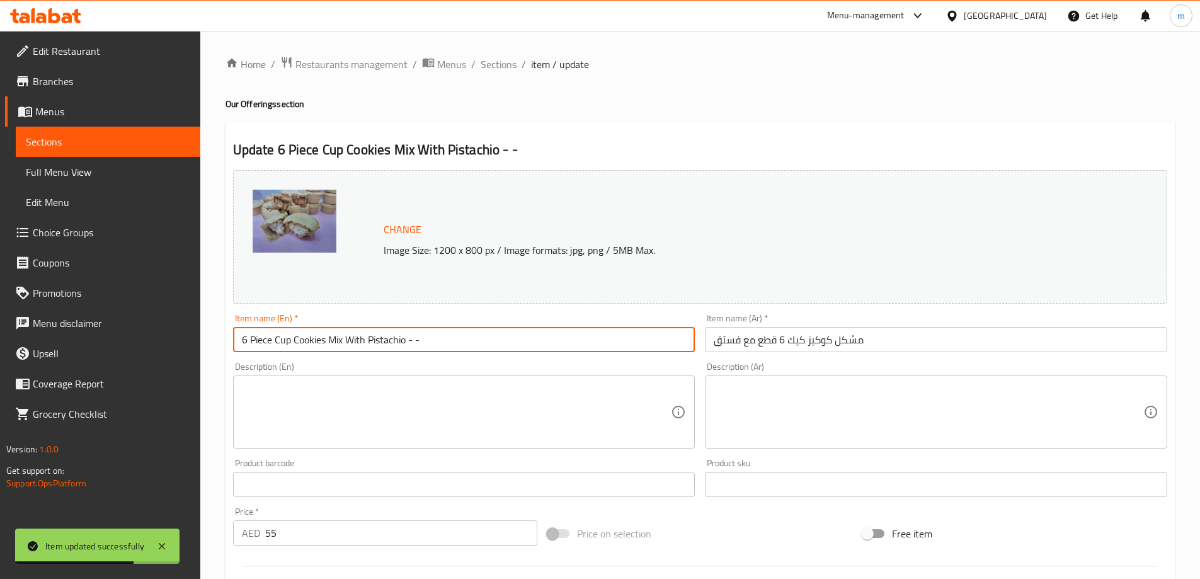
drag, startPoint x: 407, startPoint y: 340, endPoint x: 456, endPoint y: 352, distance: 50.1
click at [455, 352] on input "6 Piece Cup Cookies Mix With Pistachio - -" at bounding box center [464, 339] width 462 height 25
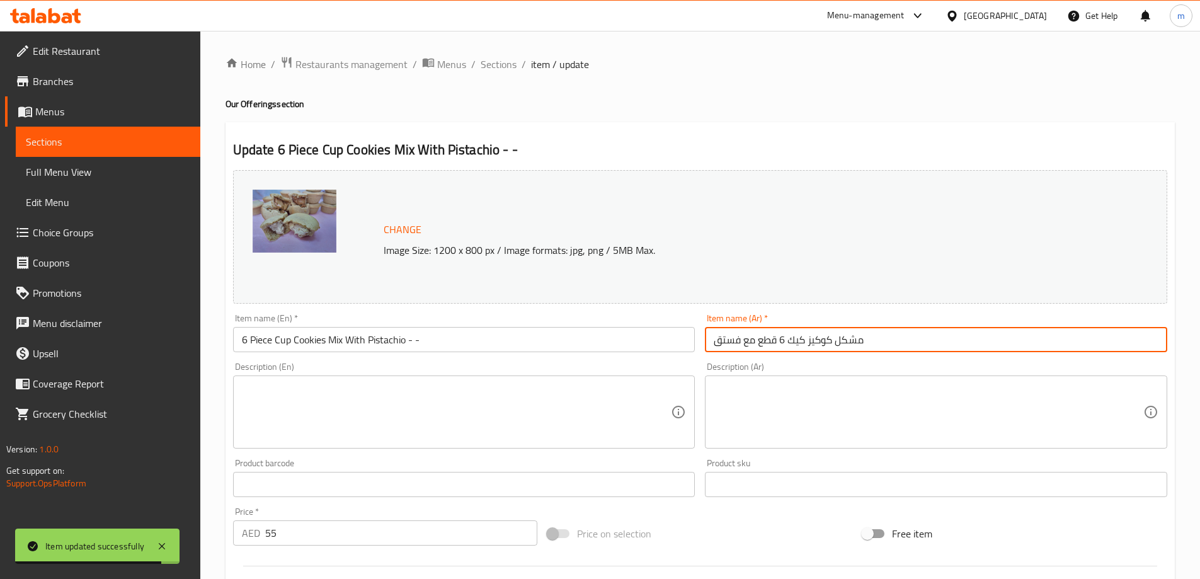
click at [717, 341] on input "مشكل كوكيز كيك 6 قطع مع فستق" at bounding box center [936, 339] width 462 height 25
paste input "- -"
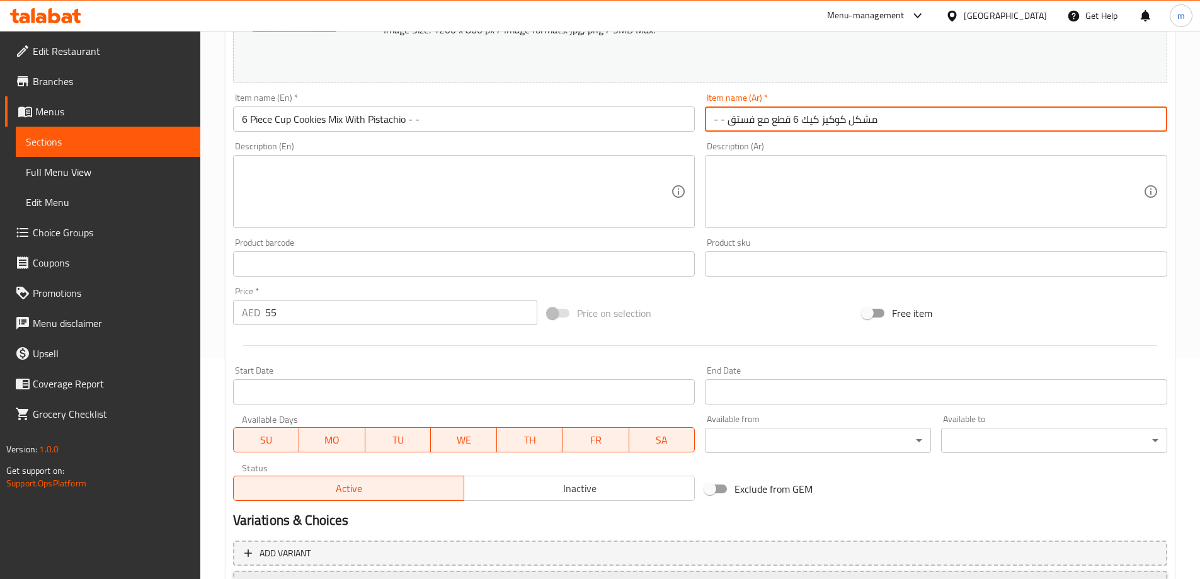
scroll to position [330, 0]
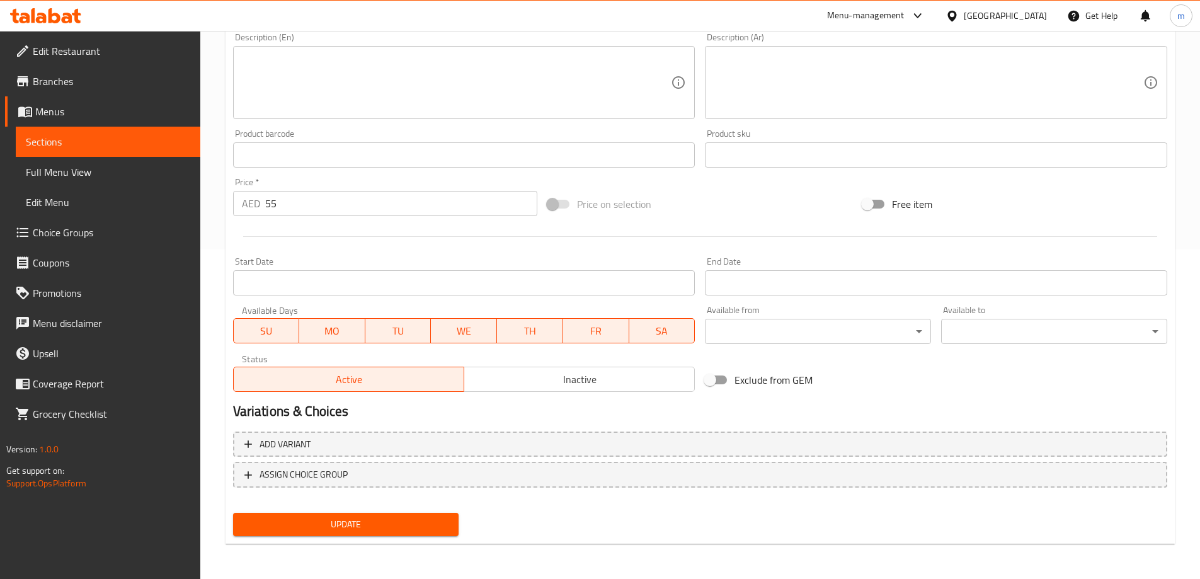
type input "- - مشكل كوكيز كيك 6 قطع مع فستق"
drag, startPoint x: 405, startPoint y: 523, endPoint x: 401, endPoint y: 493, distance: 29.9
click at [404, 519] on span "Update" at bounding box center [346, 525] width 206 height 16
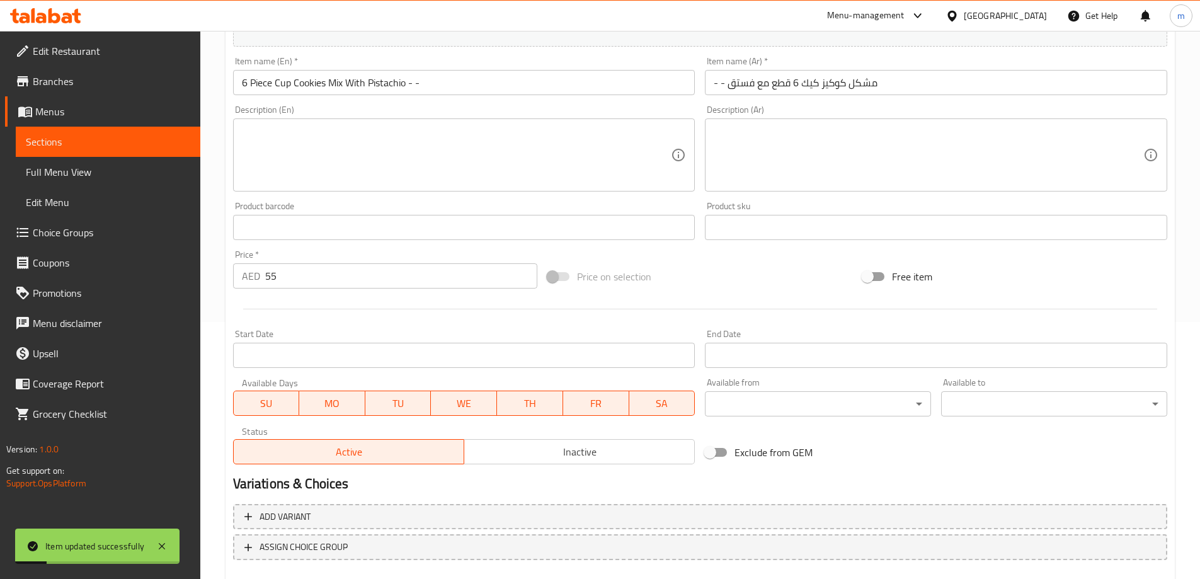
scroll to position [140, 0]
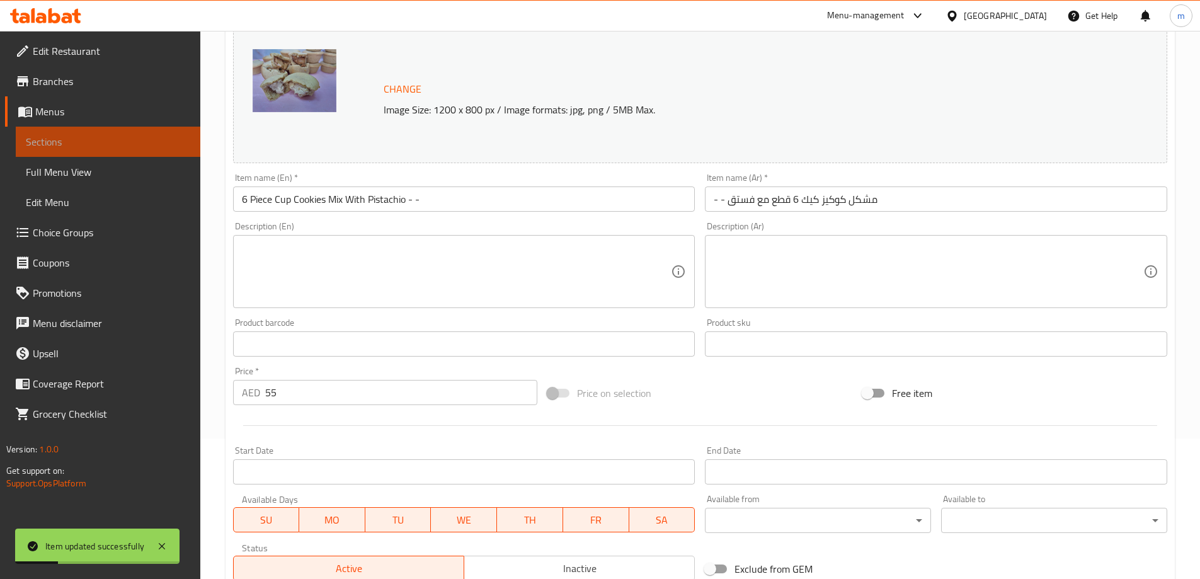
click at [151, 137] on span "Sections" at bounding box center [108, 141] width 164 height 15
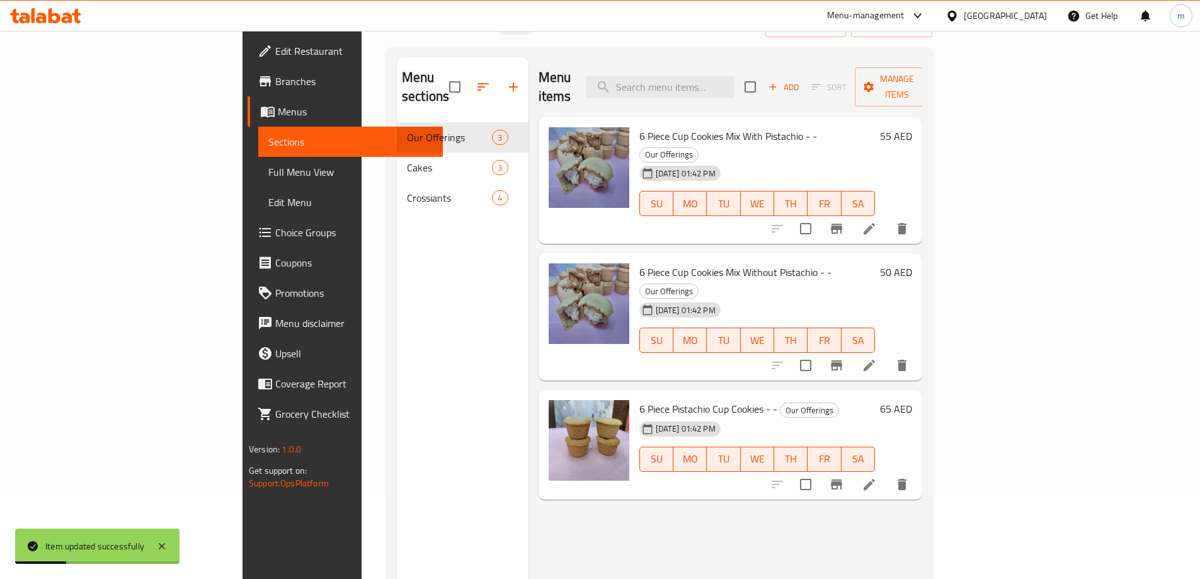
scroll to position [14, 0]
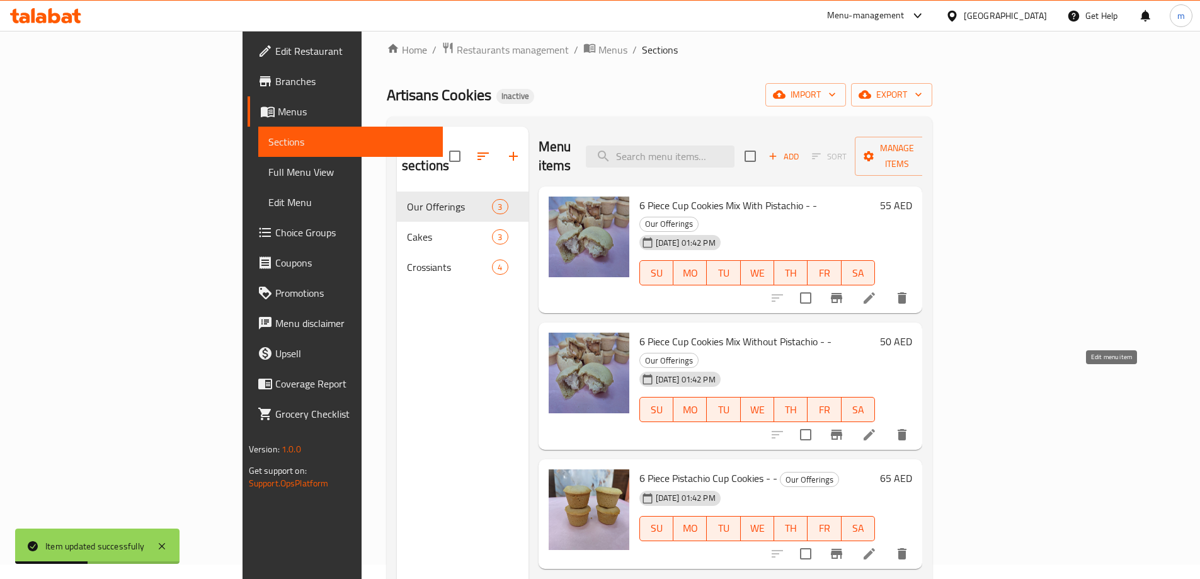
click at [877, 427] on icon at bounding box center [869, 434] width 15 height 15
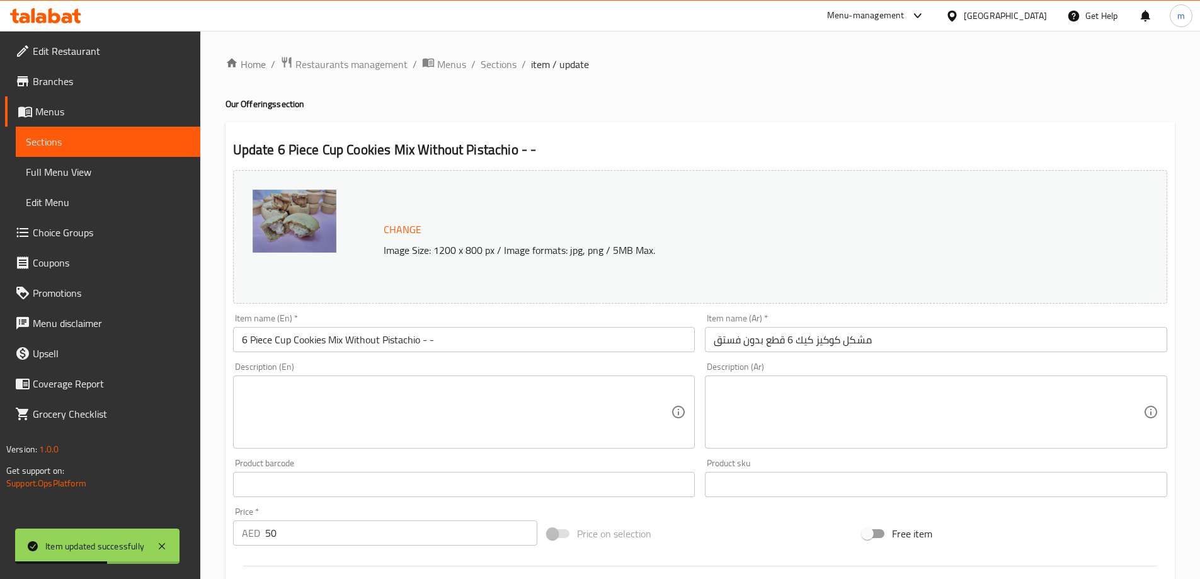
click at [713, 343] on input "مشكل كوكيز كيك 6 قطع بدون فستق" at bounding box center [936, 339] width 462 height 25
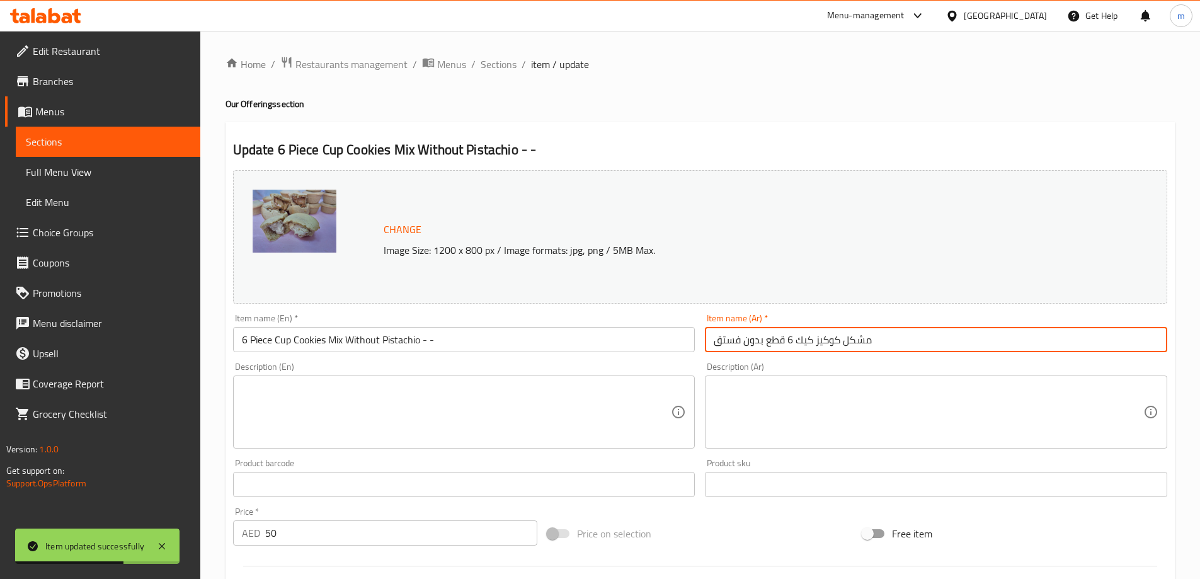
paste input "- -"
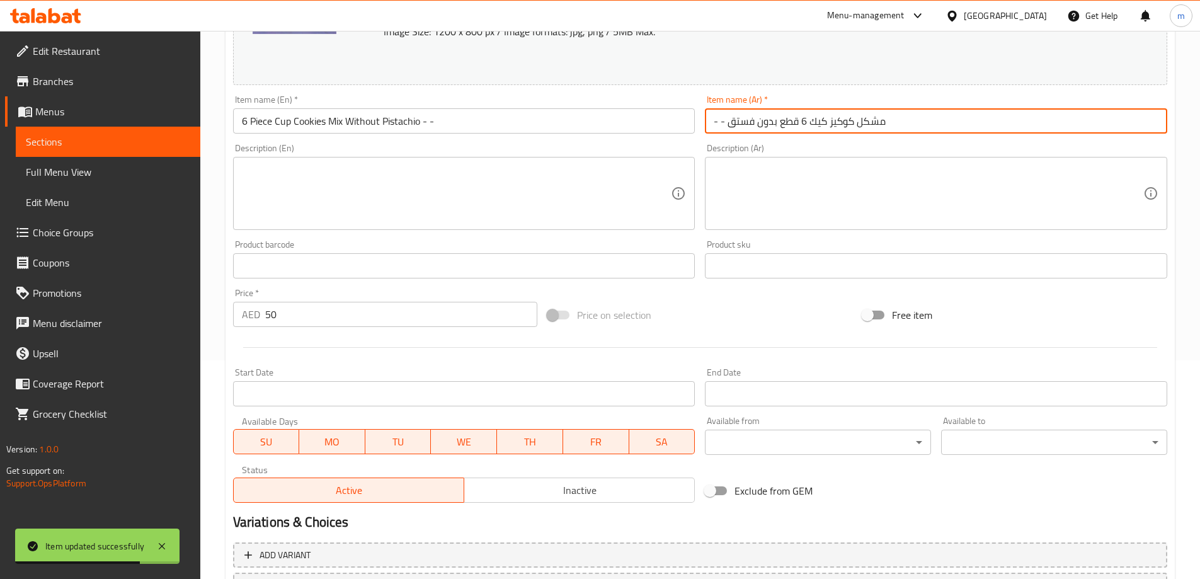
scroll to position [330, 0]
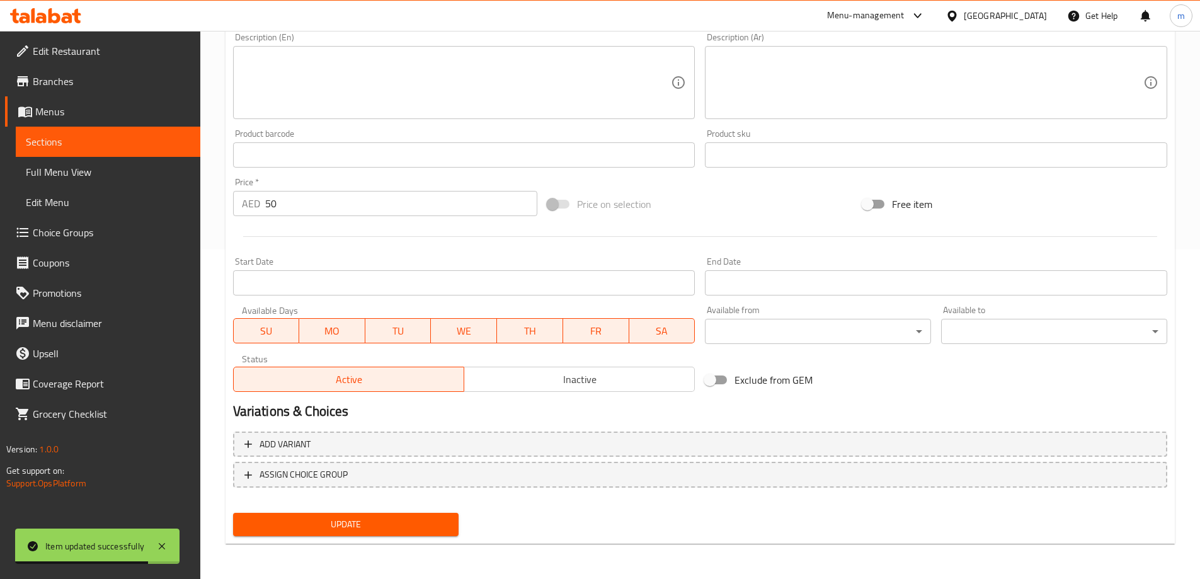
type input "- - مشكل كوكيز كيك 6 قطع بدون فستق"
drag, startPoint x: 407, startPoint y: 522, endPoint x: 399, endPoint y: 502, distance: 20.9
click at [406, 520] on span "Update" at bounding box center [346, 525] width 206 height 16
click at [123, 134] on span "Sections" at bounding box center [108, 141] width 164 height 15
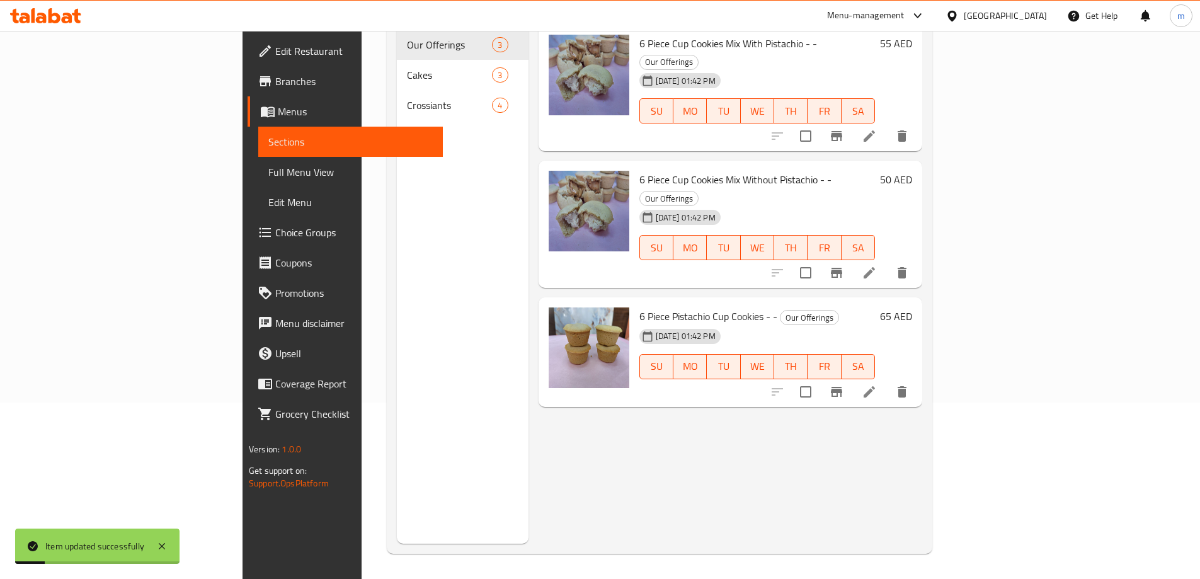
scroll to position [176, 0]
click at [877, 384] on icon at bounding box center [869, 391] width 15 height 15
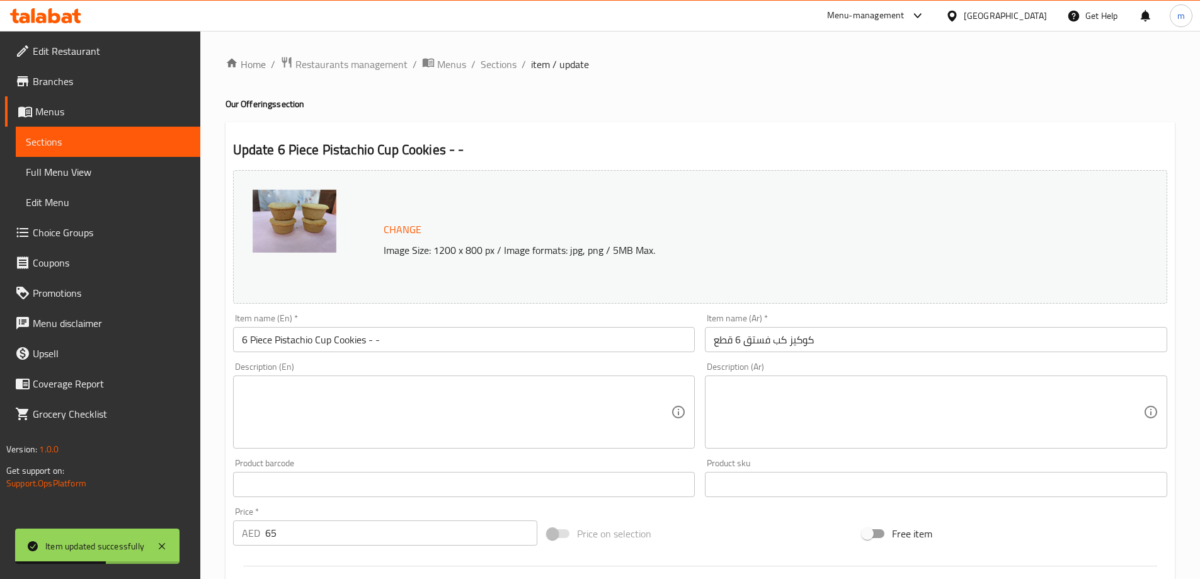
click at [714, 343] on input "كوكيز كب فستق 6 قطع" at bounding box center [936, 339] width 462 height 25
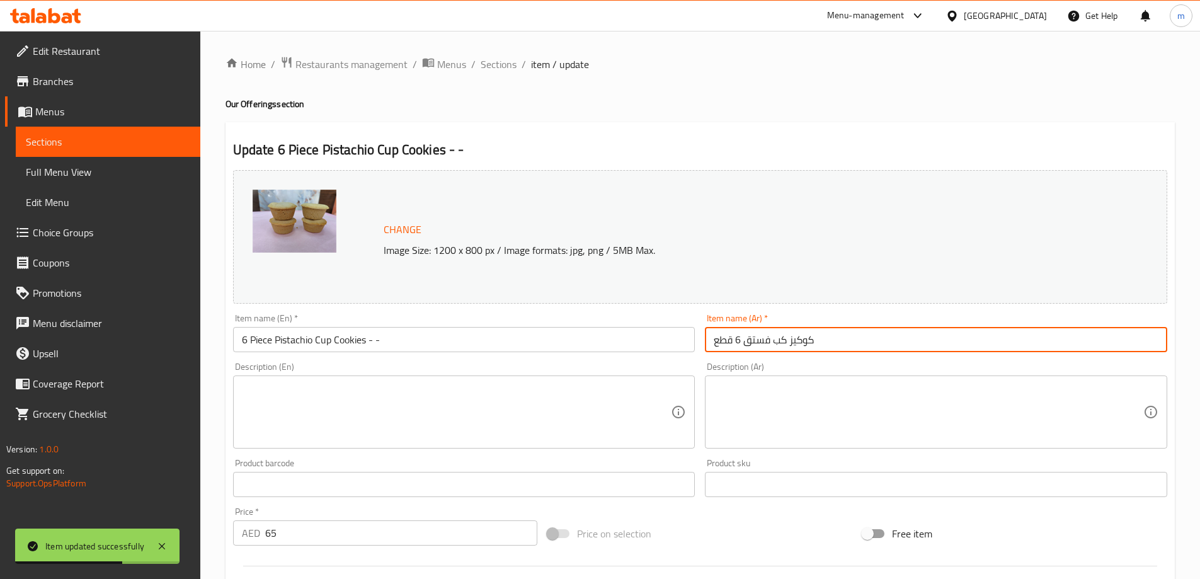
paste input "- -"
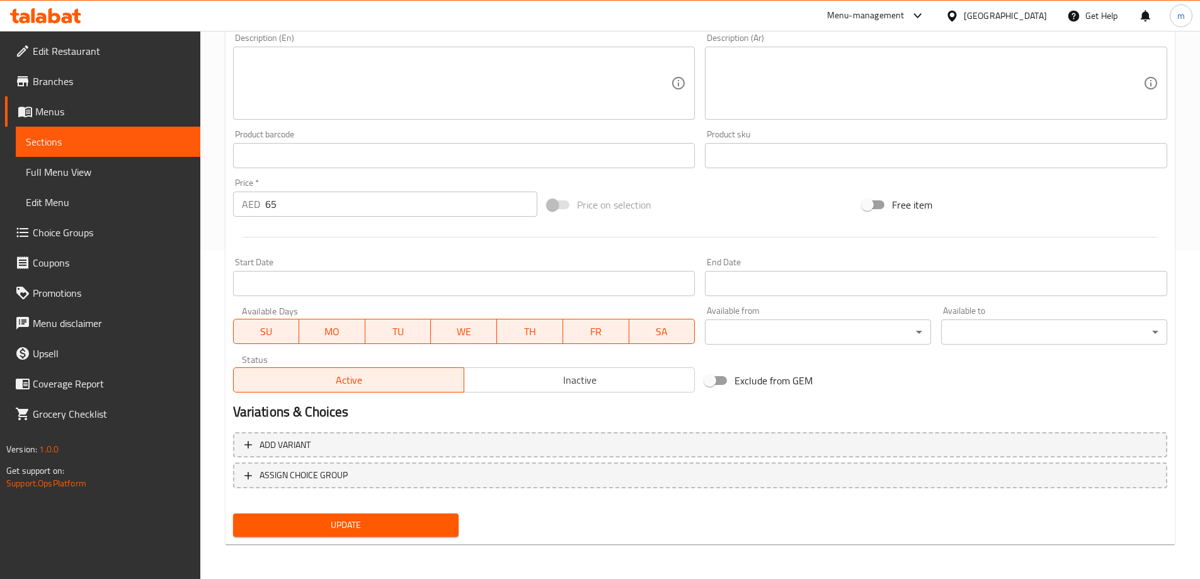
scroll to position [330, 0]
type input "- - كوكيز كب فستق 6 قطع"
click at [402, 516] on button "Update" at bounding box center [346, 524] width 226 height 23
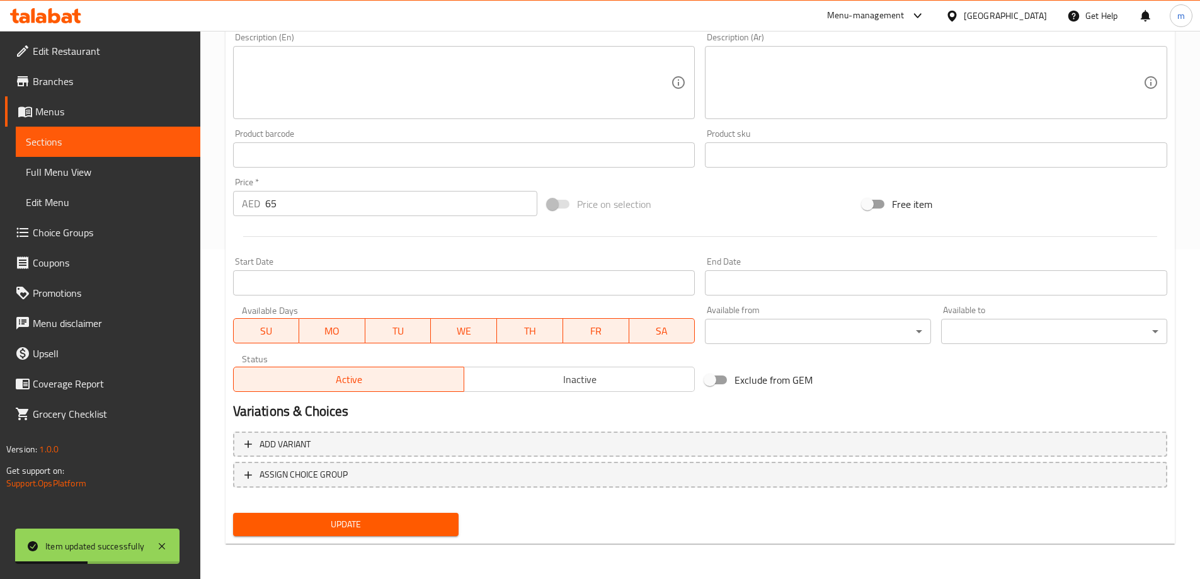
click at [130, 144] on span "Sections" at bounding box center [108, 141] width 164 height 15
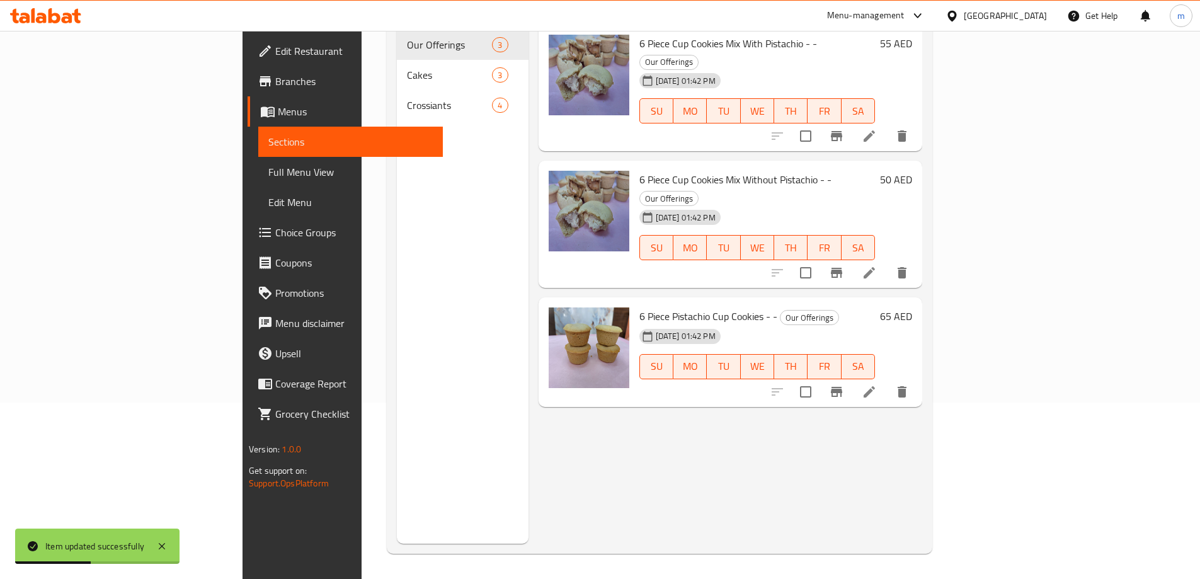
scroll to position [176, 0]
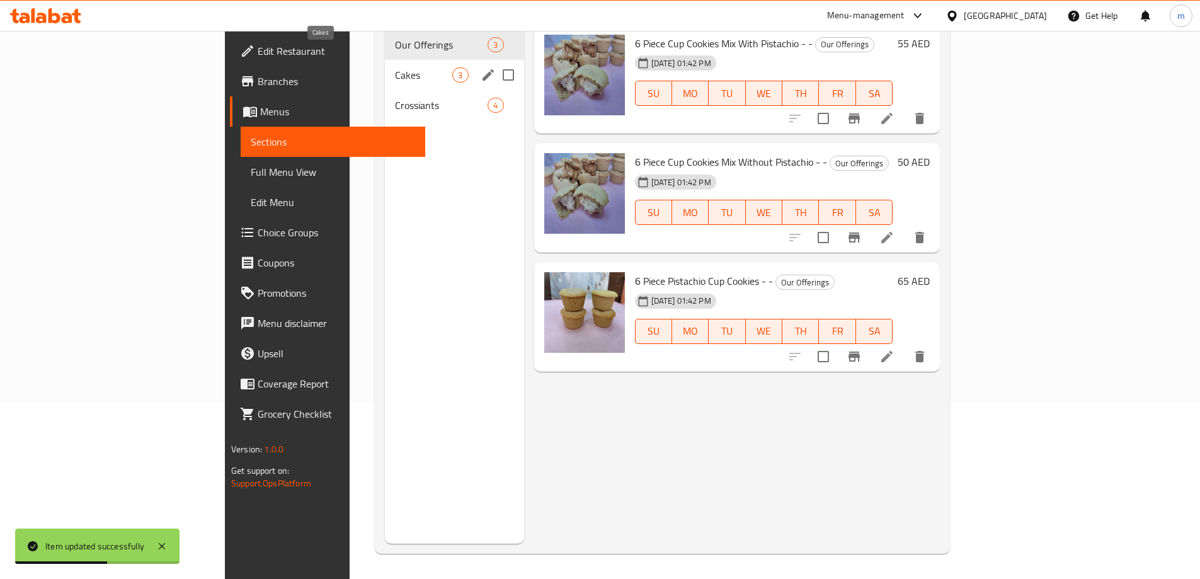
click at [395, 67] on span "Cakes" at bounding box center [423, 74] width 57 height 15
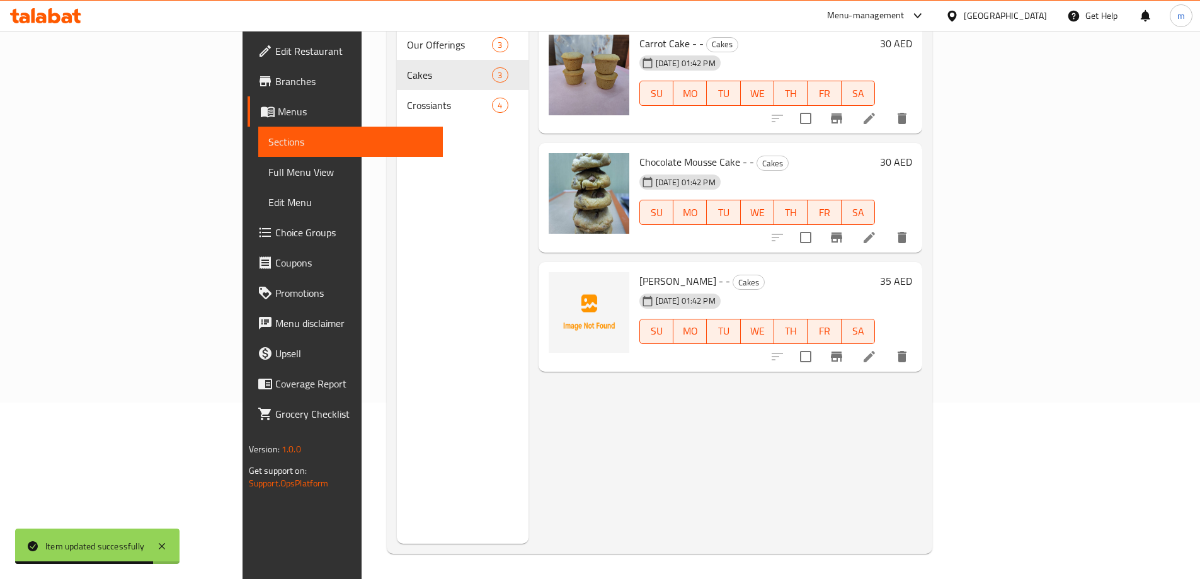
click at [887, 226] on li at bounding box center [869, 237] width 35 height 23
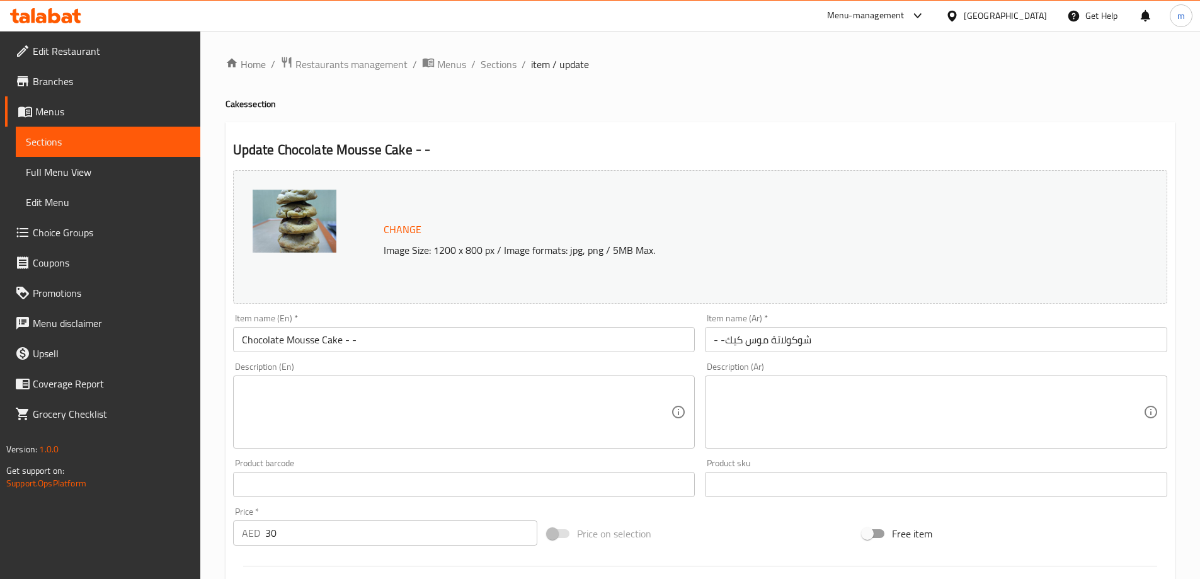
click at [728, 341] on input "- -شوكولاتة موس كيك" at bounding box center [936, 339] width 462 height 25
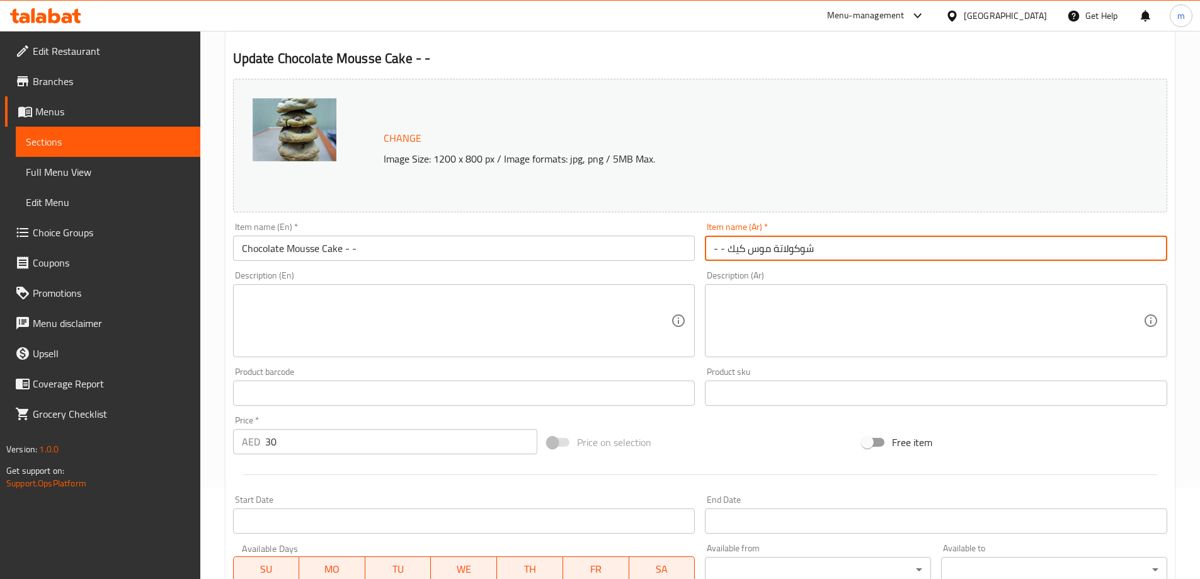
scroll to position [330, 0]
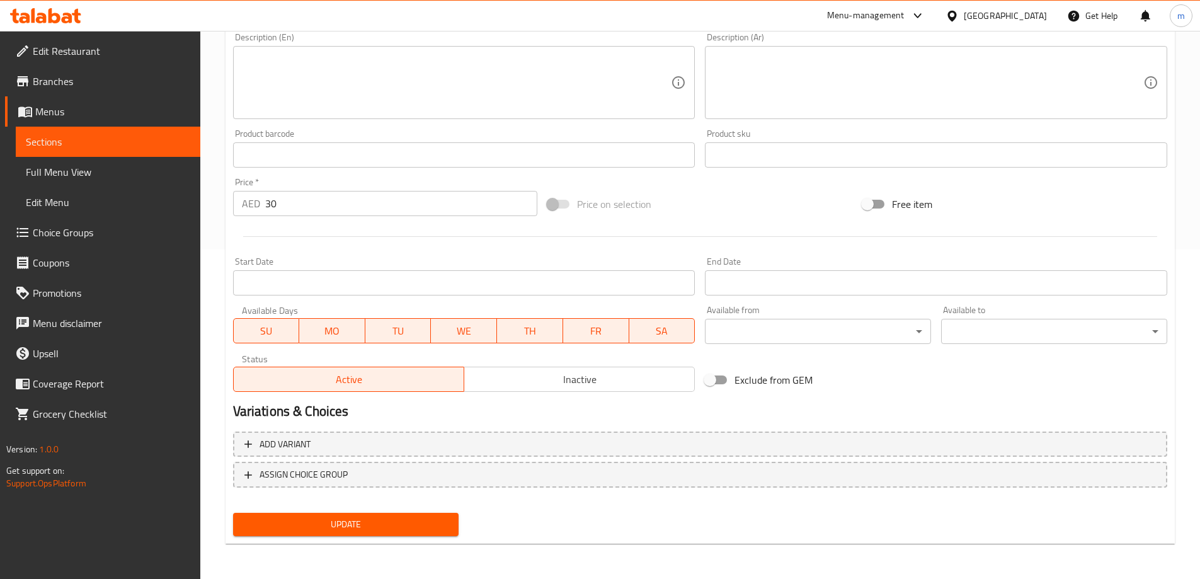
type input "- - شوكولاتة موس كيك"
click at [423, 515] on button "Update" at bounding box center [346, 524] width 226 height 23
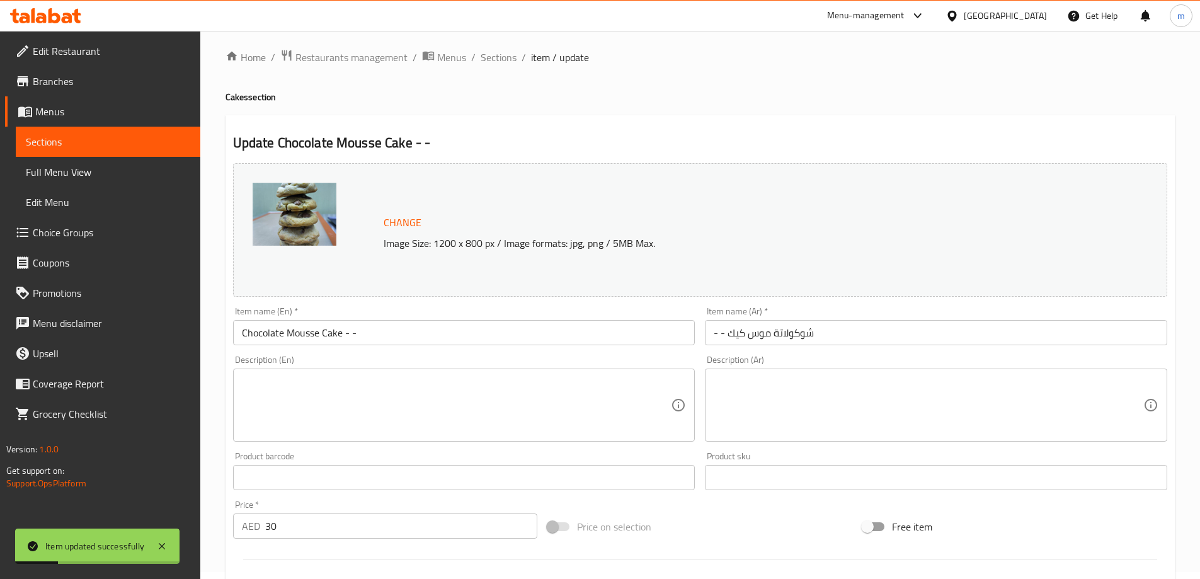
scroll to position [0, 0]
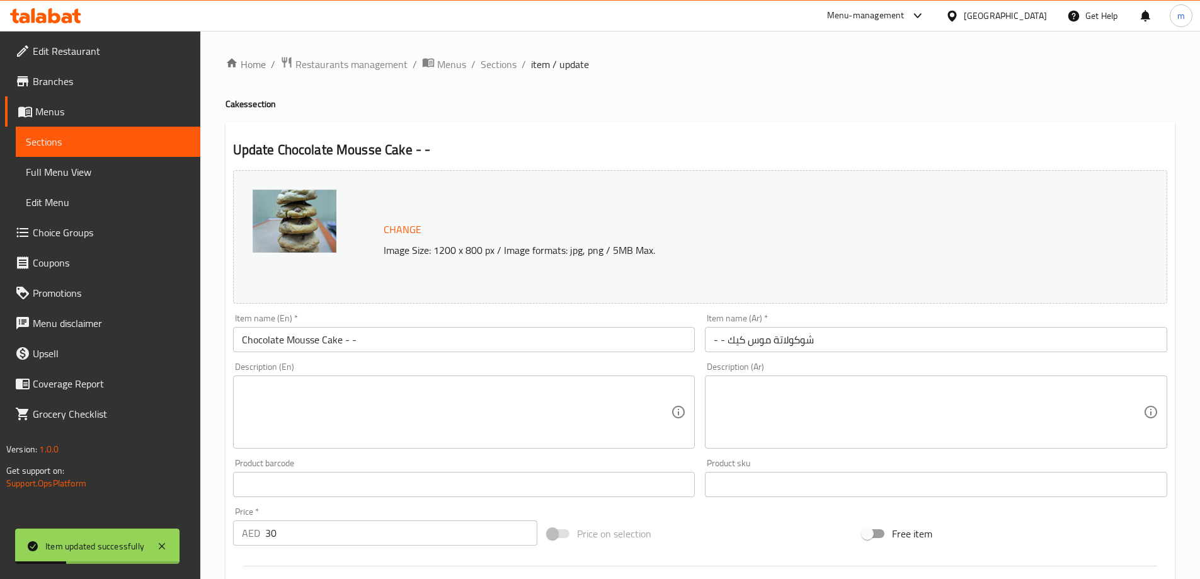
click at [152, 134] on span "Sections" at bounding box center [108, 141] width 164 height 15
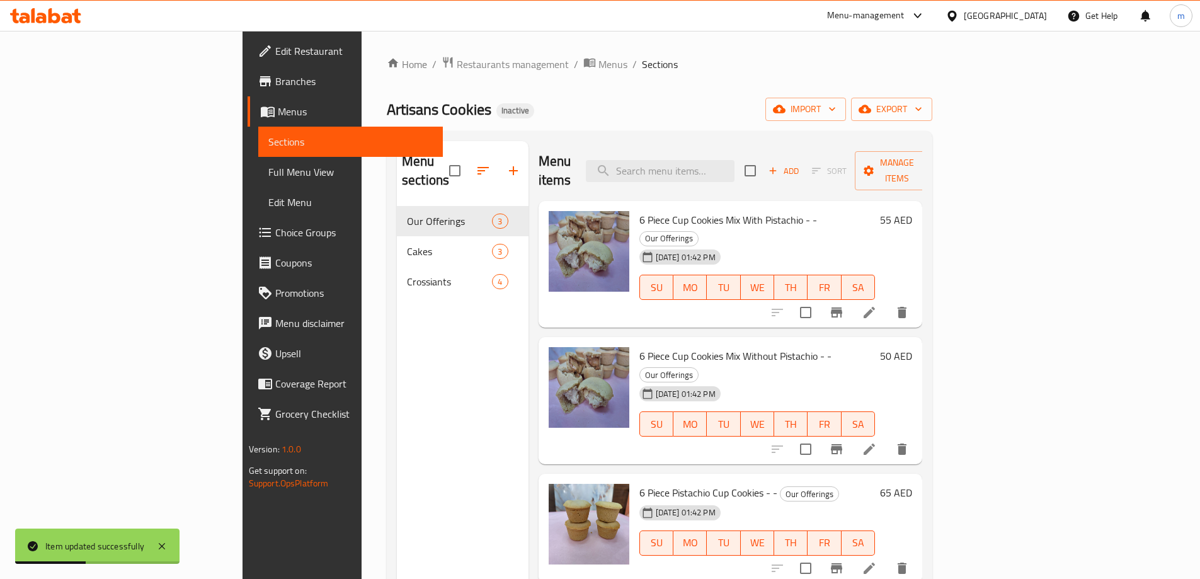
click at [748, 148] on div "Menu items Add Sort Manage items" at bounding box center [731, 171] width 384 height 60
click at [748, 149] on div "Menu items Add Sort Manage items" at bounding box center [731, 171] width 384 height 60
click at [735, 160] on input "search" at bounding box center [660, 171] width 149 height 22
paste input "Pistachio Kunafa Cake - -"
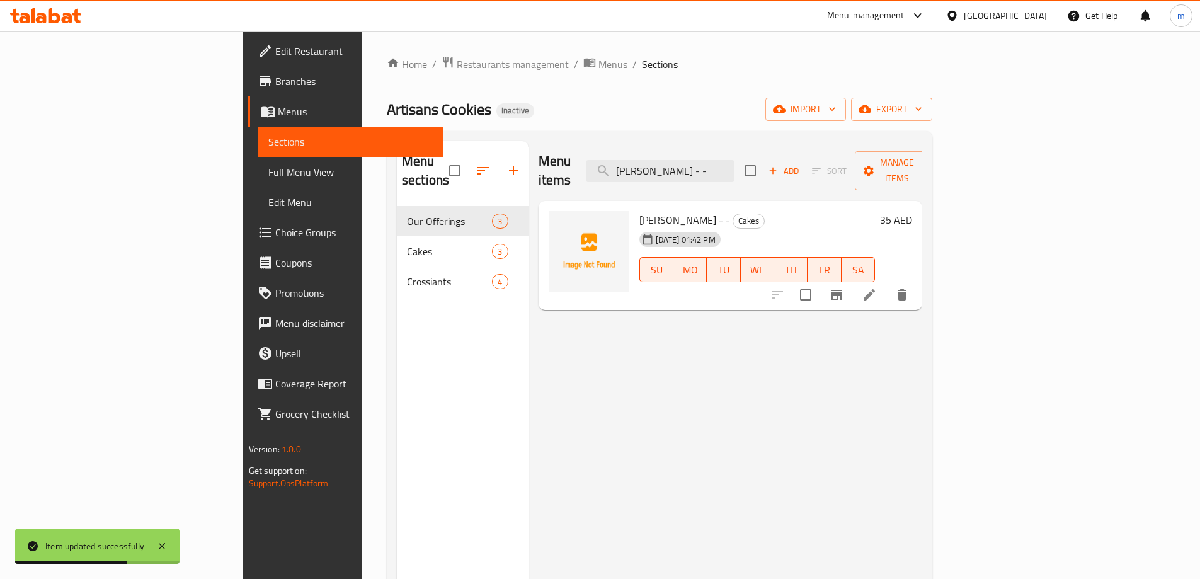
type input "Pistachio Kunafa Cake - -"
click at [877, 287] on icon at bounding box center [869, 294] width 15 height 15
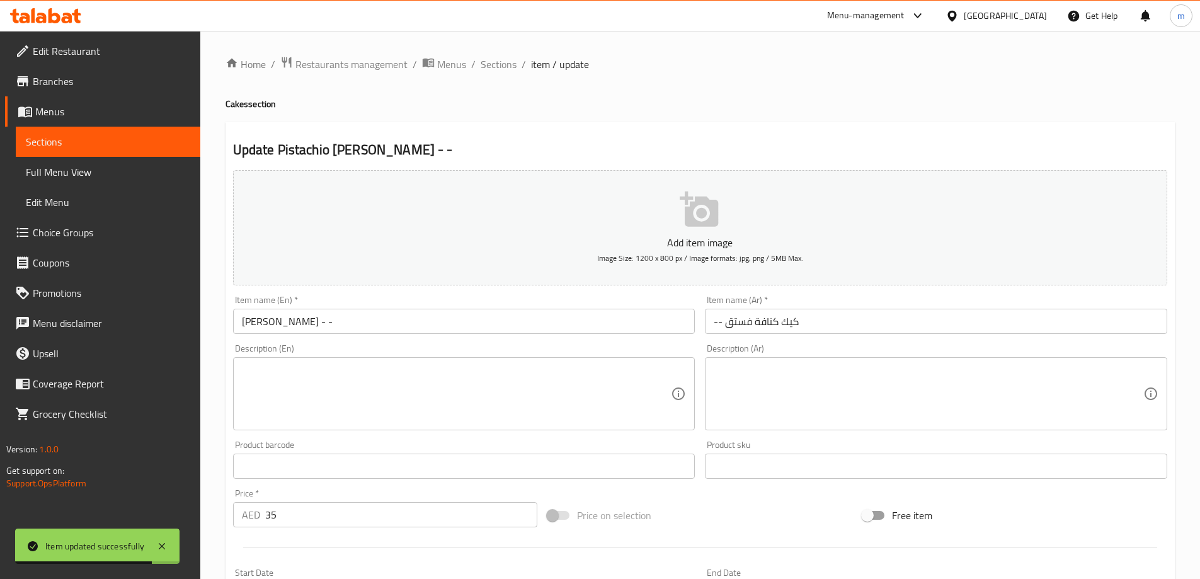
click at [716, 326] on input "-- كيك كنافة فستق" at bounding box center [936, 321] width 462 height 25
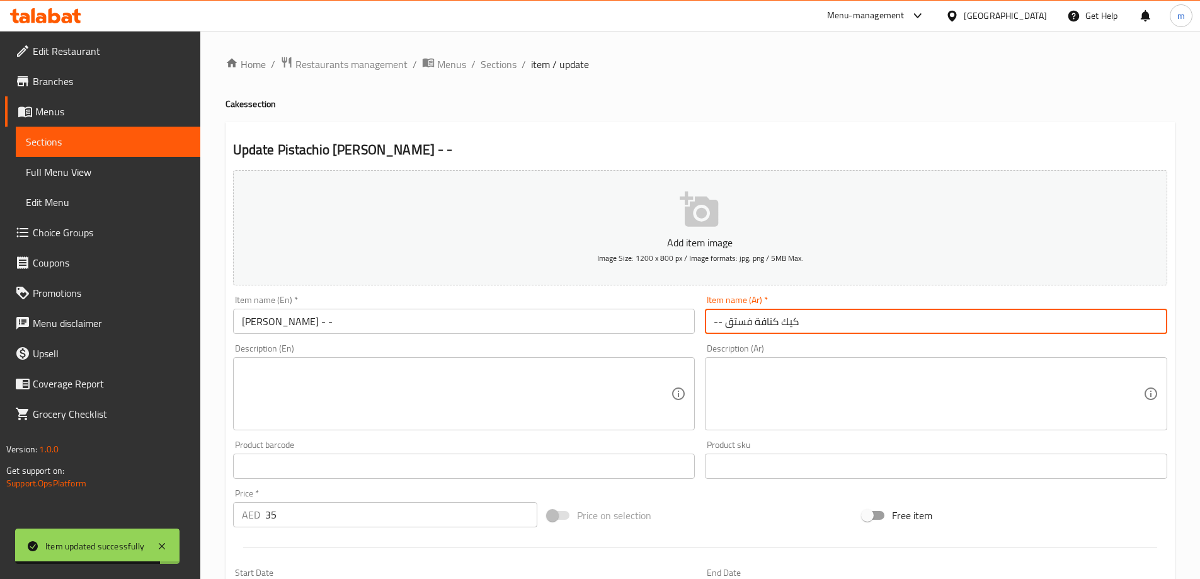
click at [716, 326] on input "-- كيك كنافة فستق" at bounding box center [936, 321] width 462 height 25
click at [709, 323] on input "-- كيك كنافة فستق" at bounding box center [936, 321] width 462 height 25
drag, startPoint x: 709, startPoint y: 323, endPoint x: 721, endPoint y: 329, distance: 12.7
click at [721, 329] on input "-- كيك كنافة فستق" at bounding box center [936, 321] width 462 height 25
paste input "Pistachio Kunafa Cake - -"
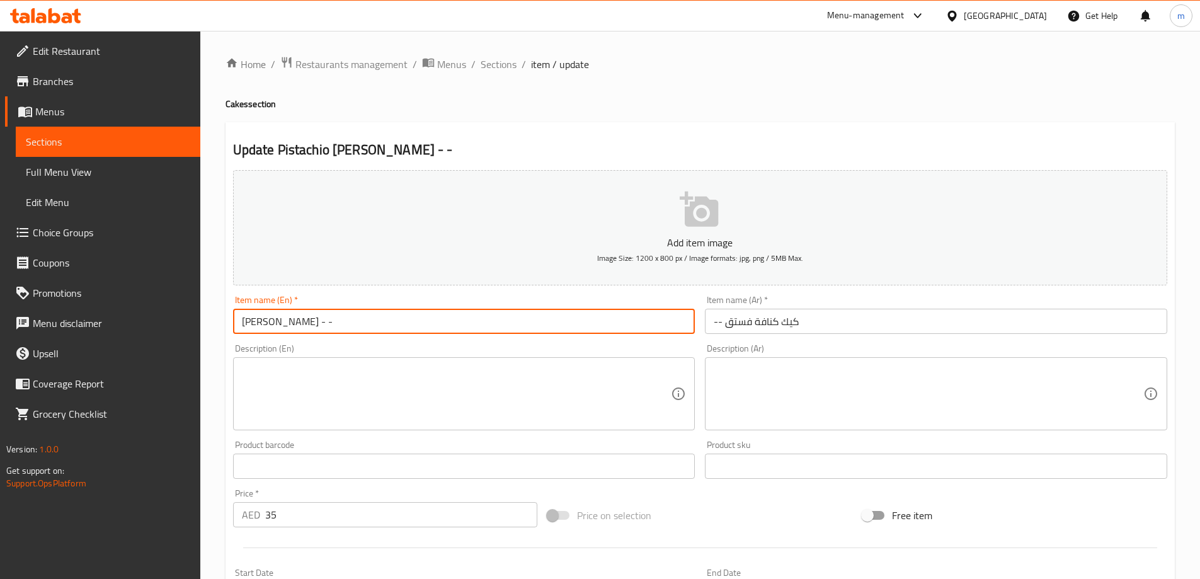
drag, startPoint x: 335, startPoint y: 325, endPoint x: 415, endPoint y: 343, distance: 82.6
click at [415, 343] on div "Add item image Image Size: 1200 x 800 px / Image formats: jpg, png / 5MB Max. I…" at bounding box center [700, 436] width 944 height 543
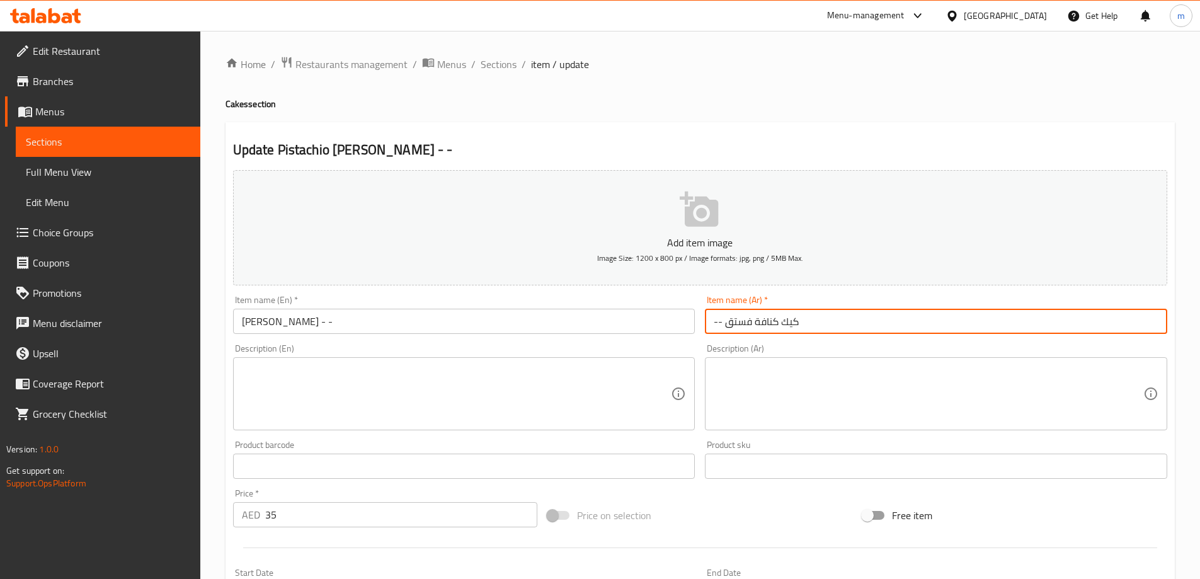
drag, startPoint x: 707, startPoint y: 323, endPoint x: 725, endPoint y: 330, distance: 19.8
click at [725, 330] on input "-- كيك كنافة فستق" at bounding box center [936, 321] width 462 height 25
paste input "- -"
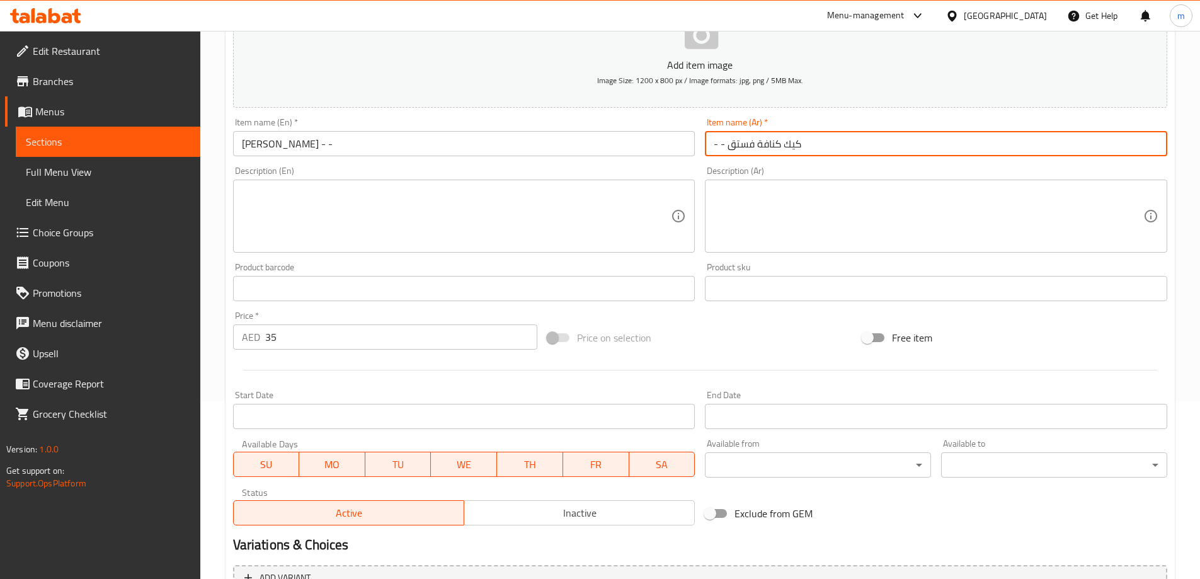
scroll to position [311, 0]
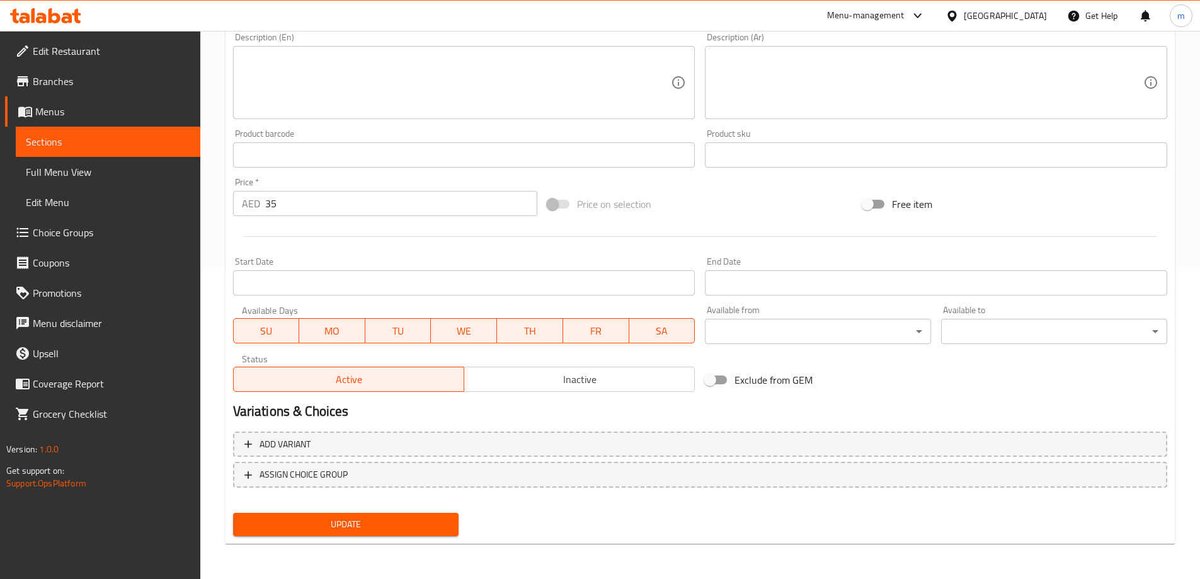
type input "- - كيك كنافة فستق"
click at [413, 518] on span "Update" at bounding box center [346, 525] width 206 height 16
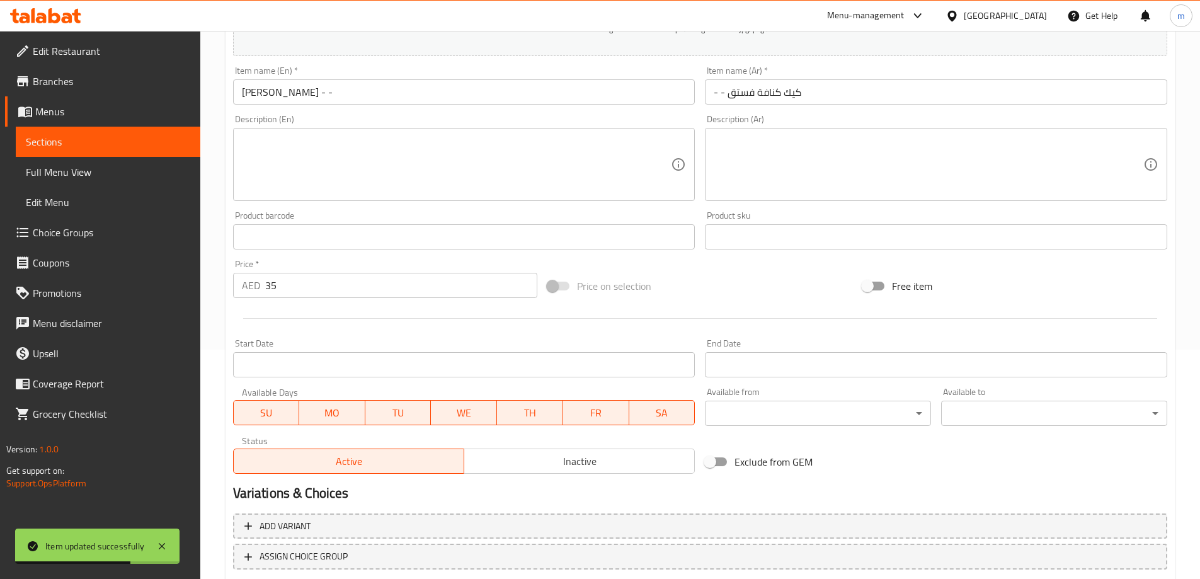
scroll to position [122, 0]
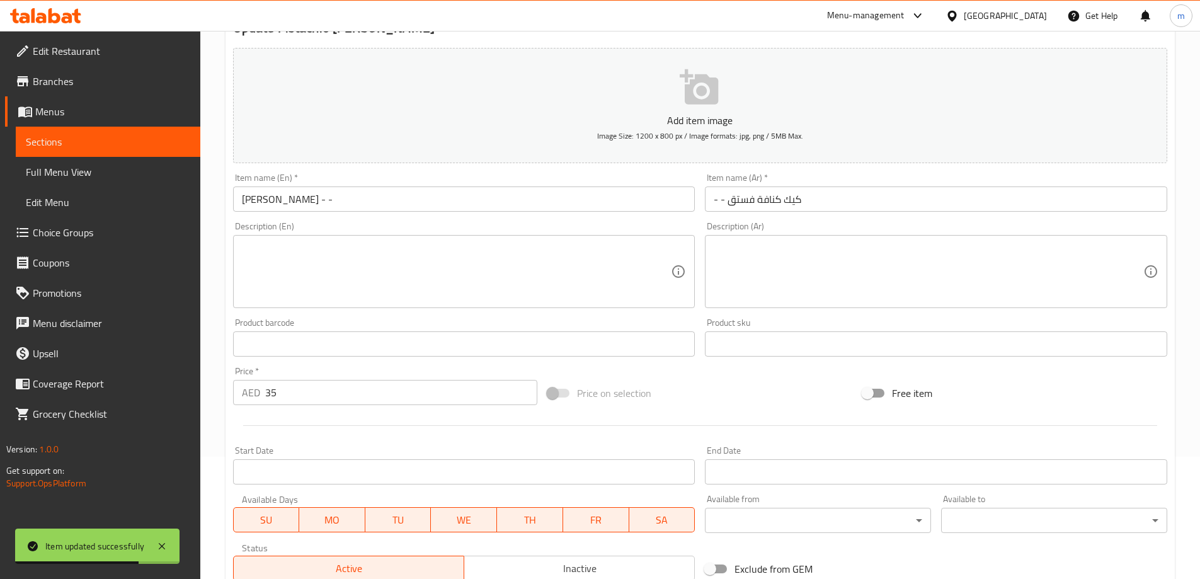
click at [178, 140] on span "Sections" at bounding box center [108, 141] width 164 height 15
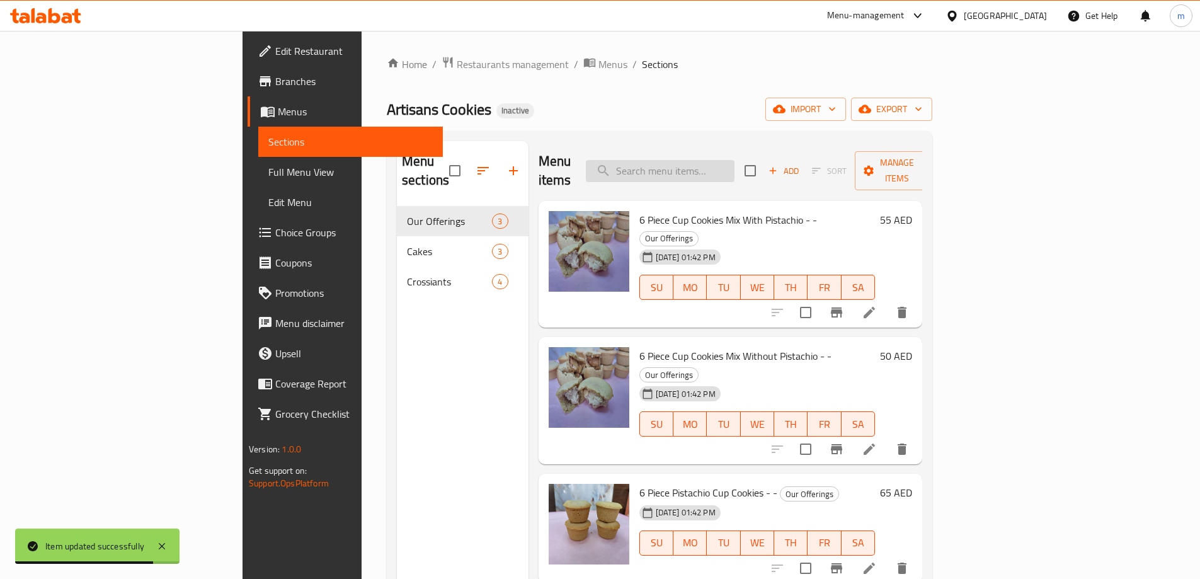
click at [735, 167] on input "search" at bounding box center [660, 171] width 149 height 22
paste input "Plain Crossiant - -"
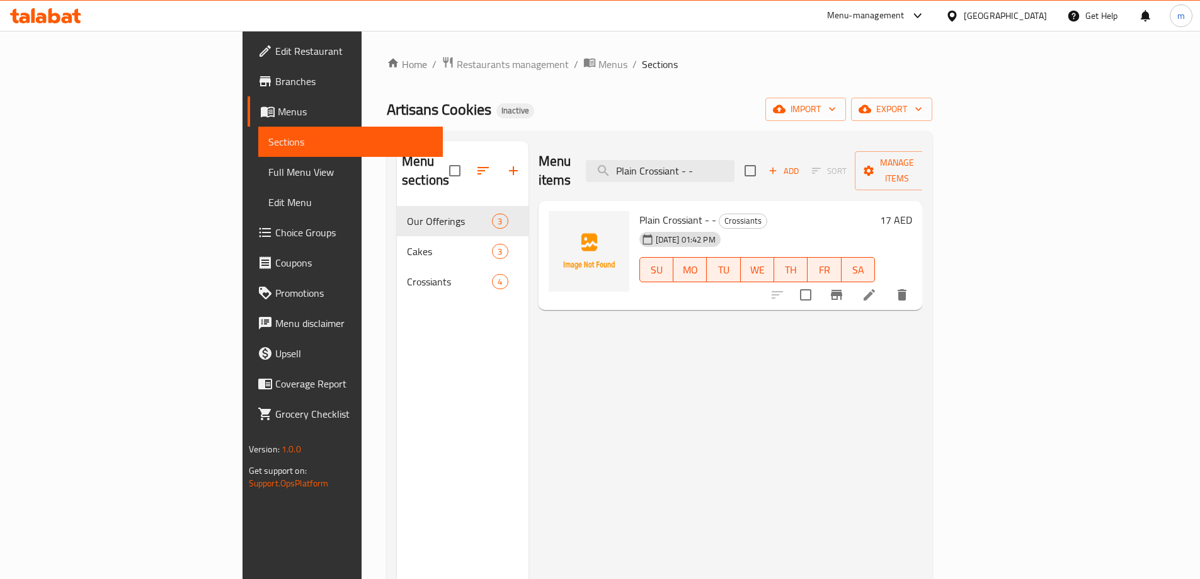
type input "Plain Crossiant - -"
click at [877, 287] on icon at bounding box center [869, 294] width 15 height 15
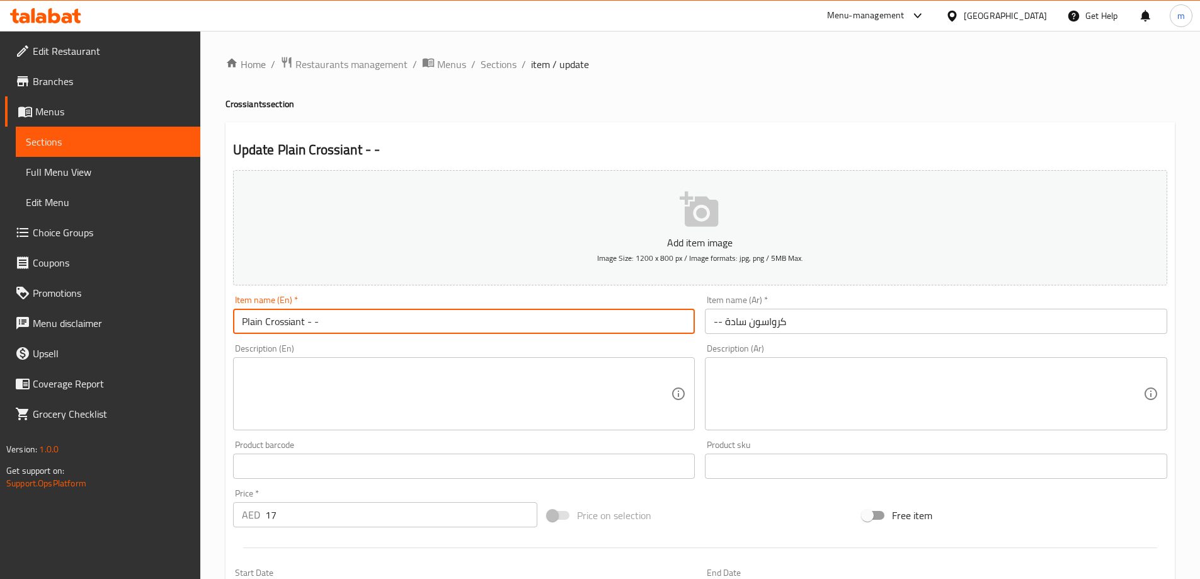
drag, startPoint x: 306, startPoint y: 322, endPoint x: 354, endPoint y: 336, distance: 50.0
click at [354, 336] on div "Item name (En)   * Plain Crossiant - - Item name (En) *" at bounding box center [464, 314] width 473 height 49
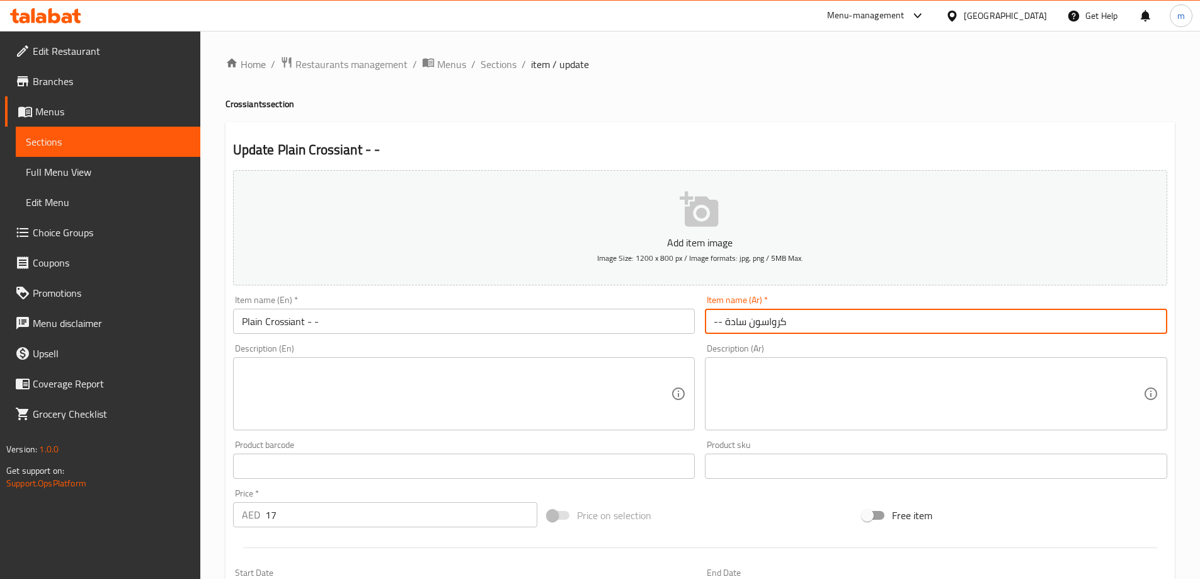
drag, startPoint x: 711, startPoint y: 324, endPoint x: 724, endPoint y: 333, distance: 16.3
click at [724, 333] on input "-- كرواسون سادة" at bounding box center [936, 321] width 462 height 25
paste input "text"
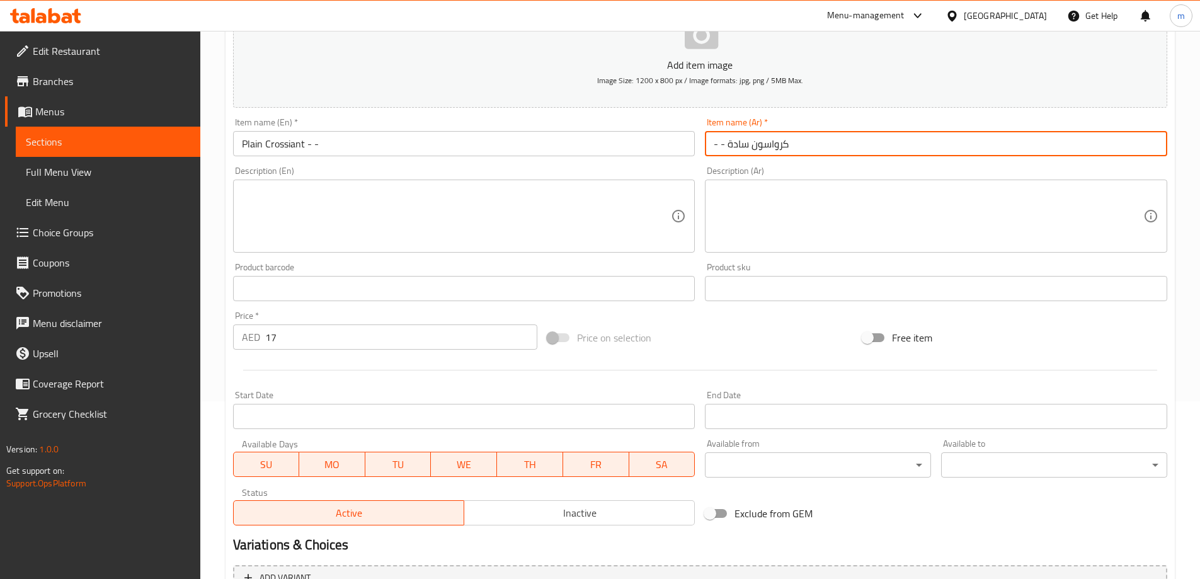
scroll to position [189, 0]
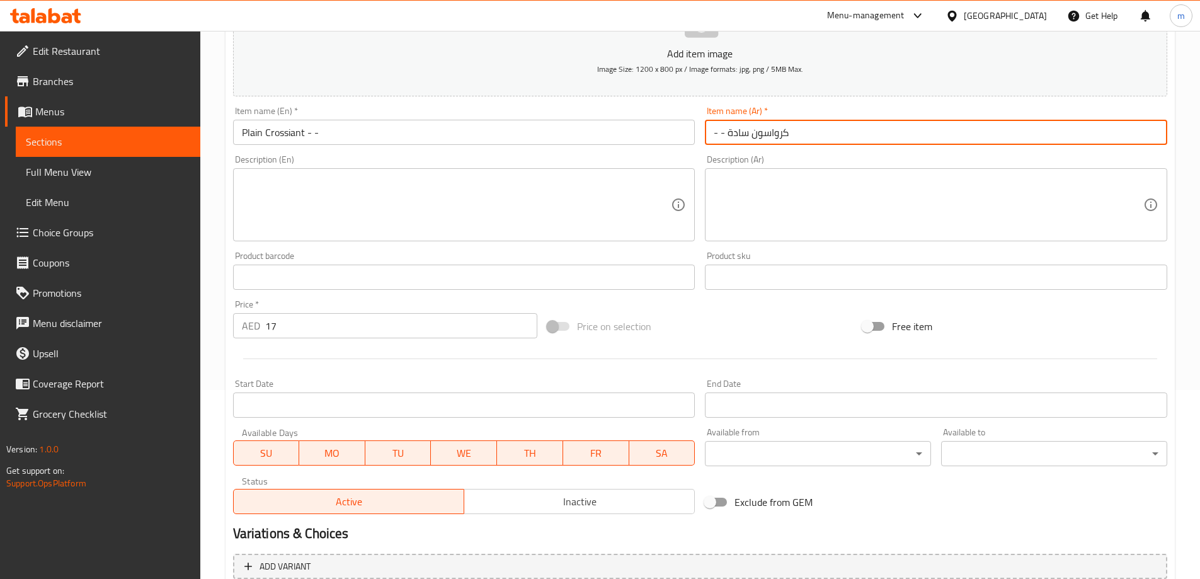
type input "- - كرواسون سادة"
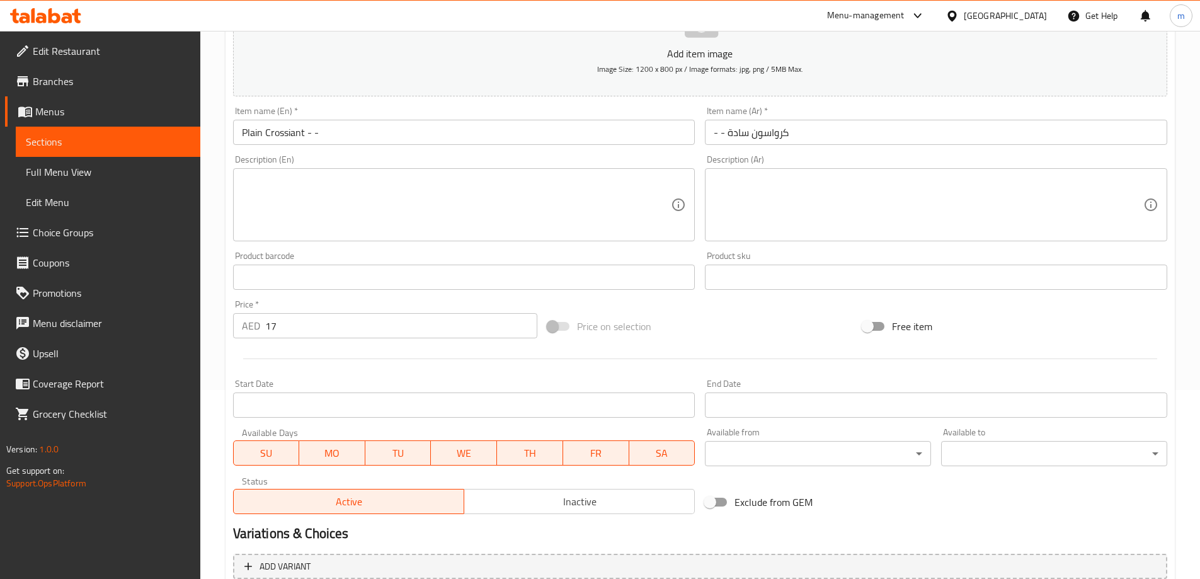
click at [690, 325] on div "Price on selection" at bounding box center [699, 326] width 315 height 34
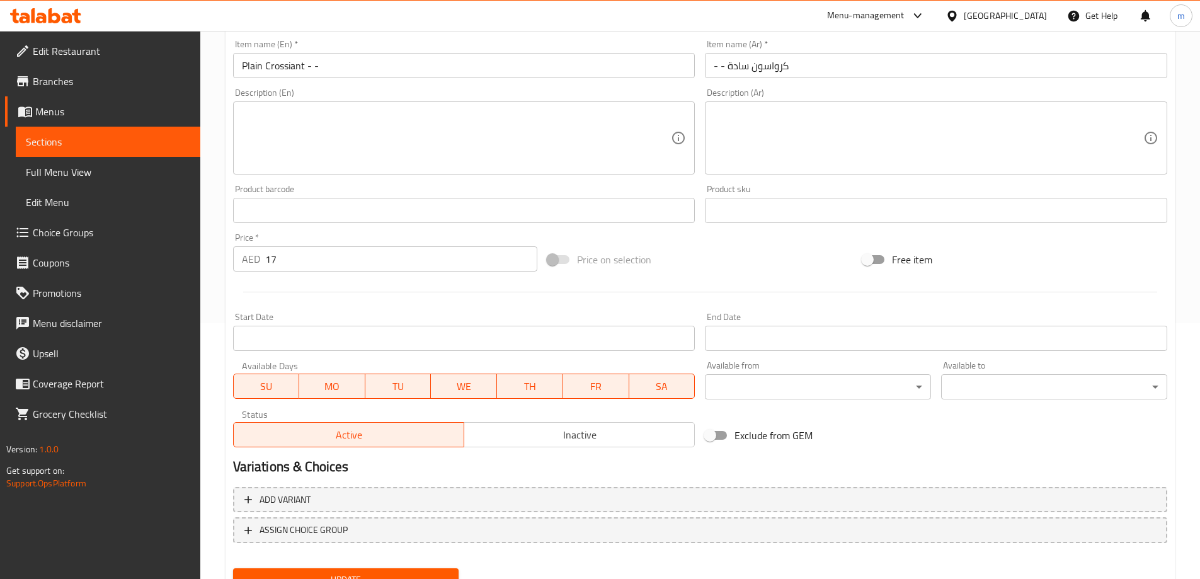
scroll to position [311, 0]
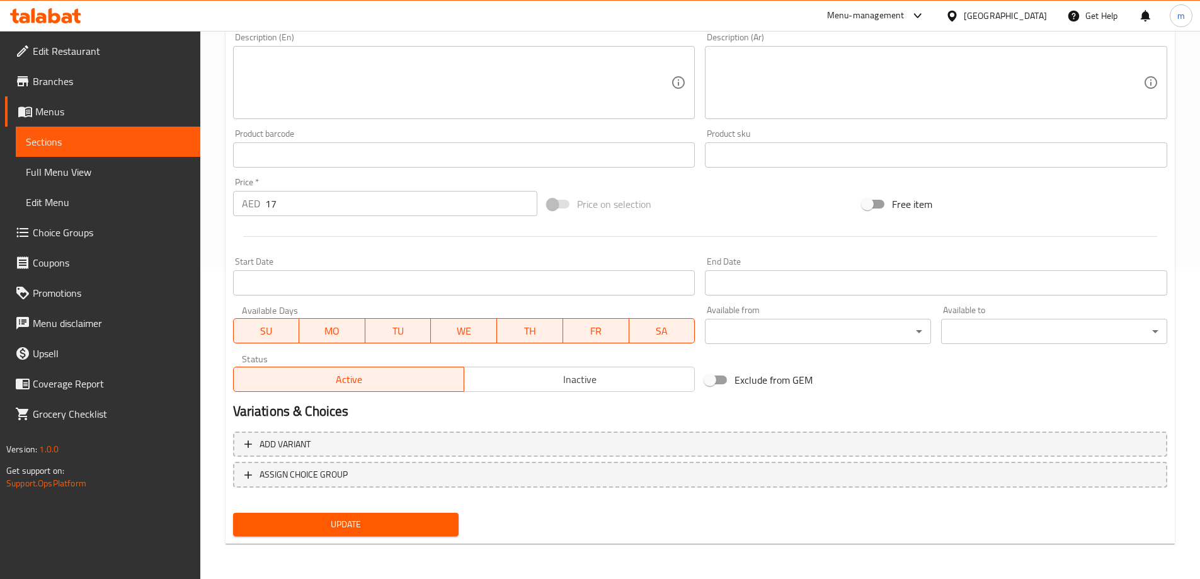
click at [387, 517] on span "Update" at bounding box center [346, 525] width 206 height 16
click at [138, 142] on span "Sections" at bounding box center [108, 141] width 164 height 15
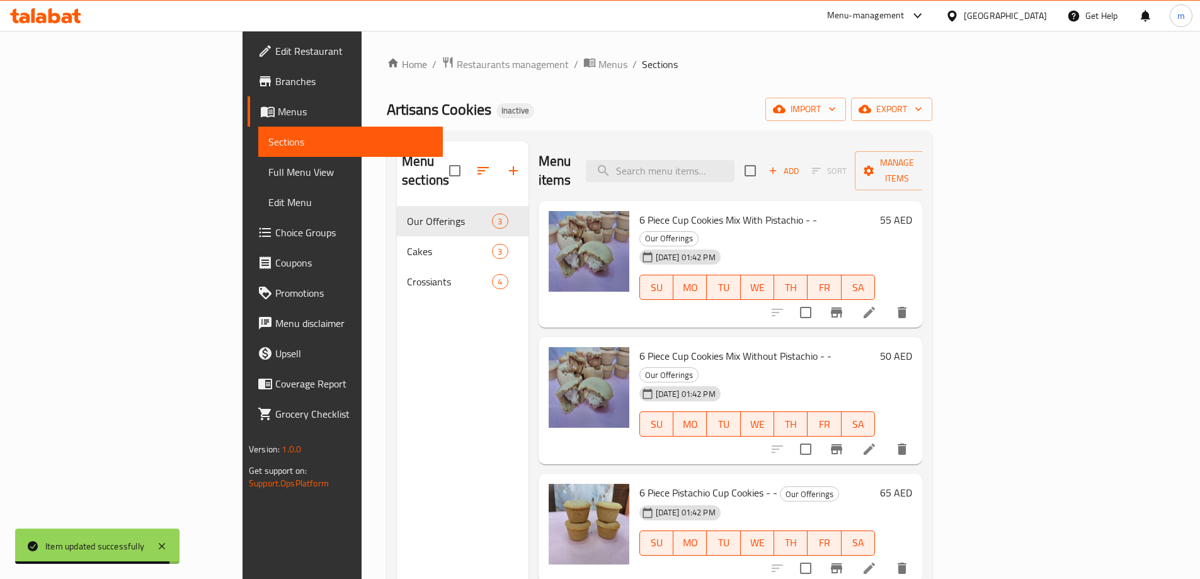
click at [875, 307] on icon at bounding box center [869, 312] width 11 height 11
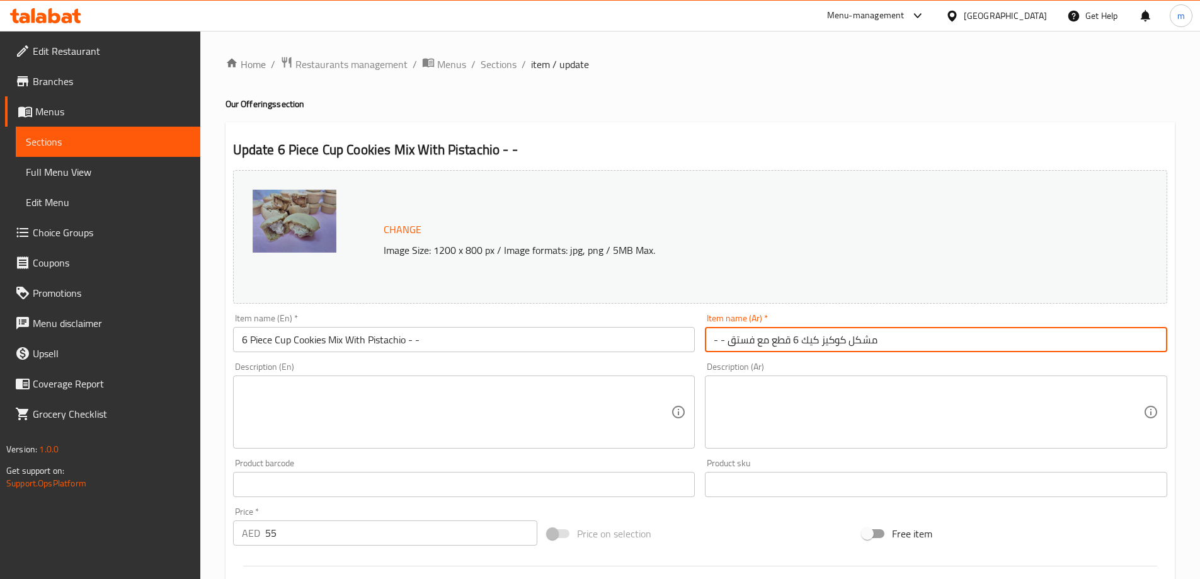
click at [810, 341] on input "- - مشكل كوكيز كيك 6 قطع مع فستق" at bounding box center [936, 339] width 462 height 25
click at [798, 342] on input "- - مشكل كوكيز كب6 قطع مع فستق" at bounding box center [936, 339] width 462 height 25
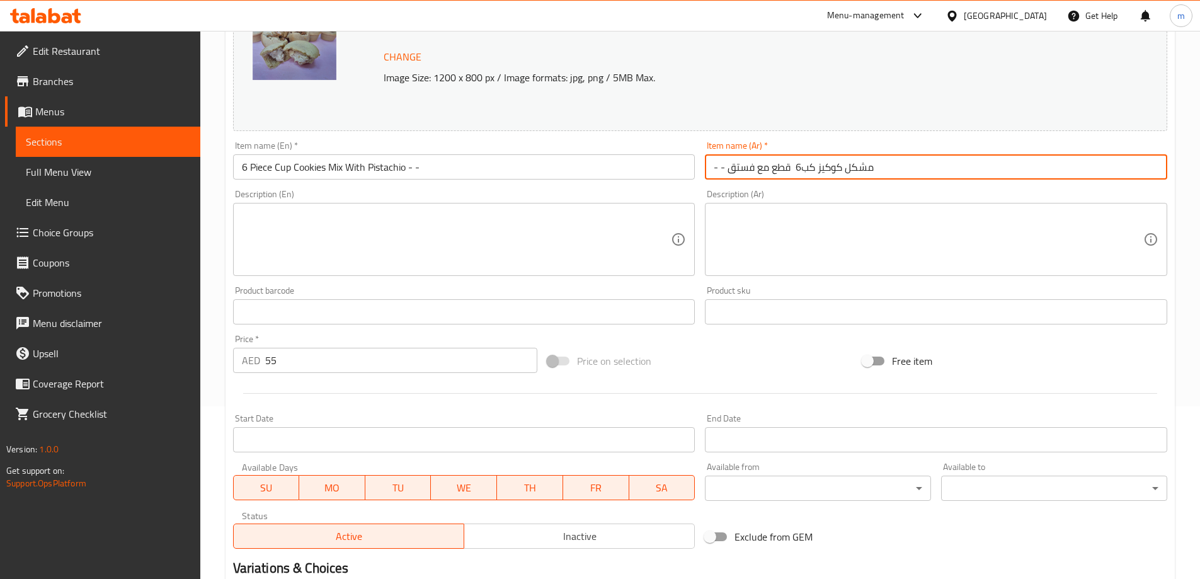
scroll to position [126, 0]
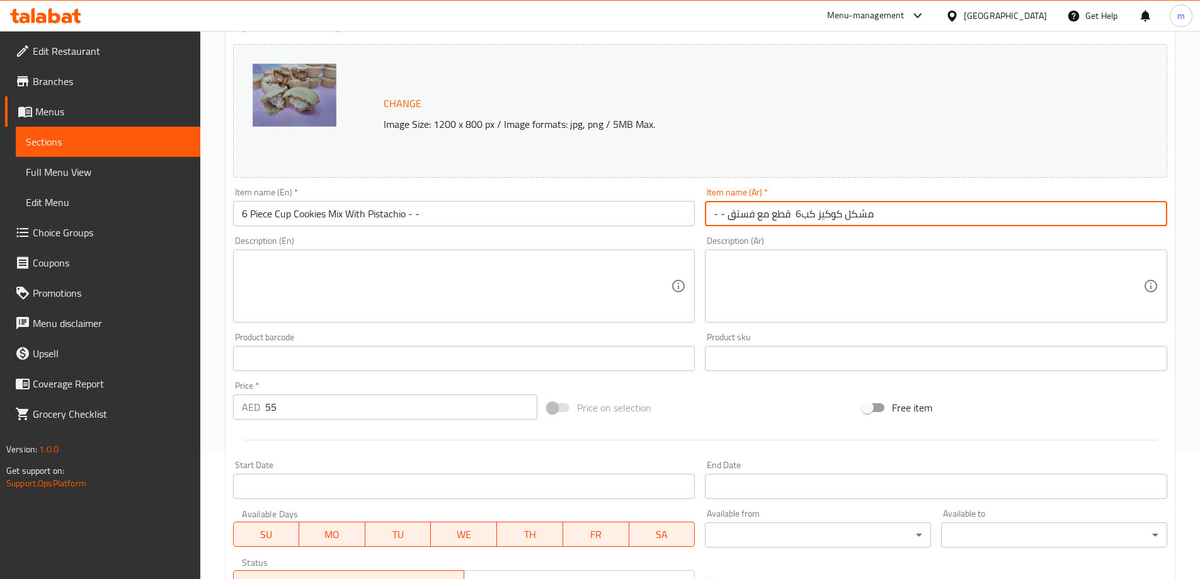
click at [803, 219] on input "- - مشكل كوكيز كب6 قطع مع فستق" at bounding box center [936, 213] width 462 height 25
click at [806, 213] on input "- - مشكل كوكيز كب6 قطع مع فستق" at bounding box center [936, 213] width 462 height 25
drag, startPoint x: 893, startPoint y: 214, endPoint x: 454, endPoint y: 221, distance: 438.6
click at [454, 221] on div "Change Image Size: 1200 x 800 px / Image formats: jpg, png / 5MB Max. Item name…" at bounding box center [700, 319] width 944 height 561
click at [963, 219] on input "- - مشكل كوكيز كب6 قطع مع فستق" at bounding box center [936, 213] width 462 height 25
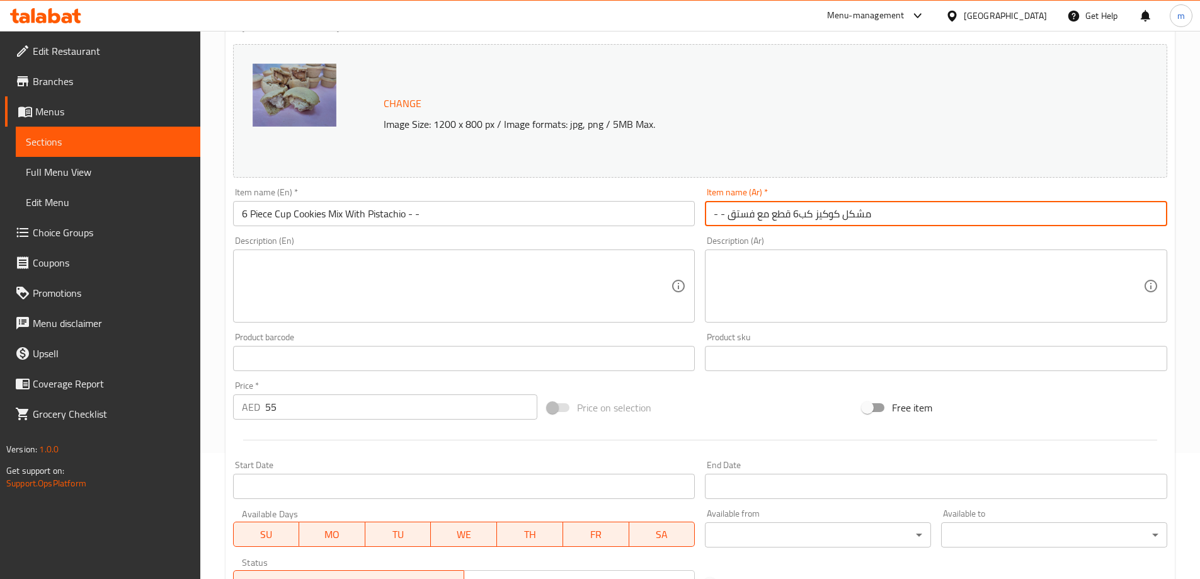
click at [808, 215] on input "- - مشكل كوكيز كب6 قطع مع فستق" at bounding box center [936, 213] width 462 height 25
click at [801, 222] on input "- - مشكل كوكيز كب6 قطع مع فستق" at bounding box center [936, 213] width 462 height 25
click at [813, 222] on input "- - مشكل كوكيز كيك 6 قطع مع فستق" at bounding box center [936, 213] width 462 height 25
click at [810, 219] on input "- - مشكل كوكيز كيك 6 قطع مع فستق" at bounding box center [936, 213] width 462 height 25
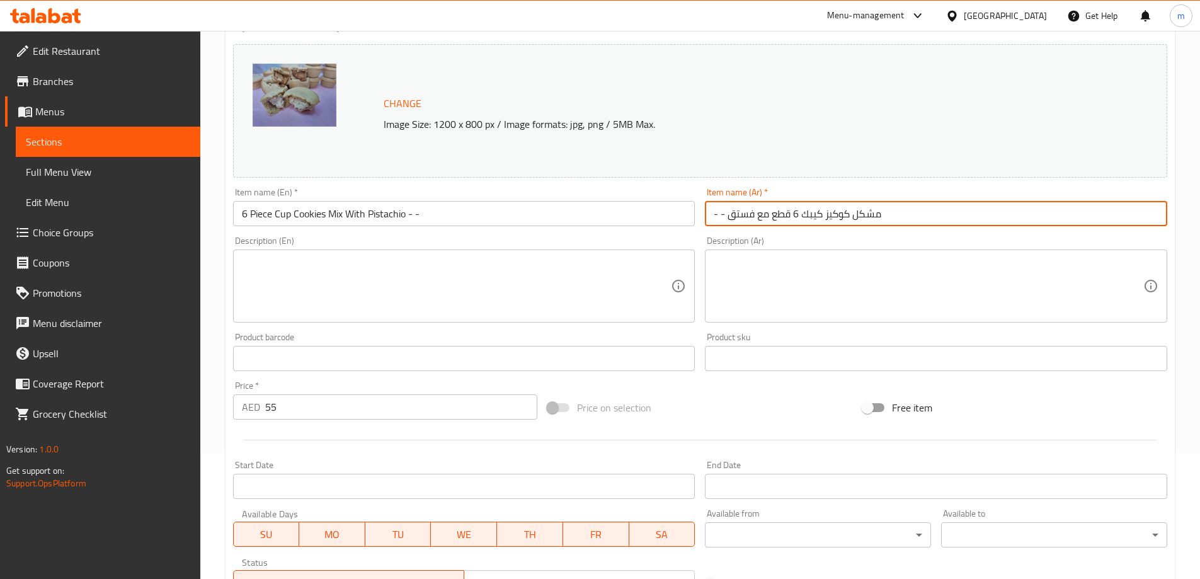
click at [813, 215] on input "- - مشكل كوكيز كيبك 6 قطع مع فستق" at bounding box center [936, 213] width 462 height 25
click at [861, 238] on div "Description (Ar) Description (Ar)" at bounding box center [936, 279] width 462 height 86
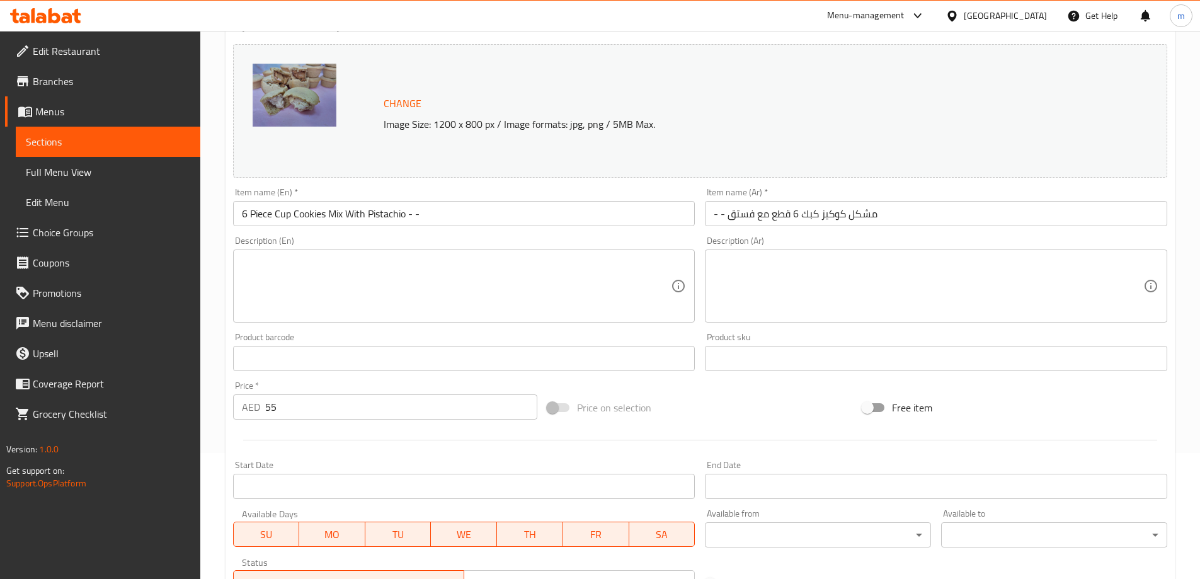
click at [806, 215] on input "- - مشكل كوكيز كبك 6 قطع مع فستق" at bounding box center [936, 213] width 462 height 25
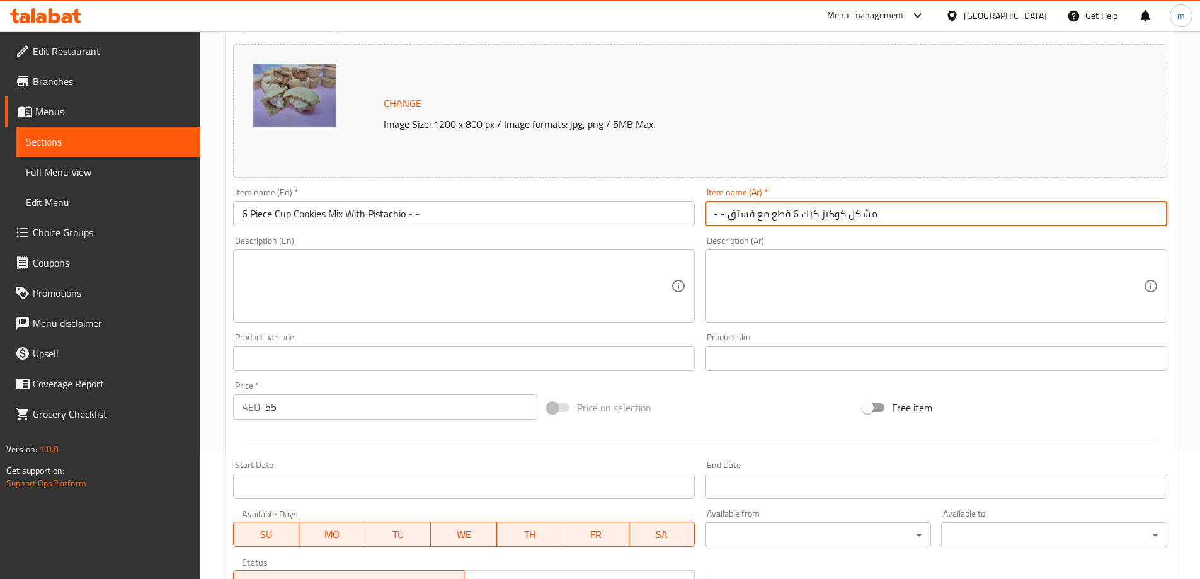
click at [803, 218] on input "- - مشكل كوكيز كبك 6 قطع مع فستق" at bounding box center [936, 213] width 462 height 25
type input "- - مشكل كوكيز كب 6 قطع مع فستق"
click at [814, 231] on div "Description (Ar) Description (Ar)" at bounding box center [936, 279] width 473 height 96
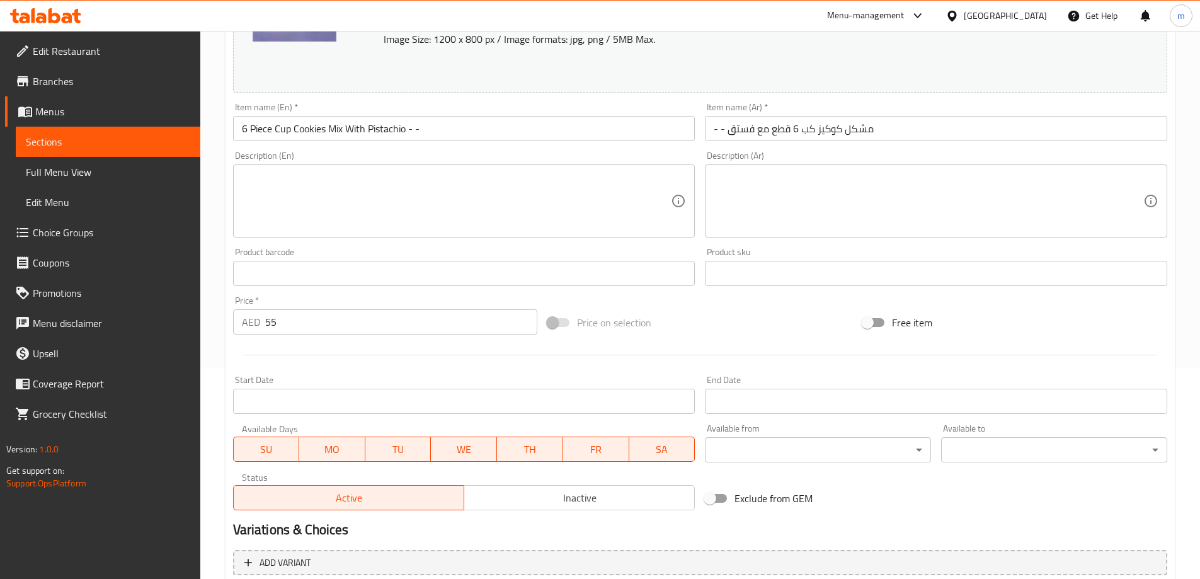
scroll to position [330, 0]
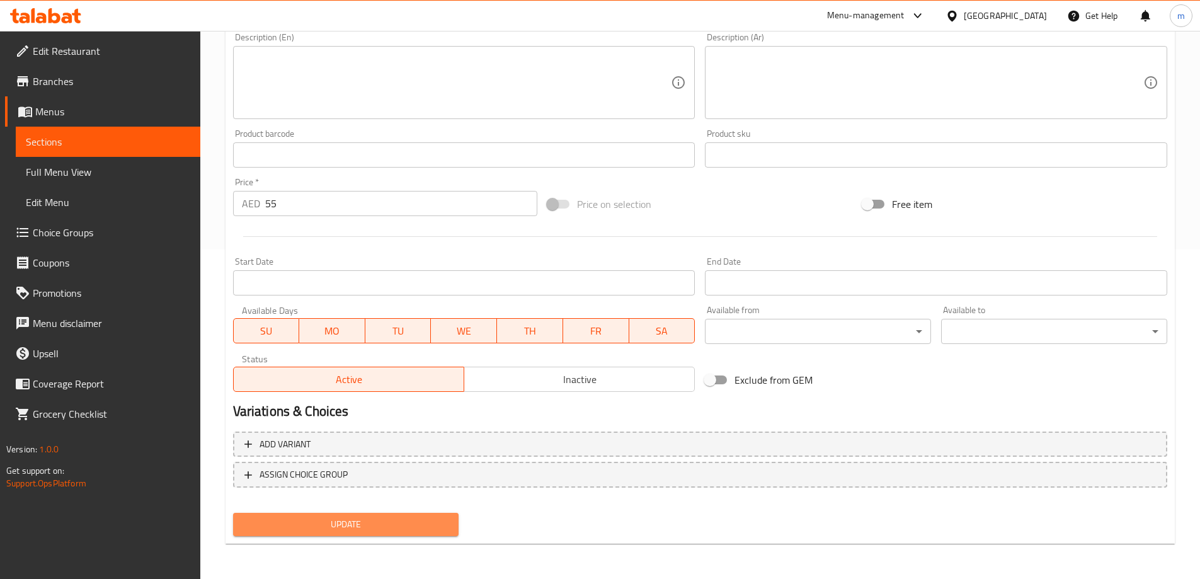
click at [412, 524] on span "Update" at bounding box center [346, 525] width 206 height 16
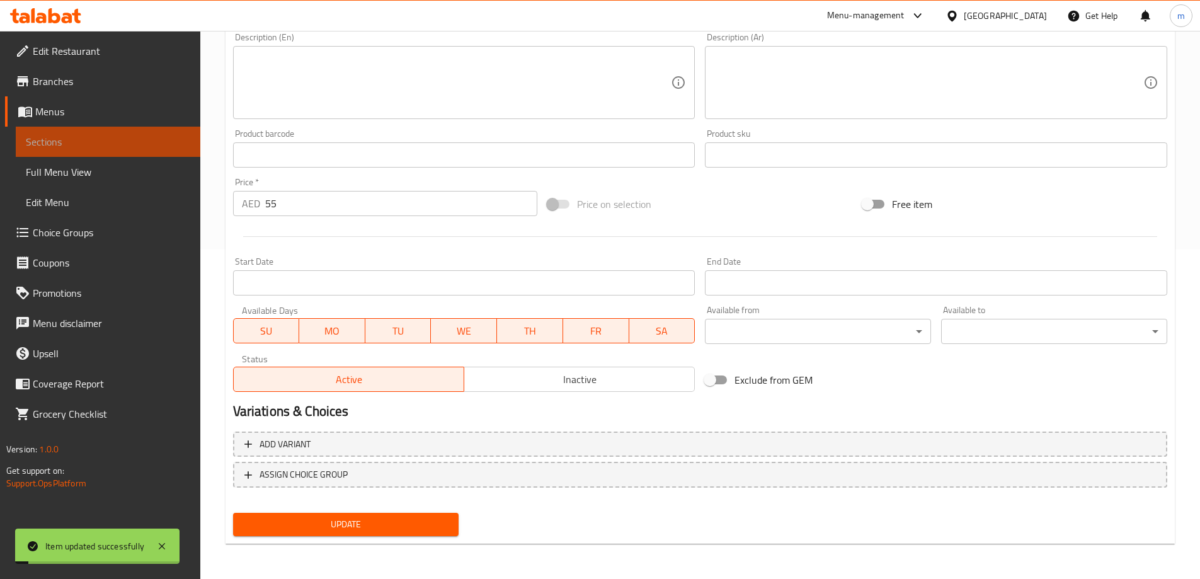
click at [94, 147] on span "Sections" at bounding box center [108, 141] width 164 height 15
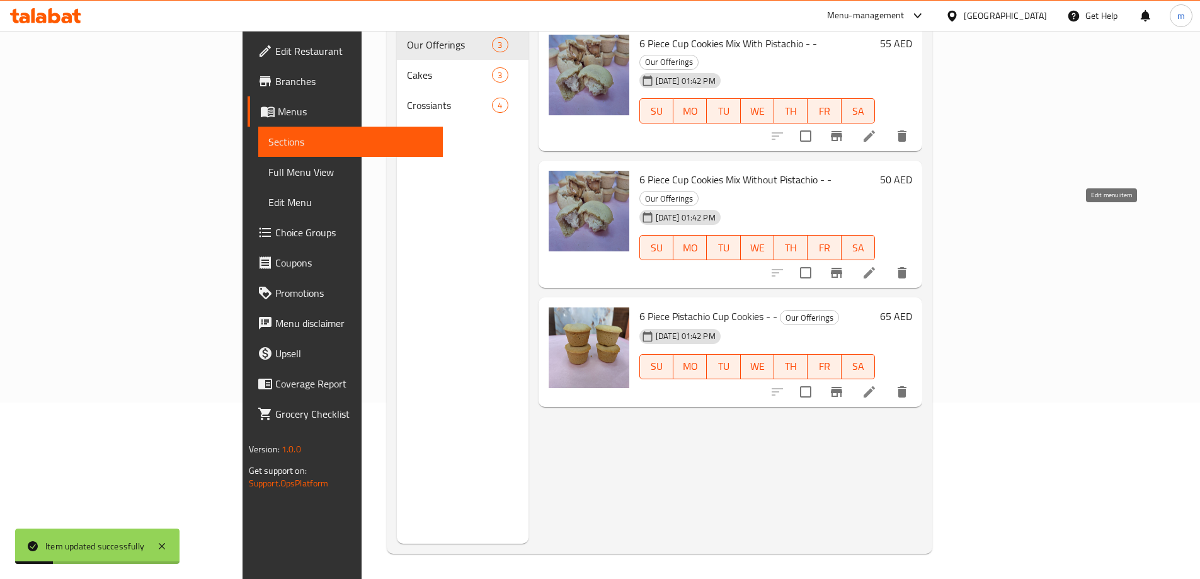
click at [875, 267] on icon at bounding box center [869, 272] width 11 height 11
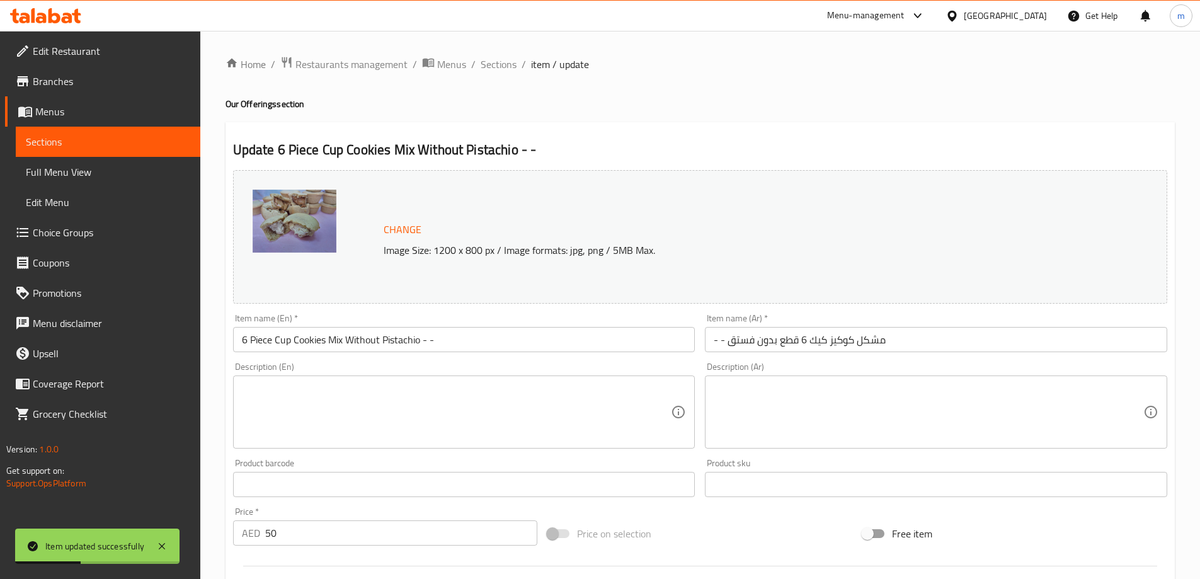
click at [817, 346] on input "- - مشكل كوكيز كيك 6 قطع بدون فستق" at bounding box center [936, 339] width 462 height 25
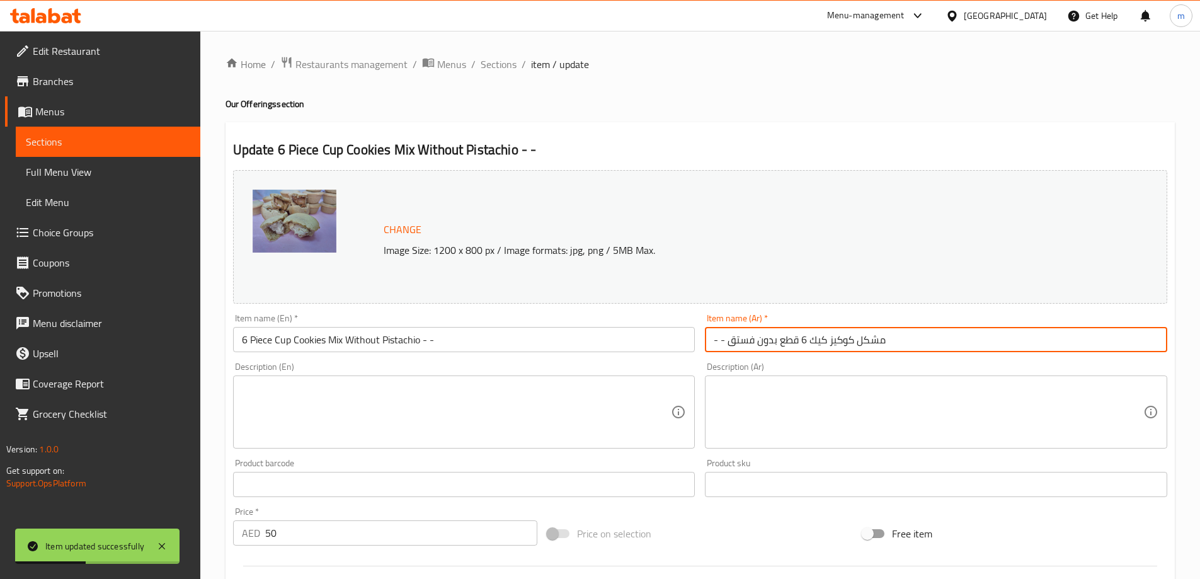
click at [817, 346] on input "- - مشكل كوكيز كيك 6 قطع بدون فستق" at bounding box center [936, 339] width 462 height 25
click at [823, 345] on input "- - مشكل كوكيز كيك 6 قطع بدون فستق" at bounding box center [936, 339] width 462 height 25
drag, startPoint x: 810, startPoint y: 341, endPoint x: 819, endPoint y: 350, distance: 12.0
click at [819, 350] on input "- - مشكل كوكيز كيك 6 قطع بدون فستق" at bounding box center [936, 339] width 462 height 25
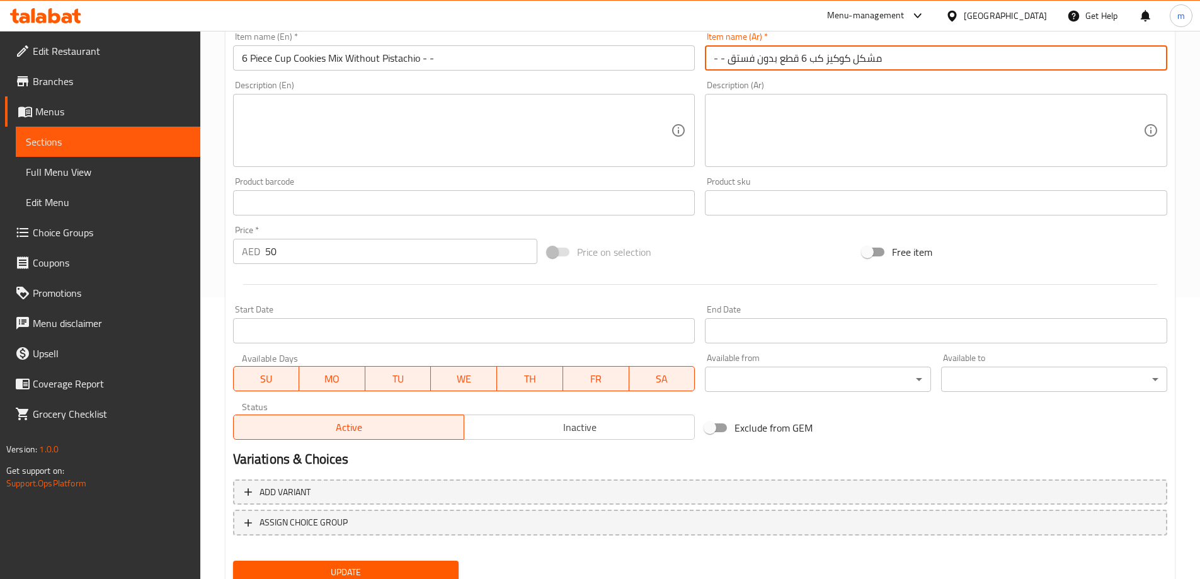
scroll to position [330, 0]
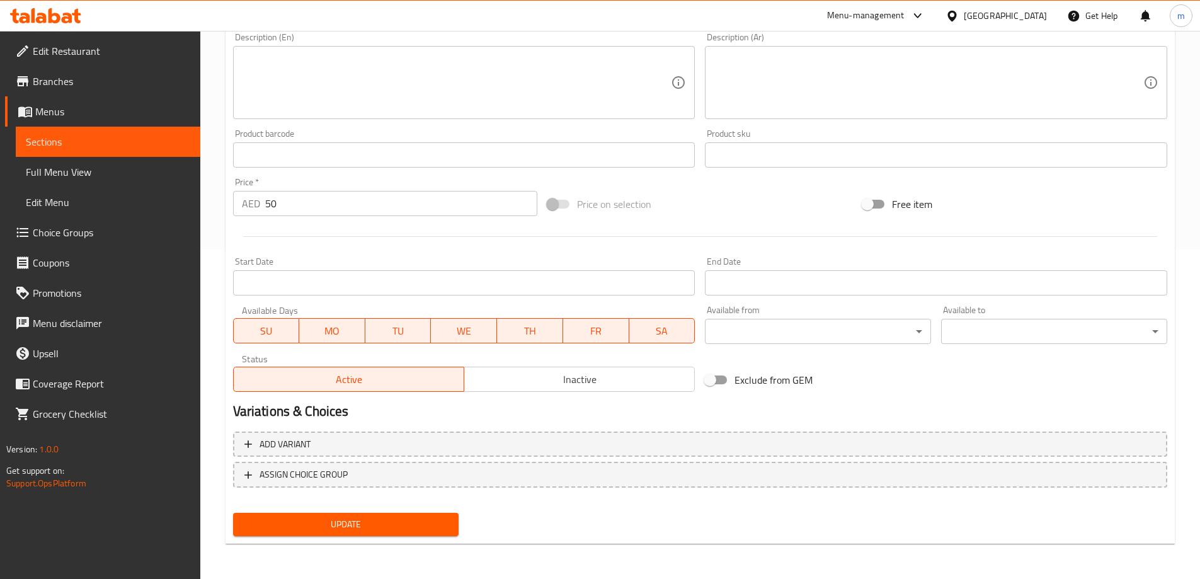
type input "- - مشكل كوكيز كب 6 قطع بدون فستق"
click at [411, 521] on span "Update" at bounding box center [346, 525] width 206 height 16
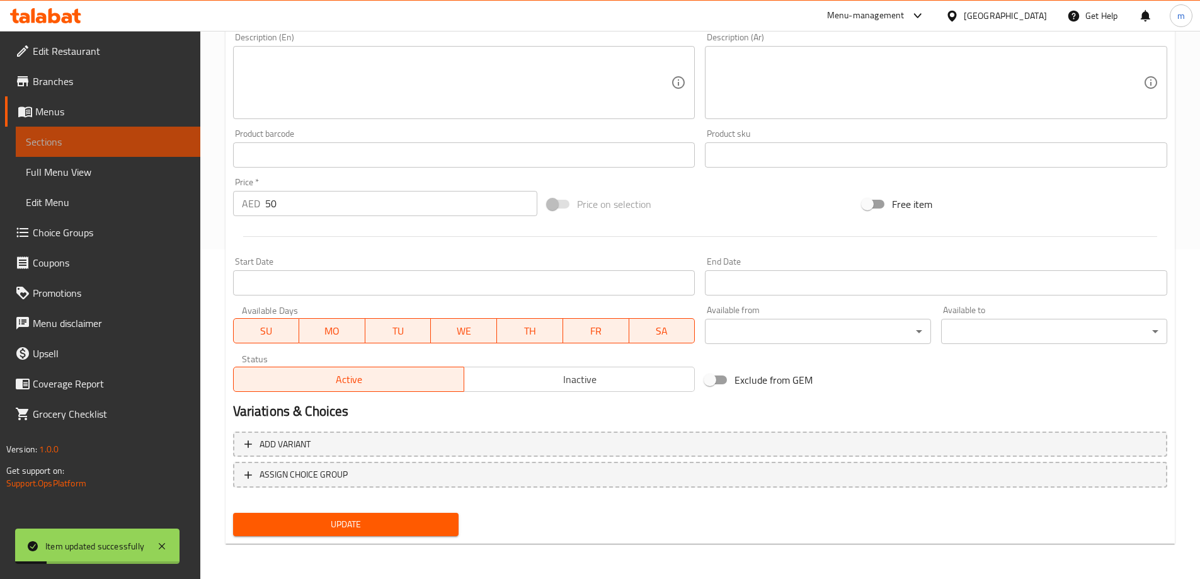
click at [116, 141] on span "Sections" at bounding box center [108, 141] width 164 height 15
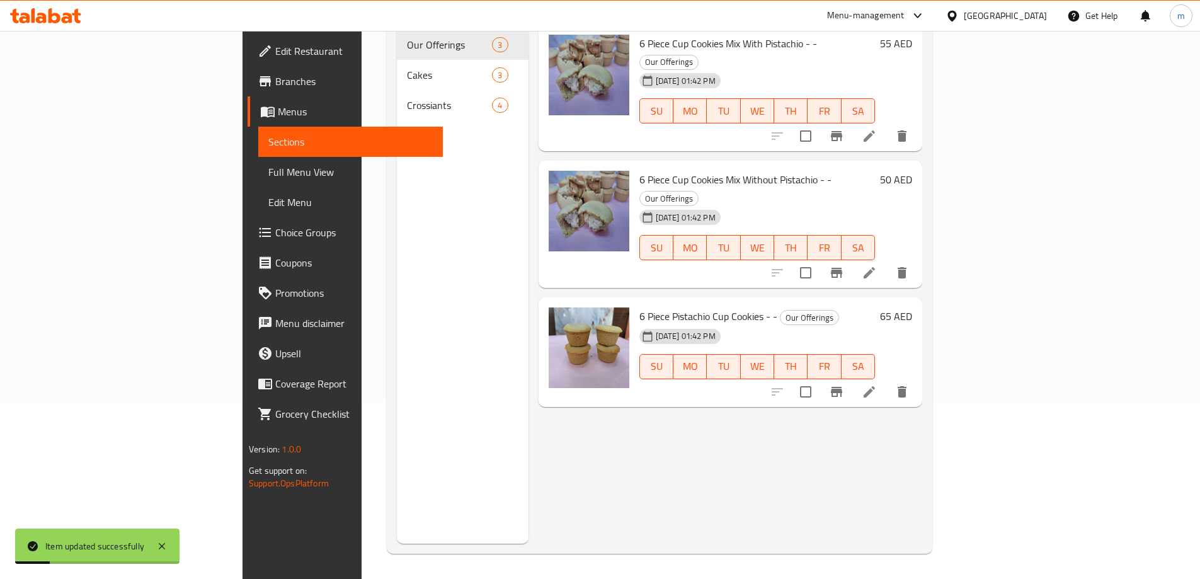
scroll to position [176, 0]
click at [887, 381] on li at bounding box center [869, 392] width 35 height 23
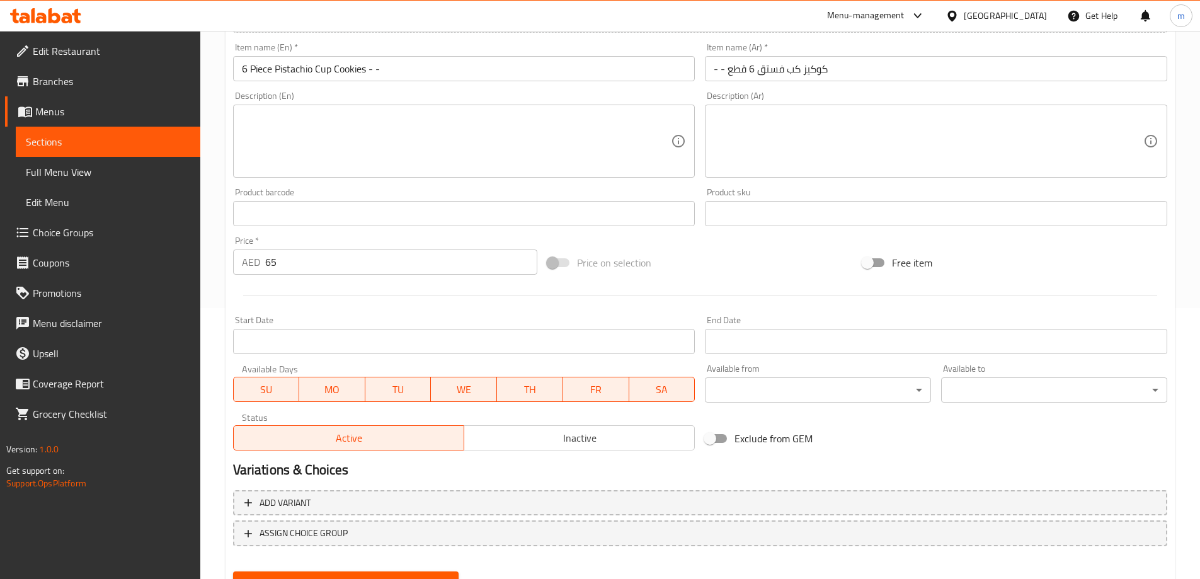
scroll to position [330, 0]
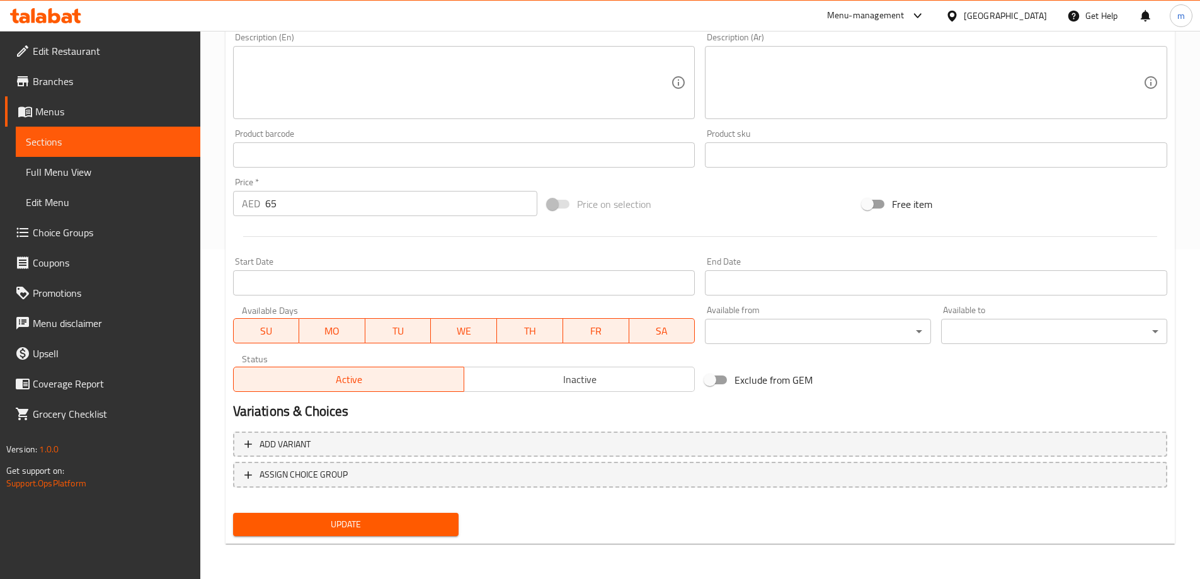
click at [408, 520] on span "Update" at bounding box center [346, 525] width 206 height 16
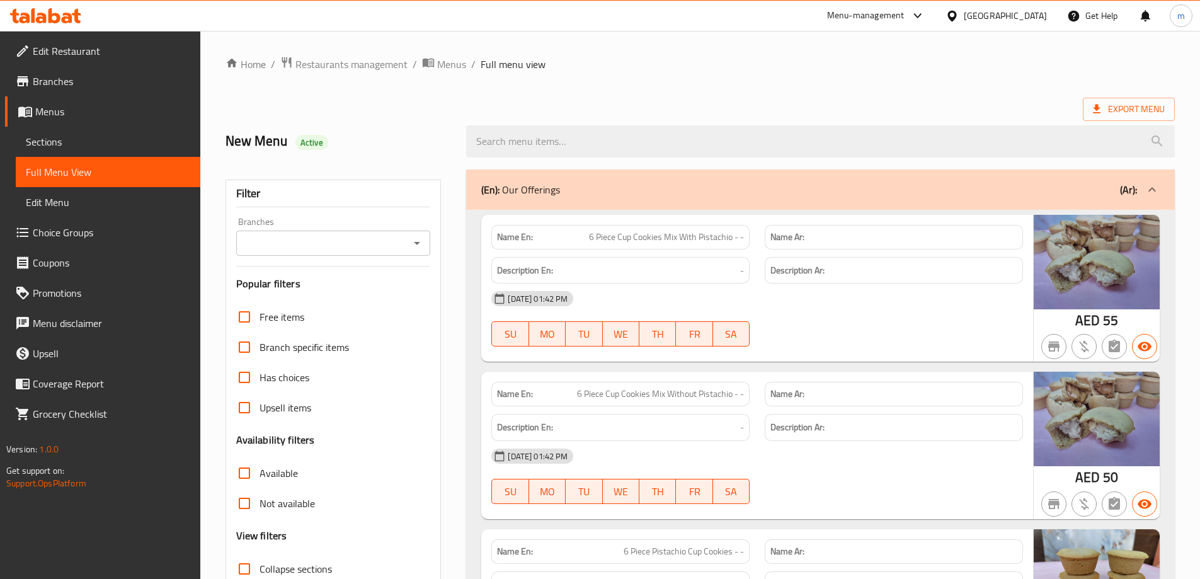
click at [61, 141] on span "Sections" at bounding box center [108, 141] width 164 height 15
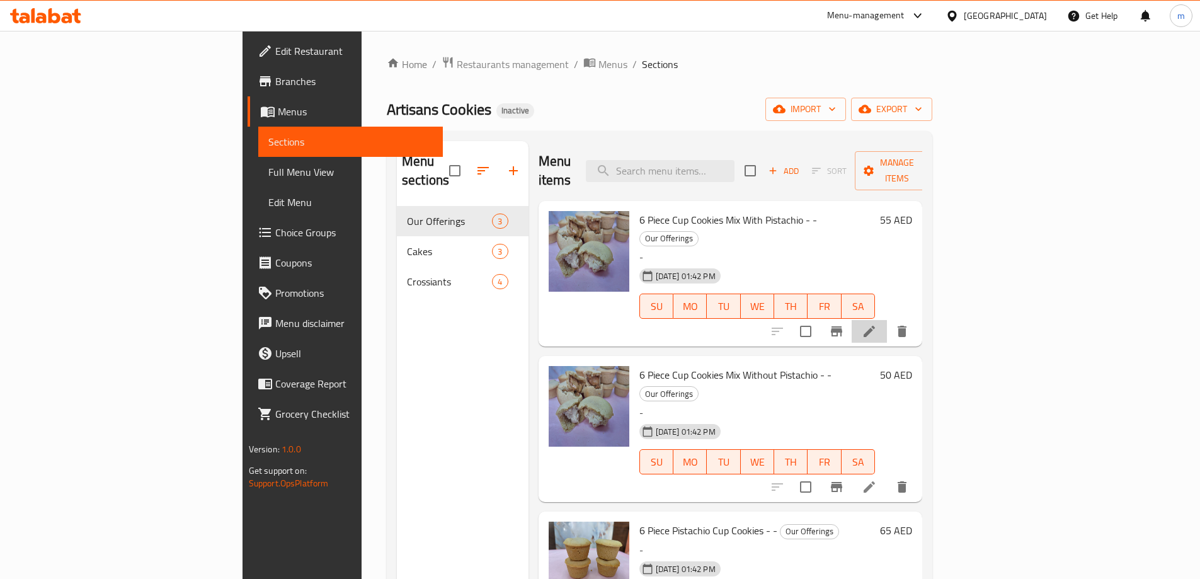
click at [887, 320] on li at bounding box center [869, 331] width 35 height 23
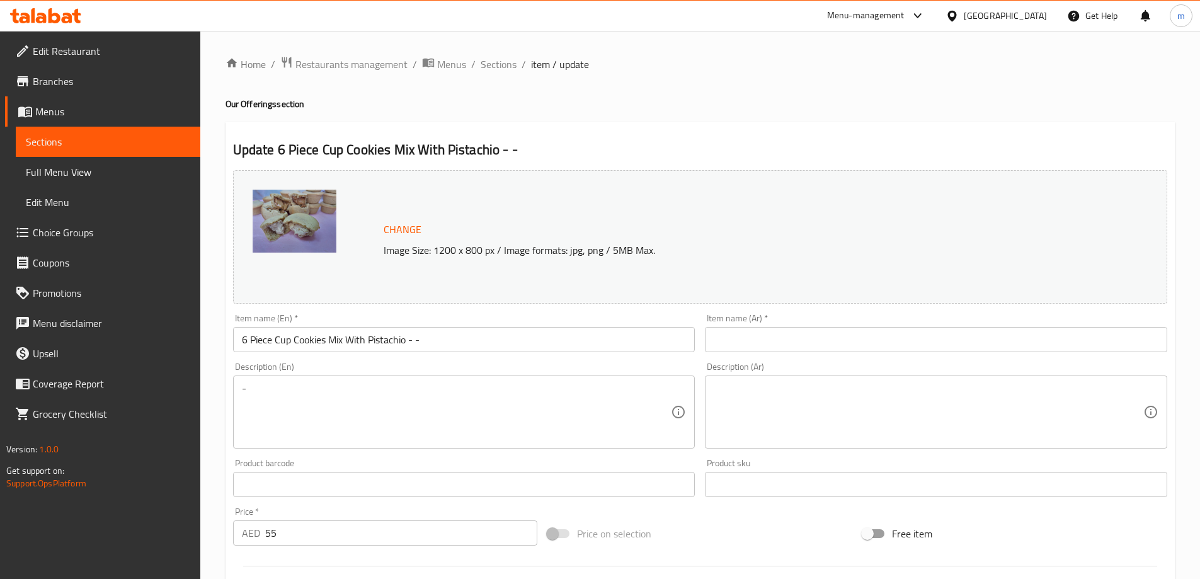
scroll to position [252, 0]
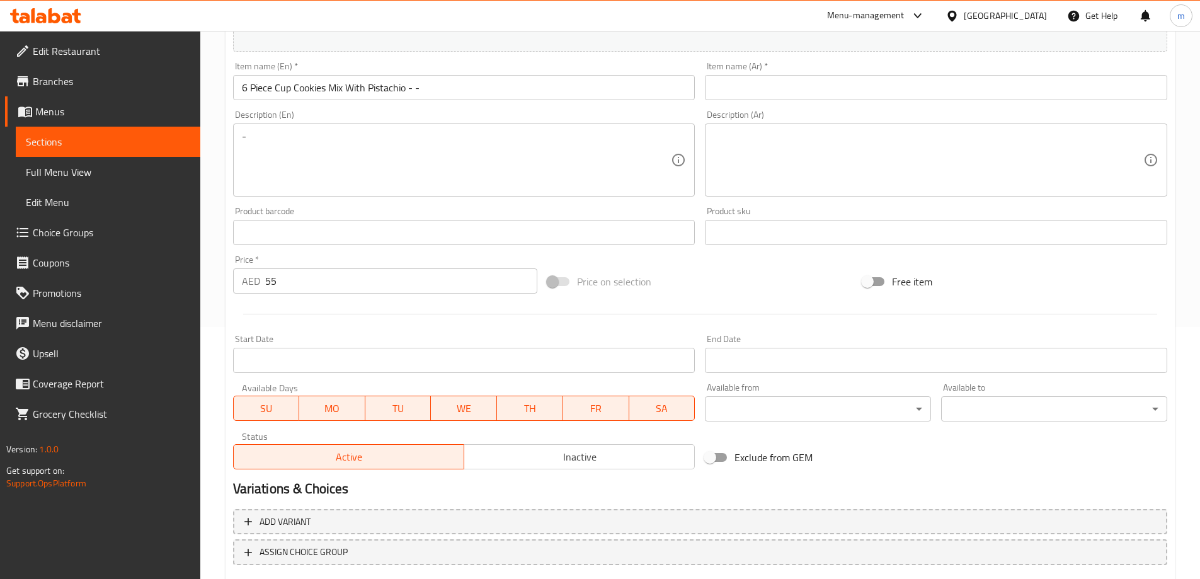
click at [808, 81] on input "text" at bounding box center [936, 87] width 462 height 25
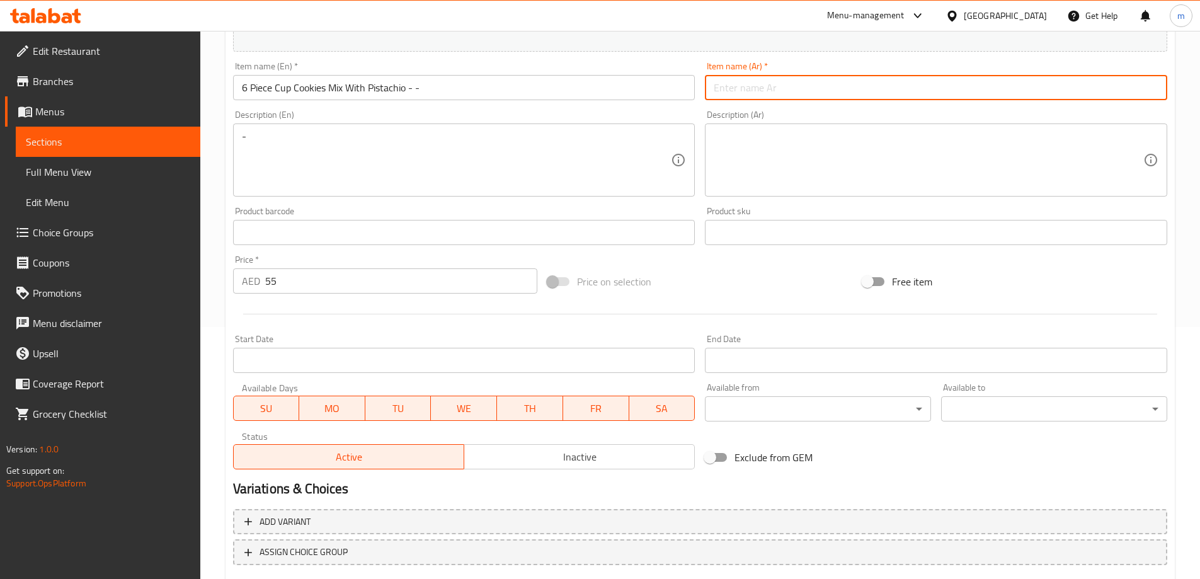
paste input "مزيج كوكيز 6 قطع مع فستق"
click at [818, 93] on input "مزيج كوكيز 6 قطع مع فستق" at bounding box center [936, 87] width 462 height 25
click at [822, 92] on input "مزيج كوكيز 6 قطع مع فستق" at bounding box center [936, 87] width 462 height 25
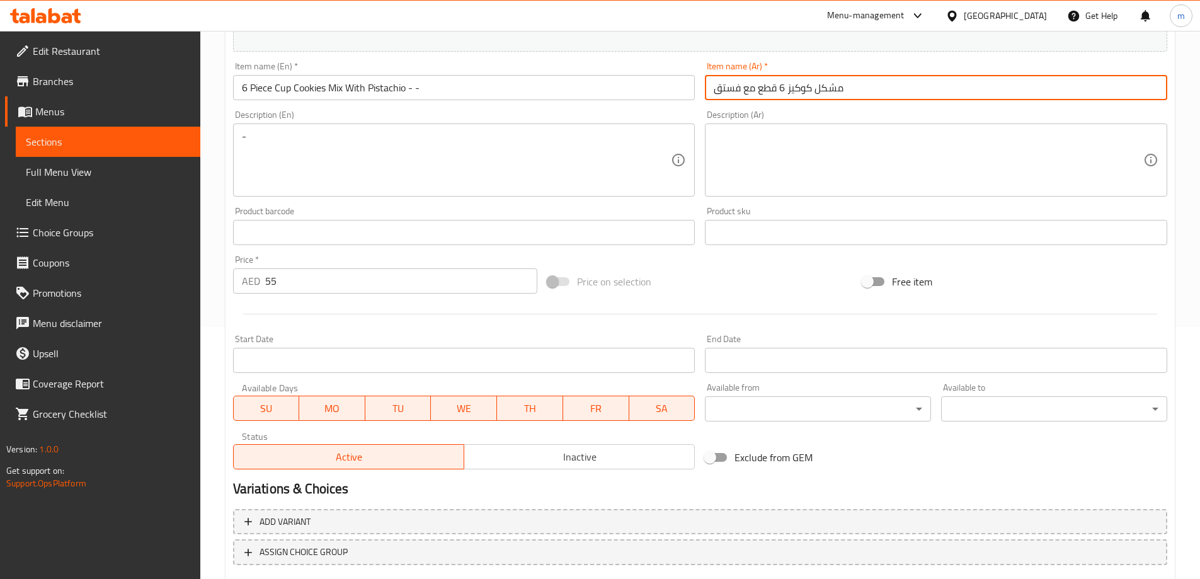
type input "مشكل كوكيز 6 قطع مع فستق"
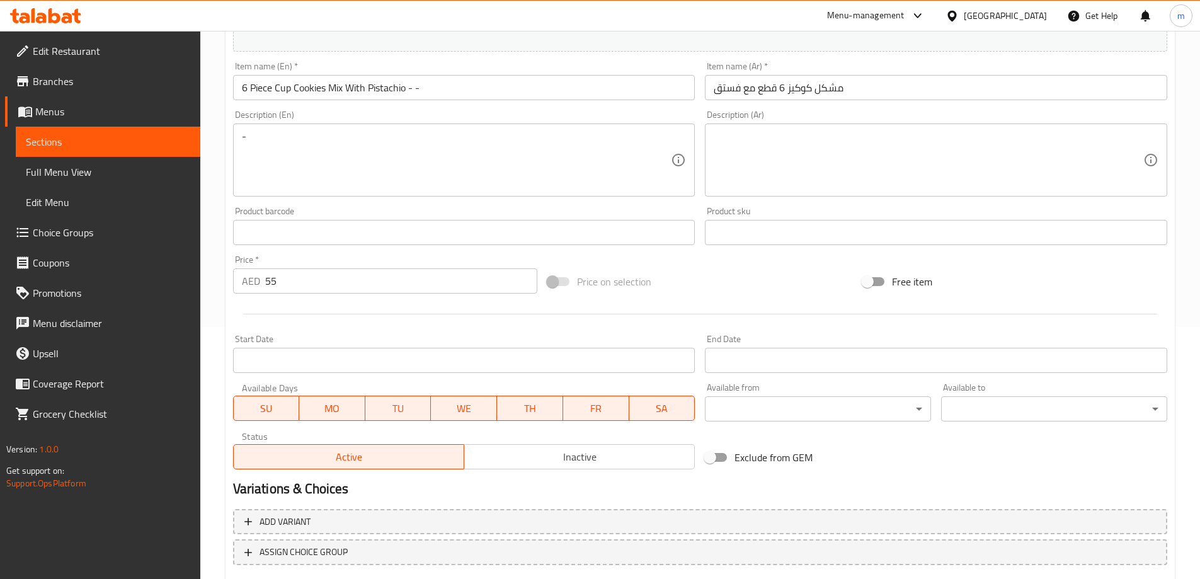
click at [718, 270] on div "Price on selection" at bounding box center [699, 282] width 315 height 34
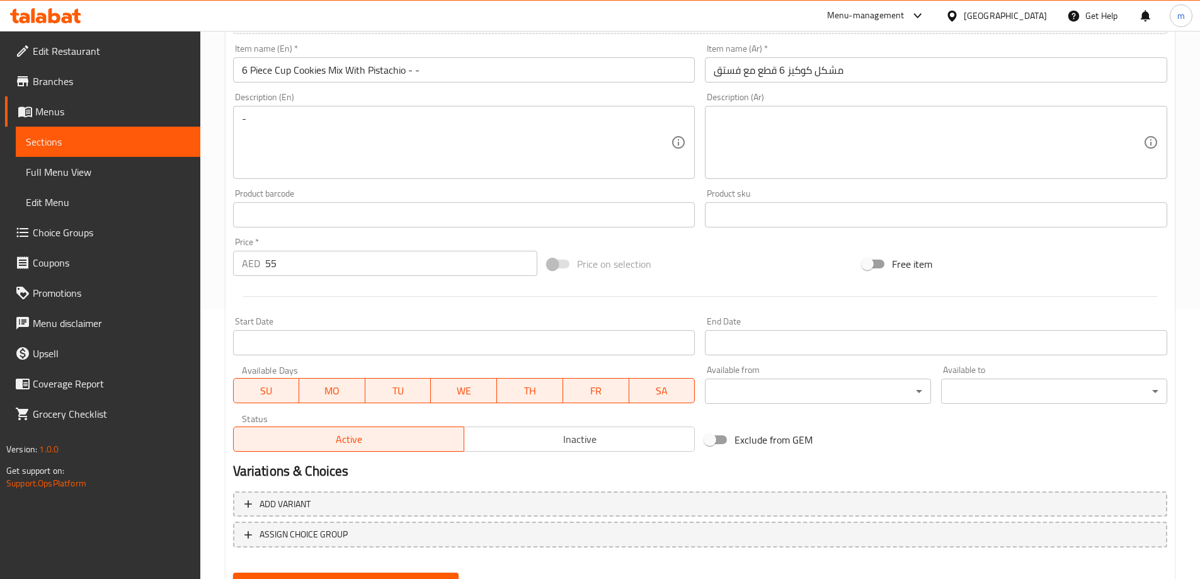
scroll to position [330, 0]
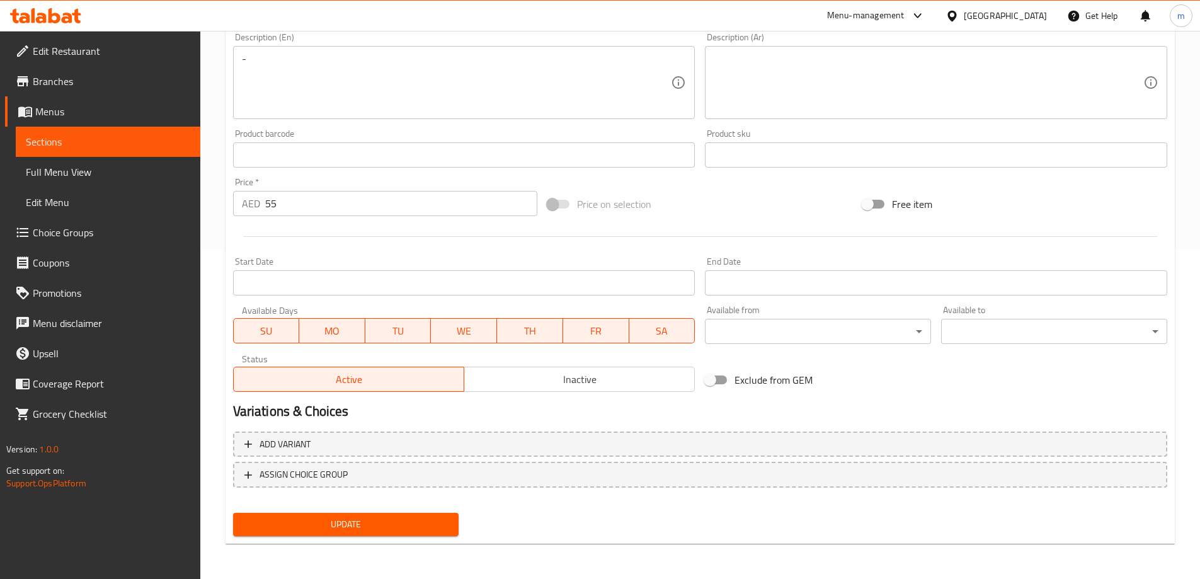
click at [377, 519] on span "Update" at bounding box center [346, 525] width 206 height 16
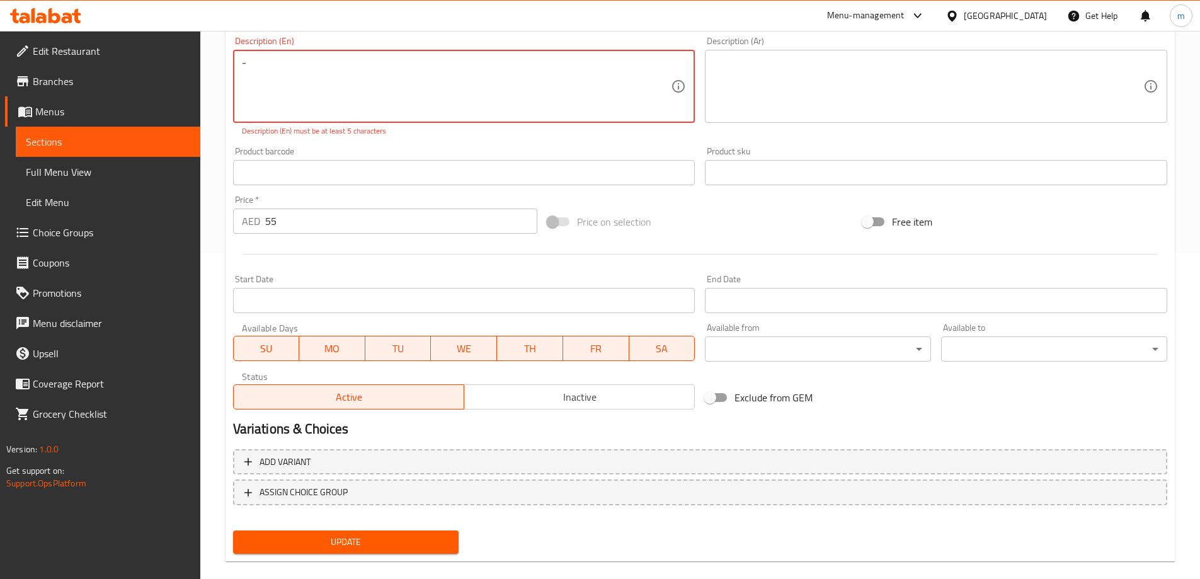
scroll to position [267, 0]
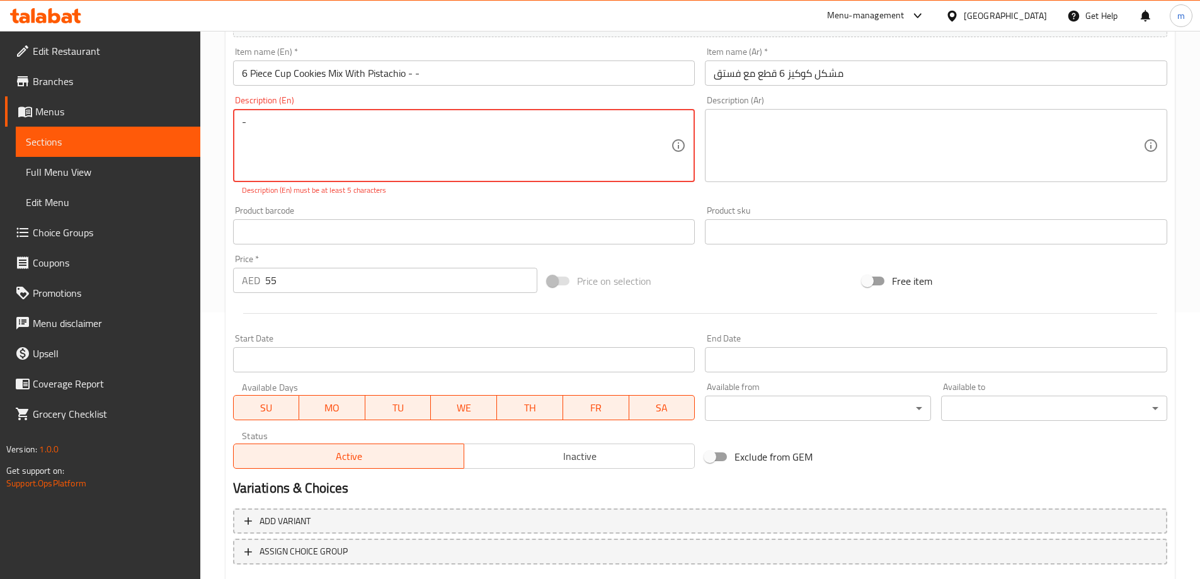
click at [279, 120] on textarea "-" at bounding box center [457, 146] width 430 height 60
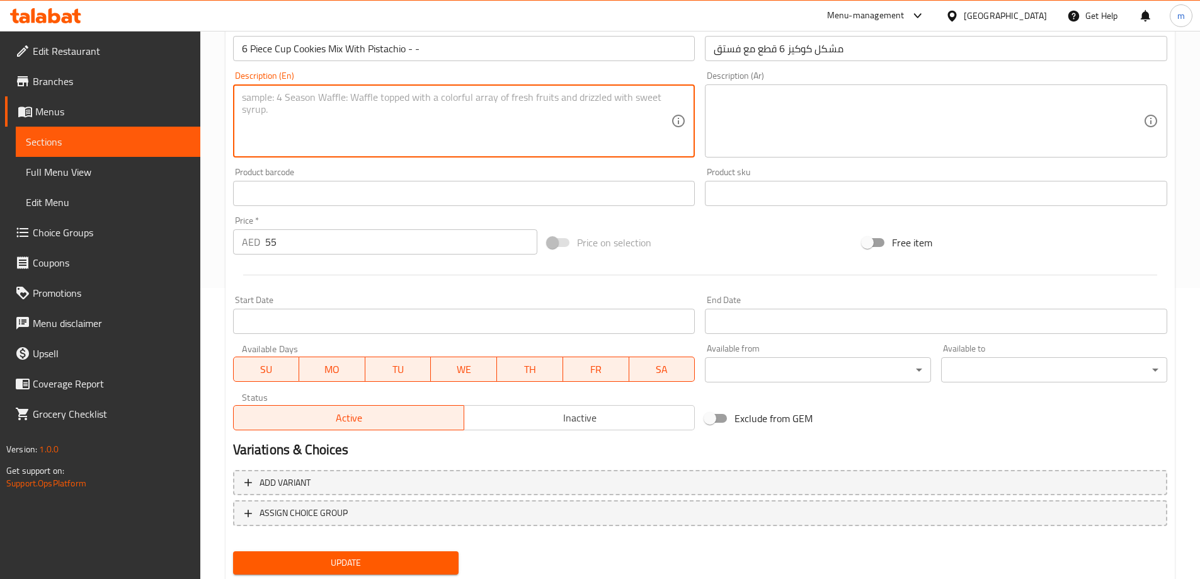
scroll to position [330, 0]
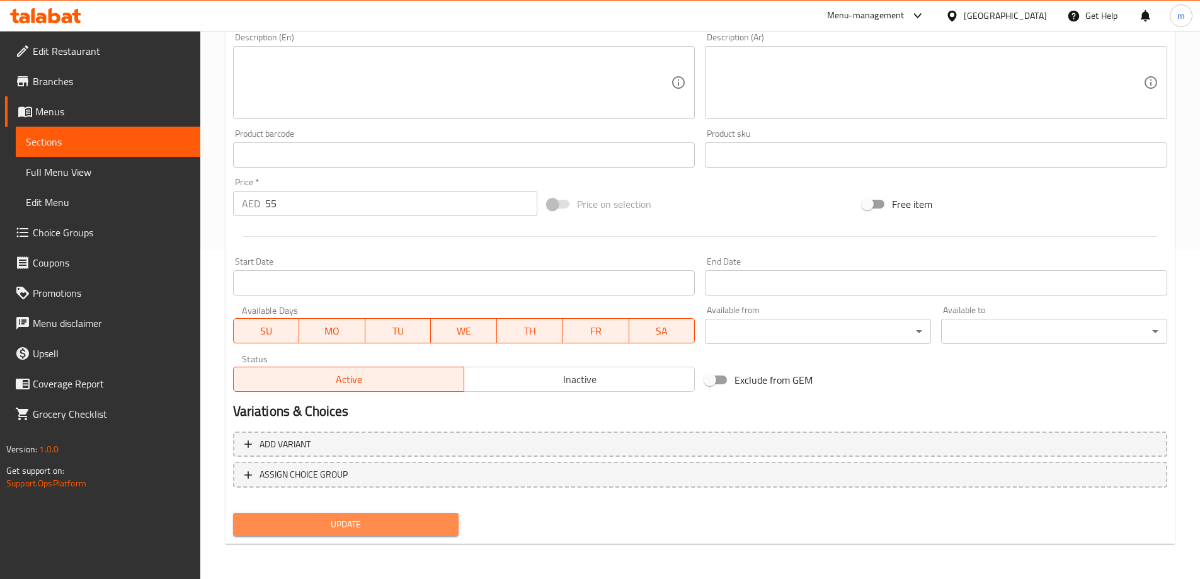
click at [347, 529] on span "Update" at bounding box center [346, 525] width 206 height 16
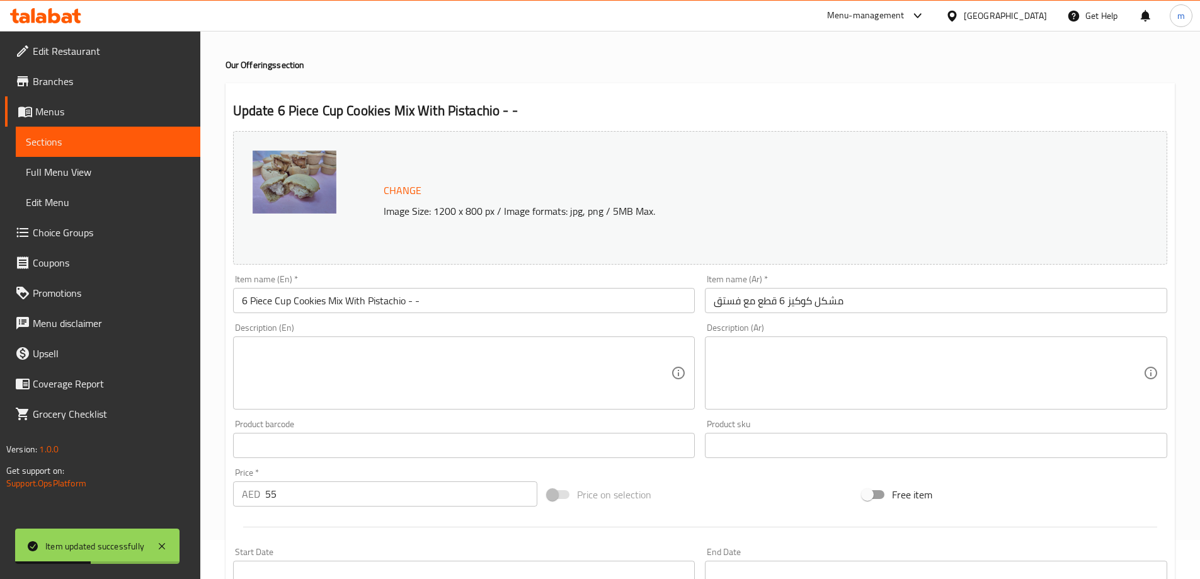
scroll to position [0, 0]
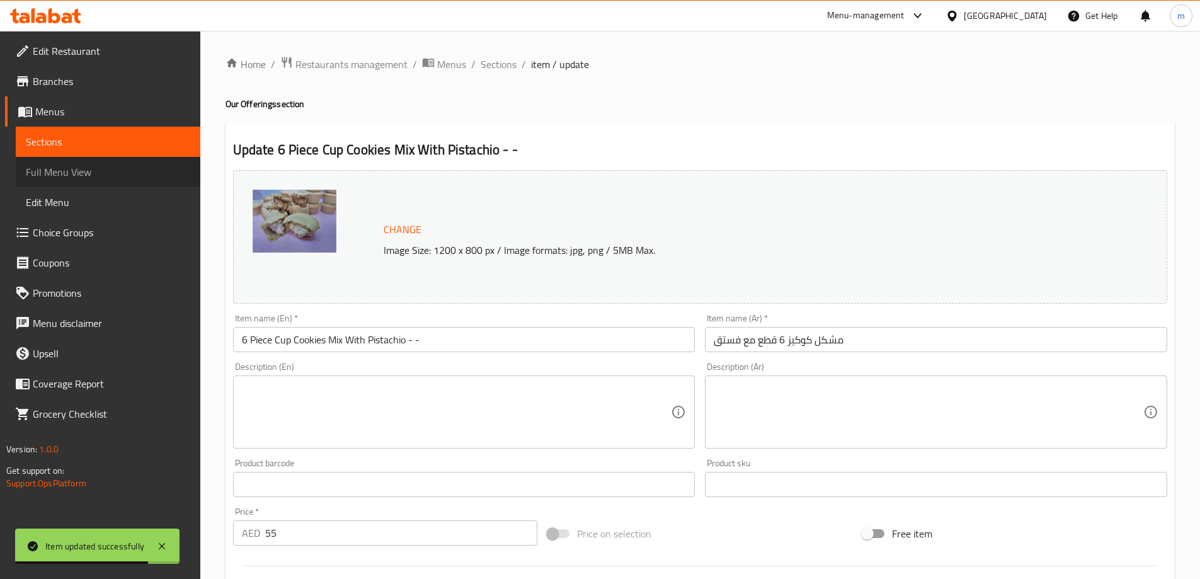
click at [101, 178] on span "Full Menu View" at bounding box center [108, 171] width 164 height 15
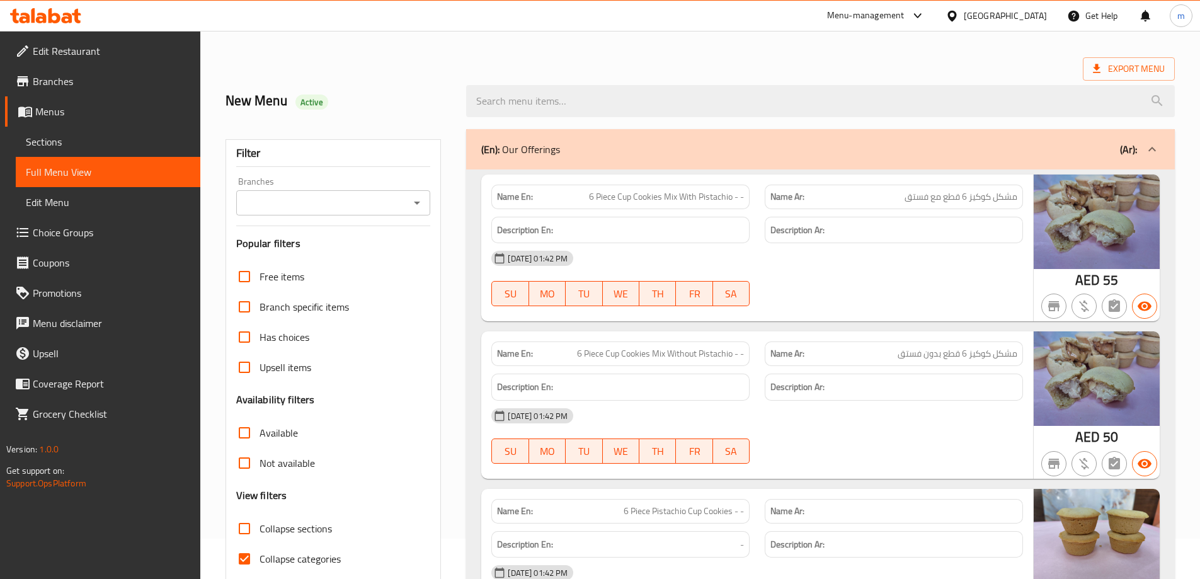
scroll to position [63, 0]
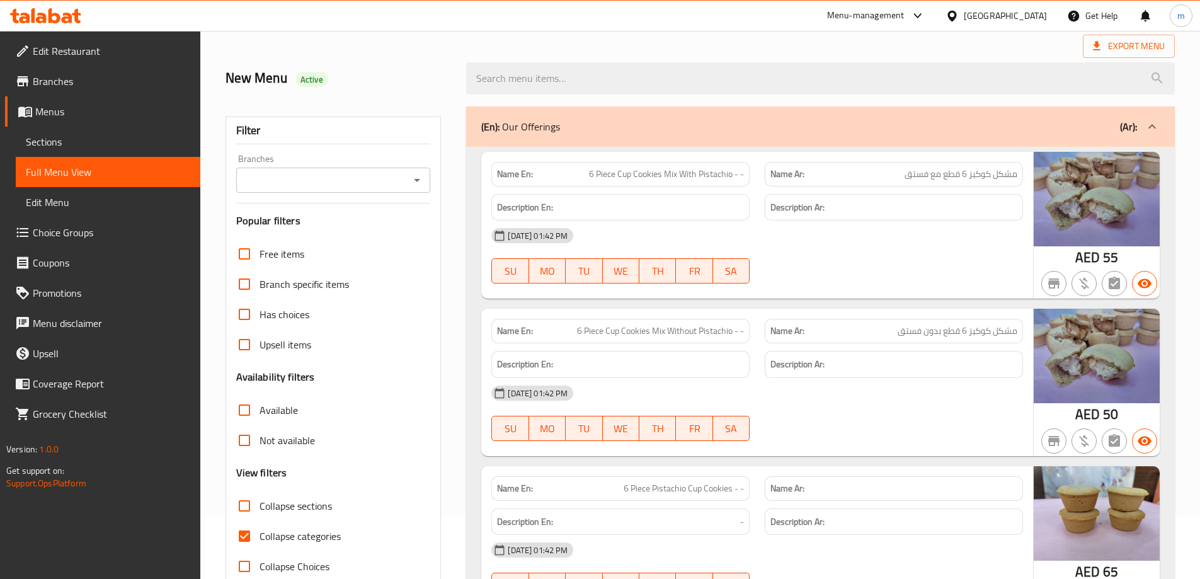
click at [307, 537] on span "Collapse categories" at bounding box center [300, 536] width 81 height 15
click at [260, 537] on input "Collapse categories" at bounding box center [244, 536] width 30 height 30
checkbox input "false"
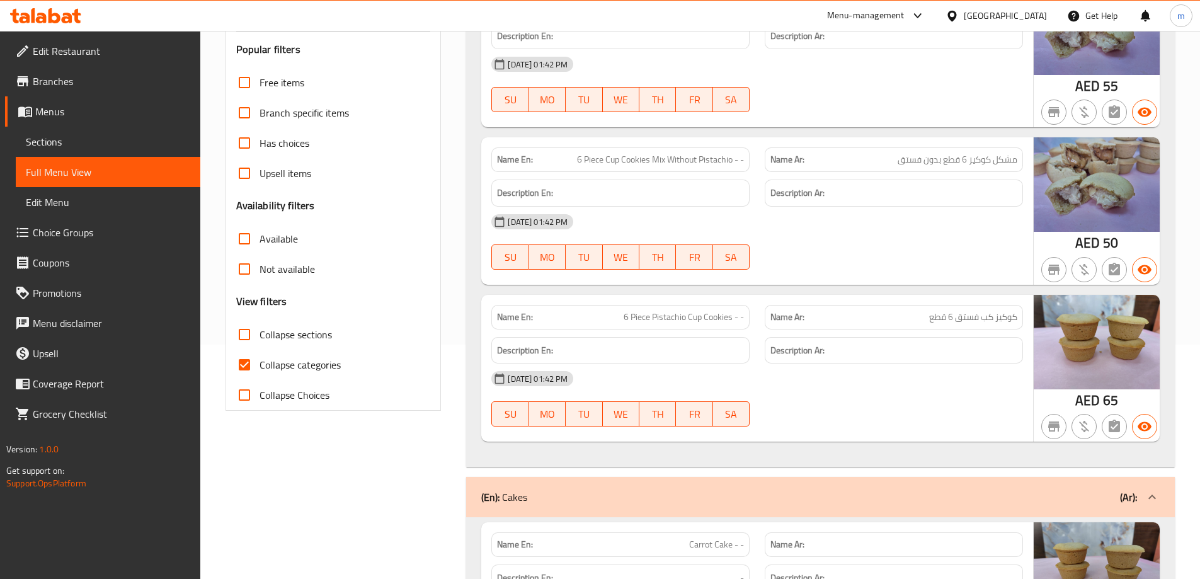
scroll to position [252, 0]
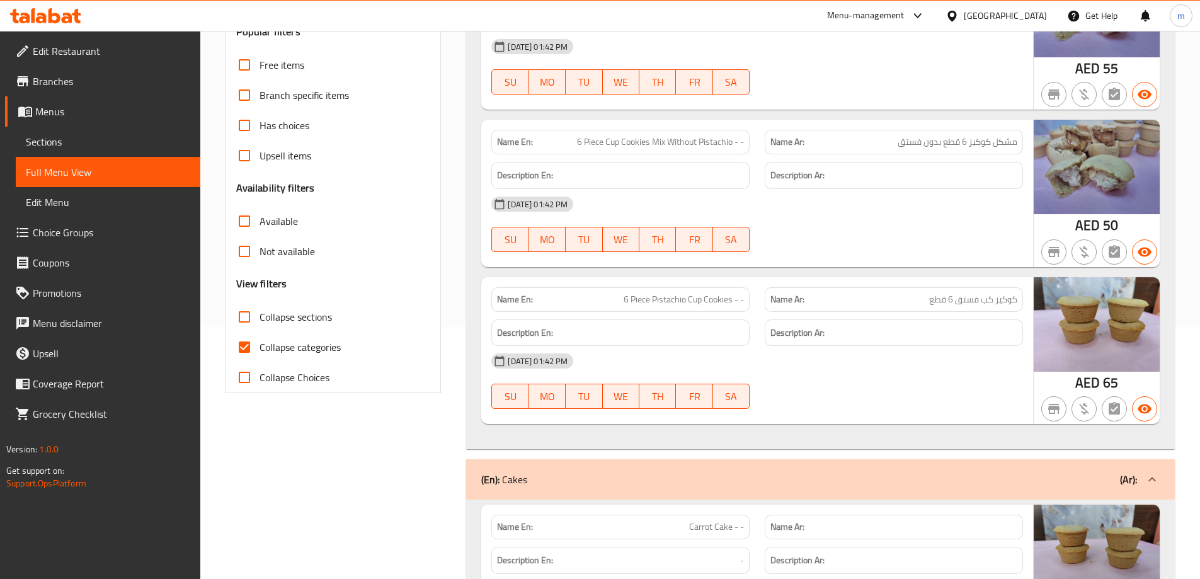
click at [279, 348] on span "Collapse categories" at bounding box center [300, 347] width 81 height 15
click at [260, 348] on input "Collapse categories" at bounding box center [244, 347] width 30 height 30
checkbox input "false"
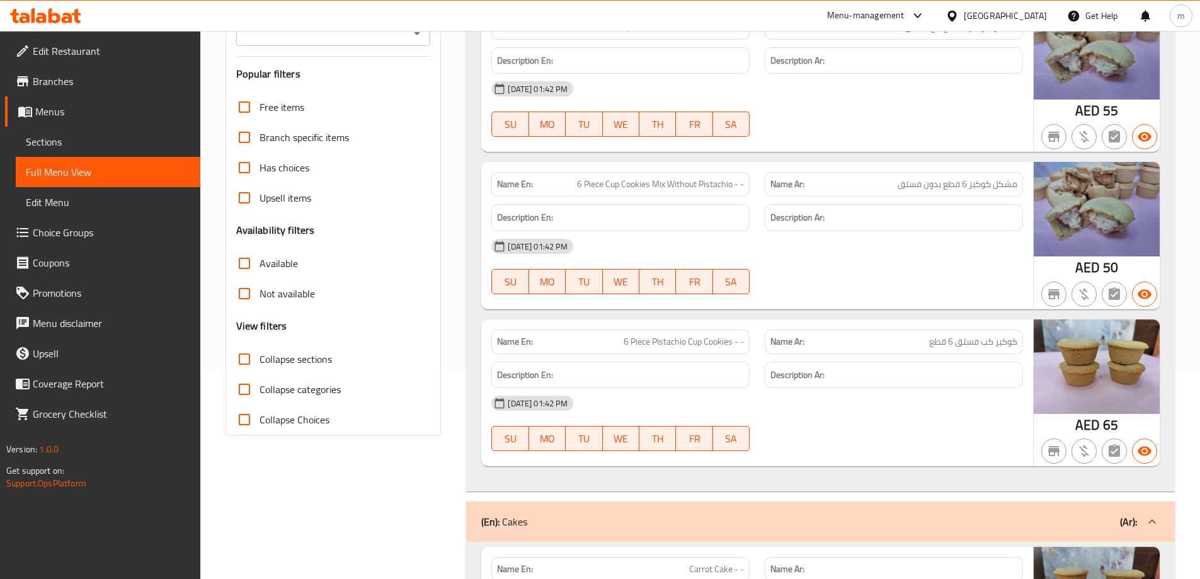
scroll to position [126, 0]
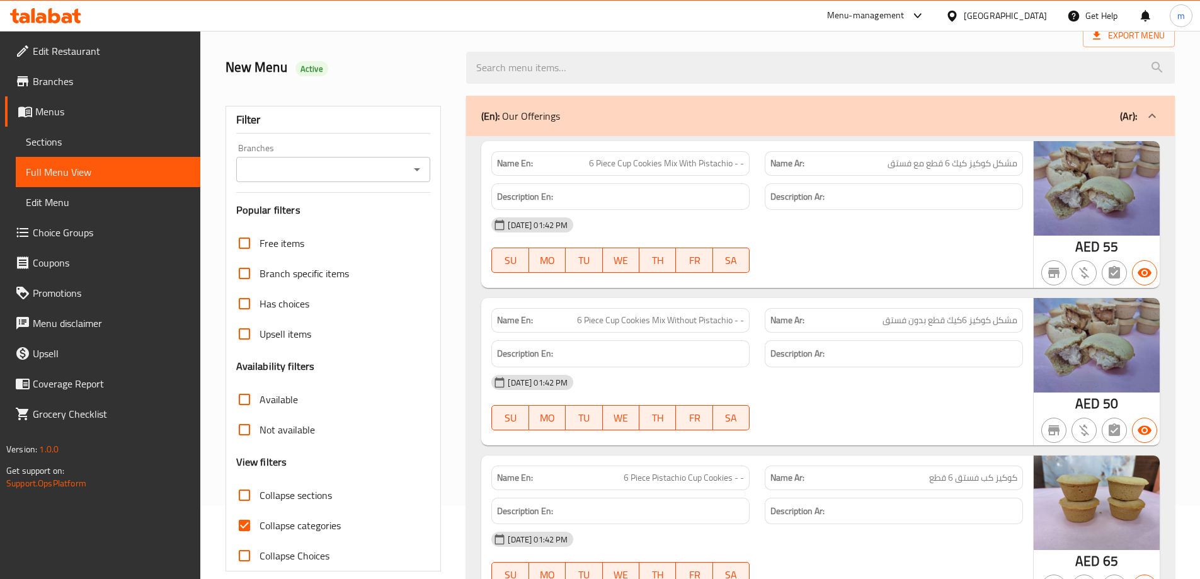
scroll to position [189, 0]
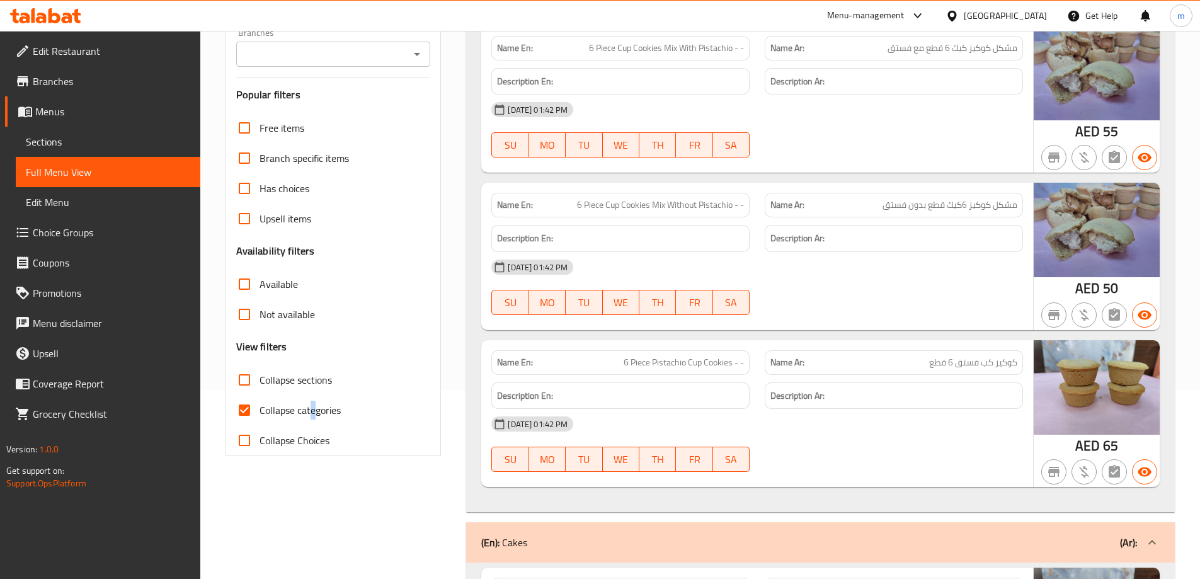
click at [314, 410] on span "Collapse categories" at bounding box center [300, 410] width 81 height 15
click at [285, 404] on span "Collapse categories" at bounding box center [300, 410] width 81 height 15
click at [260, 404] on input "Collapse categories" at bounding box center [244, 410] width 30 height 30
checkbox input "false"
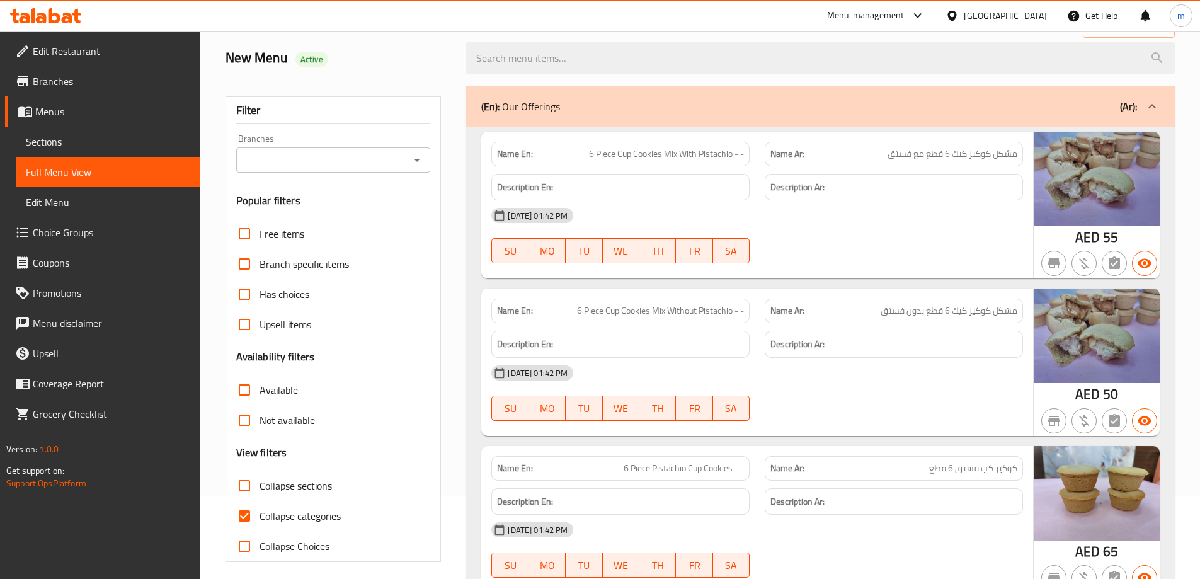
scroll to position [91, 0]
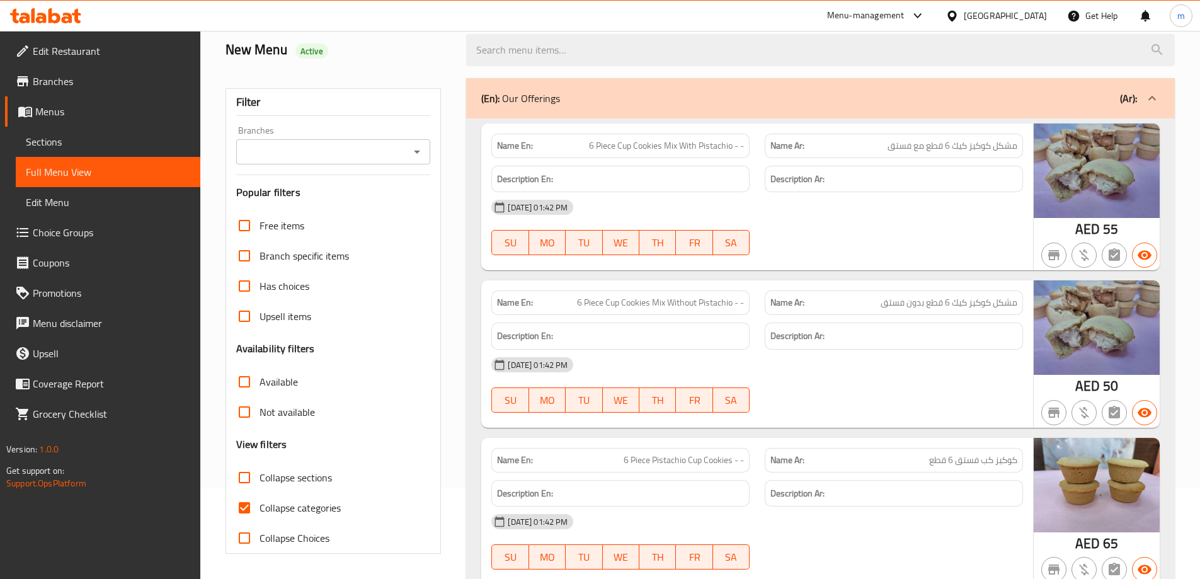
click at [317, 509] on span "Collapse categories" at bounding box center [300, 507] width 81 height 15
click at [260, 509] on input "Collapse categories" at bounding box center [244, 508] width 30 height 30
checkbox input "false"
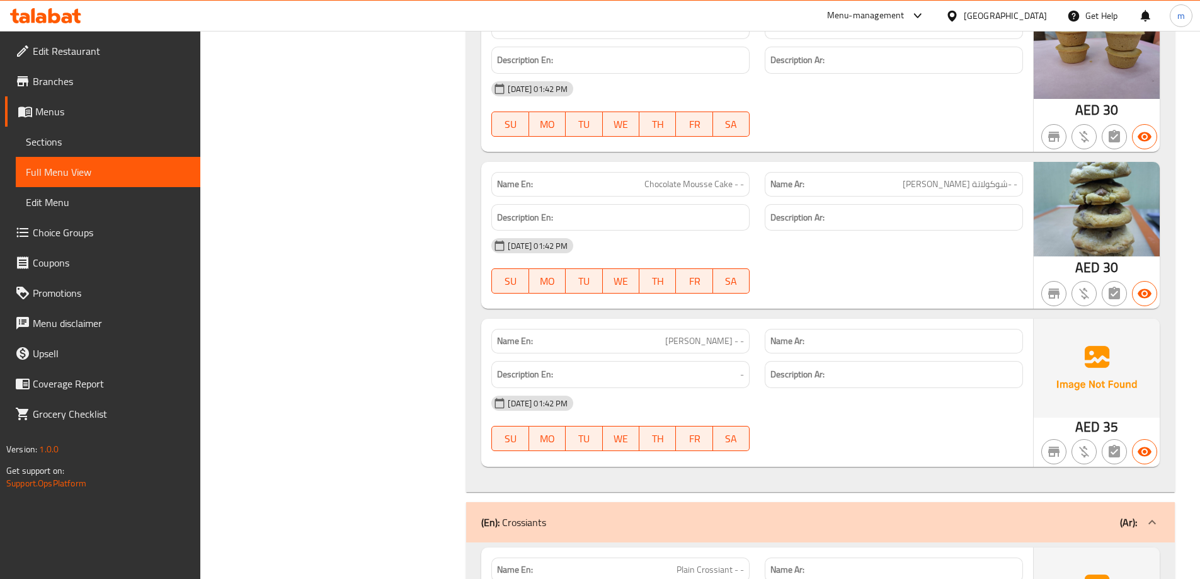
scroll to position [721, 0]
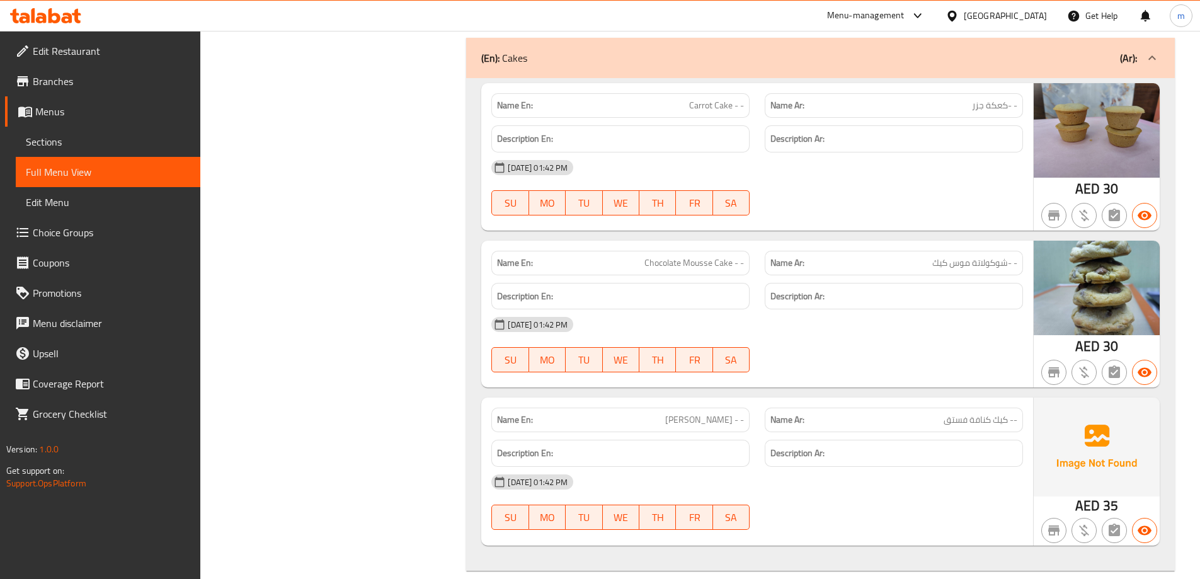
scroll to position [693, 0]
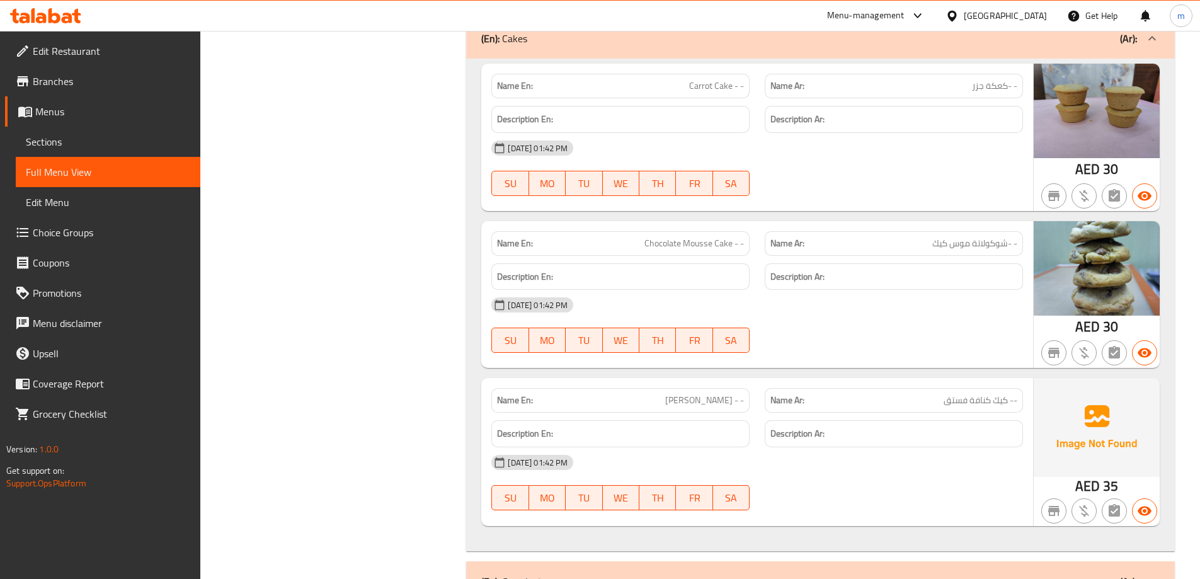
click at [712, 391] on div "Name En: Pistachio Kunafa Cake - -" at bounding box center [620, 400] width 258 height 25
click at [711, 404] on span "[PERSON_NAME] - -" at bounding box center [704, 400] width 79 height 13
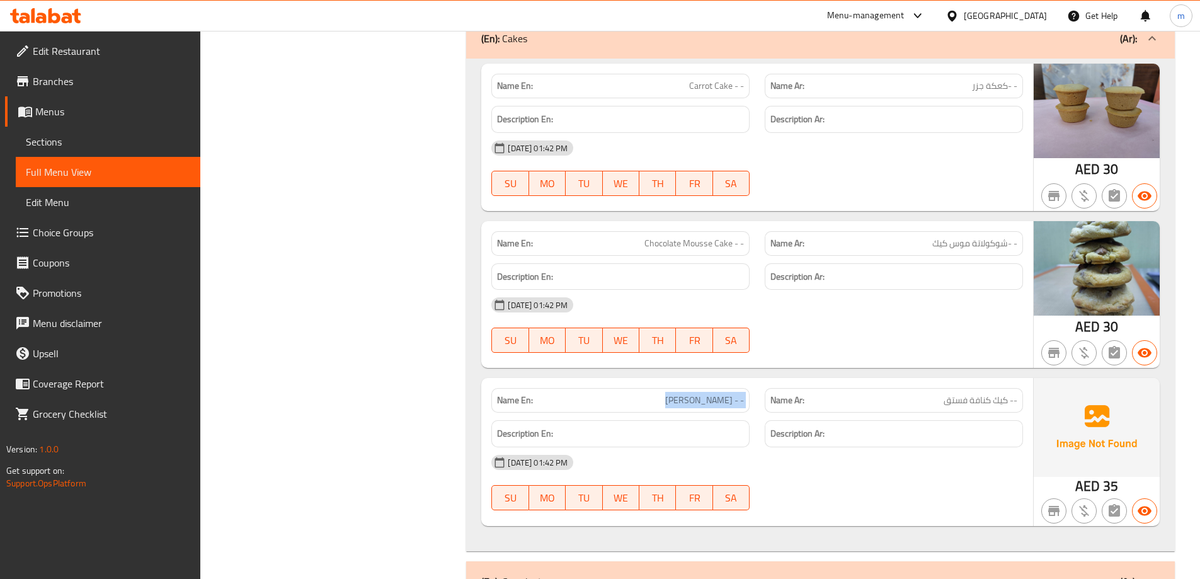
click at [711, 404] on span "[PERSON_NAME] - -" at bounding box center [704, 400] width 79 height 13
click at [955, 348] on div at bounding box center [893, 352] width 273 height 15
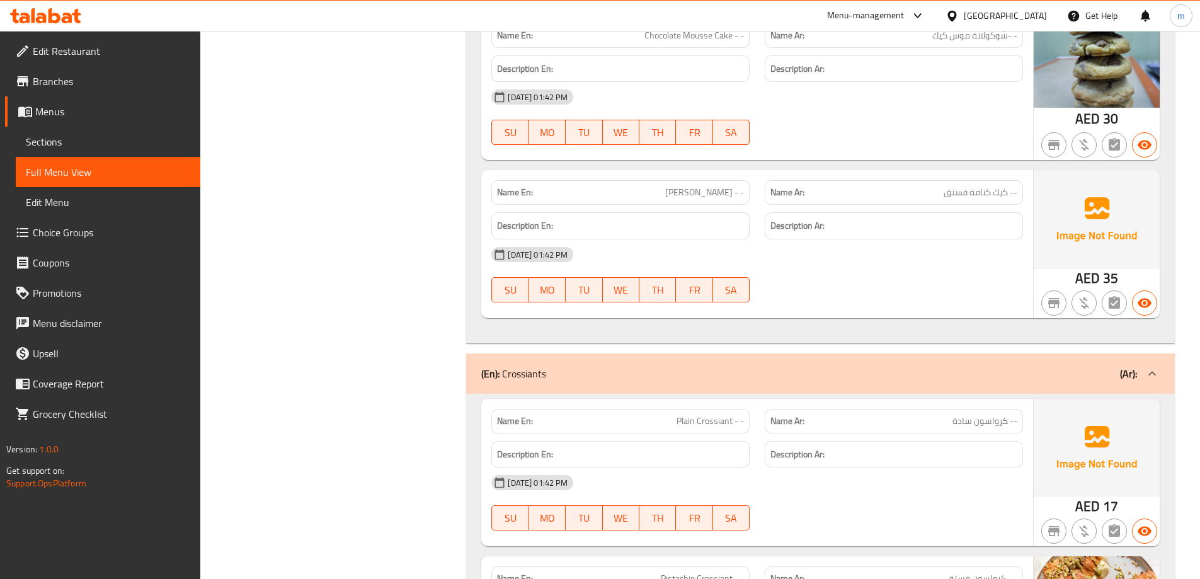
scroll to position [945, 0]
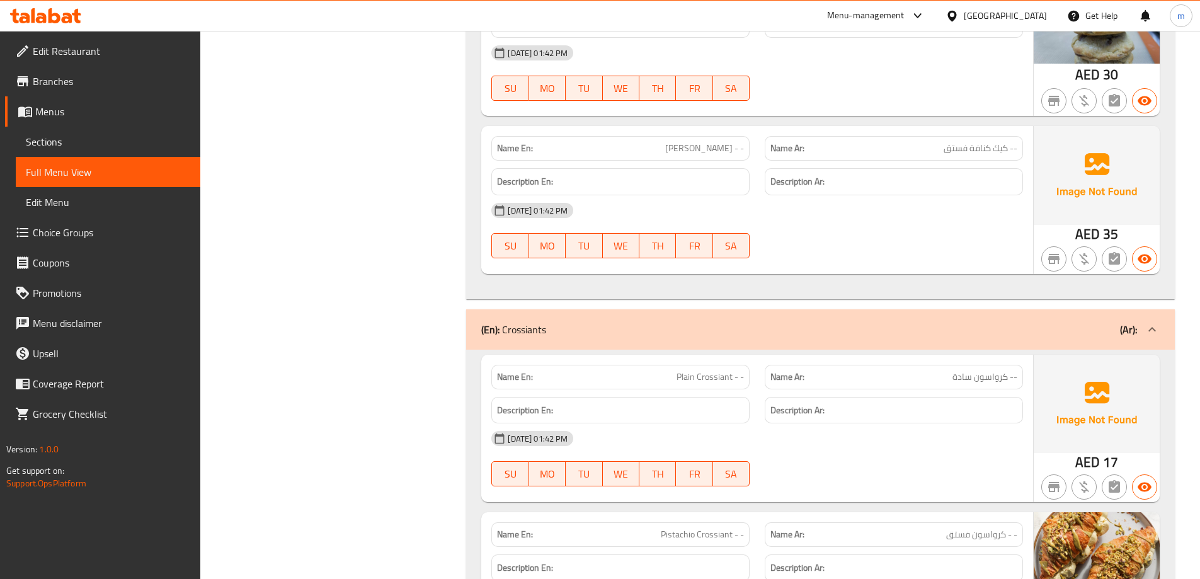
click at [716, 370] on span "Plain Crossiant - -" at bounding box center [710, 376] width 67 height 13
copy span "Plain Crossiant - -"
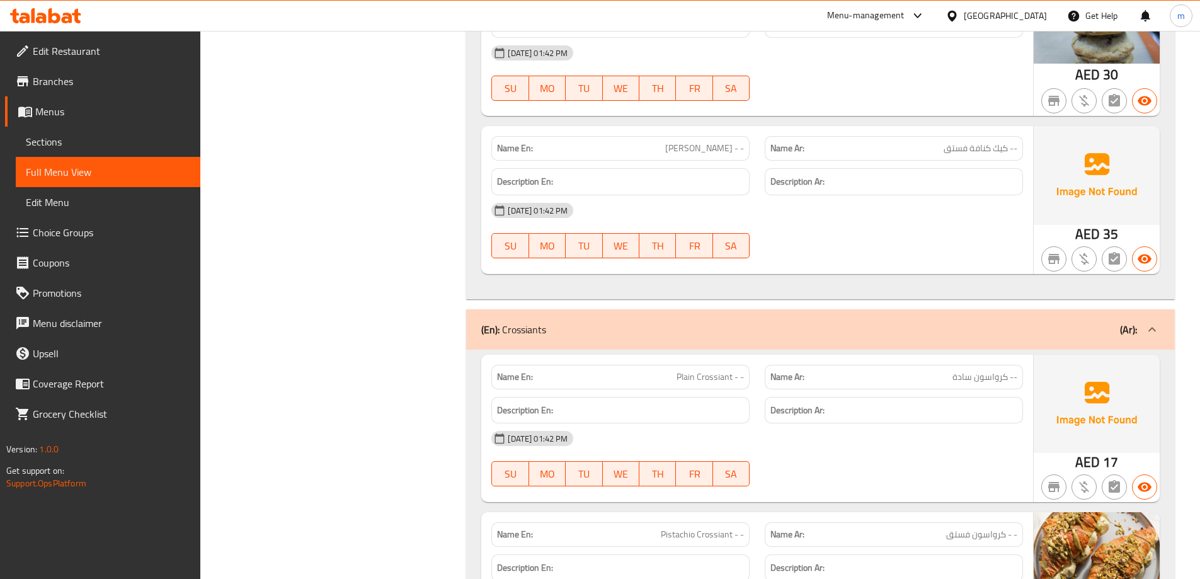
click at [845, 387] on div "Name Ar: -- كرواسون سادة" at bounding box center [894, 377] width 258 height 25
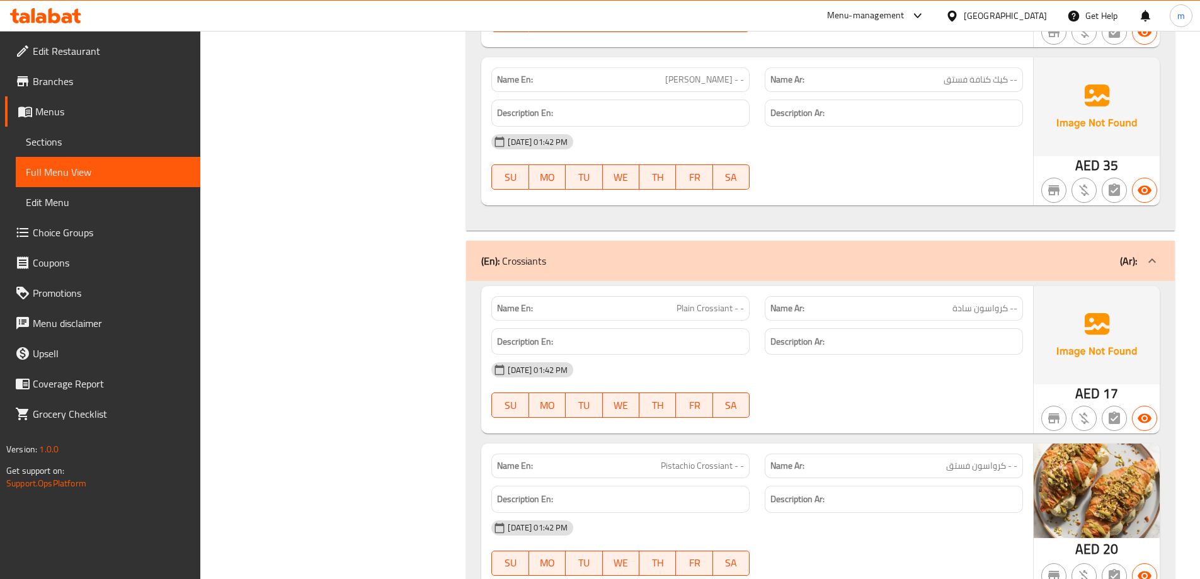
scroll to position [1008, 0]
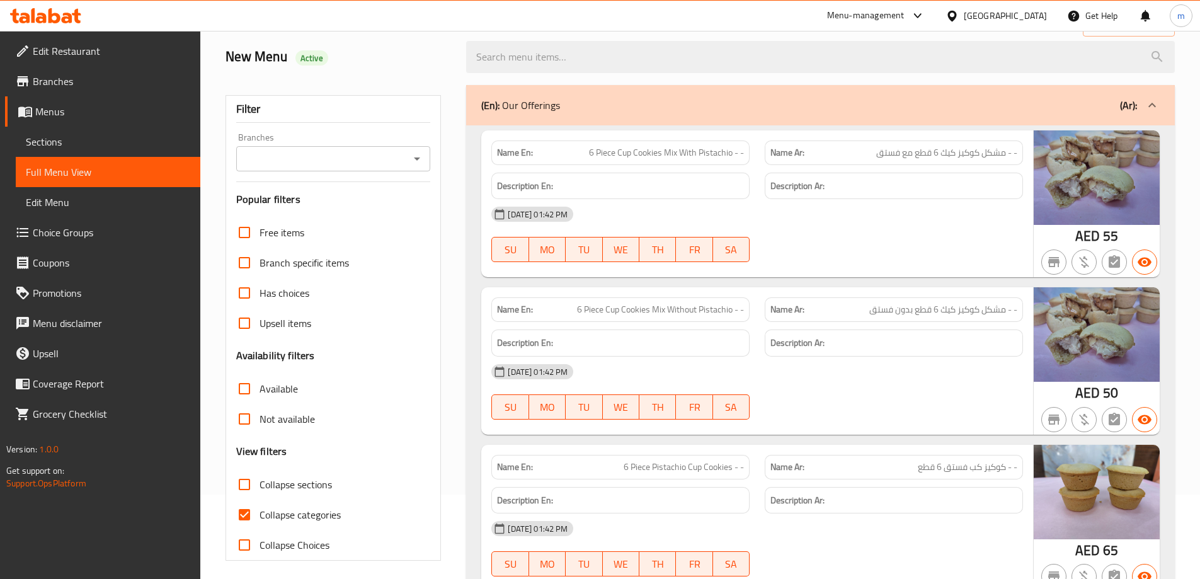
scroll to position [189, 0]
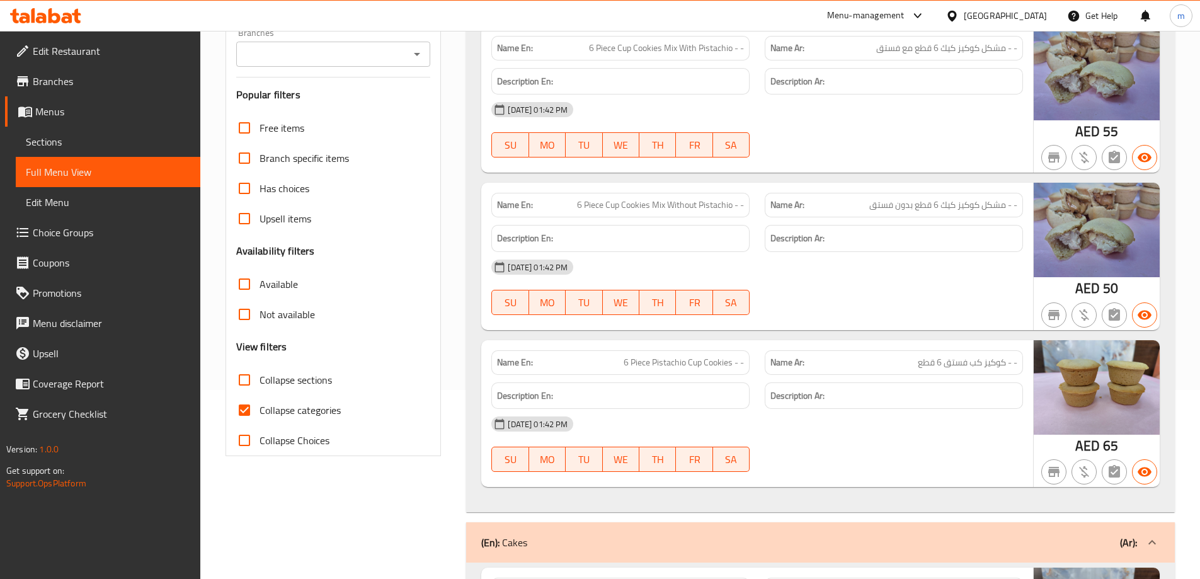
click at [319, 415] on span "Collapse categories" at bounding box center [300, 410] width 81 height 15
click at [260, 415] on input "Collapse categories" at bounding box center [244, 410] width 30 height 30
checkbox input "false"
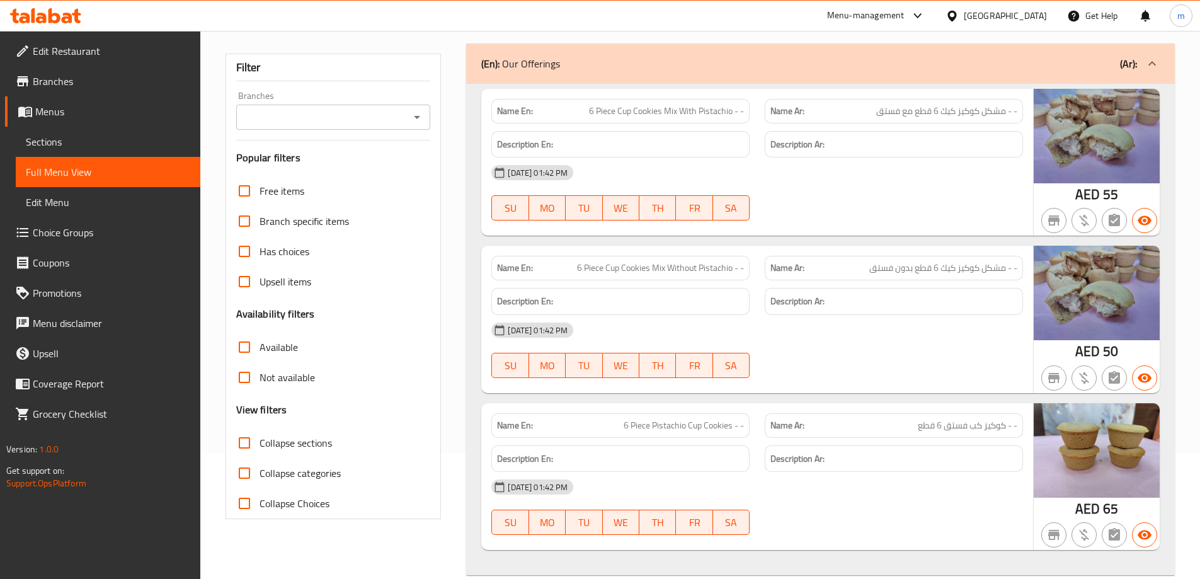
scroll to position [63, 0]
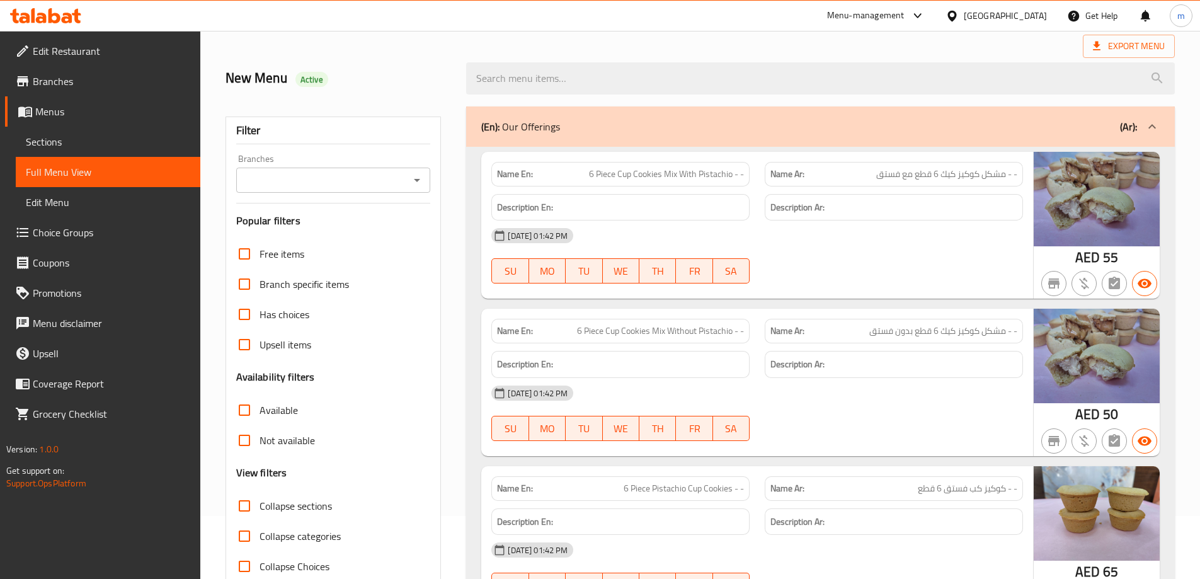
click at [839, 276] on div at bounding box center [893, 283] width 273 height 15
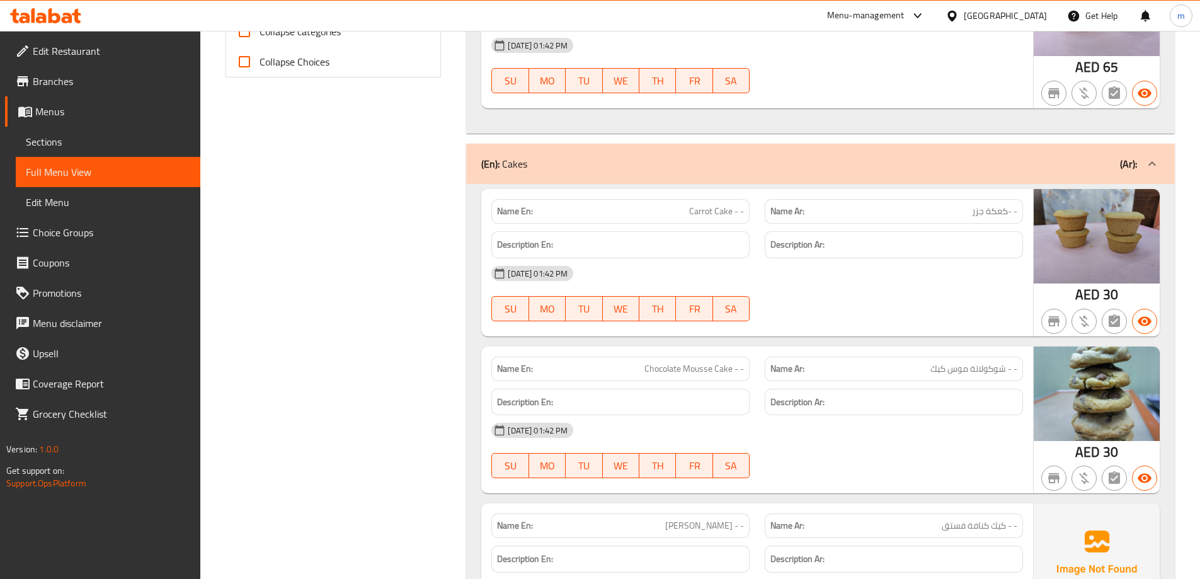
scroll to position [567, 0]
click at [714, 214] on span "Carrot Cake - -" at bounding box center [716, 211] width 55 height 13
copy span "Cake"
click at [878, 284] on div "12-10-2025 01:42 PM" at bounding box center [757, 274] width 547 height 30
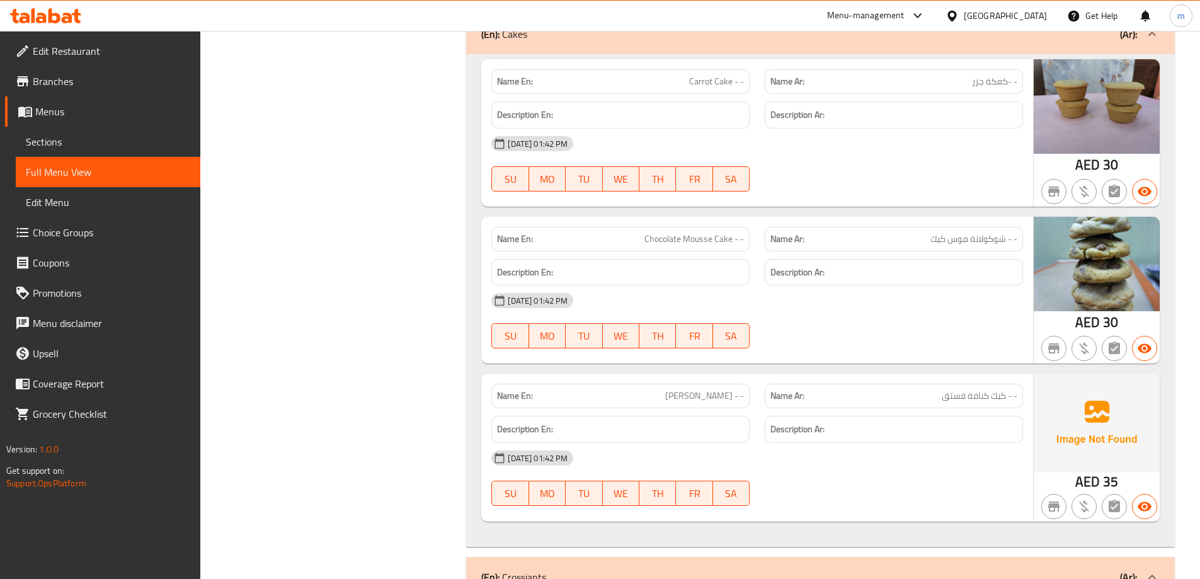
scroll to position [634, 0]
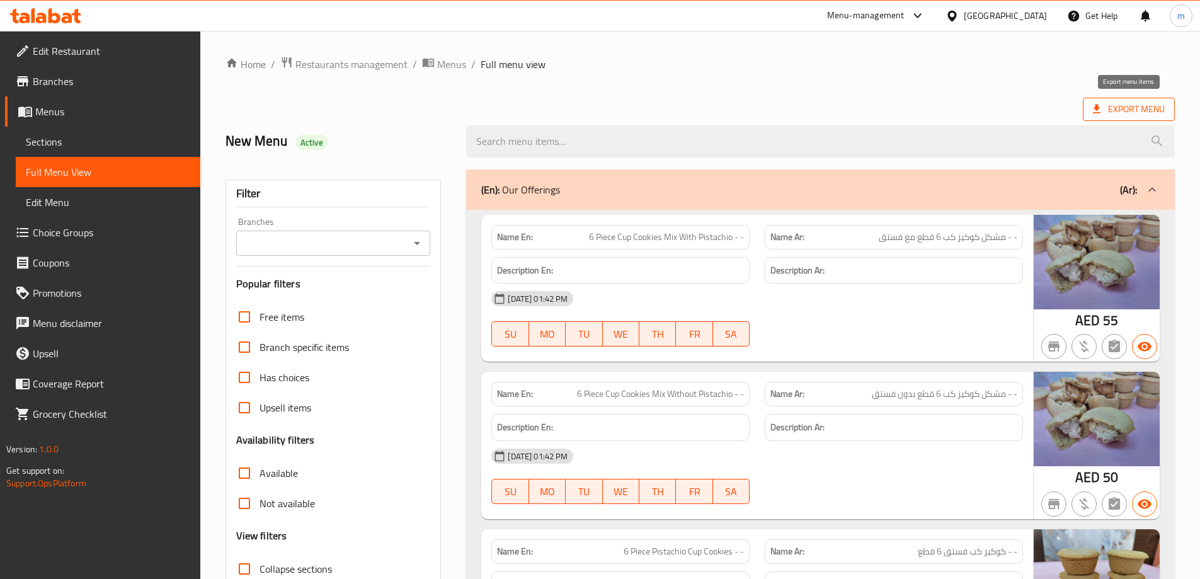
click at [1127, 104] on span "Export Menu" at bounding box center [1129, 109] width 72 height 16
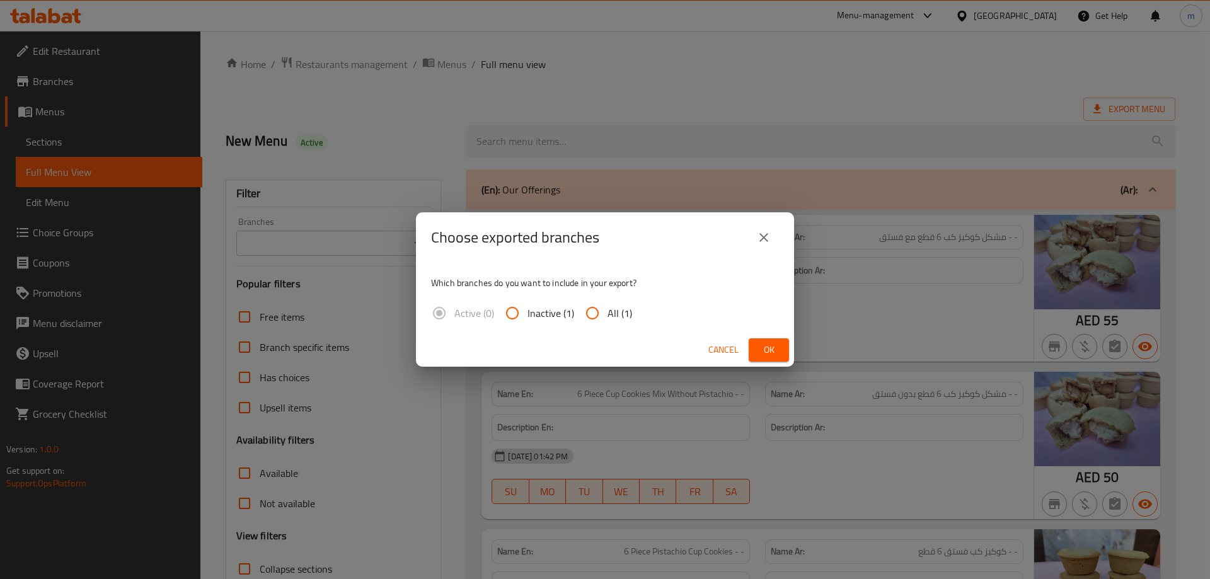
click at [626, 309] on span "All (1)" at bounding box center [619, 313] width 25 height 15
click at [607, 309] on input "All (1)" at bounding box center [592, 313] width 30 height 30
radio input "true"
click at [759, 232] on icon "close" at bounding box center [763, 237] width 15 height 15
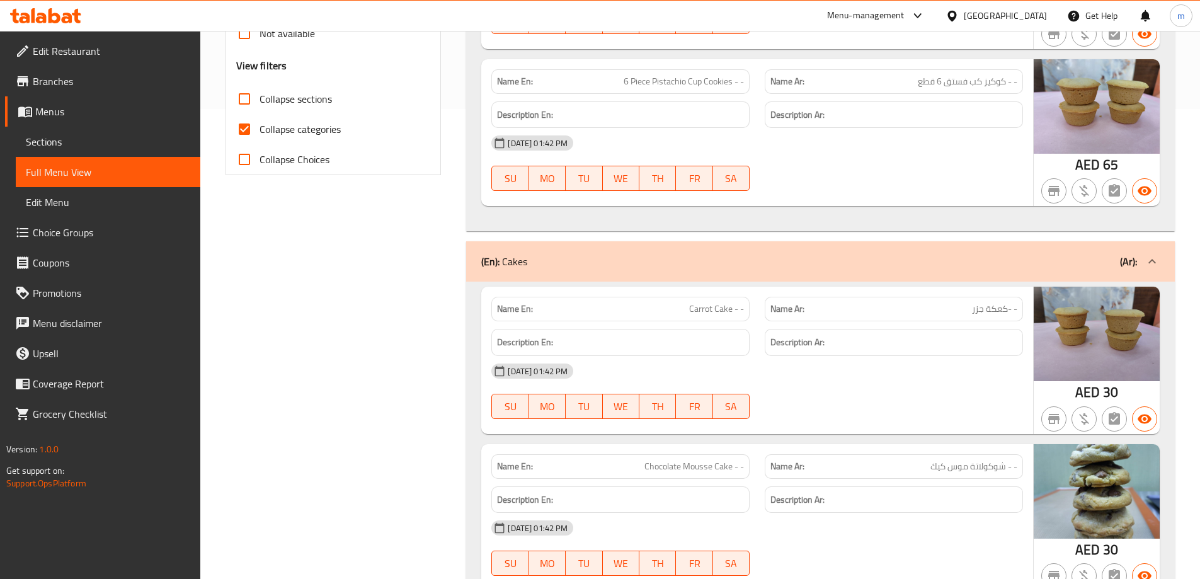
scroll to position [567, 0]
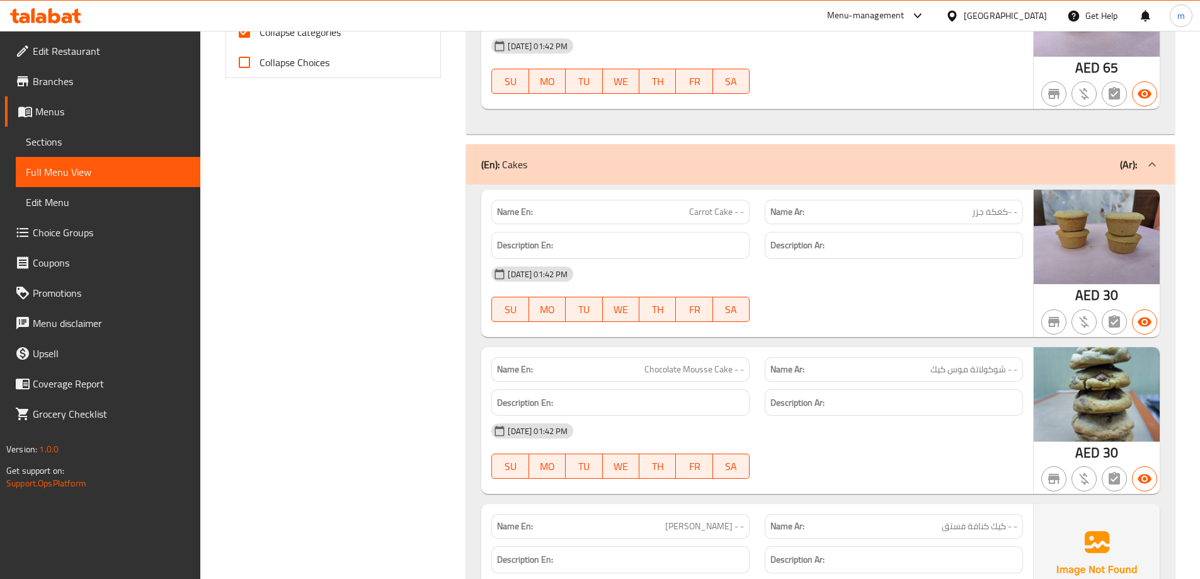
type button "4"
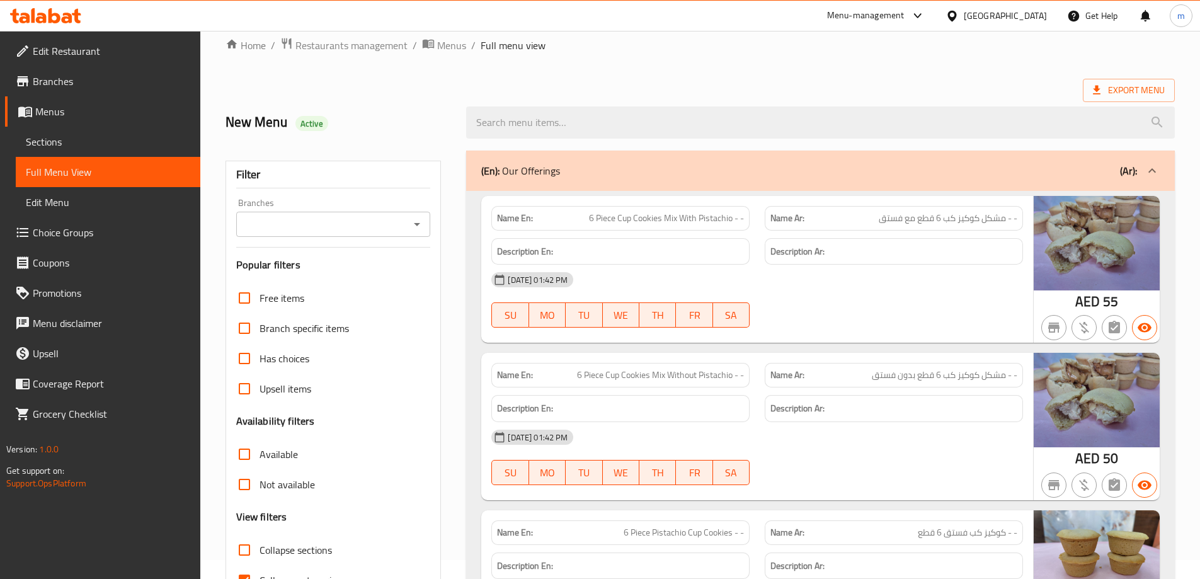
scroll to position [0, 0]
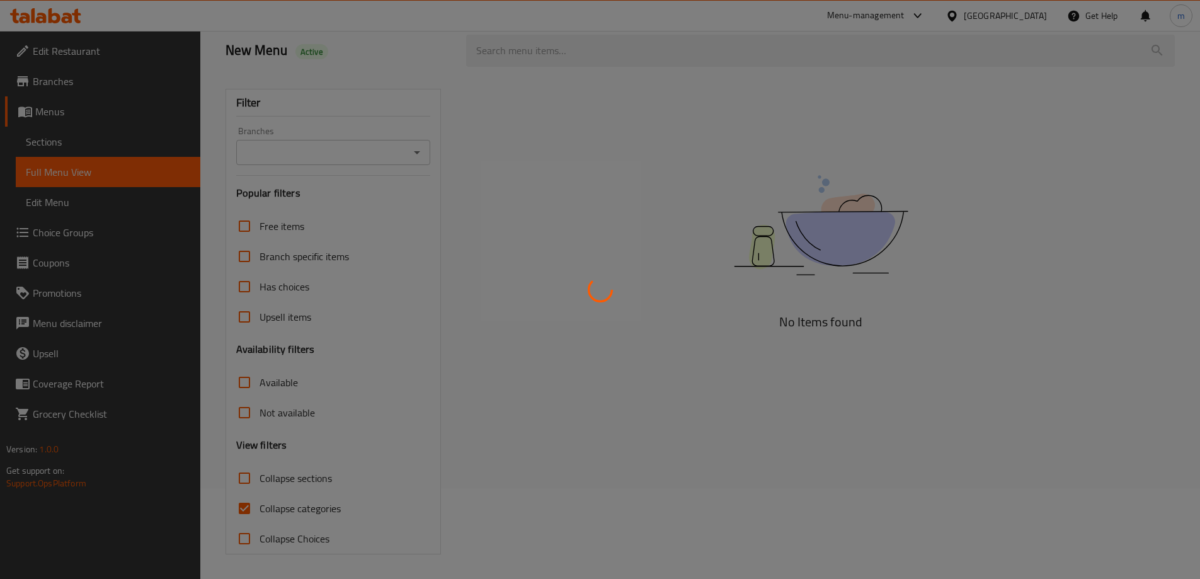
scroll to position [91, 0]
click at [254, 502] on div at bounding box center [600, 289] width 1200 height 579
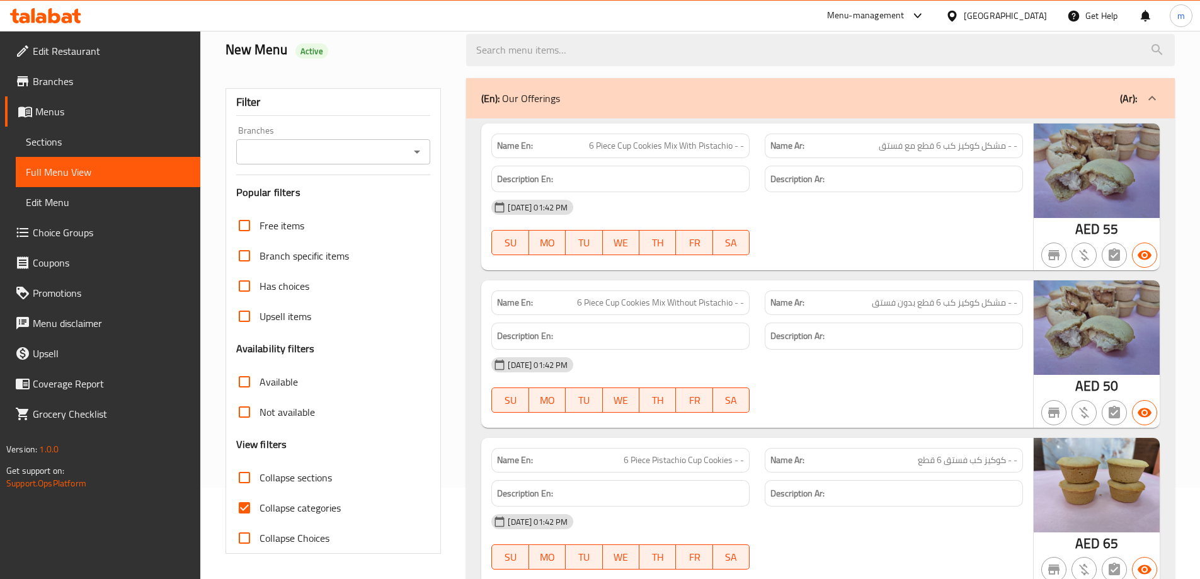
click at [243, 508] on input "Collapse categories" at bounding box center [244, 508] width 30 height 30
checkbox input "false"
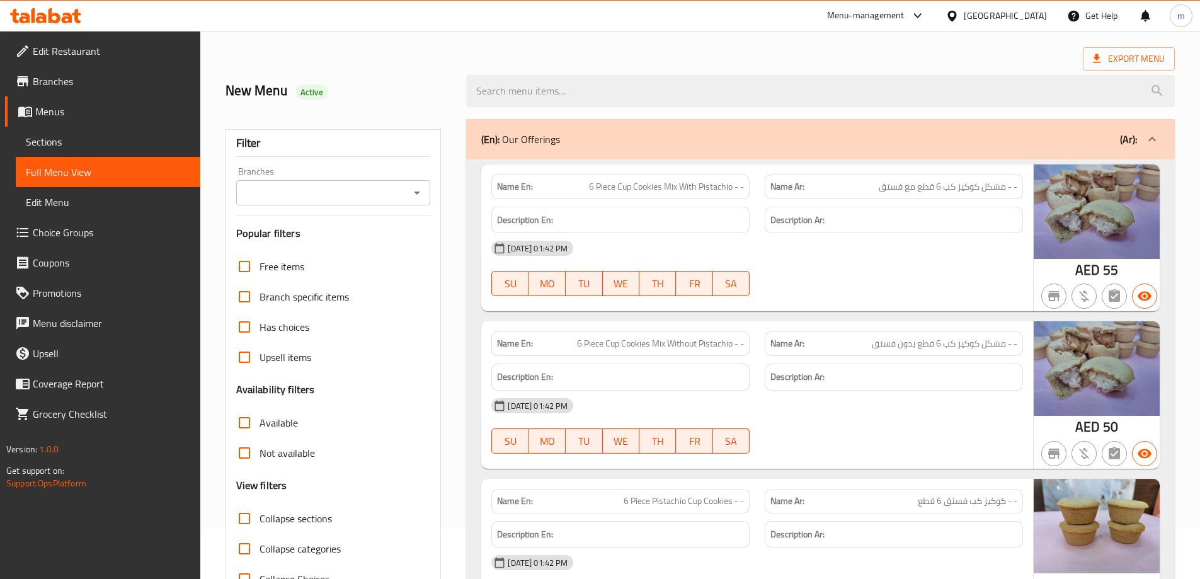
scroll to position [28, 0]
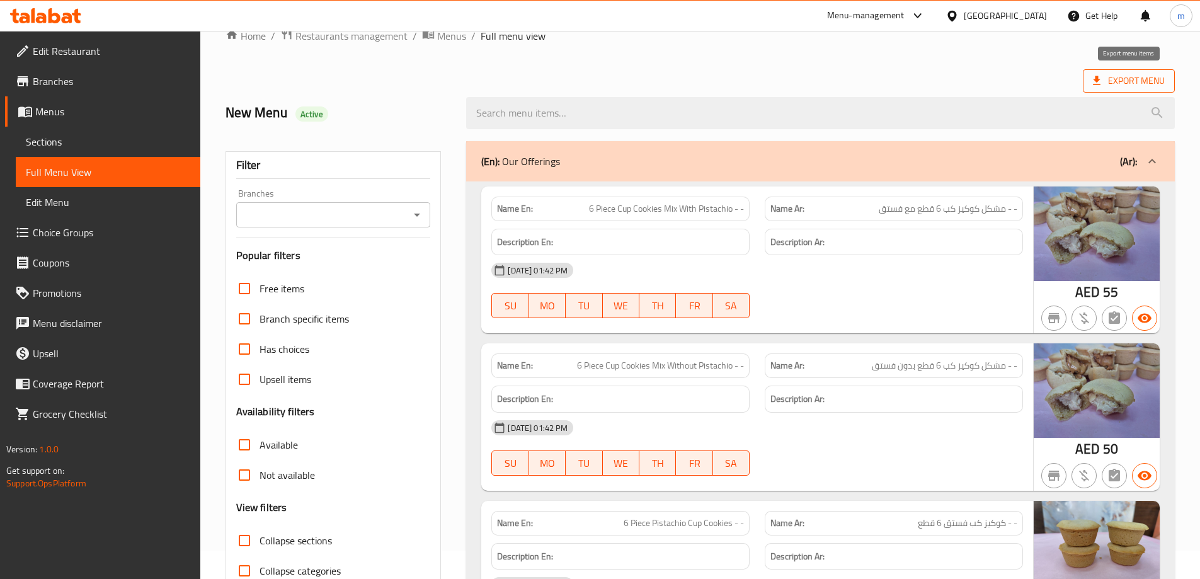
click at [1116, 79] on span "Export Menu" at bounding box center [1129, 81] width 72 height 16
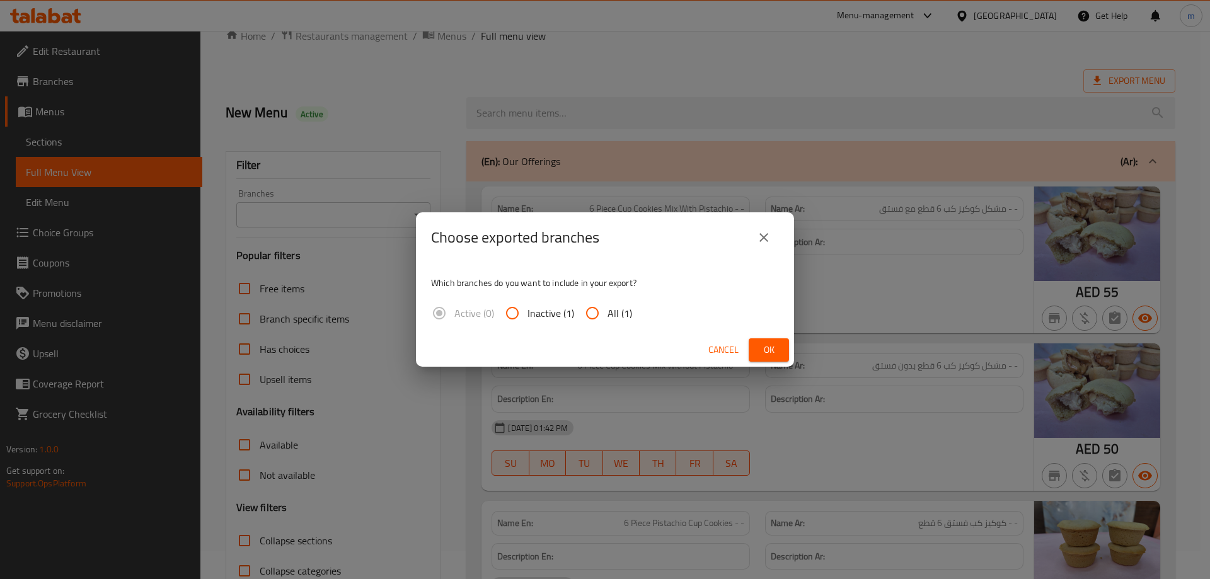
click at [770, 240] on icon "close" at bounding box center [763, 237] width 15 height 15
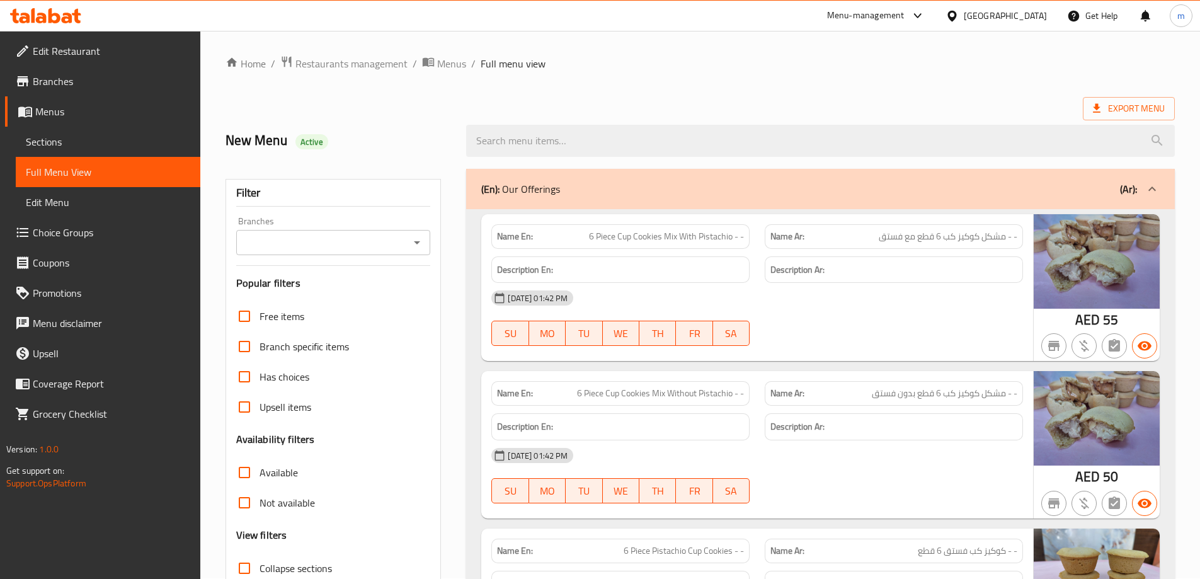
scroll to position [0, 0]
click at [1145, 115] on span "Export Menu" at bounding box center [1129, 109] width 72 height 16
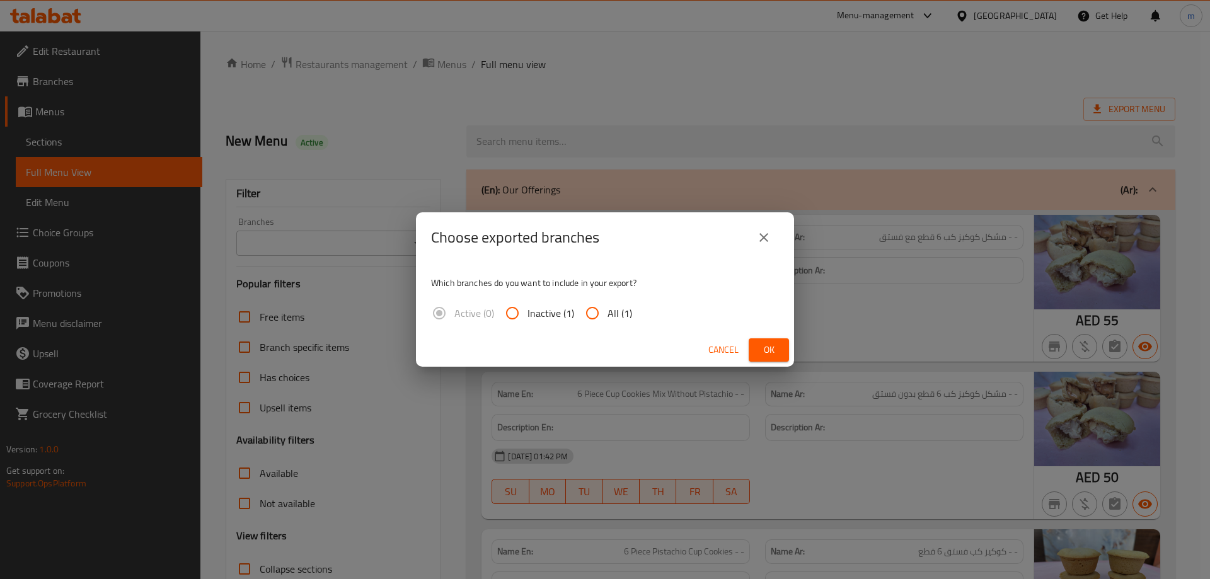
click at [594, 308] on input "All (1)" at bounding box center [592, 313] width 30 height 30
radio input "true"
click at [766, 346] on span "Ok" at bounding box center [769, 350] width 20 height 16
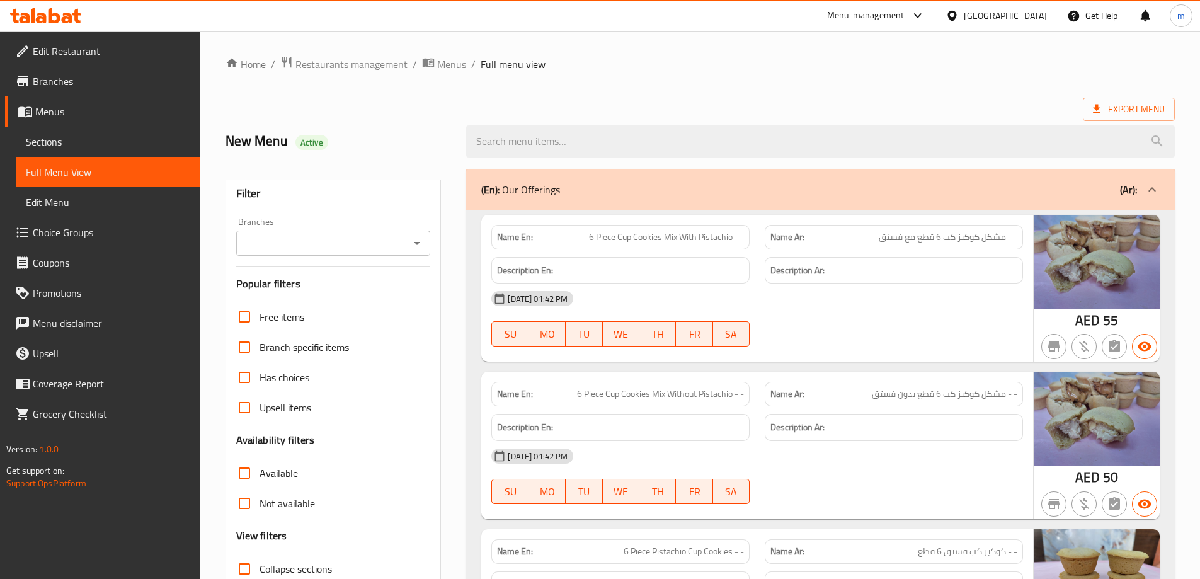
click at [57, 13] on icon at bounding box center [45, 15] width 71 height 15
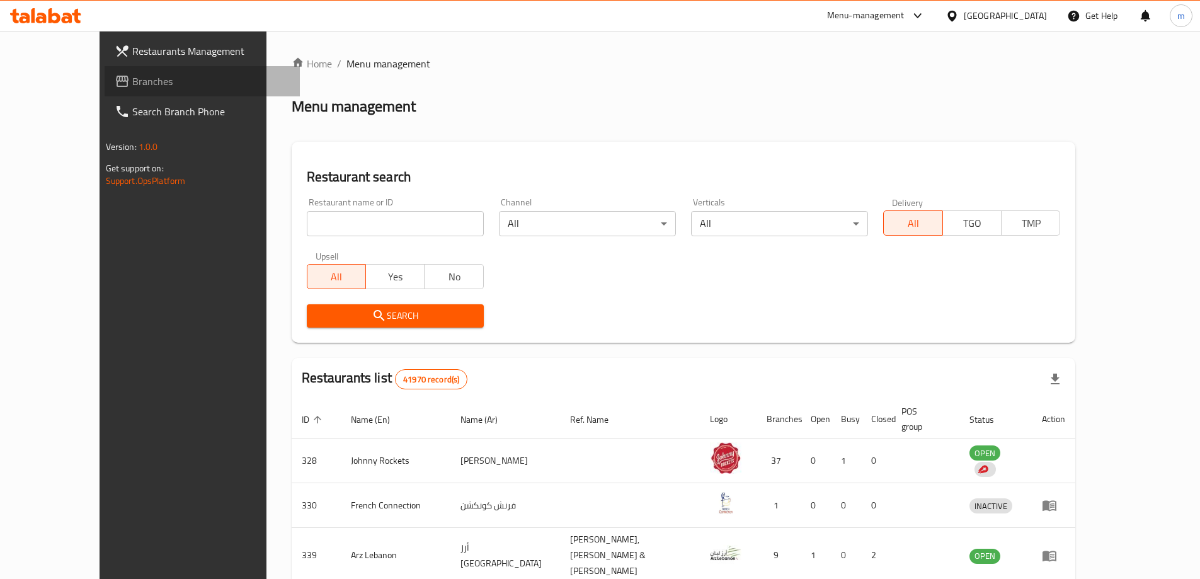
click at [105, 92] on link "Branches" at bounding box center [202, 81] width 195 height 30
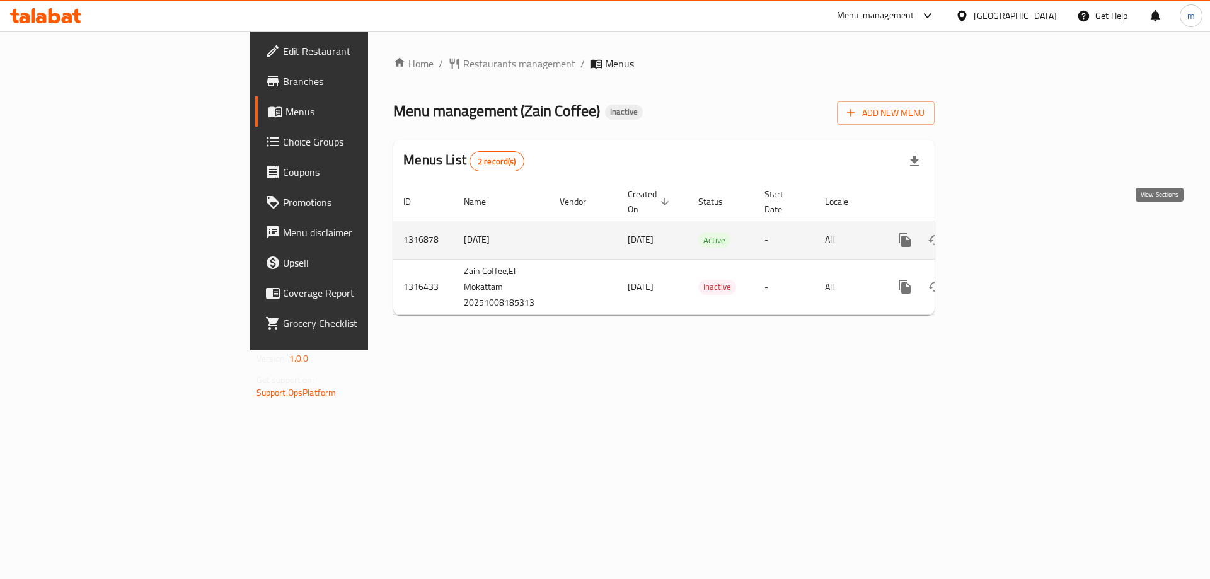
click at [1011, 227] on link "enhanced table" at bounding box center [995, 240] width 30 height 30
